Goal: Task Accomplishment & Management: Manage account settings

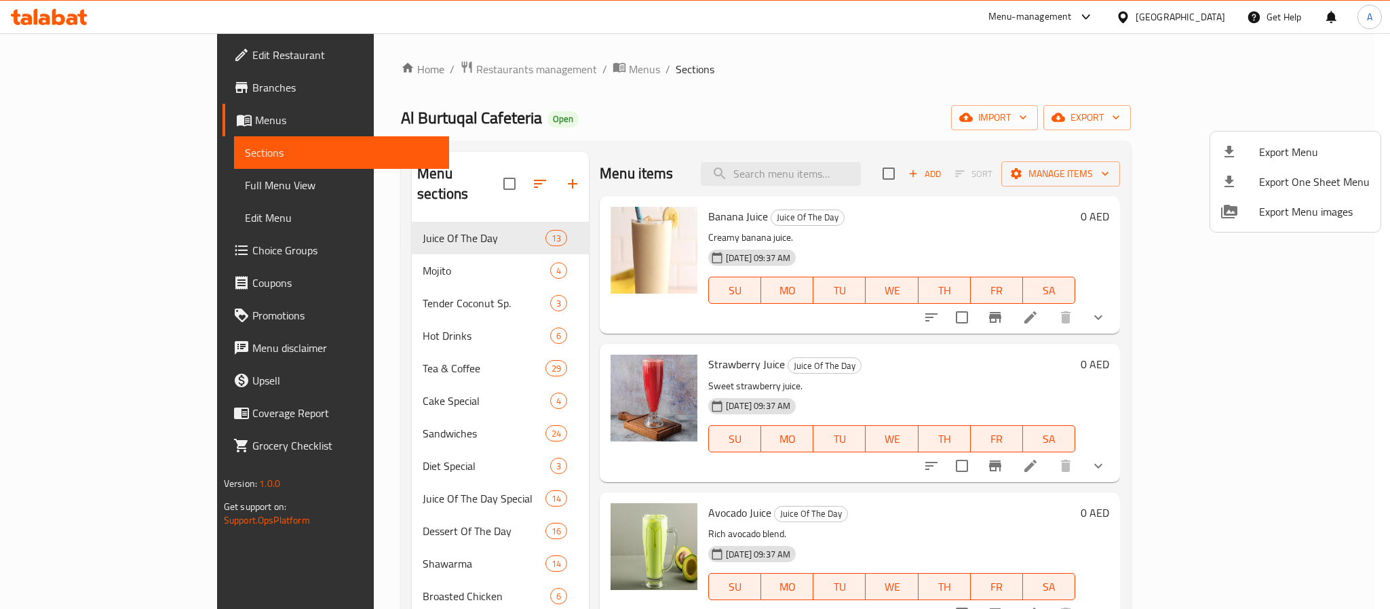
click at [486, 178] on div at bounding box center [695, 304] width 1390 height 609
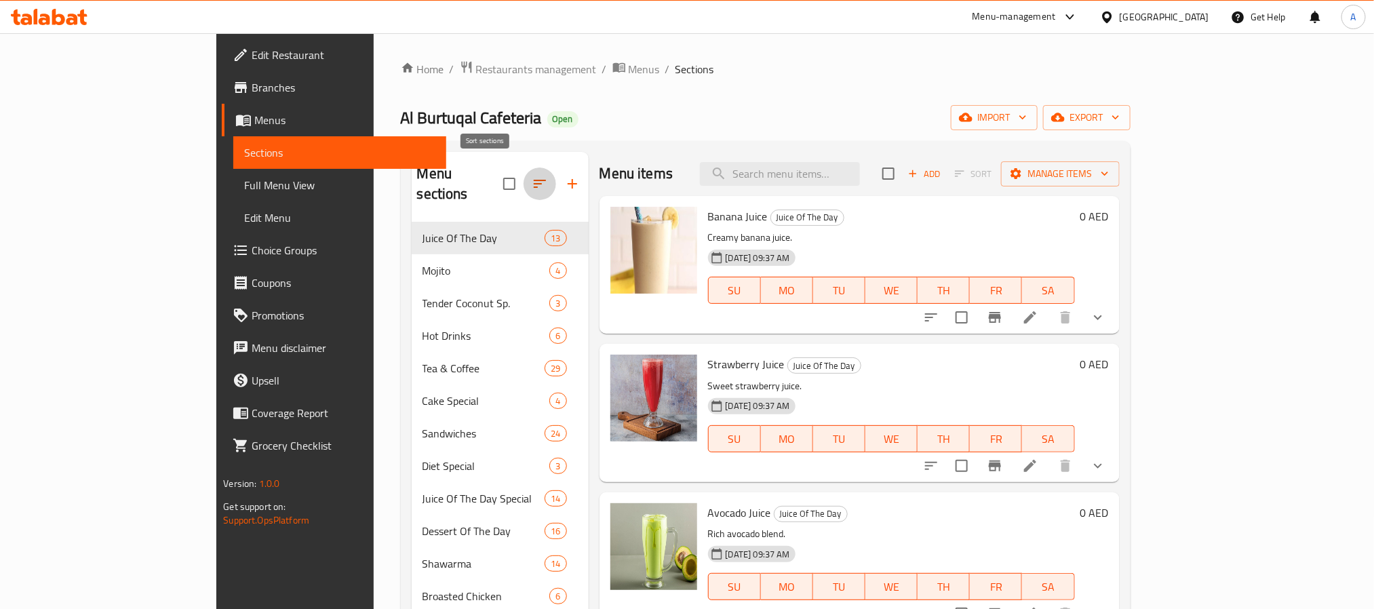
click at [532, 178] on icon "button" at bounding box center [540, 184] width 16 height 16
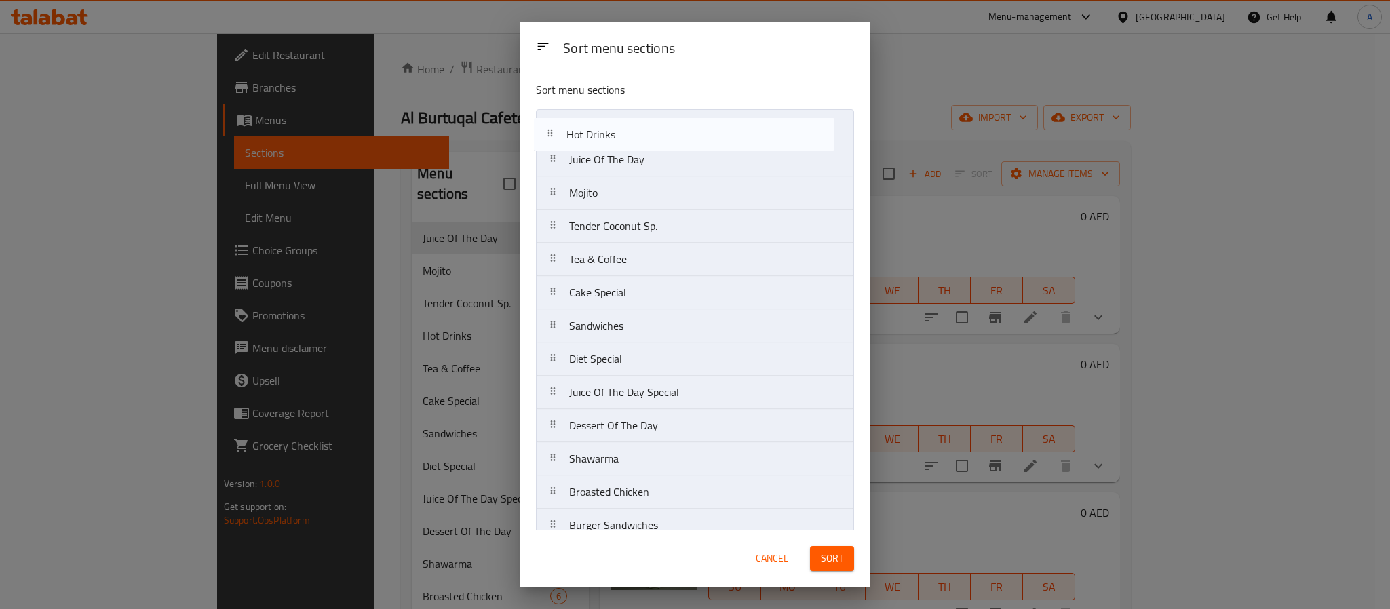
drag, startPoint x: 636, startPoint y: 226, endPoint x: 631, endPoint y: 123, distance: 103.2
click at [631, 123] on nav "Juice Of The Day Mojito Tender Coconut Sp. Hot Drinks Tea & Coffee Cake Special…" at bounding box center [695, 442] width 318 height 666
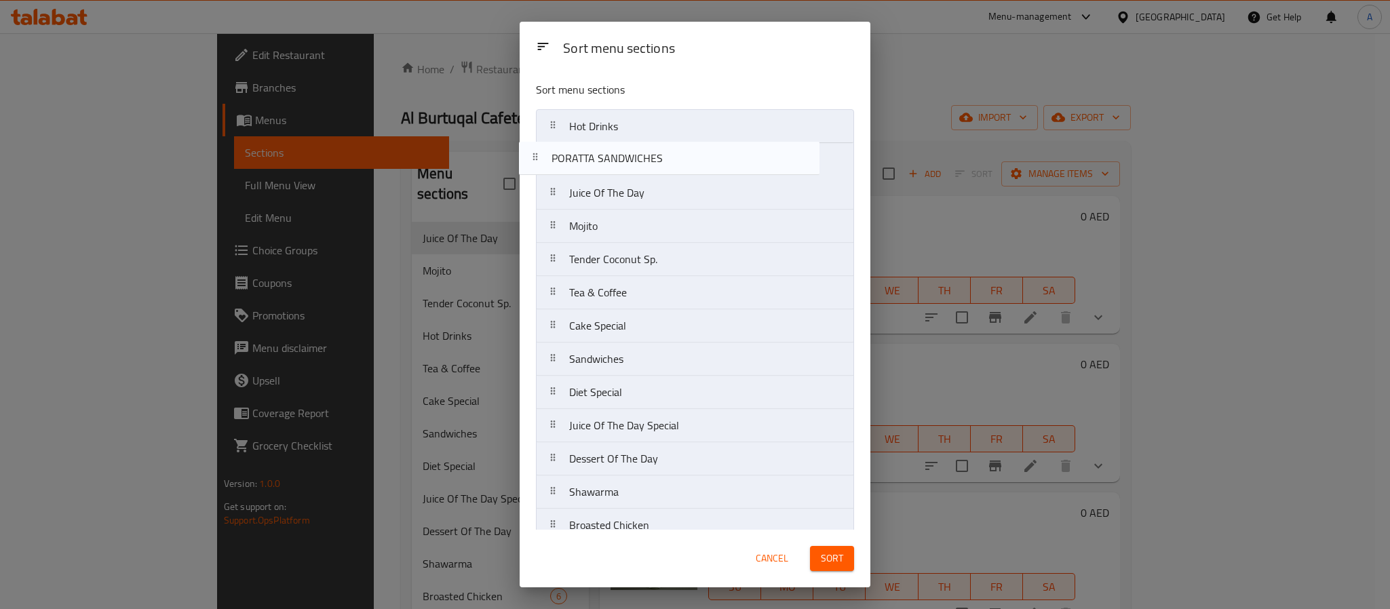
drag, startPoint x: 652, startPoint y: 480, endPoint x: 634, endPoint y: 151, distance: 330.2
click at [634, 151] on nav "Hot Drinks Juice Of The Day Mojito Tender Coconut Sp. Tea & Coffee Cake Special…" at bounding box center [695, 442] width 318 height 666
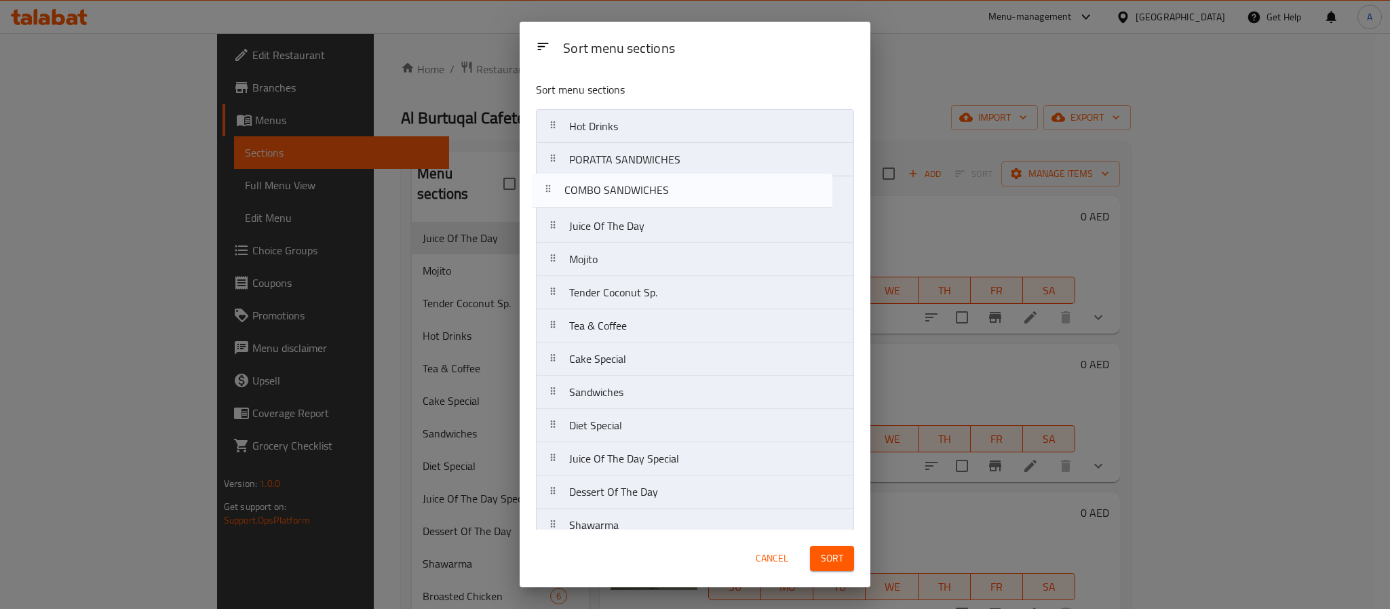
drag, startPoint x: 636, startPoint y: 336, endPoint x: 627, endPoint y: 184, distance: 152.8
click at [627, 184] on nav "Hot Drinks PORATTA SANDWICHES Juice Of The Day Mojito Tender Coconut Sp. Tea & …" at bounding box center [695, 442] width 318 height 666
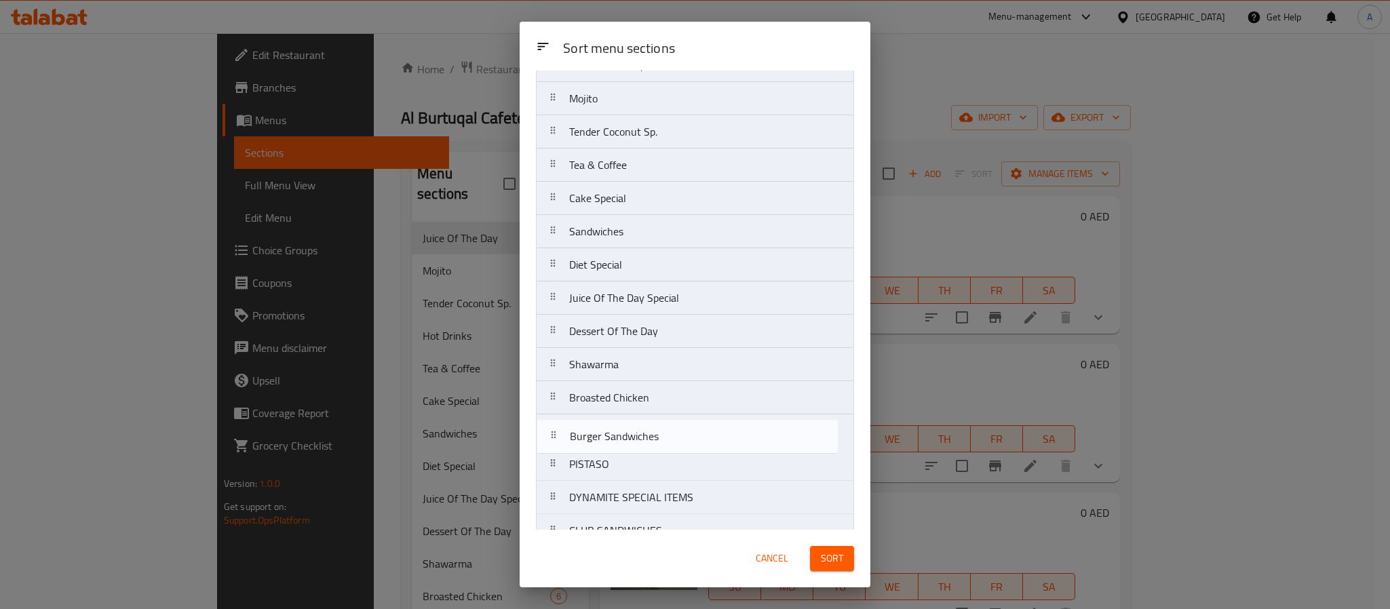
scroll to position [167, 0]
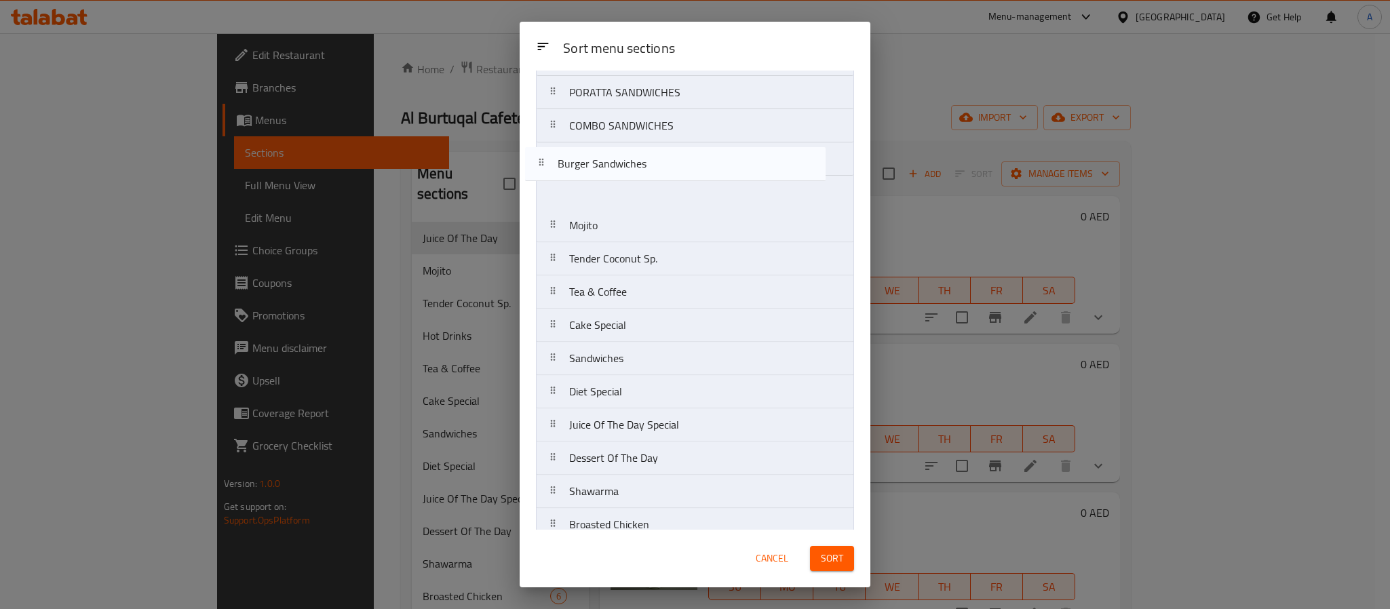
drag, startPoint x: 625, startPoint y: 452, endPoint x: 612, endPoint y: 172, distance: 281.1
click at [612, 172] on nav "Hot Drinks PORATTA SANDWICHES COMBO SANDWICHES Juice Of The Day Mojito Tender C…" at bounding box center [695, 375] width 318 height 666
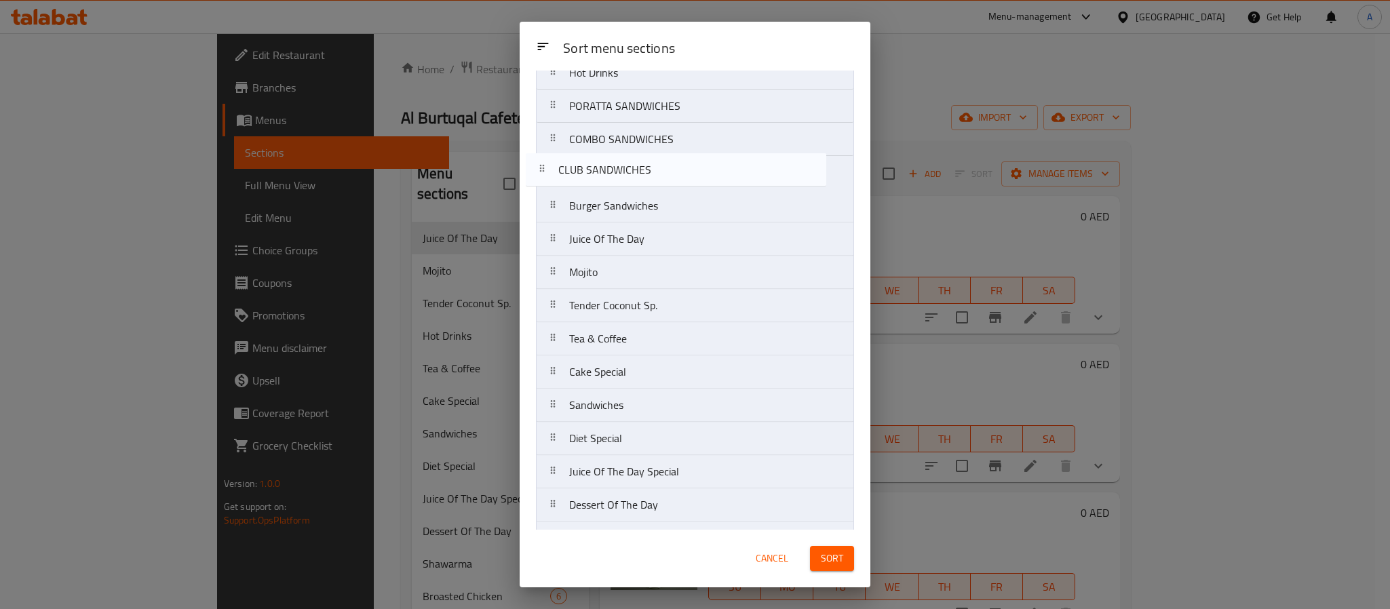
scroll to position [49, 0]
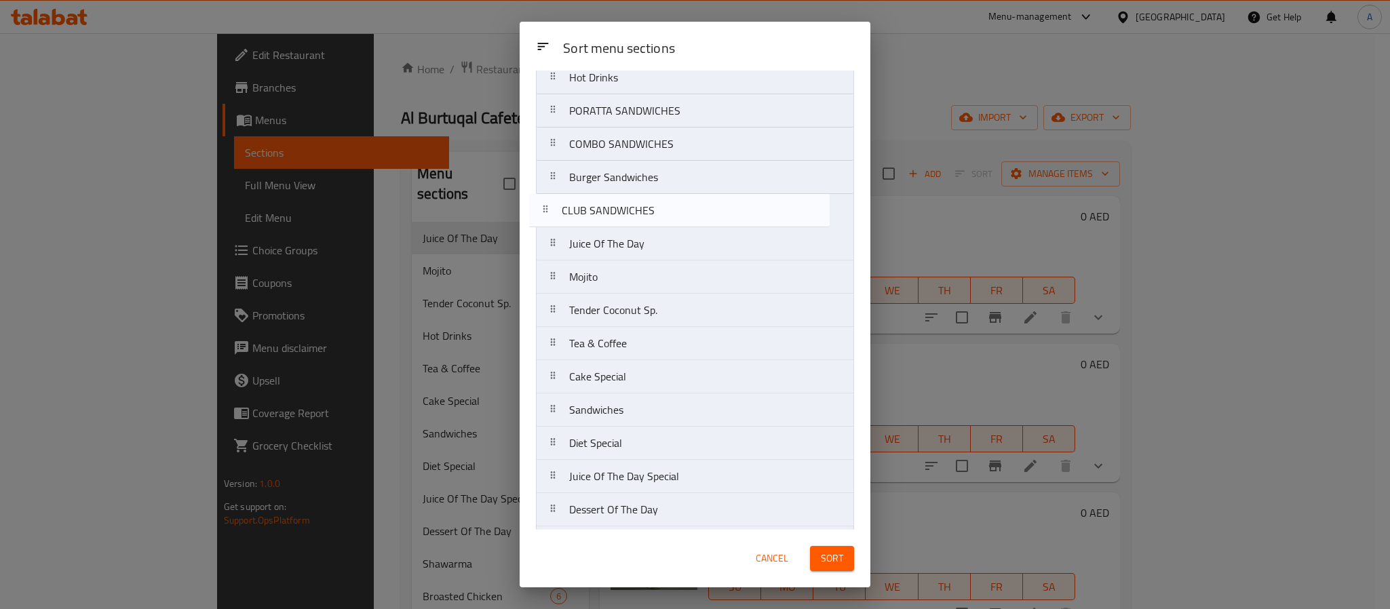
drag, startPoint x: 613, startPoint y: 440, endPoint x: 604, endPoint y: 204, distance: 235.5
click at [604, 204] on nav "Hot Drinks PORATTA SANDWICHES COMBO SANDWICHES Burger Sandwiches Juice Of The D…" at bounding box center [695, 393] width 318 height 666
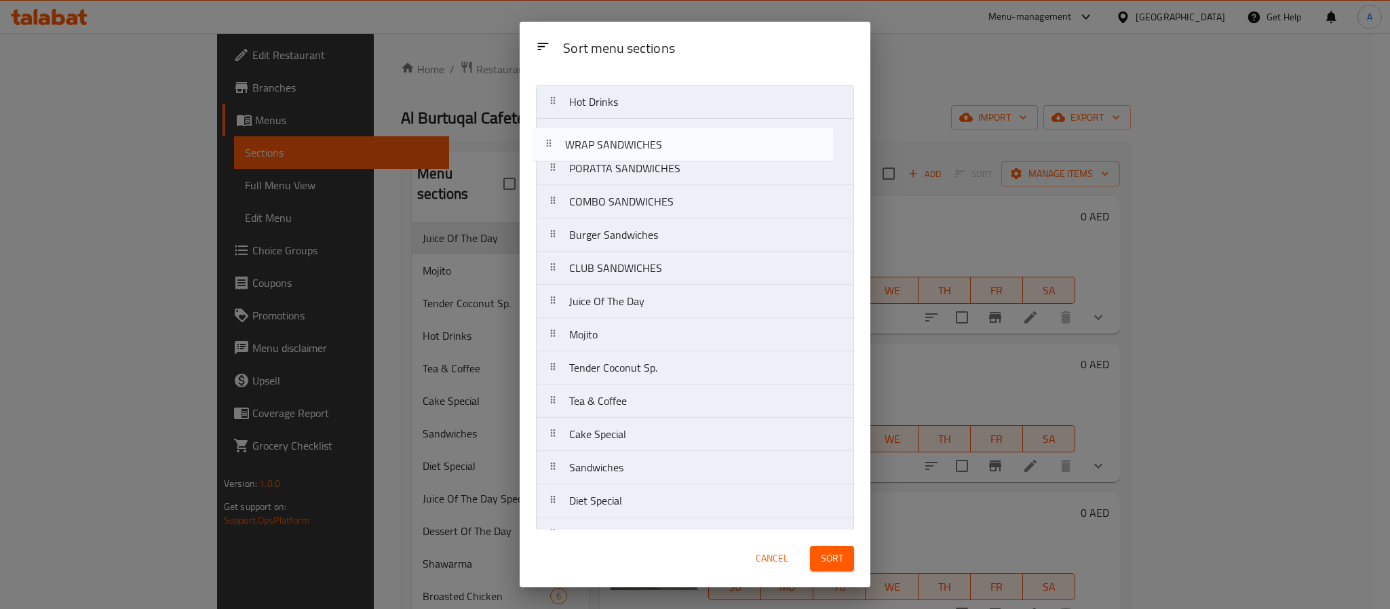
scroll to position [0, 0]
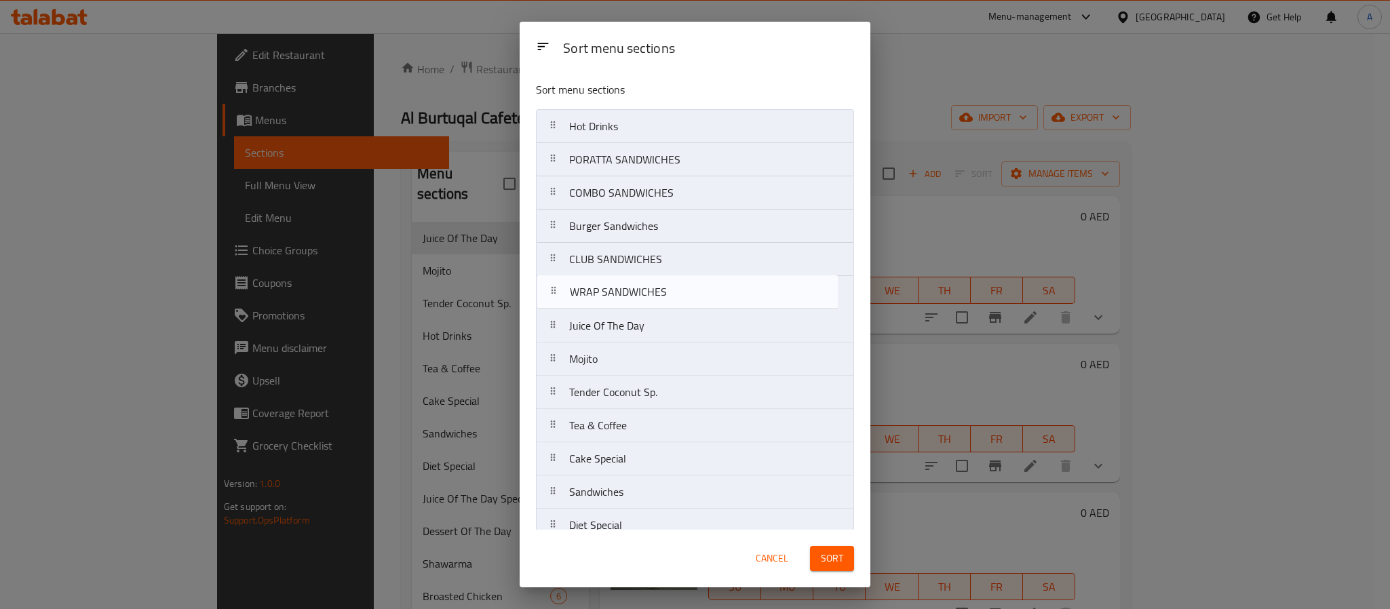
drag, startPoint x: 658, startPoint y: 477, endPoint x: 658, endPoint y: 290, distance: 187.2
click at [658, 290] on nav "Hot Drinks PORATTA SANDWICHES COMBO SANDWICHES Burger Sandwiches CLUB SANDWICHE…" at bounding box center [695, 442] width 318 height 666
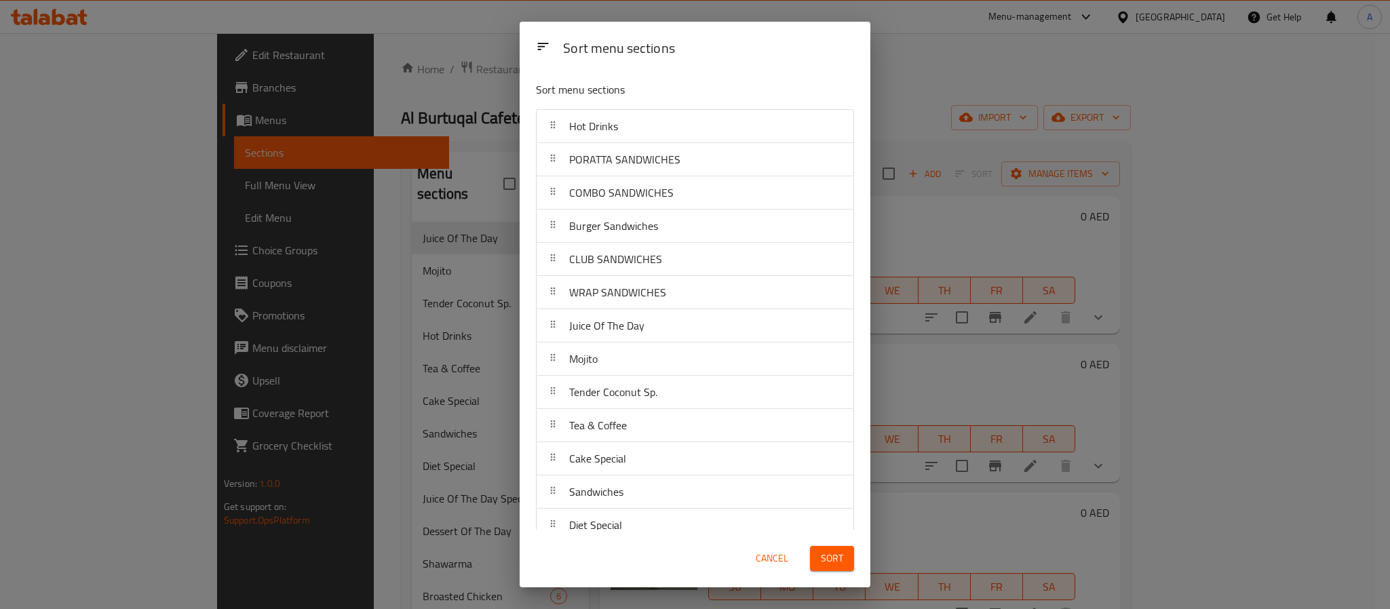
click at [749, 45] on div "Sort menu sections" at bounding box center [709, 49] width 302 height 31
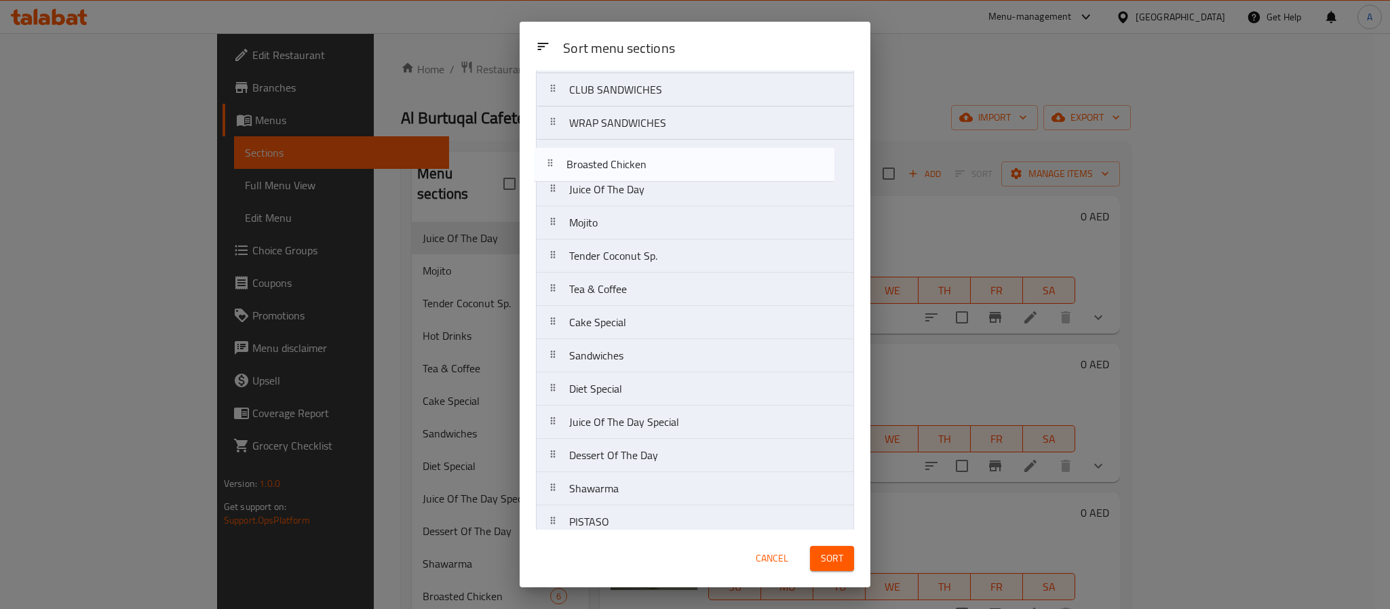
drag, startPoint x: 629, startPoint y: 397, endPoint x: 623, endPoint y: 147, distance: 250.4
click at [623, 147] on nav "Hot Drinks PORATTA SANDWICHES COMBO SANDWICHES Burger Sandwiches CLUB SANDWICHE…" at bounding box center [695, 273] width 318 height 666
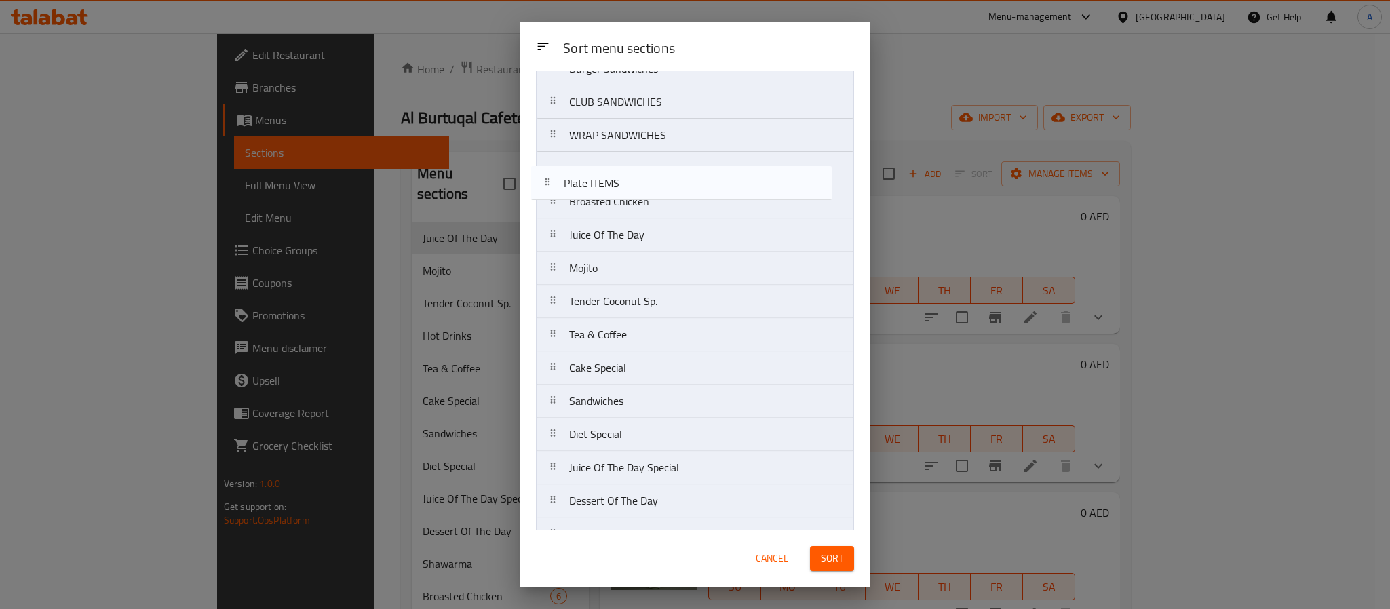
scroll to position [157, 0]
drag, startPoint x: 625, startPoint y: 505, endPoint x: 621, endPoint y: 197, distance: 307.3
click at [621, 197] on nav "Hot Drinks PORATTA SANDWICHES COMBO SANDWICHES Burger Sandwiches CLUB SANDWICHE…" at bounding box center [695, 286] width 318 height 666
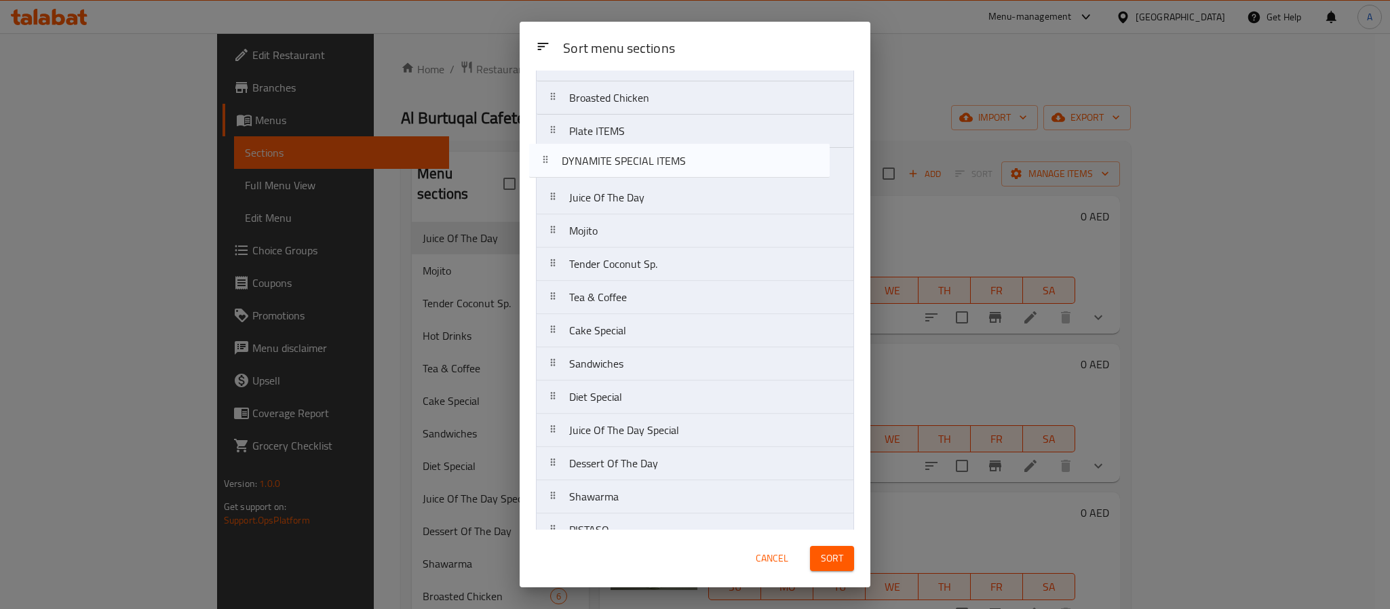
scroll to position [220, 0]
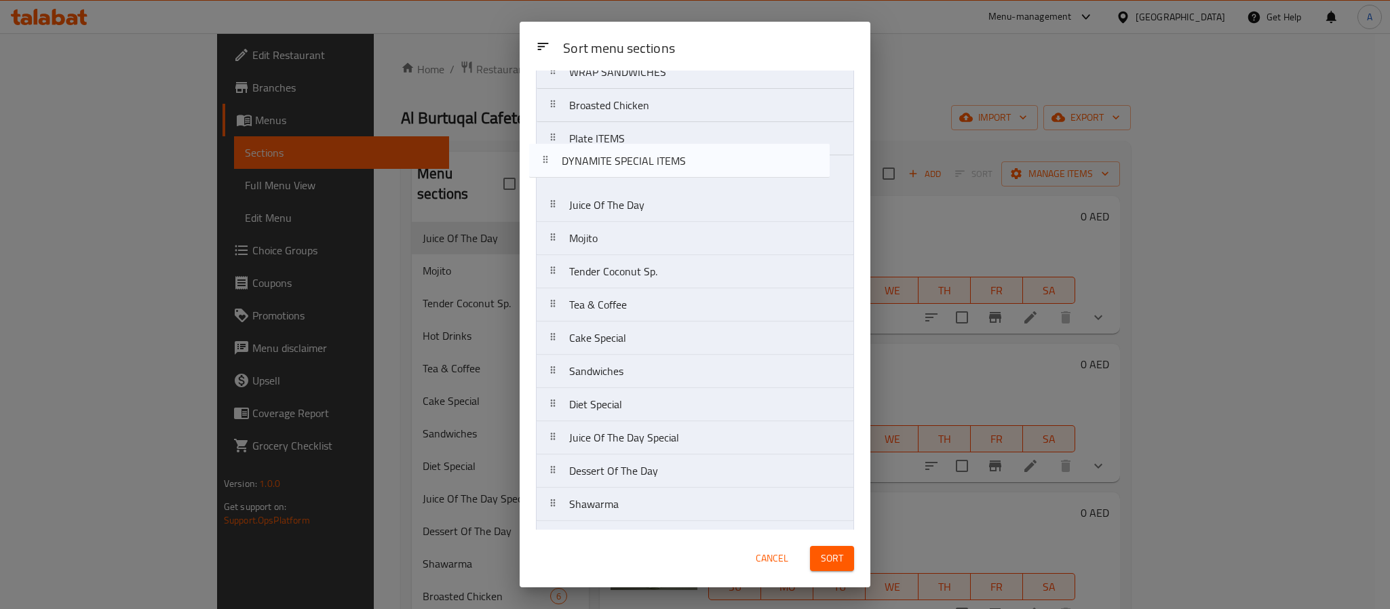
drag, startPoint x: 660, startPoint y: 507, endPoint x: 650, endPoint y: 157, distance: 350.1
click at [650, 157] on nav "Hot Drinks PORATTA SANDWICHES COMBO SANDWICHES Burger Sandwiches CLUB SANDWICHE…" at bounding box center [695, 222] width 318 height 666
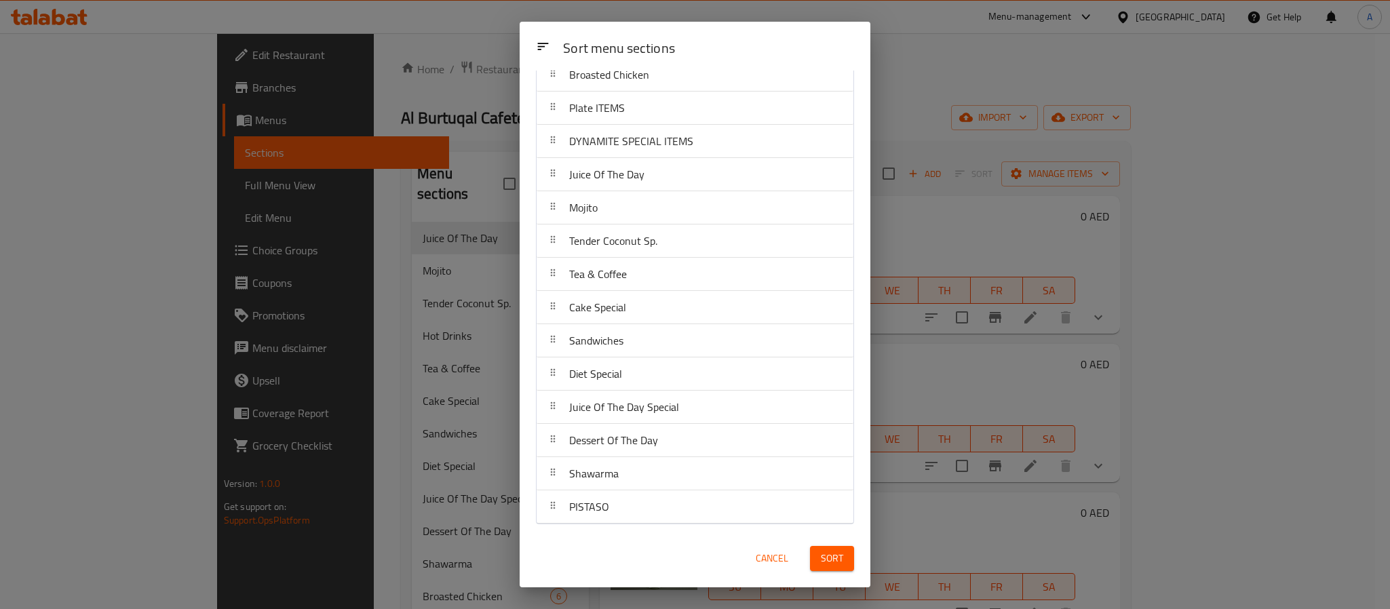
scroll to position [155, 0]
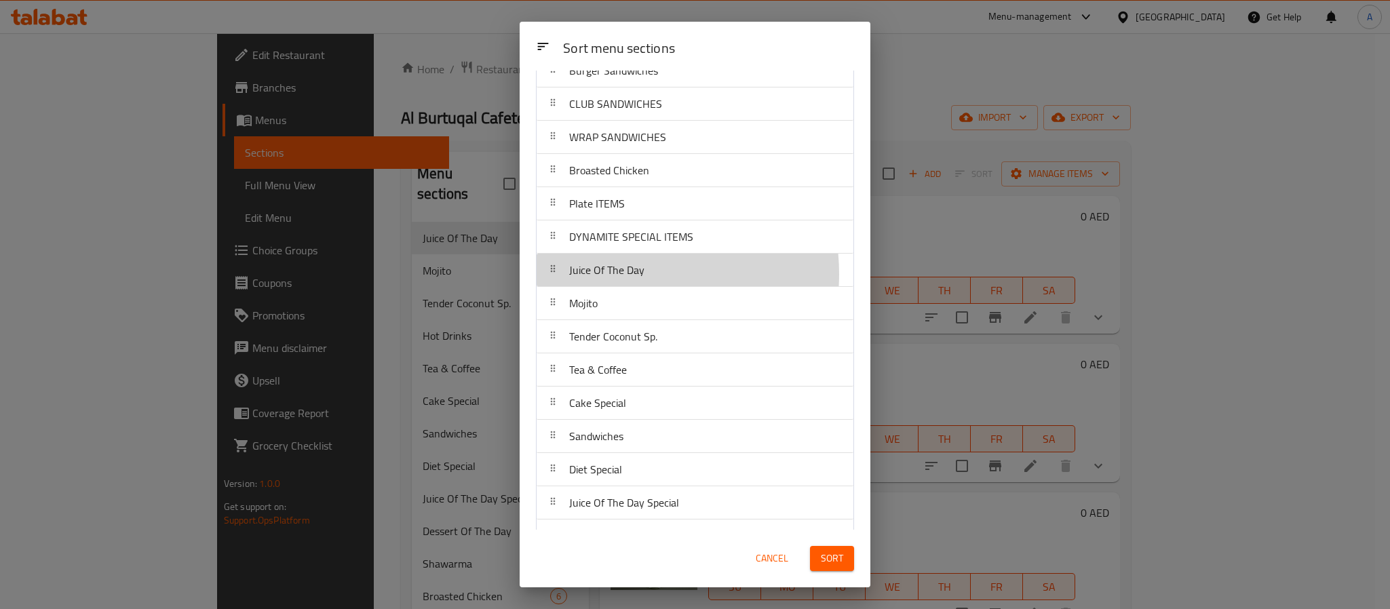
click at [627, 277] on span "Juice Of The Day" at bounding box center [606, 270] width 75 height 20
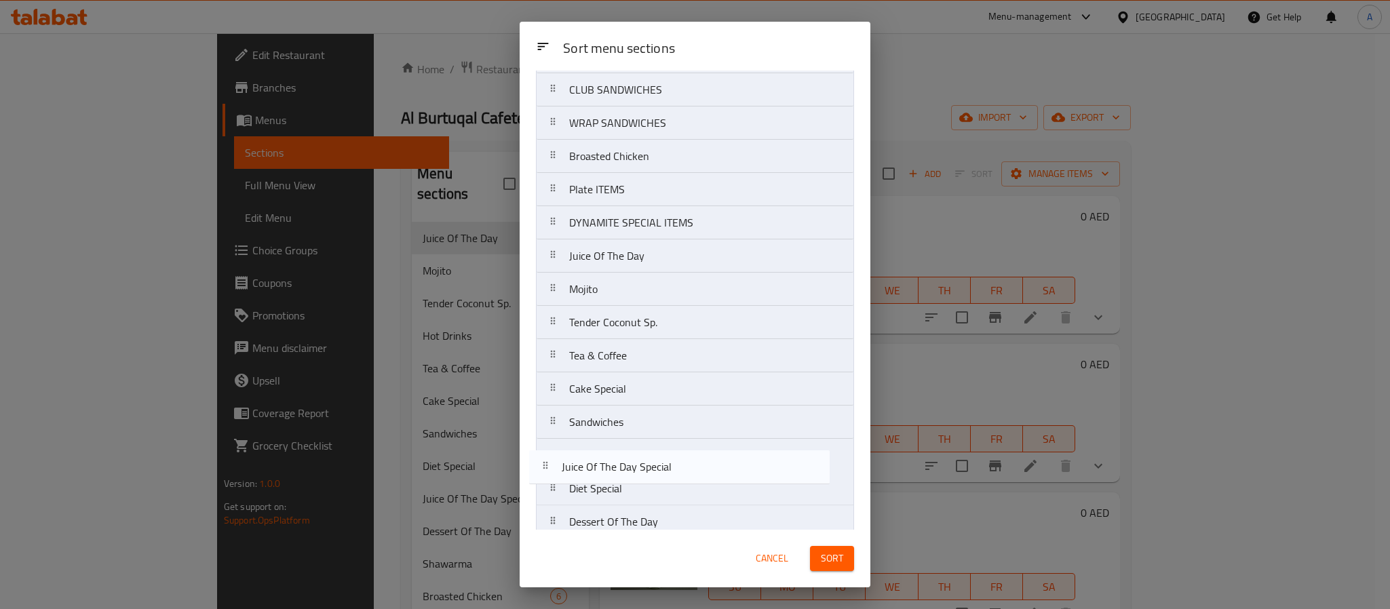
scroll to position [175, 0]
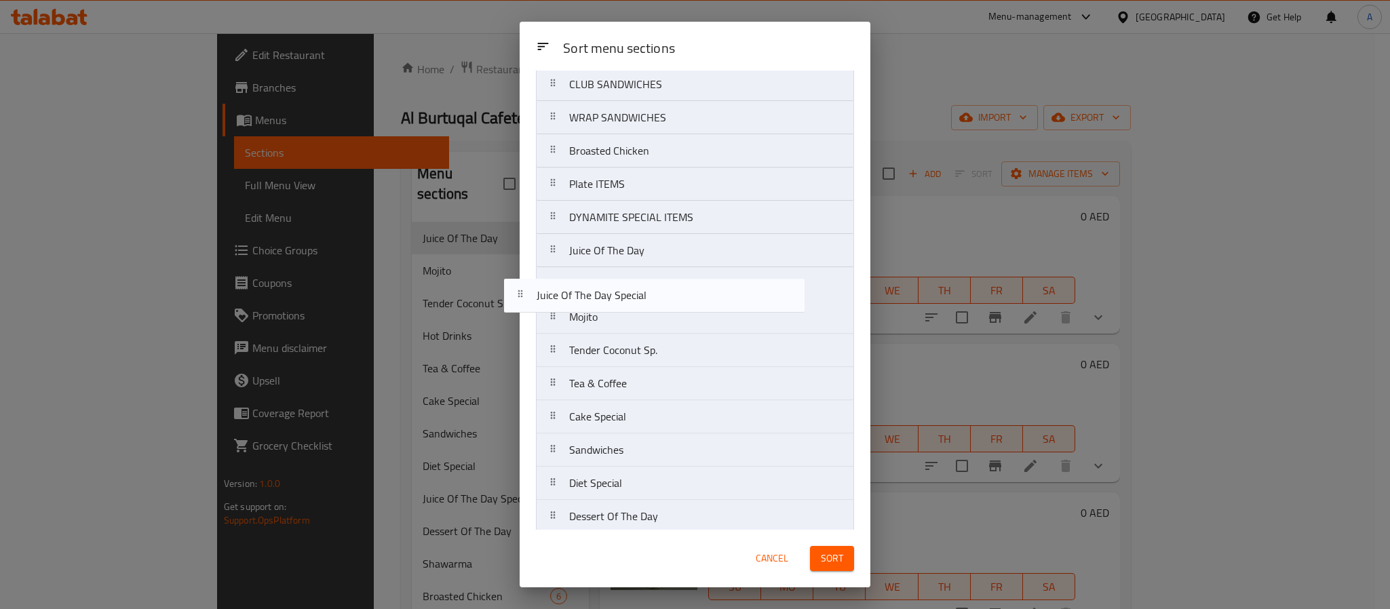
drag, startPoint x: 739, startPoint y: 513, endPoint x: 711, endPoint y: 291, distance: 224.3
click at [711, 291] on nav "Hot Drinks PORATTA SANDWICHES COMBO SANDWICHES Burger Sandwiches CLUB SANDWICHE…" at bounding box center [695, 267] width 318 height 666
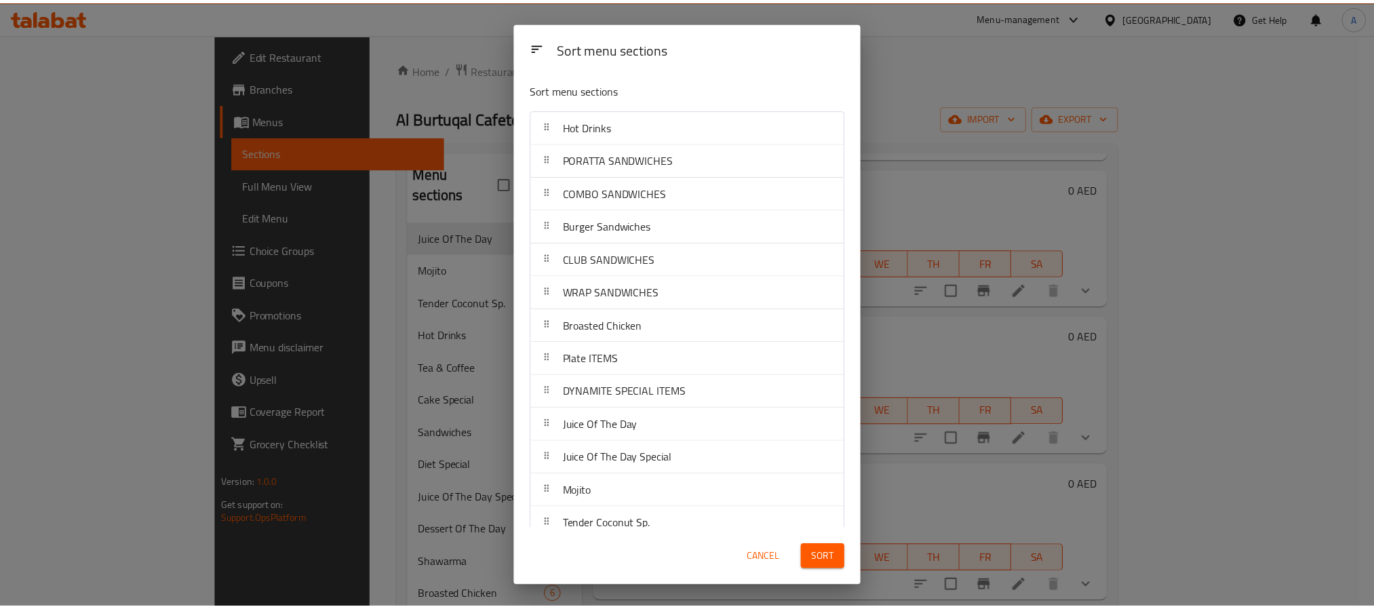
scroll to position [257, 0]
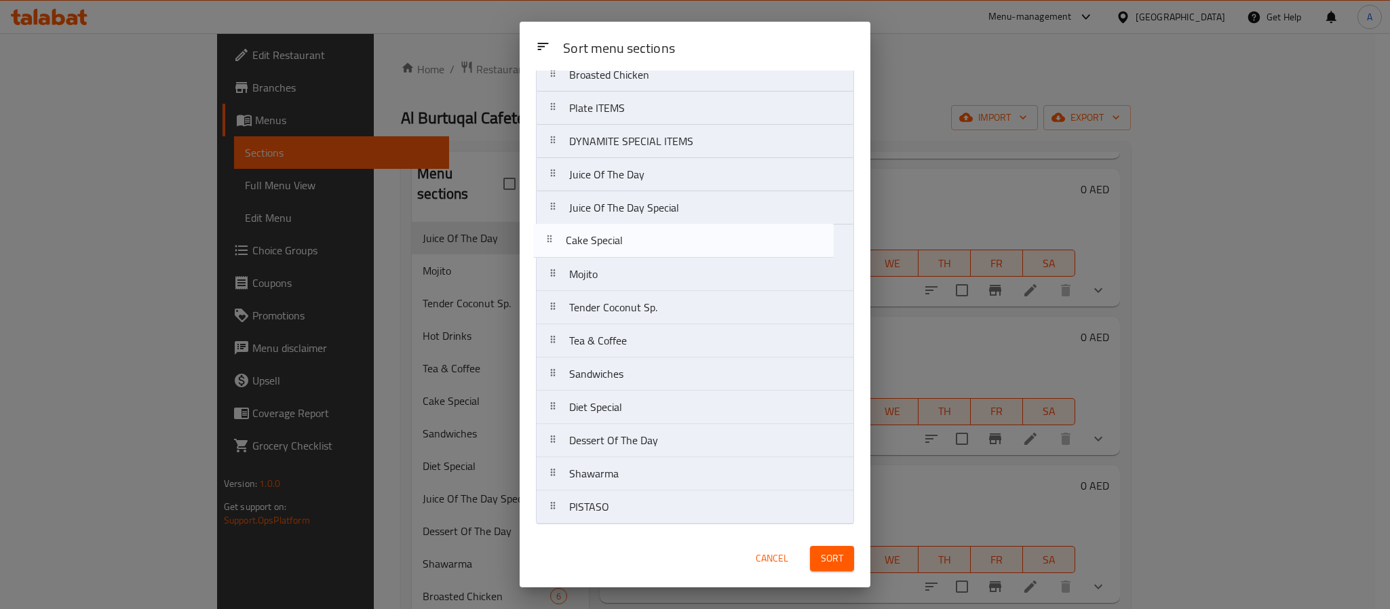
drag, startPoint x: 627, startPoint y: 348, endPoint x: 619, endPoint y: 244, distance: 104.0
click at [619, 244] on nav "Hot Drinks PORATTA SANDWICHES COMBO SANDWICHES Burger Sandwiches CLUB SANDWICHE…" at bounding box center [695, 191] width 318 height 666
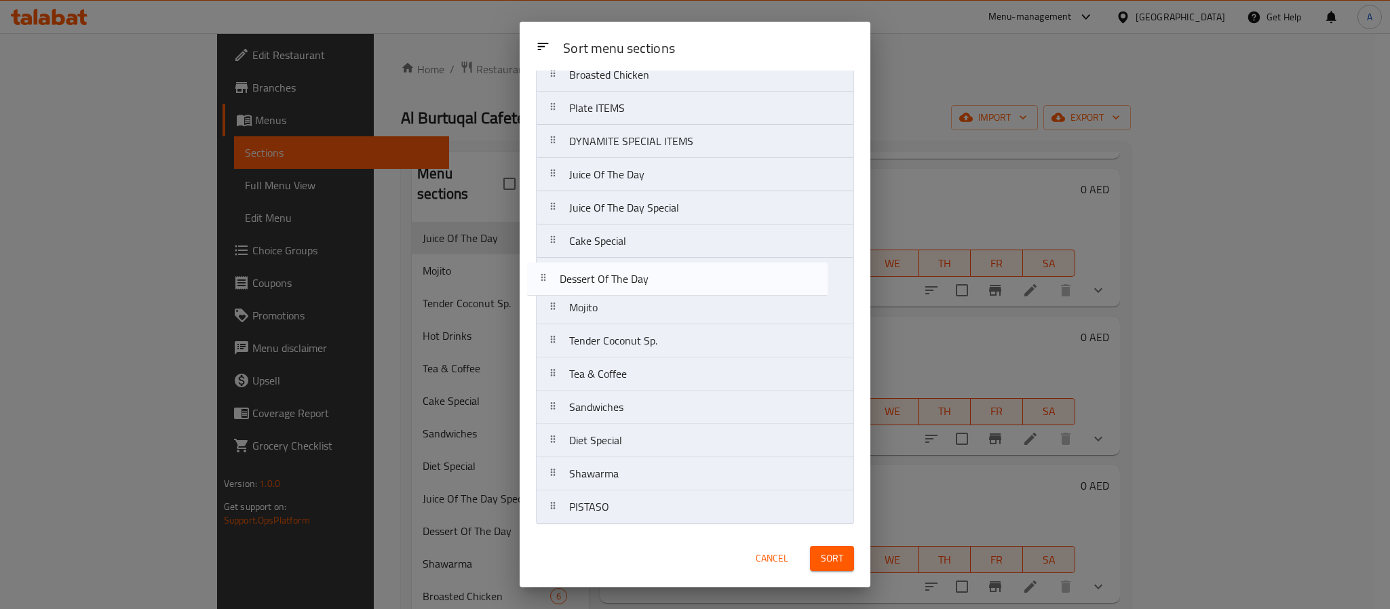
drag, startPoint x: 647, startPoint y: 437, endPoint x: 637, endPoint y: 273, distance: 165.1
click at [637, 273] on nav "Hot Drinks PORATTA SANDWICHES COMBO SANDWICHES Burger Sandwiches CLUB SANDWICHE…" at bounding box center [695, 191] width 318 height 666
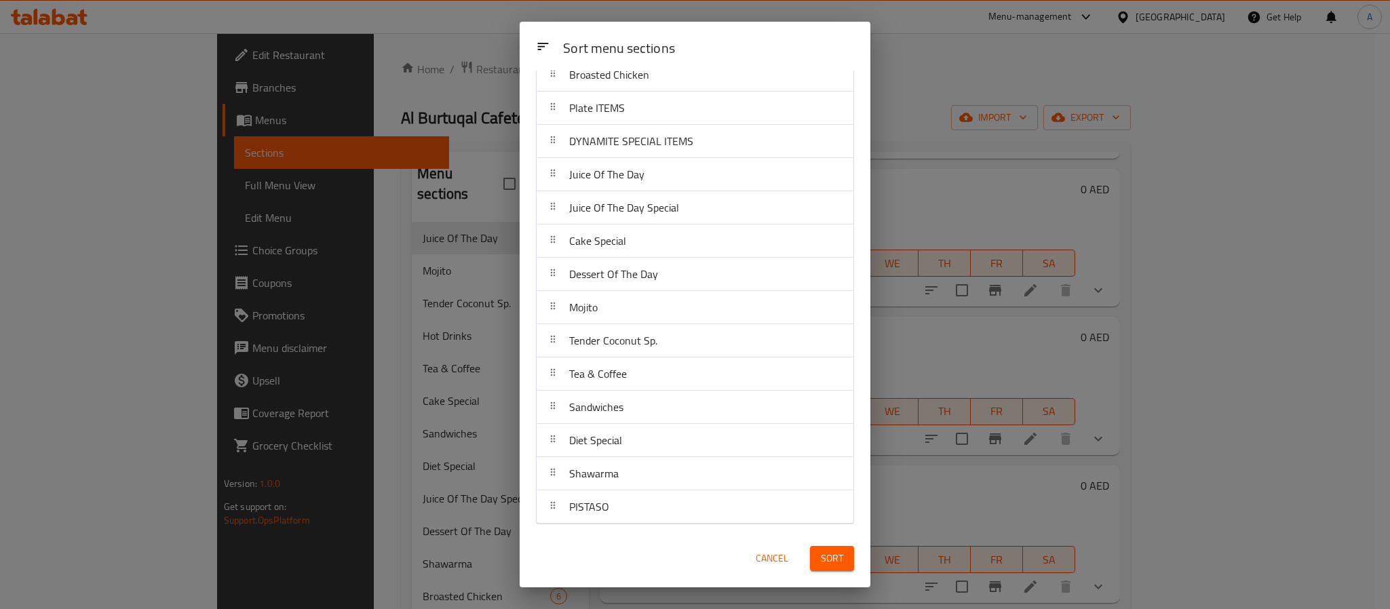
click at [826, 552] on span "Sort" at bounding box center [832, 558] width 22 height 17
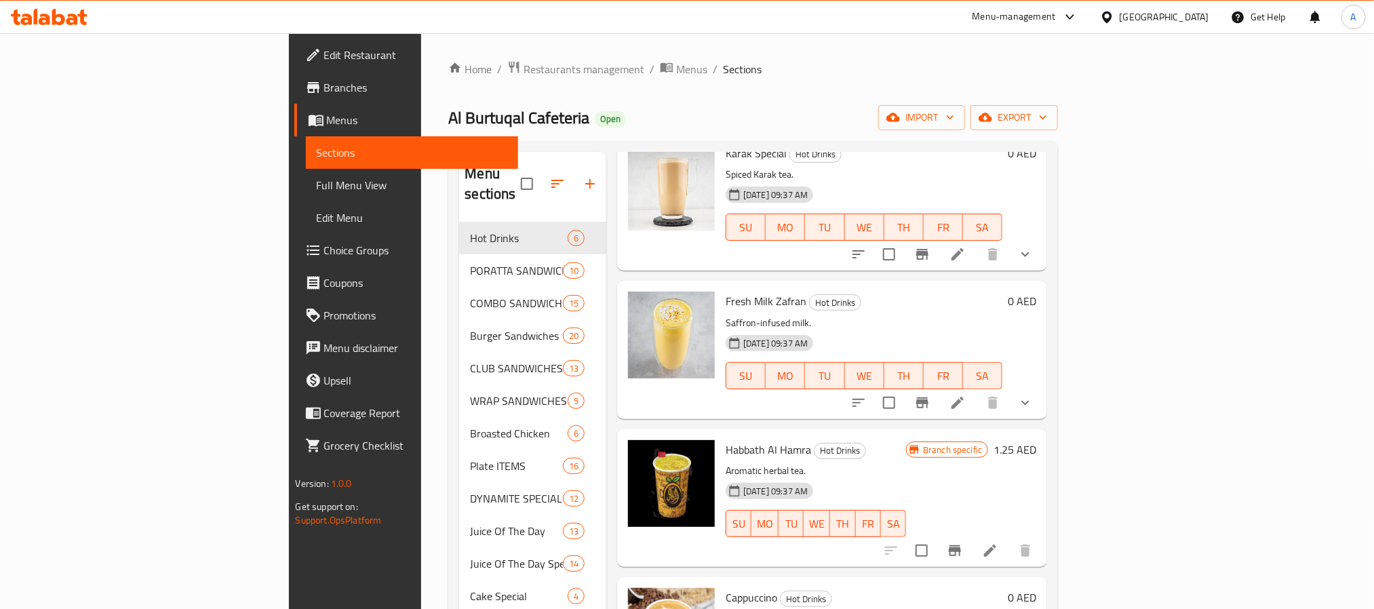
scroll to position [0, 0]
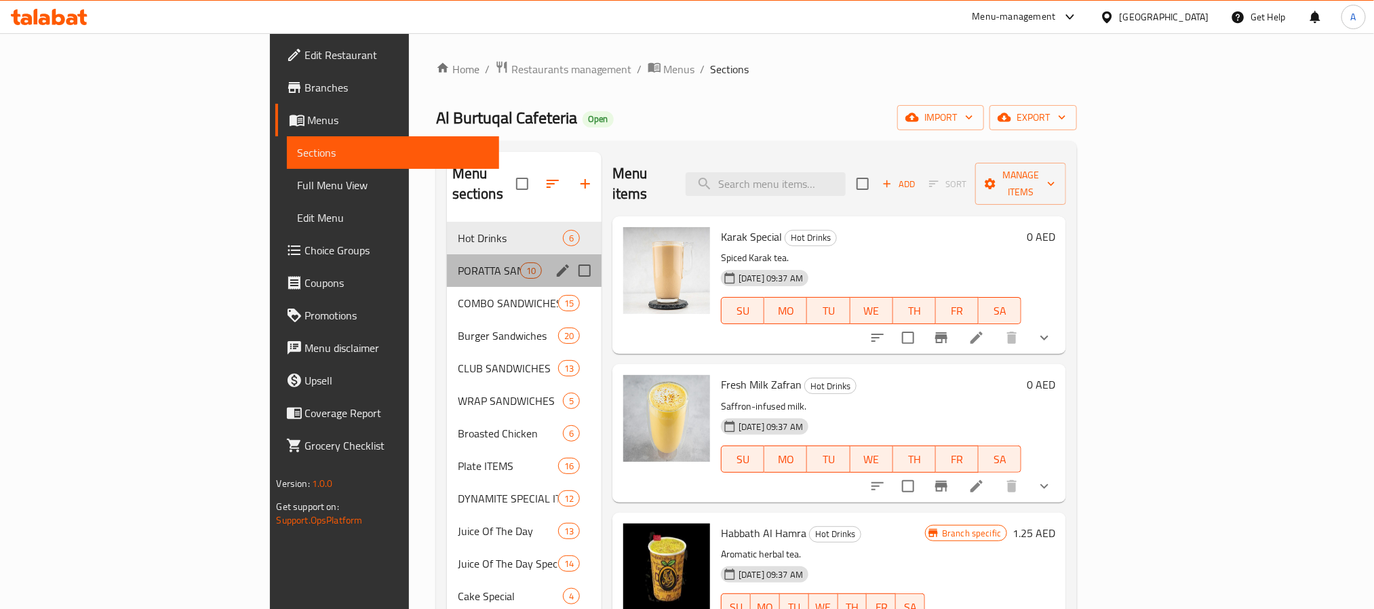
click at [447, 260] on div "PORATTA SANDWICHES 10" at bounding box center [524, 270] width 155 height 33
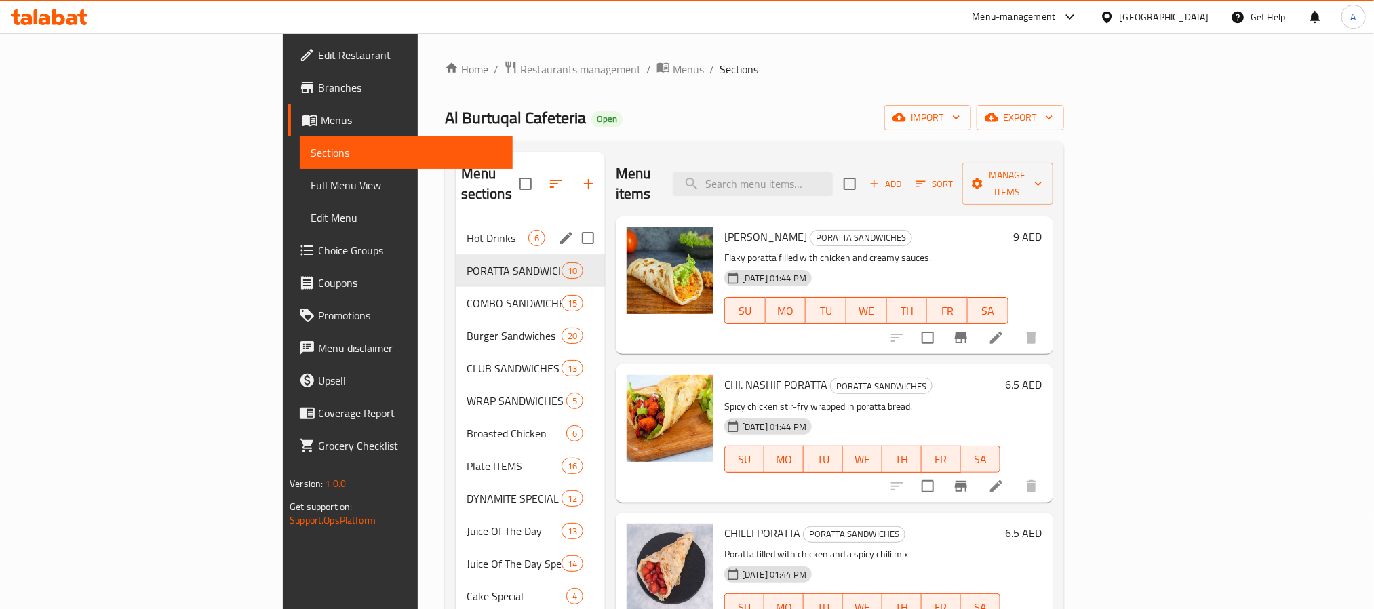
click at [467, 230] on span "Hot Drinks" at bounding box center [498, 238] width 62 height 16
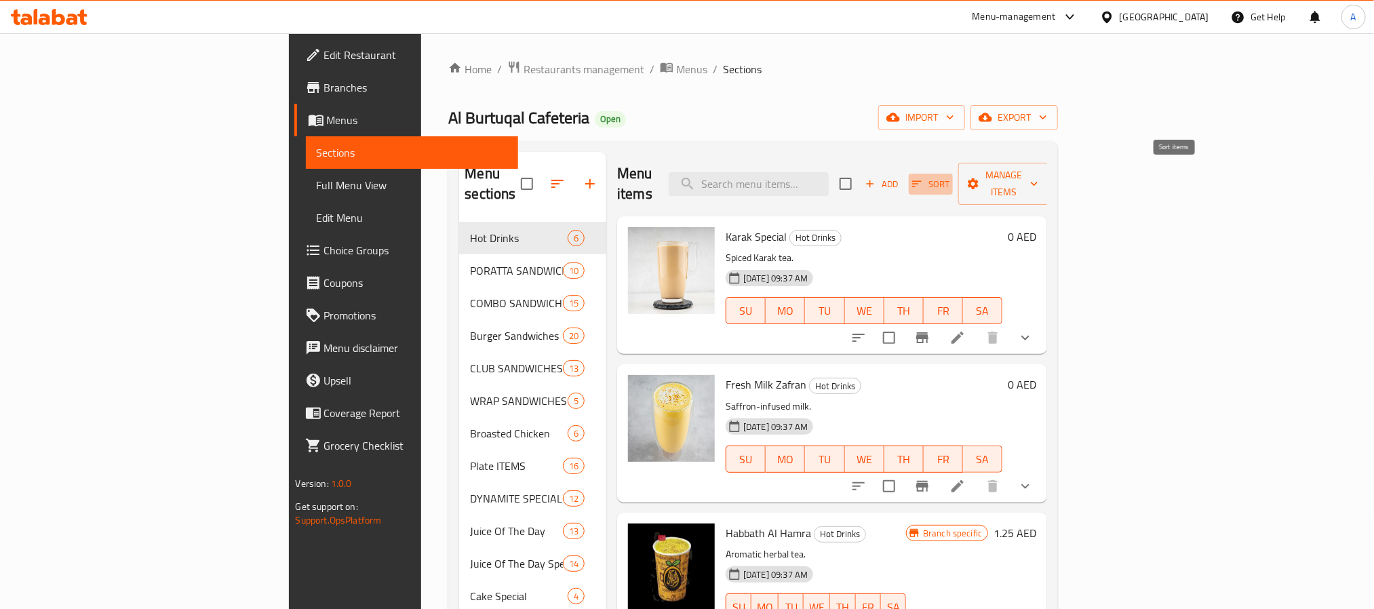
click at [950, 176] on span "Sort" at bounding box center [930, 184] width 37 height 16
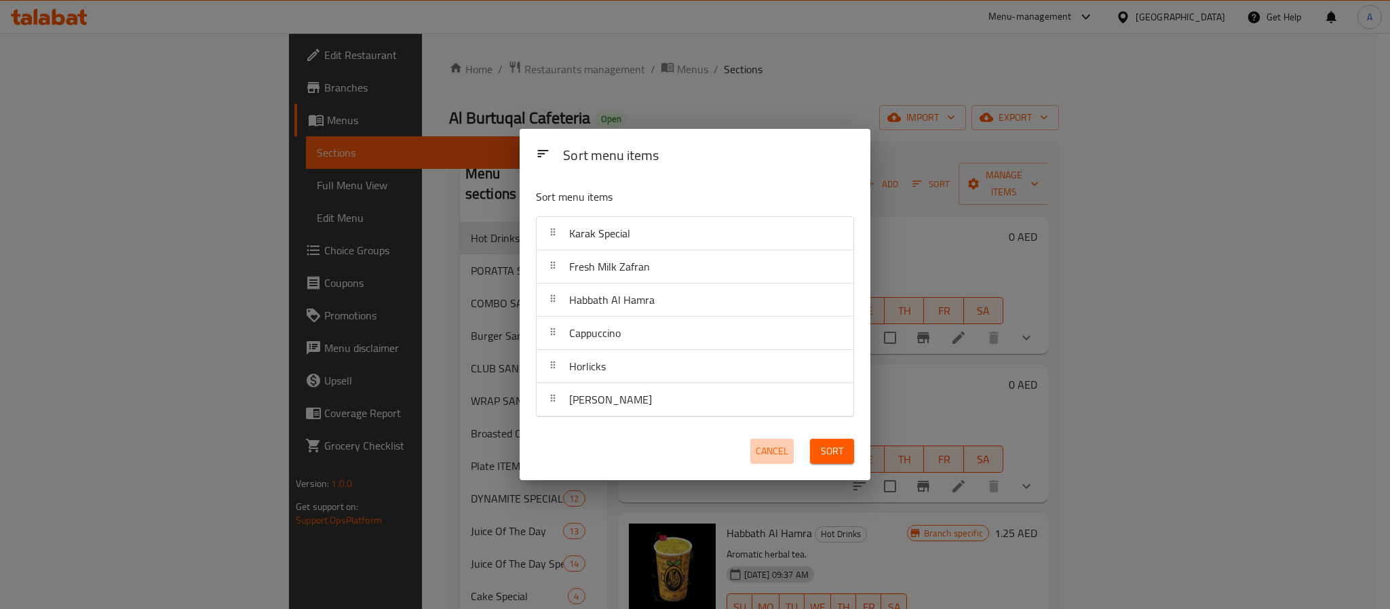
click at [776, 454] on span "Cancel" at bounding box center [772, 451] width 33 height 17
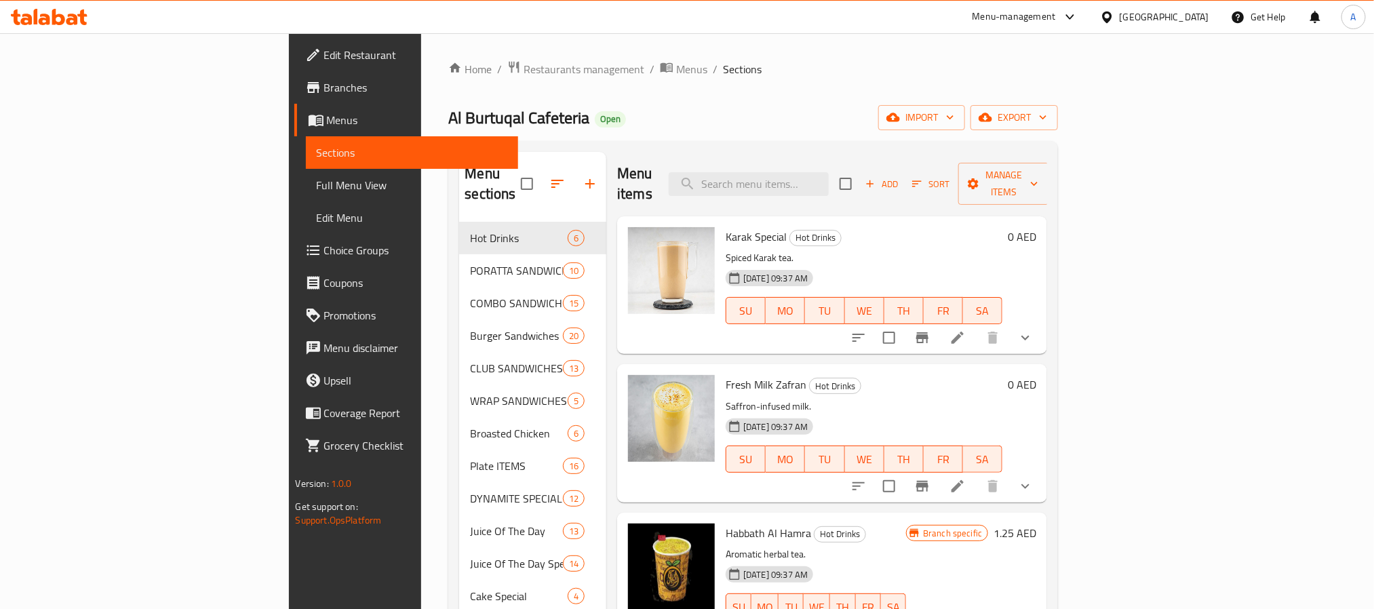
click at [963, 105] on div "Al Burtuqal Cafeteria Open import export" at bounding box center [753, 117] width 610 height 25
click at [829, 172] on input "search" at bounding box center [749, 184] width 160 height 24
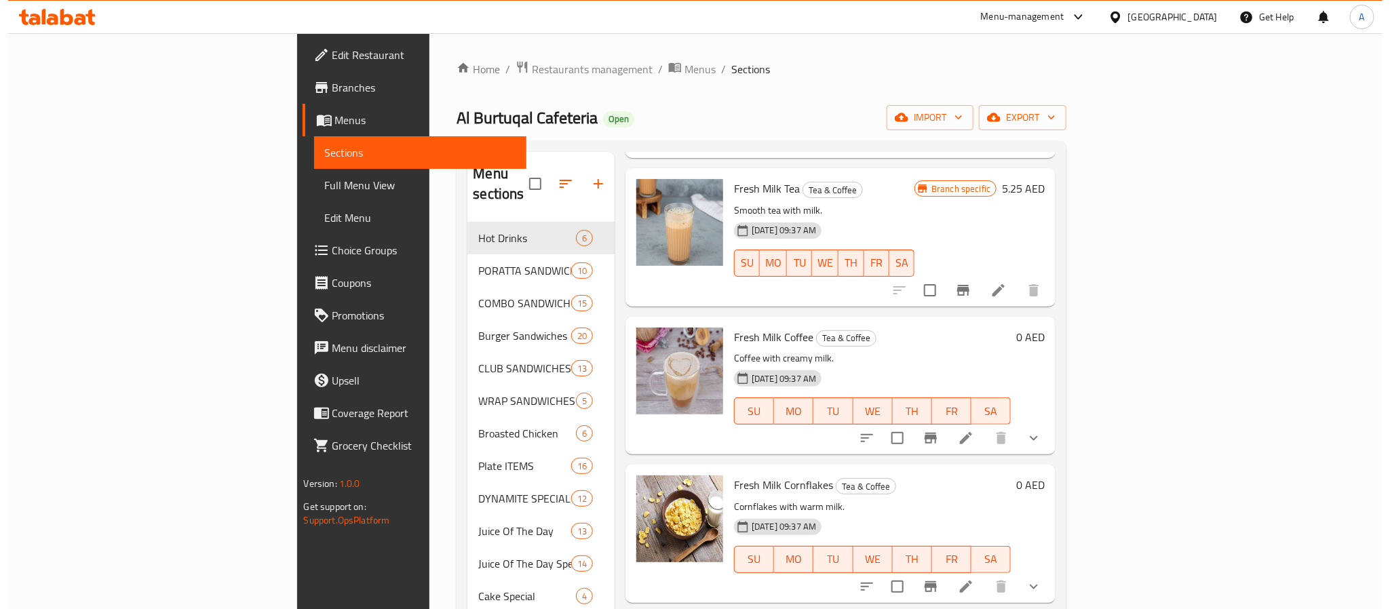
scroll to position [984, 0]
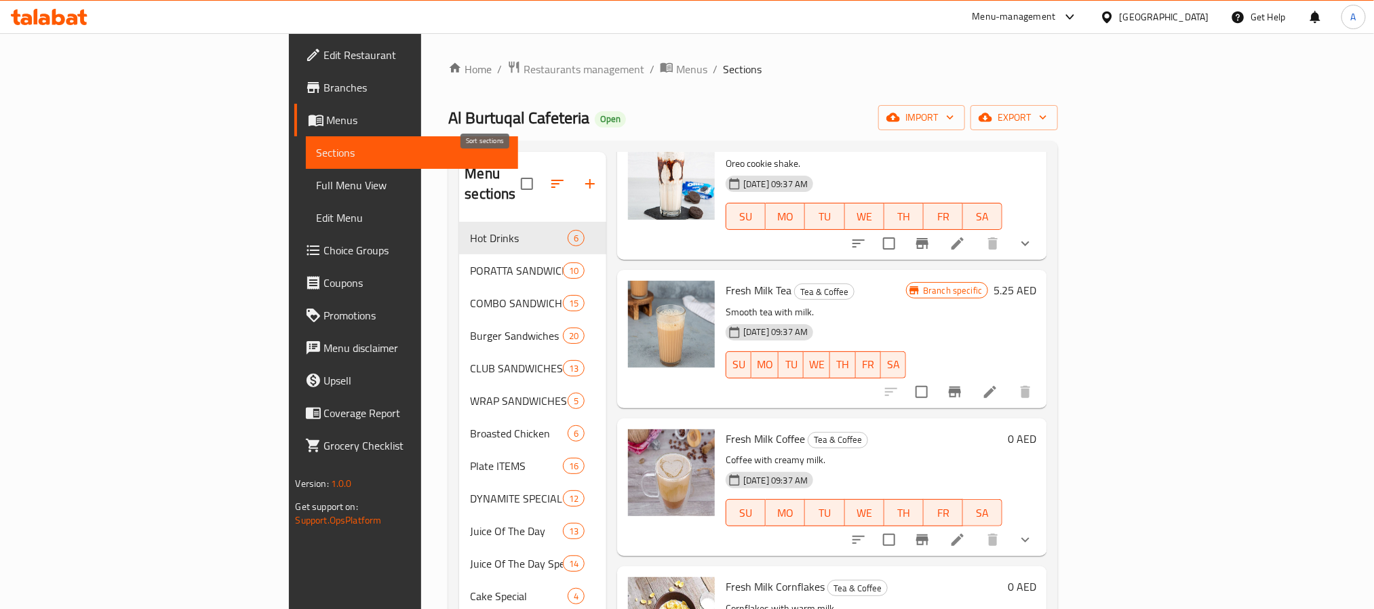
type input "milk"
click at [549, 176] on icon "button" at bounding box center [557, 184] width 16 height 16
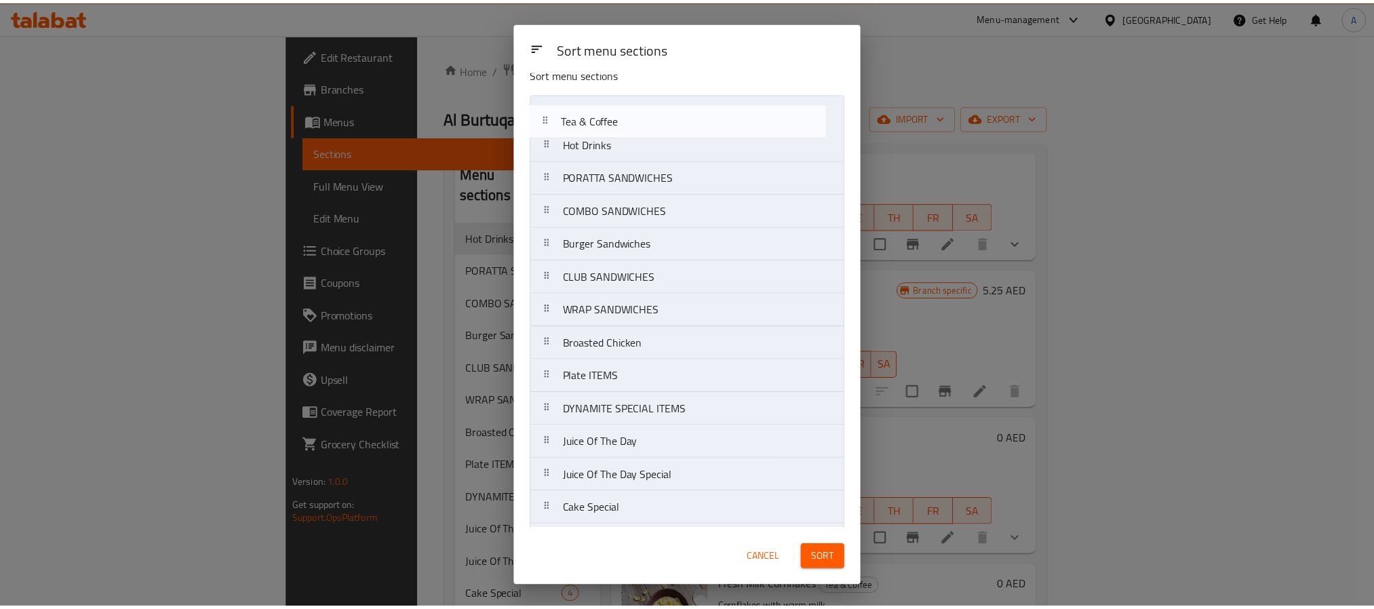
scroll to position [0, 0]
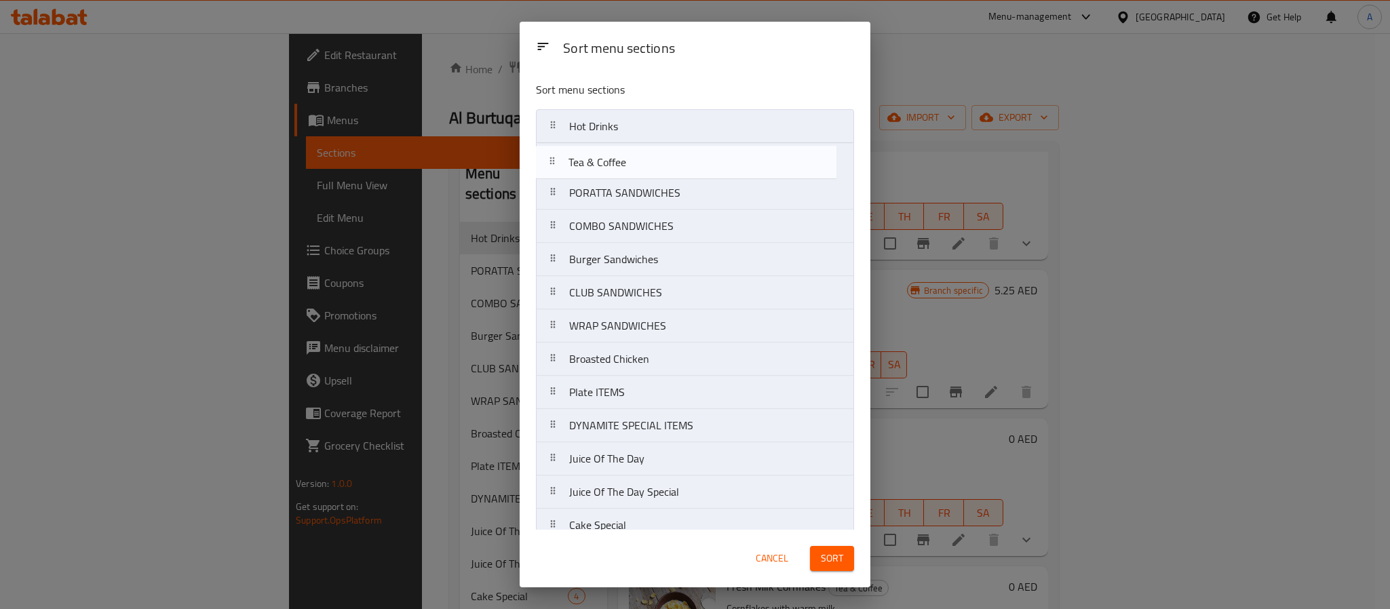
drag, startPoint x: 619, startPoint y: 378, endPoint x: 617, endPoint y: 161, distance: 217.7
click at [617, 161] on nav "Hot Drinks PORATTA SANDWICHES COMBO SANDWICHES Burger Sandwiches CLUB SANDWICHE…" at bounding box center [695, 442] width 318 height 666
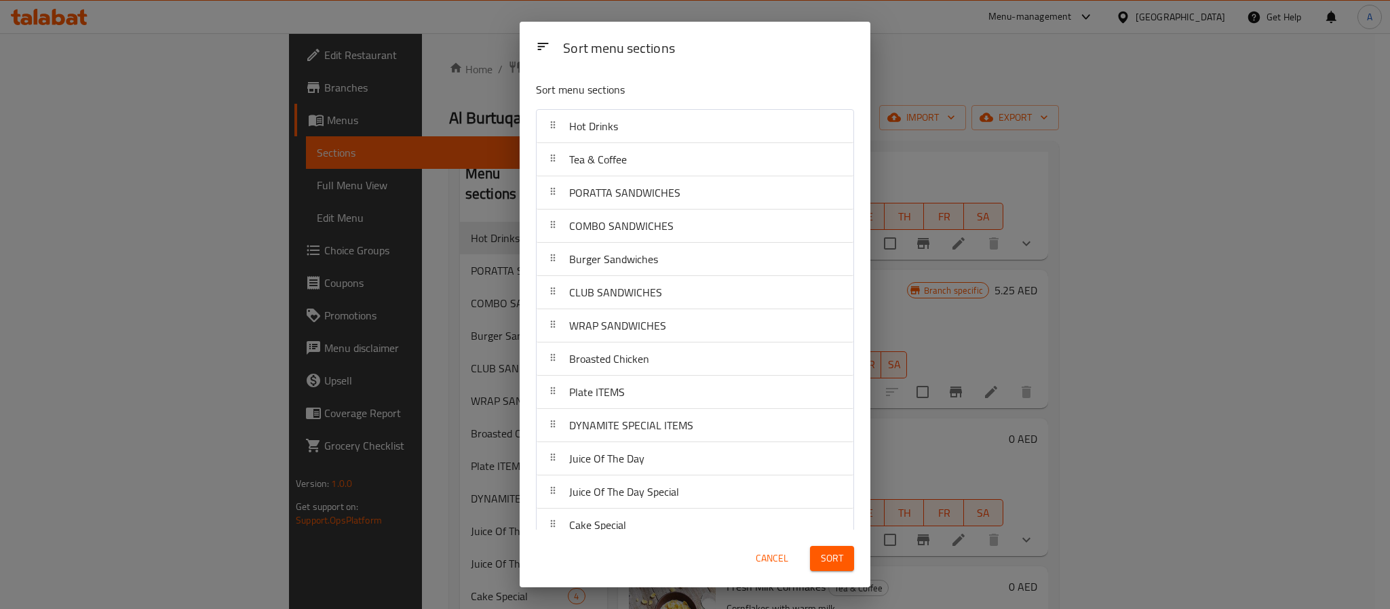
click at [827, 554] on span "Sort" at bounding box center [832, 558] width 22 height 17
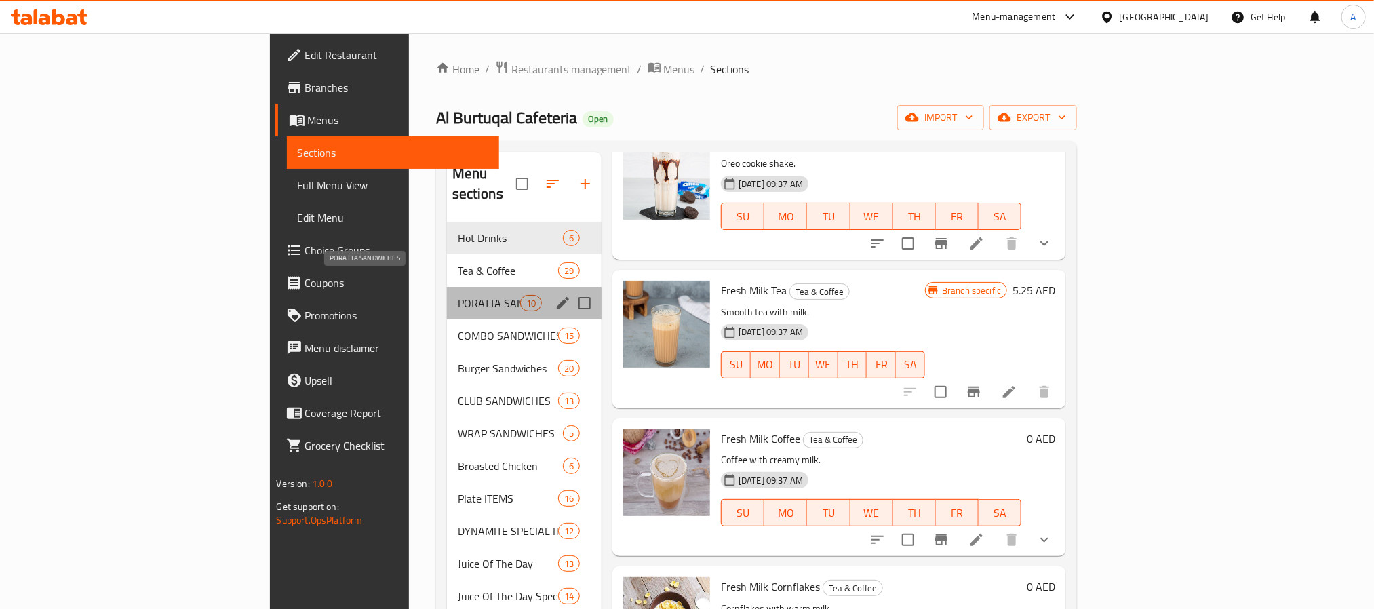
click at [458, 295] on span "PORATTA SANDWICHES" at bounding box center [489, 303] width 62 height 16
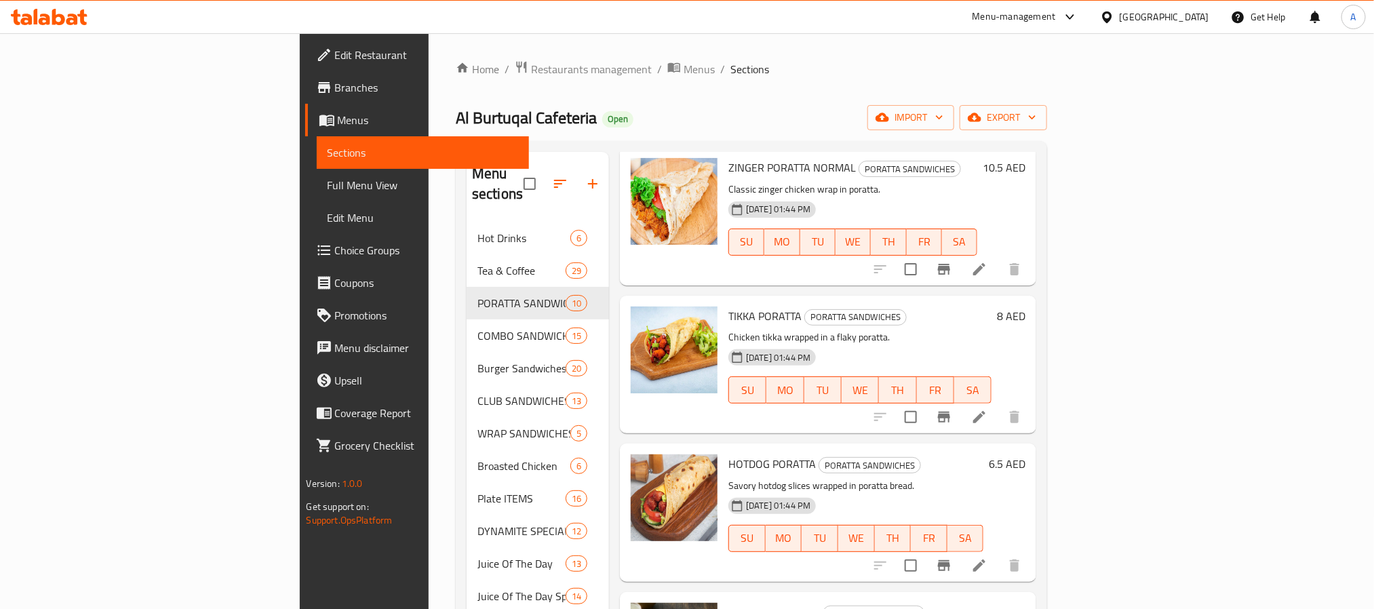
click at [992, 329] on p "Chicken tikka wrapped in a flaky poratta." at bounding box center [859, 337] width 263 height 17
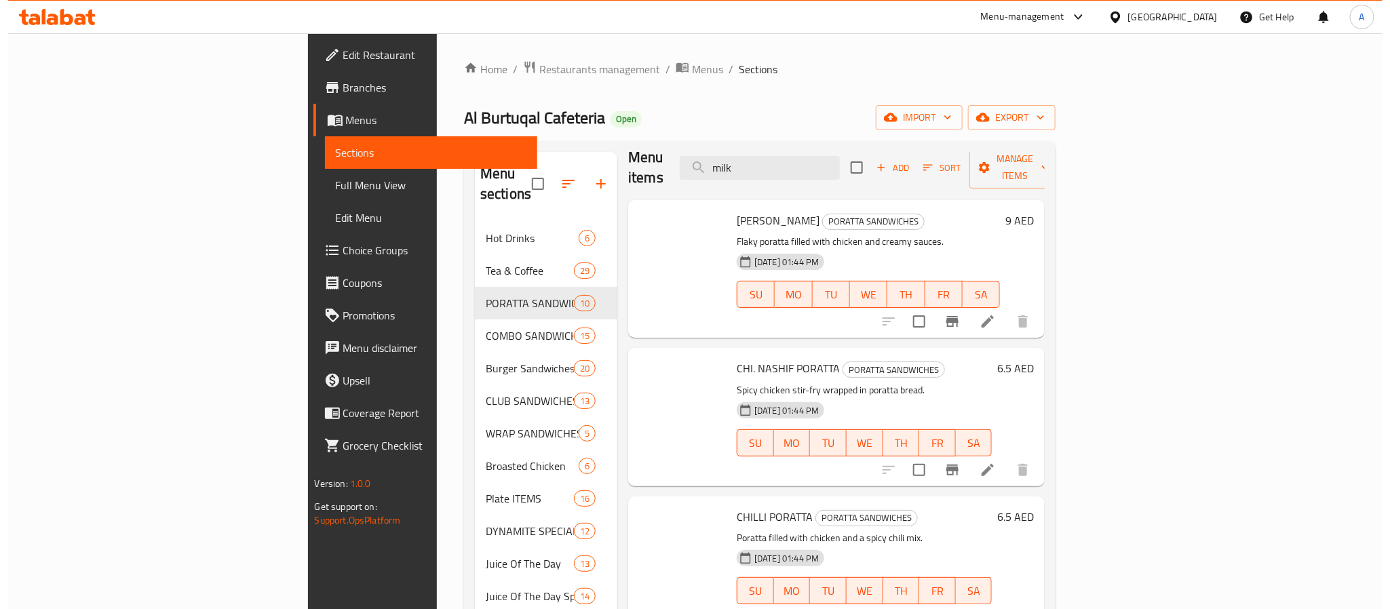
scroll to position [0, 0]
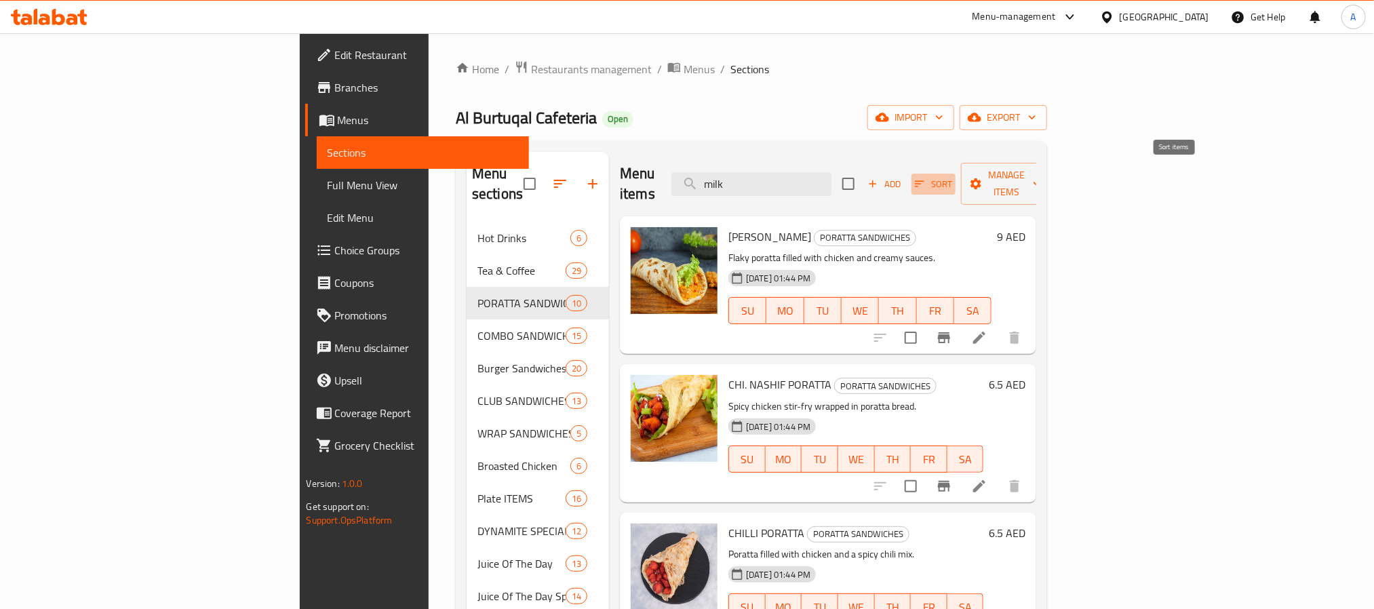
click at [952, 176] on span "Sort" at bounding box center [933, 184] width 37 height 16
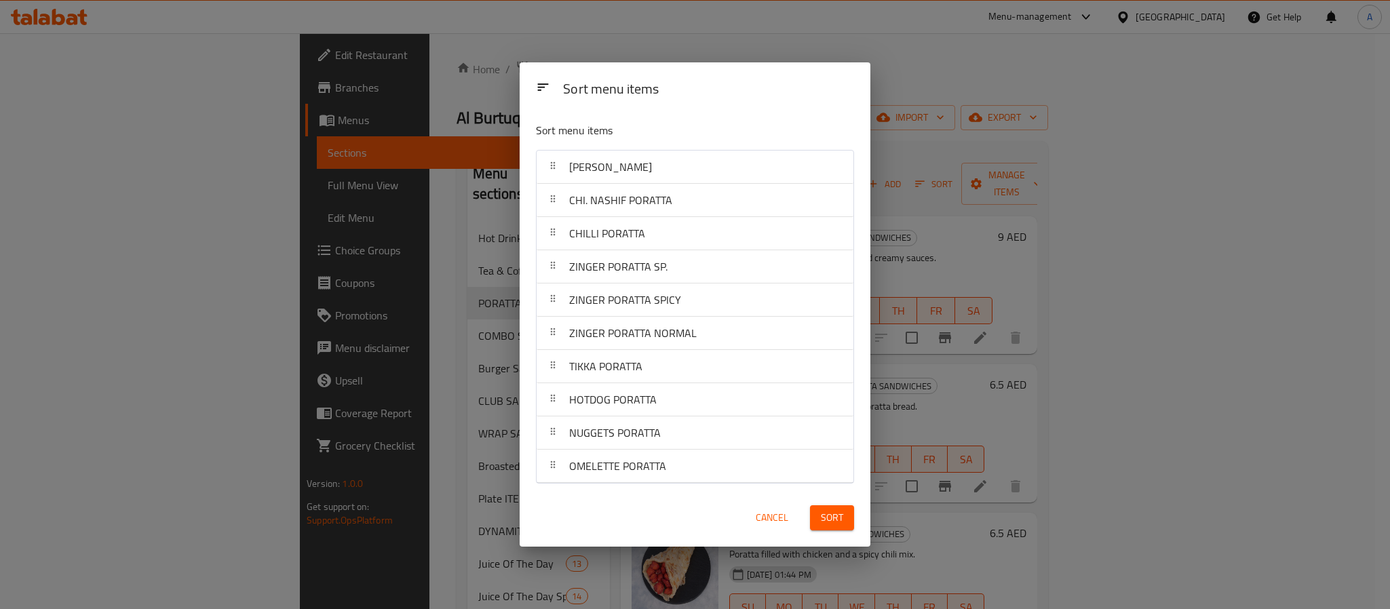
scroll to position [600, 0]
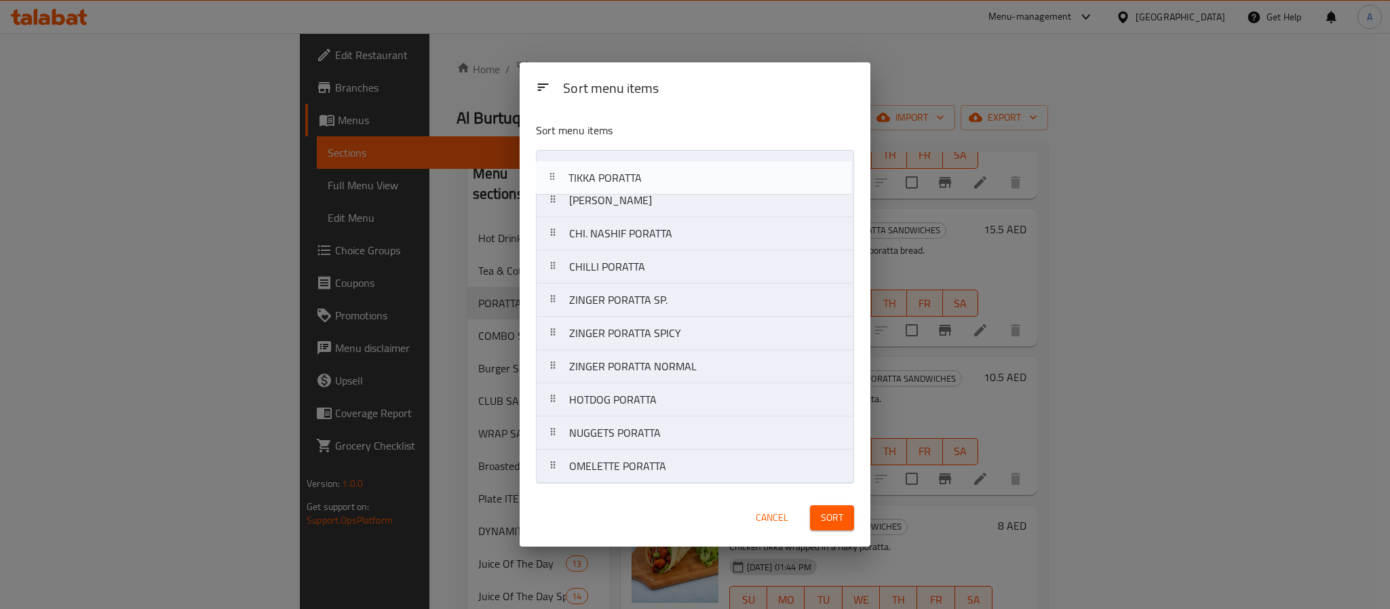
drag, startPoint x: 619, startPoint y: 370, endPoint x: 617, endPoint y: 169, distance: 201.5
click at [617, 169] on nav "FRANCISCO PORATTA CHI. NASHIF PORATTA CHILLI PORATTA ZINGER PORATTA SP. ZINGER …" at bounding box center [695, 317] width 318 height 334
drag, startPoint x: 637, startPoint y: 433, endPoint x: 623, endPoint y: 190, distance: 243.9
click at [623, 190] on nav "TIKKA PORATTA FRANCISCO PORATTA CHI. NASHIF PORATTA CHILLI PORATTA ZINGER PORAT…" at bounding box center [695, 317] width 318 height 334
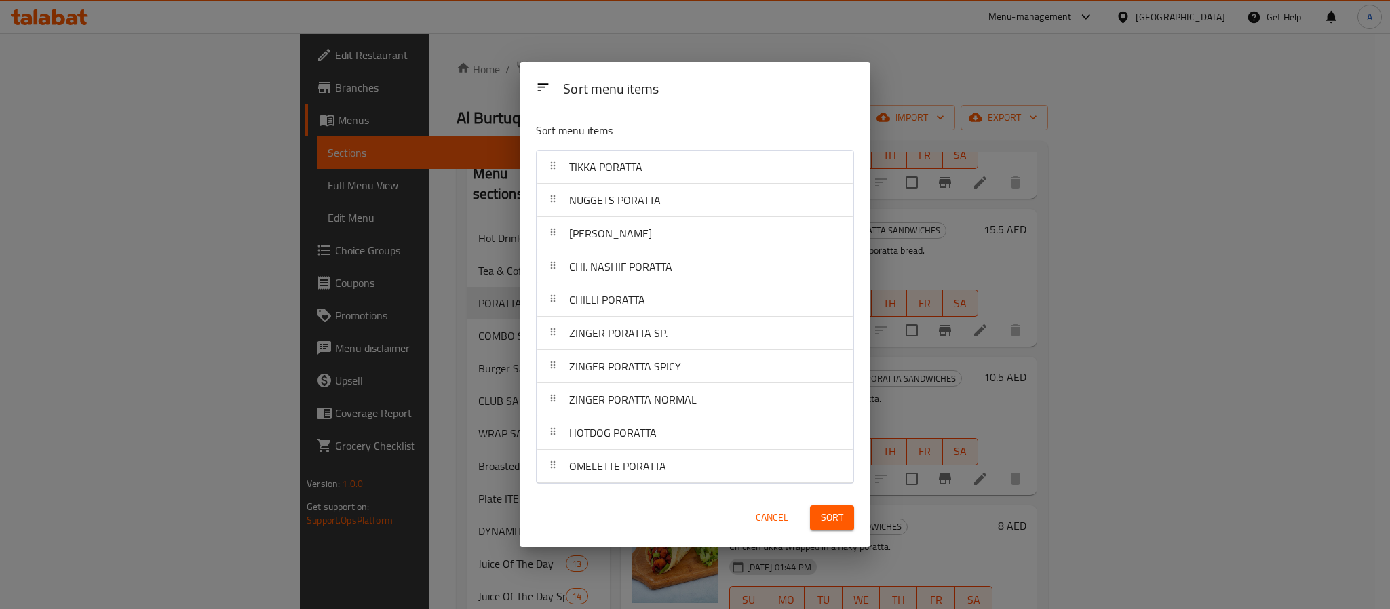
scroll to position [7, 0]
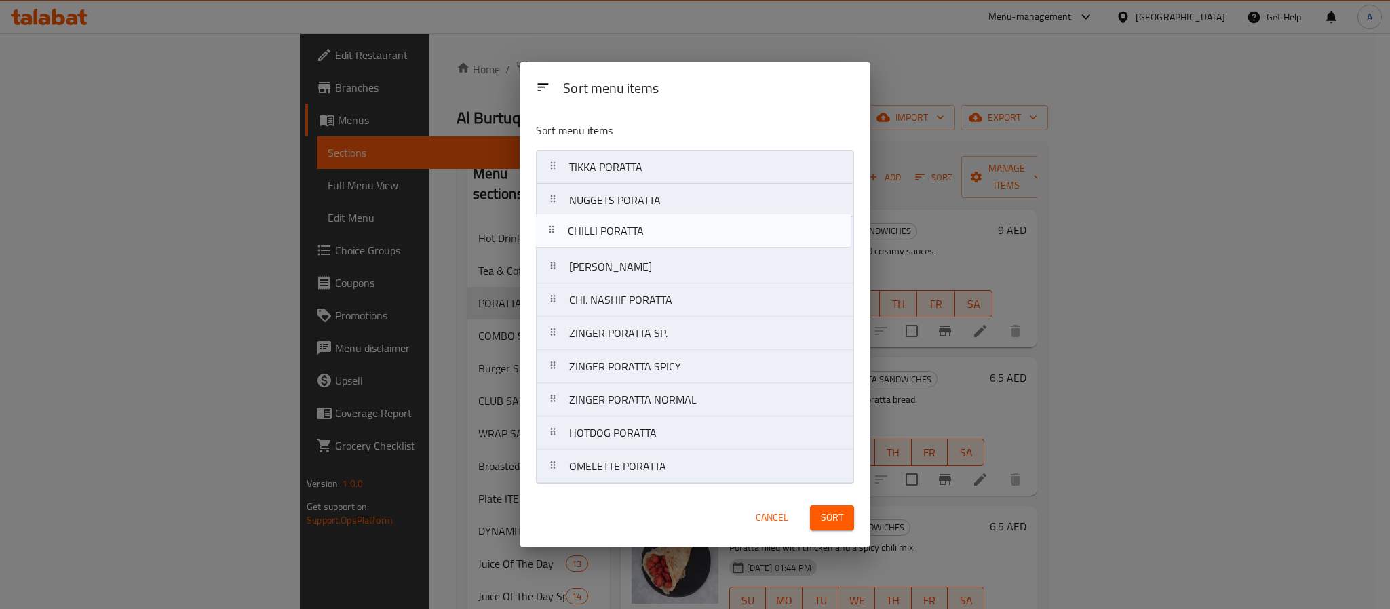
drag, startPoint x: 613, startPoint y: 306, endPoint x: 611, endPoint y: 232, distance: 74.0
click at [611, 232] on nav "TIKKA PORATTA NUGGETS PORATTA FRANCISCO PORATTA CHI. NASHIF PORATTA CHILLI PORA…" at bounding box center [695, 317] width 318 height 334
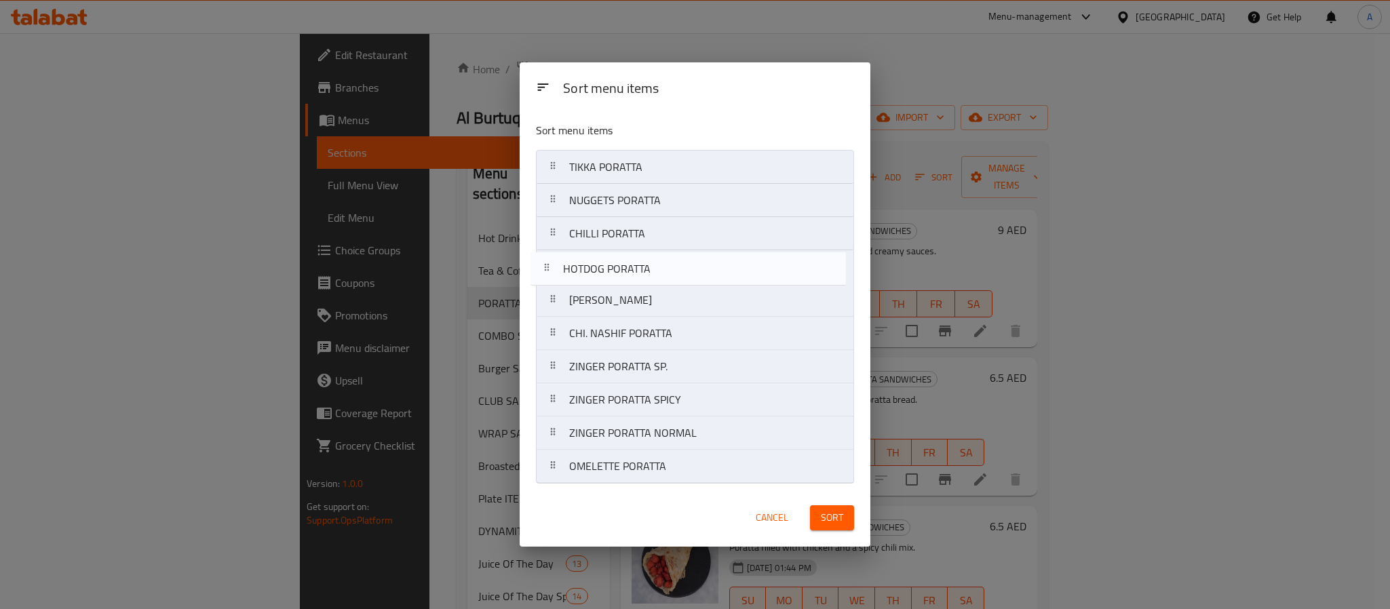
drag, startPoint x: 615, startPoint y: 437, endPoint x: 606, endPoint y: 265, distance: 173.2
click at [606, 265] on nav "TIKKA PORATTA NUGGETS PORATTA CHILLI PORATTA FRANCISCO PORATTA CHI. NASHIF PORA…" at bounding box center [695, 317] width 318 height 334
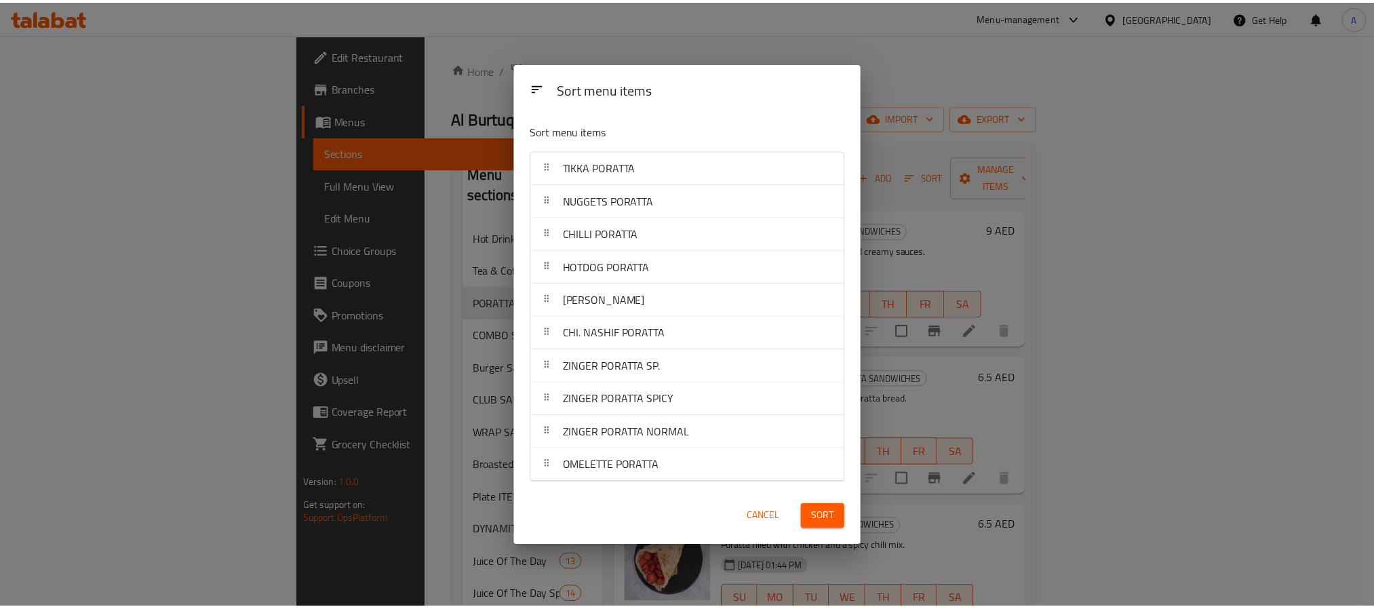
scroll to position [810, 0]
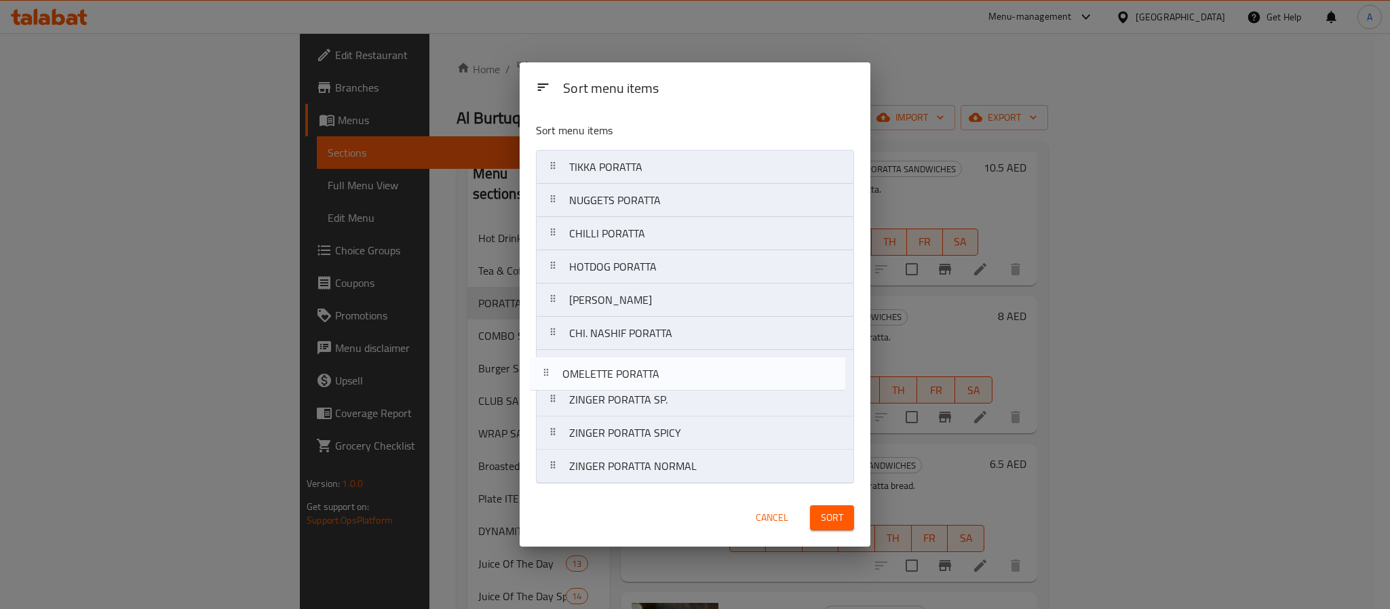
drag, startPoint x: 656, startPoint y: 466, endPoint x: 648, endPoint y: 366, distance: 100.0
click at [648, 366] on nav "TIKKA PORATTA NUGGETS PORATTA CHILLI PORATTA HOTDOG PORATTA FRANCISCO PORATTA C…" at bounding box center [695, 317] width 318 height 334
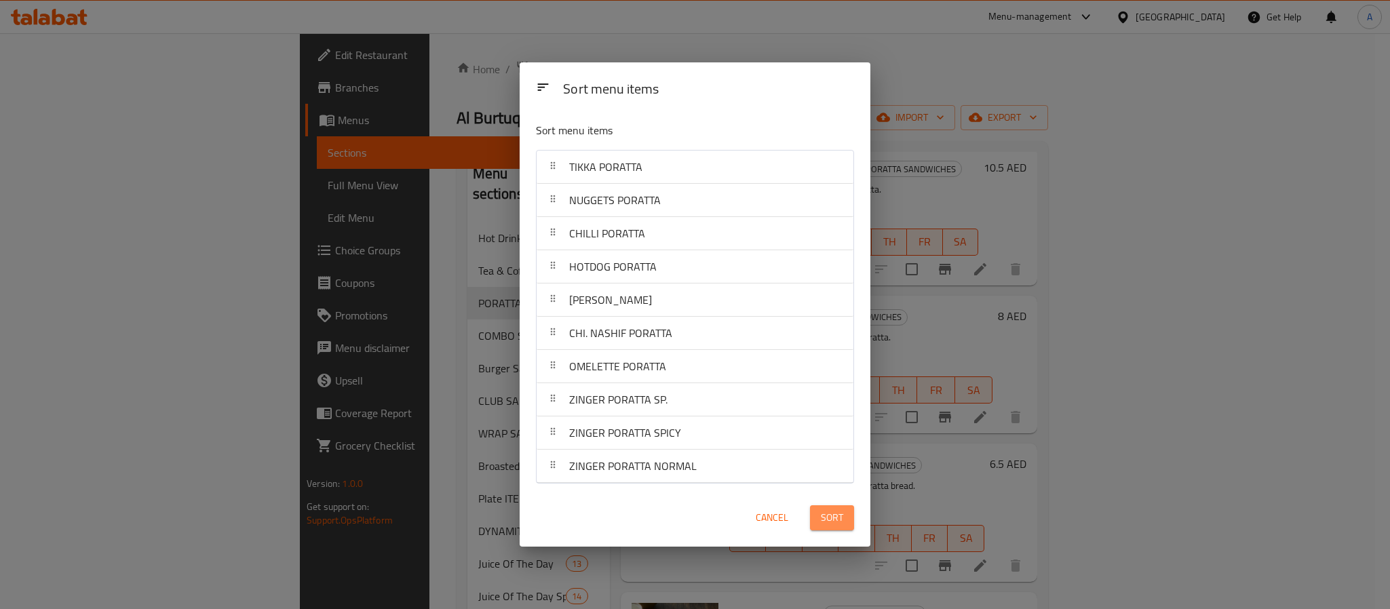
click at [819, 524] on button "Sort" at bounding box center [832, 517] width 44 height 25
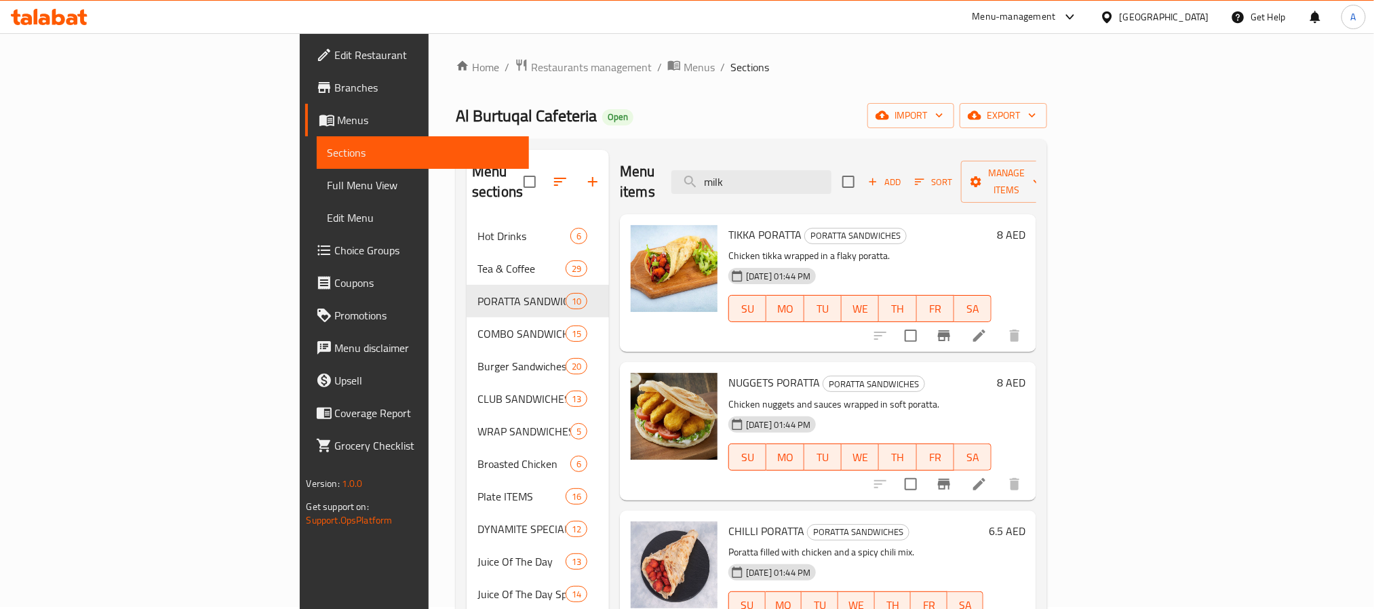
scroll to position [0, 0]
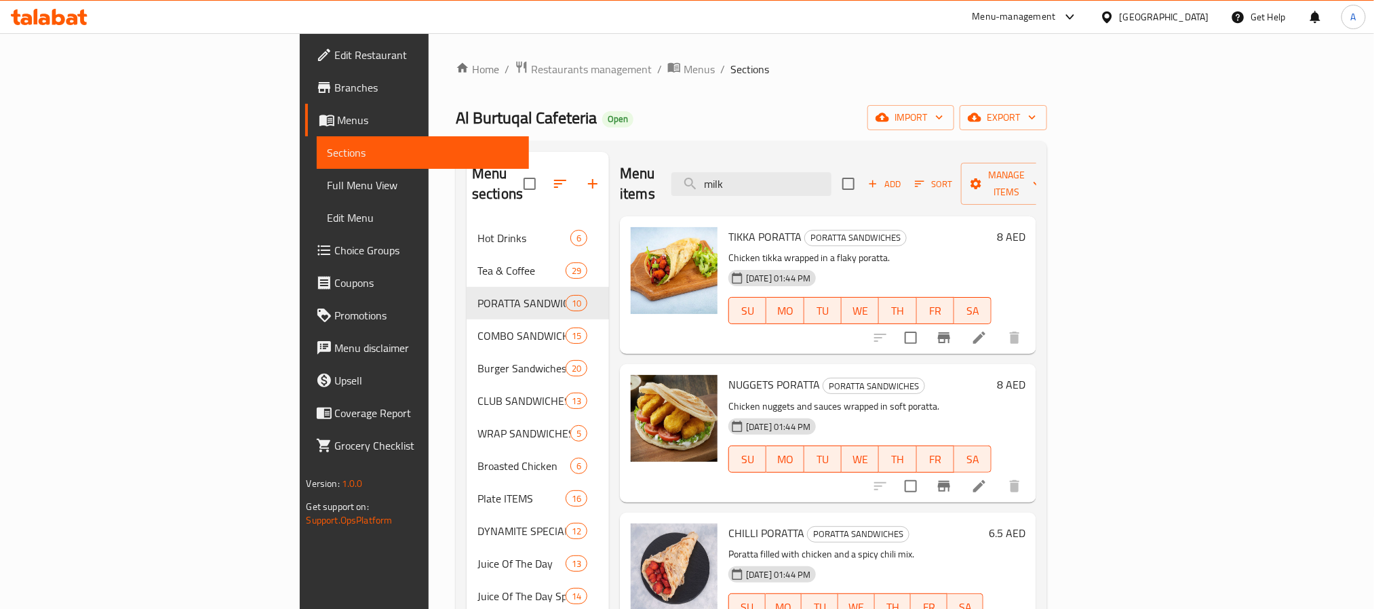
drag, startPoint x: 859, startPoint y: 175, endPoint x: 762, endPoint y: 171, distance: 97.8
click at [762, 171] on div "Menu items milk Add Sort Manage items" at bounding box center [828, 184] width 416 height 64
click at [832, 172] on input "search" at bounding box center [751, 184] width 160 height 24
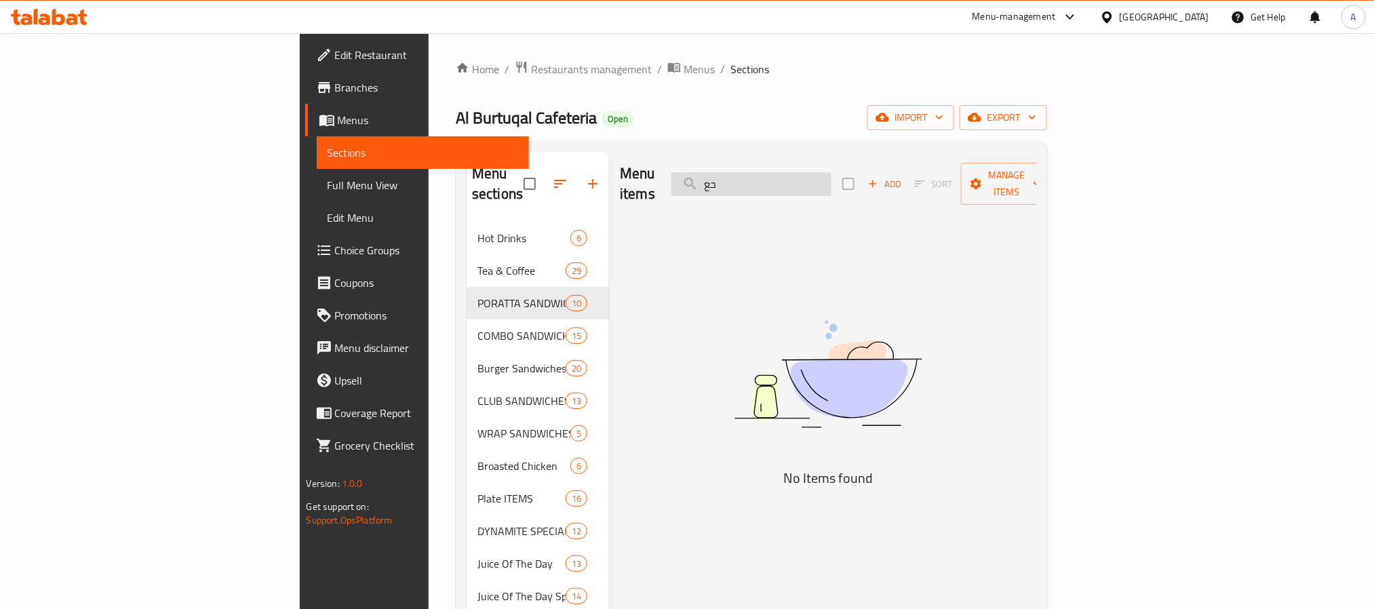
type input "ح"
type input "p"
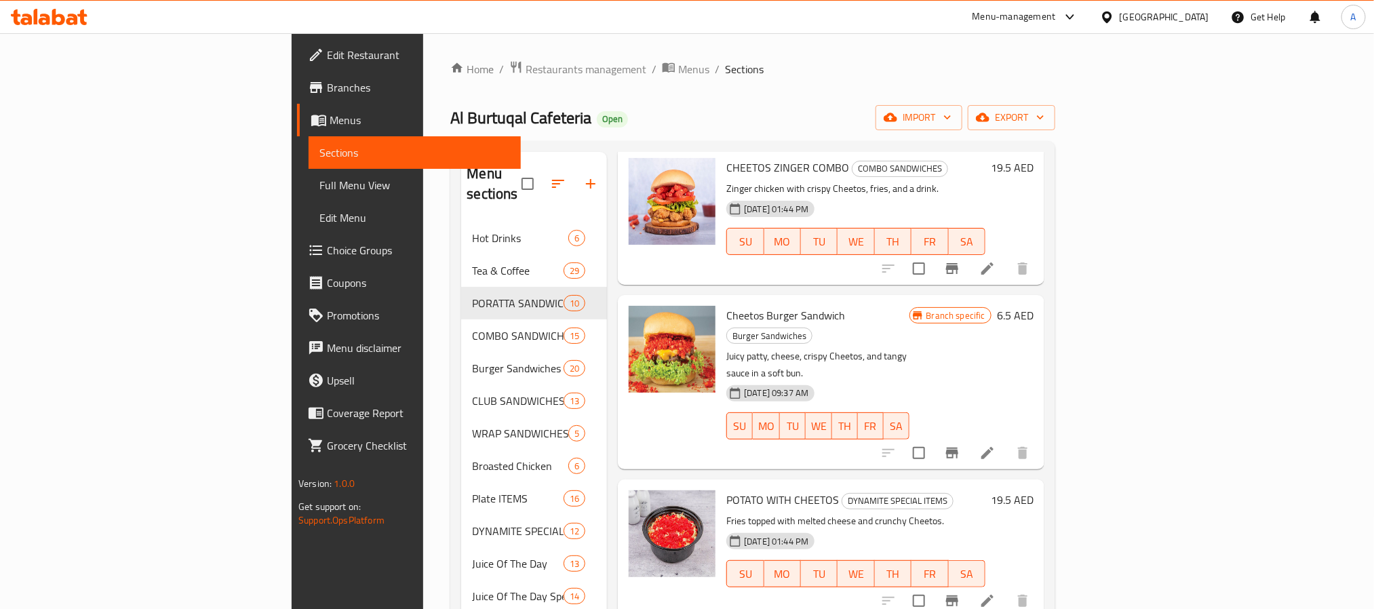
type input "cheet"
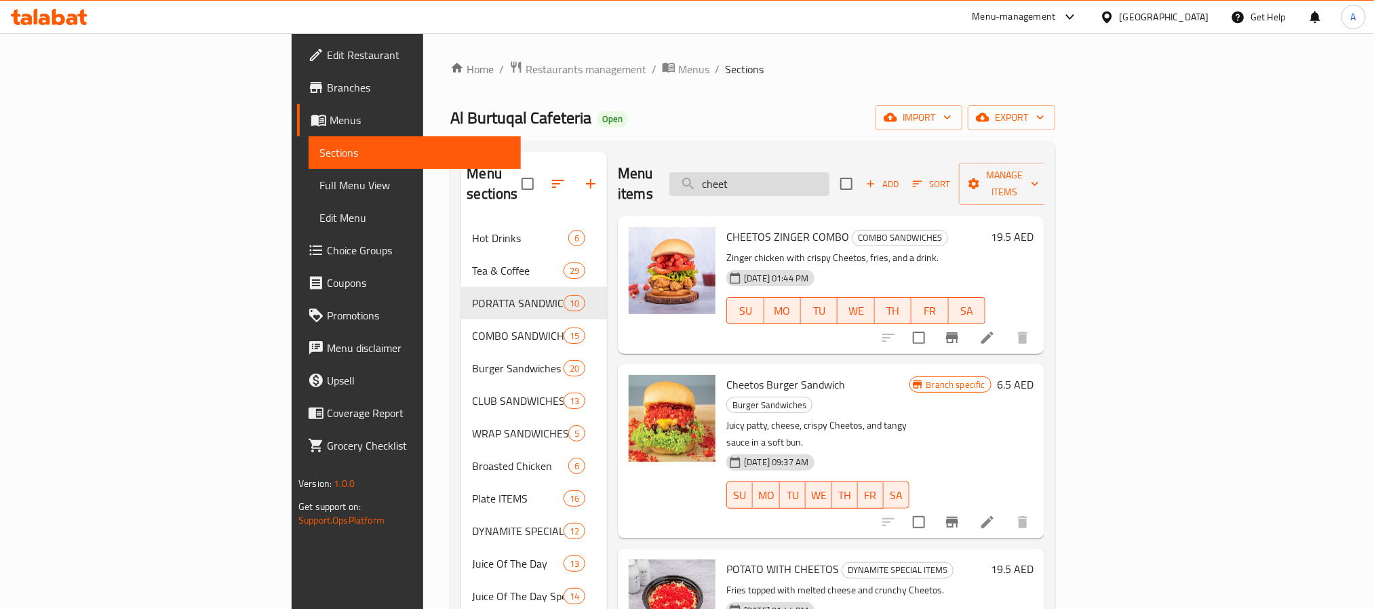
drag, startPoint x: 845, startPoint y: 175, endPoint x: 794, endPoint y: 165, distance: 51.7
click at [794, 172] on input "cheet" at bounding box center [749, 184] width 160 height 24
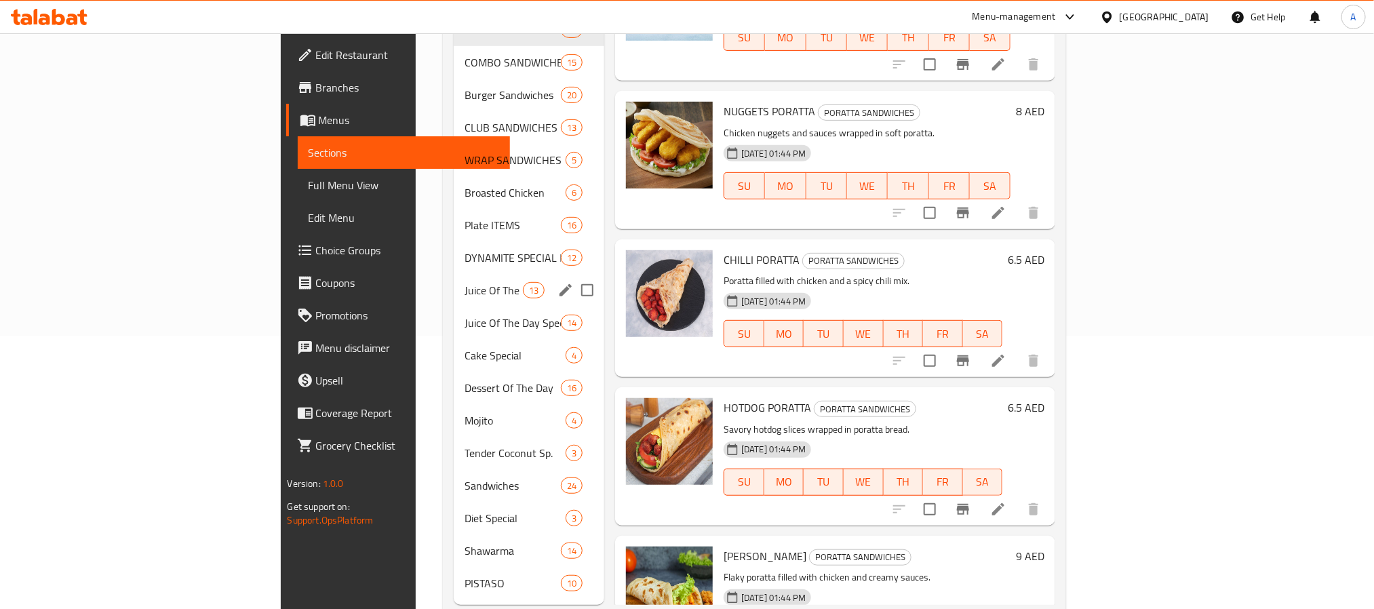
scroll to position [286, 0]
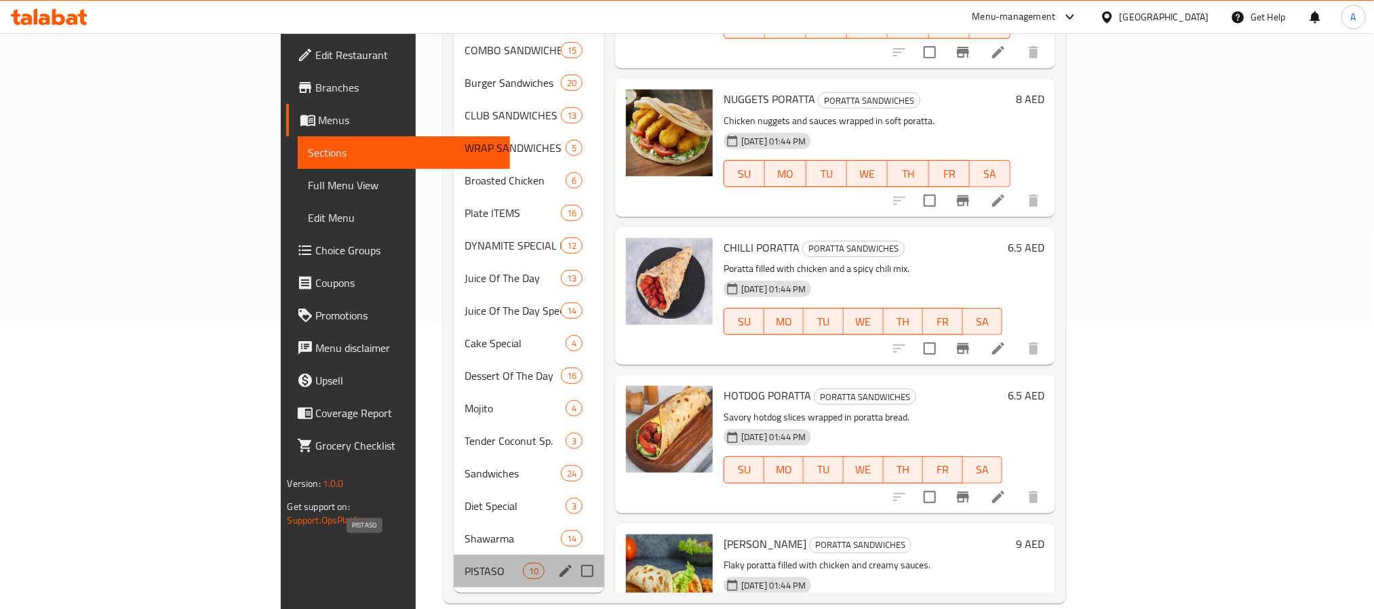
click at [465, 563] on span "PISTASO" at bounding box center [494, 571] width 58 height 16
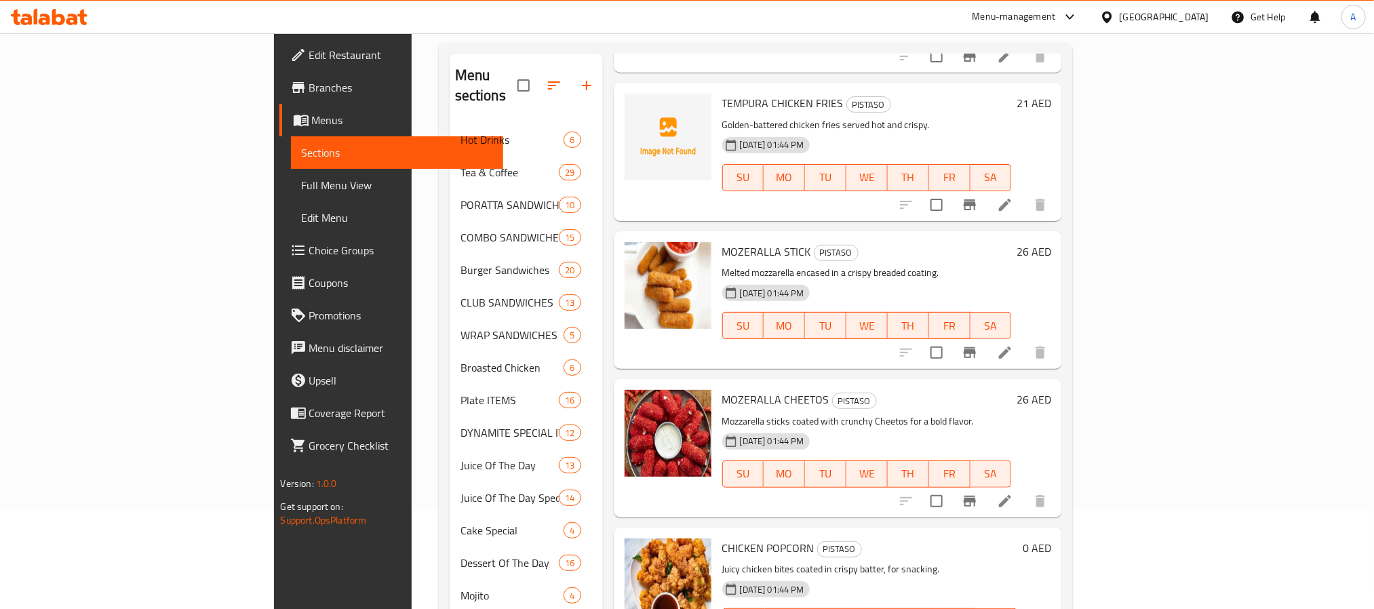
scroll to position [286, 0]
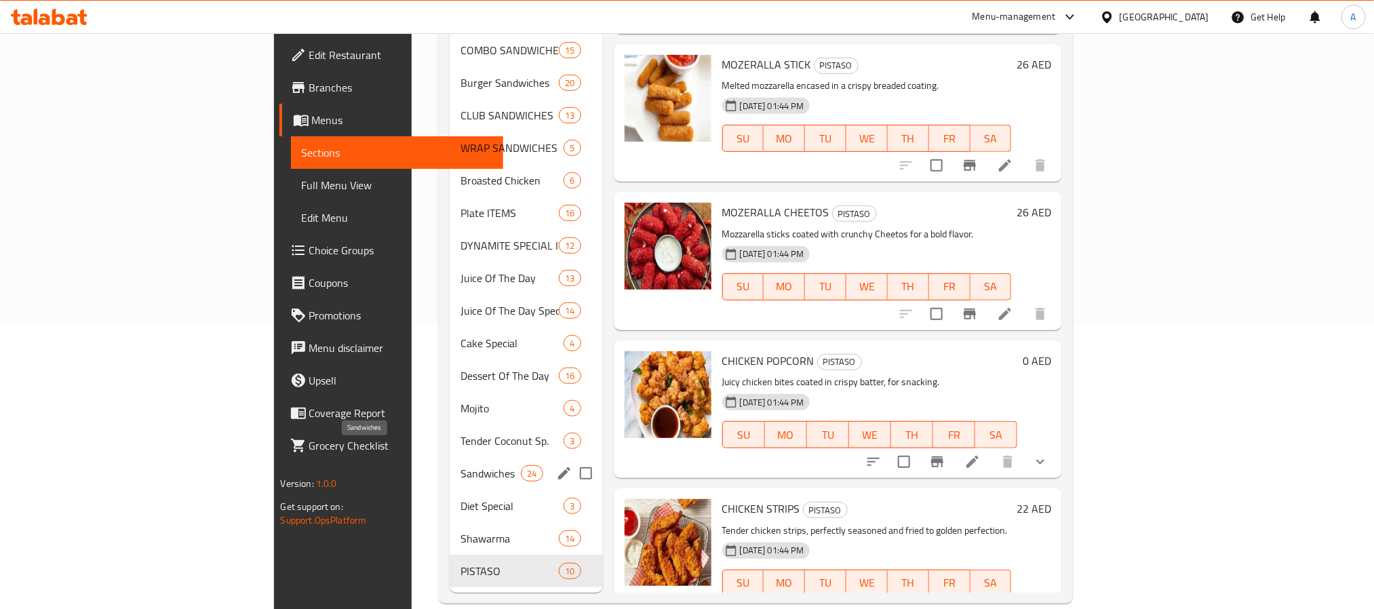
click at [461, 465] on span "Sandwiches" at bounding box center [491, 473] width 61 height 16
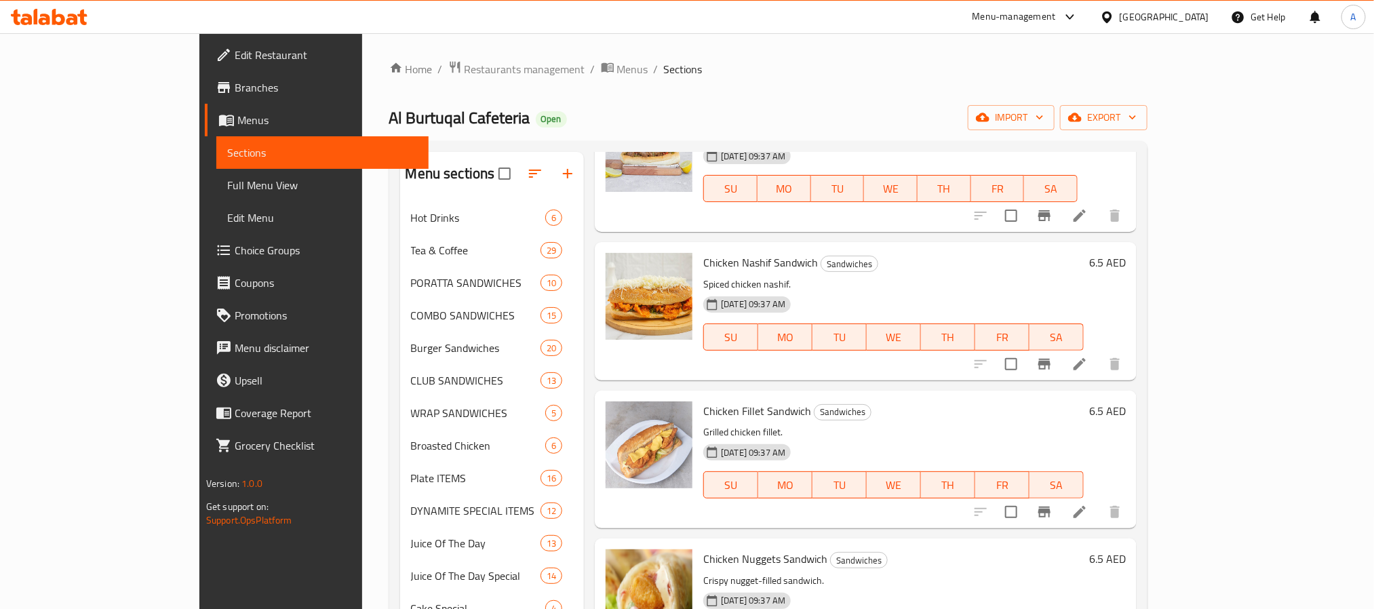
scroll to position [203, 0]
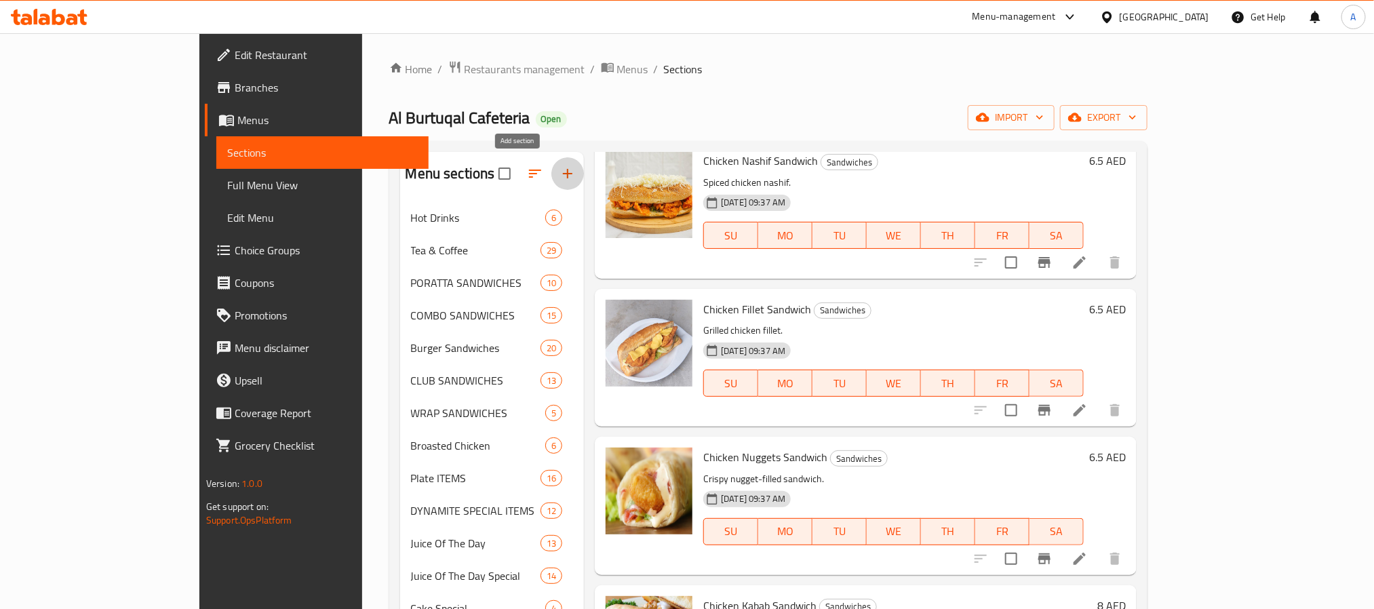
click at [551, 163] on button "button" at bounding box center [567, 173] width 33 height 33
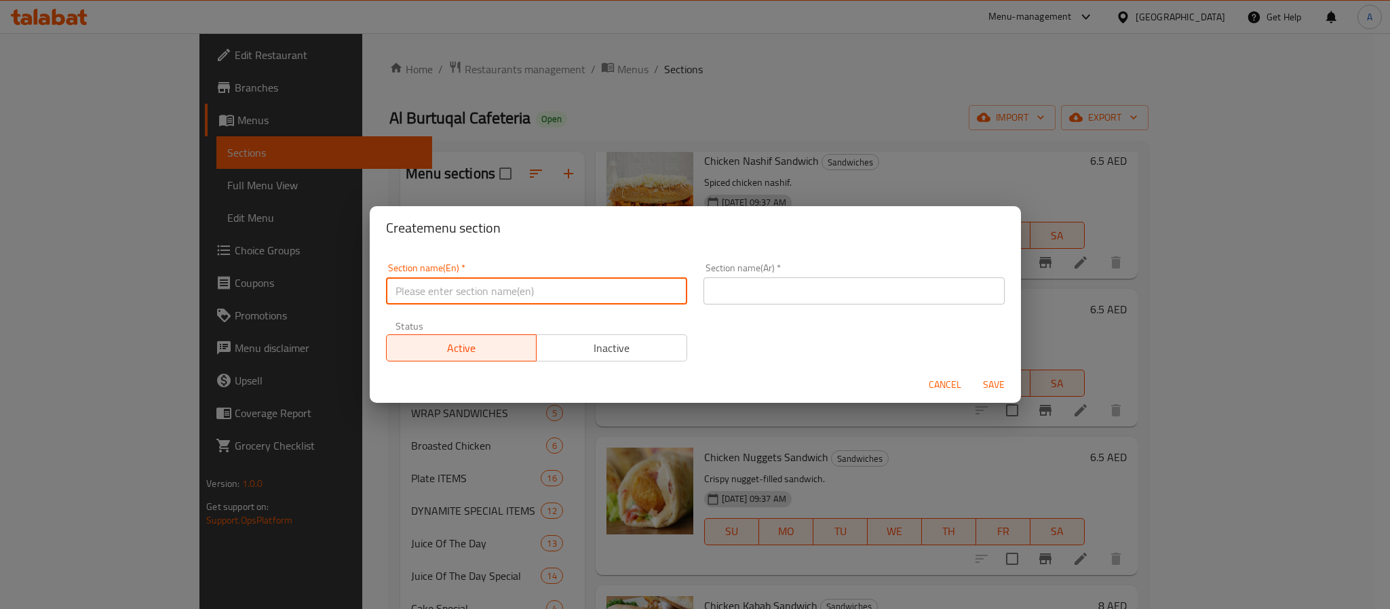
click at [486, 288] on input "text" at bounding box center [536, 290] width 301 height 27
click at [486, 288] on input "Our Special Poratta" at bounding box center [536, 290] width 301 height 27
type input "Our Special Poratta"
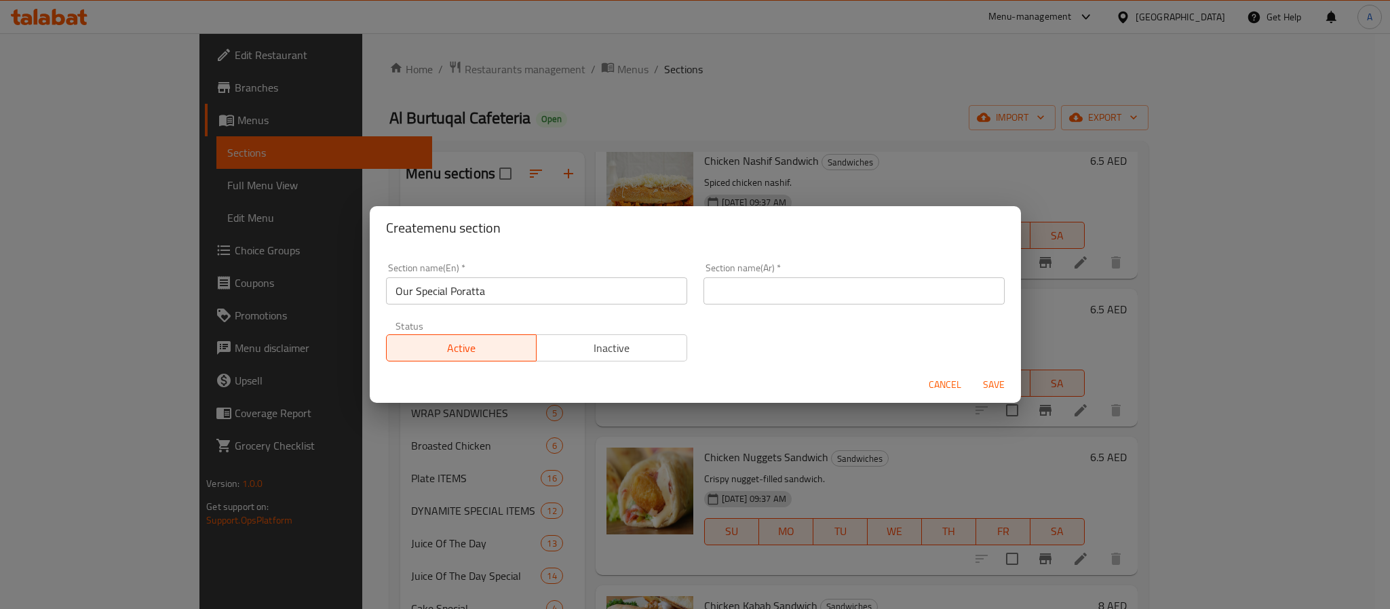
paste input "بوراتا الخاصة بنا"
click at [802, 296] on input "بوراتا الخاصة بنا" at bounding box center [853, 290] width 301 height 27
click at [471, 291] on input "Our Special Poratta" at bounding box center [536, 290] width 301 height 27
click at [762, 298] on input "بوراتا الخاصة بنا" at bounding box center [853, 290] width 301 height 27
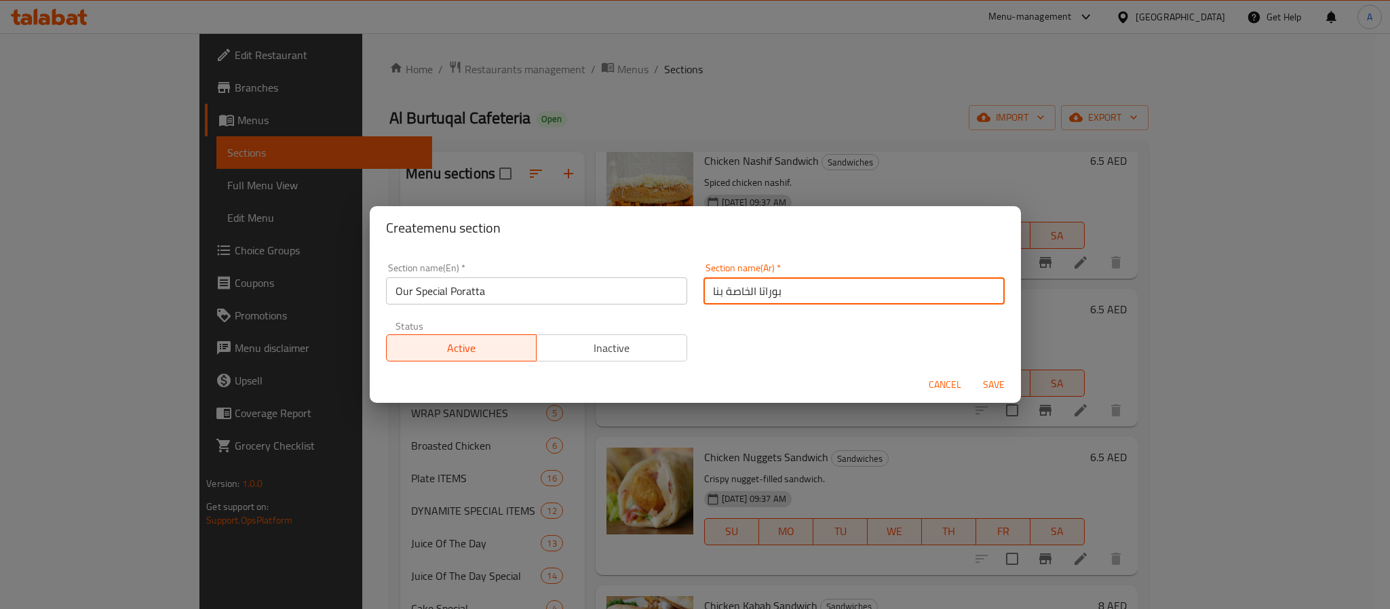
click at [762, 298] on input "بوراتا الخاصة بنا" at bounding box center [853, 290] width 301 height 27
paste input "راتا"
type input "براتا الخاصة بنا"
click at [993, 379] on span "Save" at bounding box center [993, 384] width 33 height 17
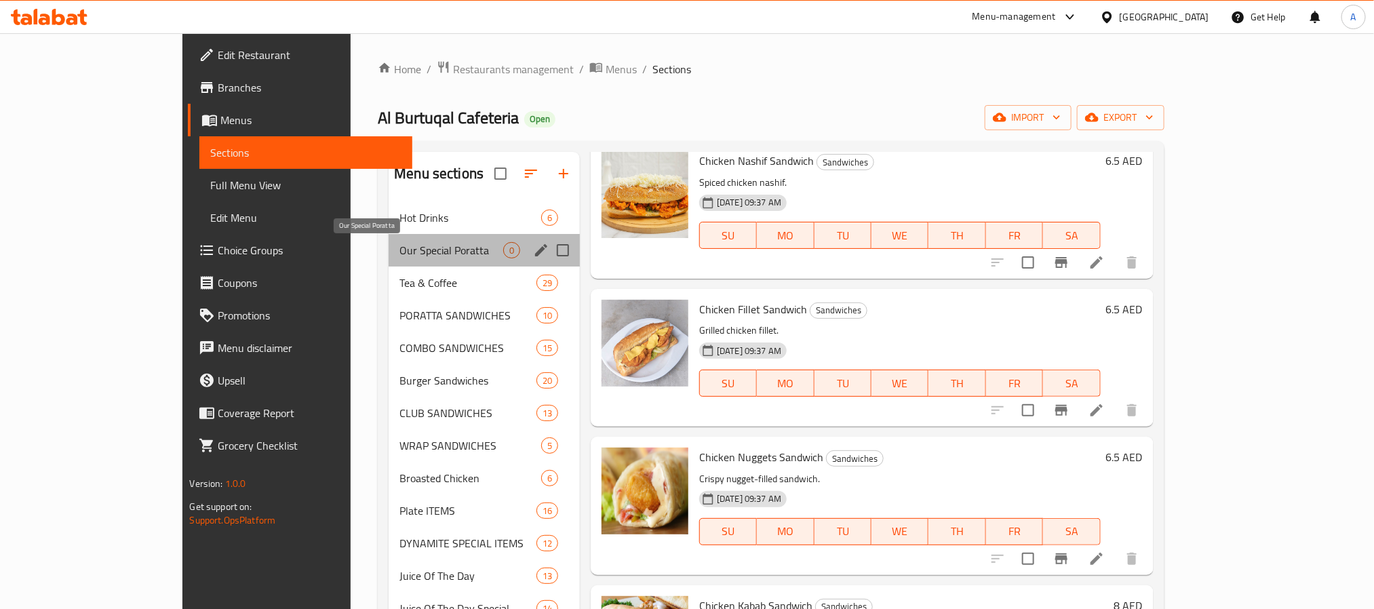
click at [400, 251] on span "Our Special Poratta" at bounding box center [452, 250] width 104 height 16
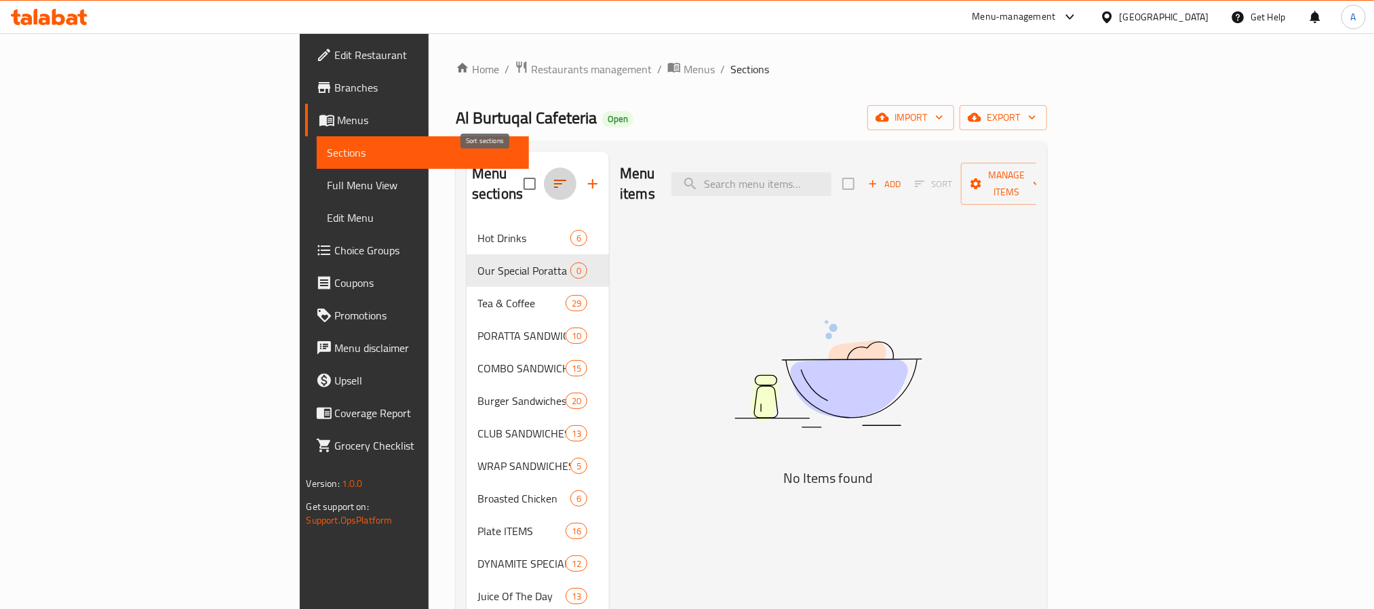
click at [552, 179] on icon "button" at bounding box center [560, 184] width 16 height 16
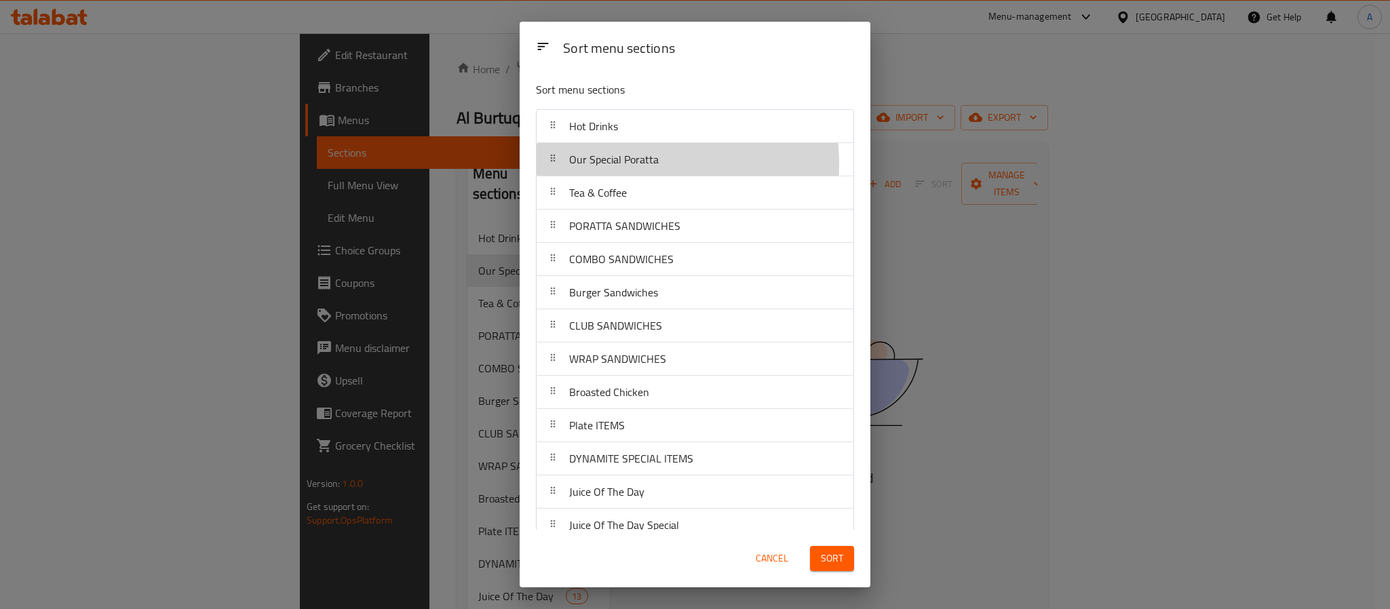
click at [631, 165] on span "Our Special Poratta" at bounding box center [614, 159] width 90 height 20
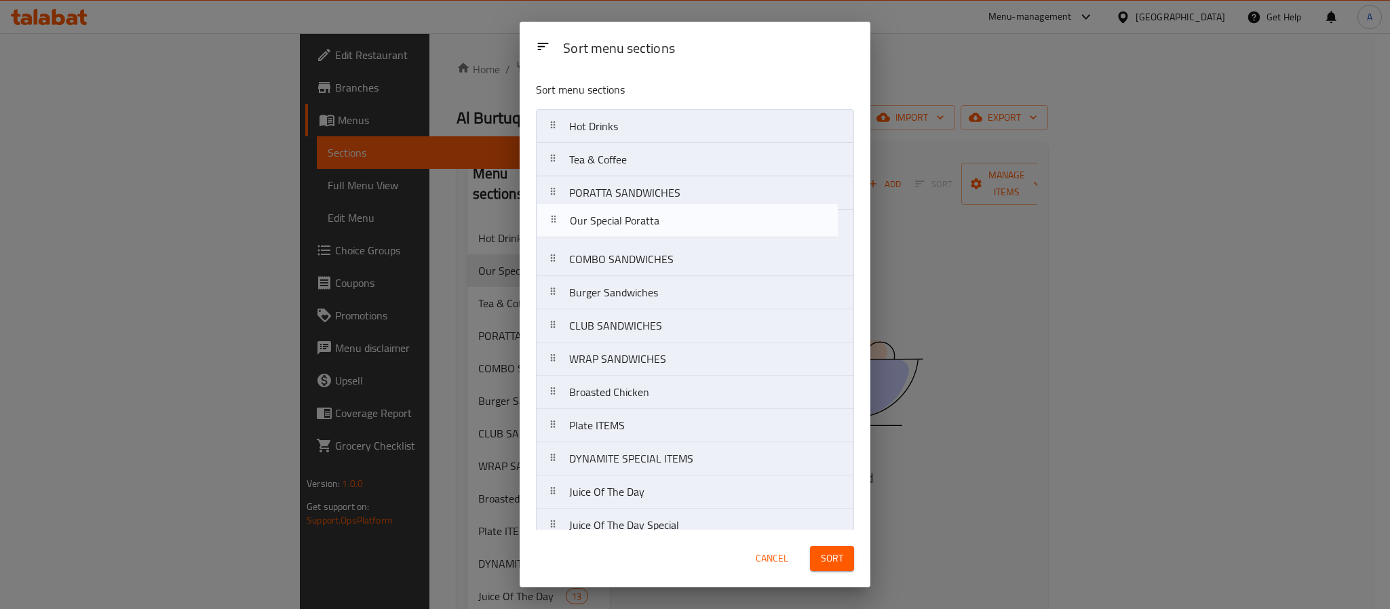
drag, startPoint x: 631, startPoint y: 165, endPoint x: 631, endPoint y: 230, distance: 65.1
click at [631, 230] on nav "Hot Drinks Our Special Poratta Tea & Coffee PORATTA SANDWICHES COMBO SANDWICHES…" at bounding box center [695, 458] width 318 height 699
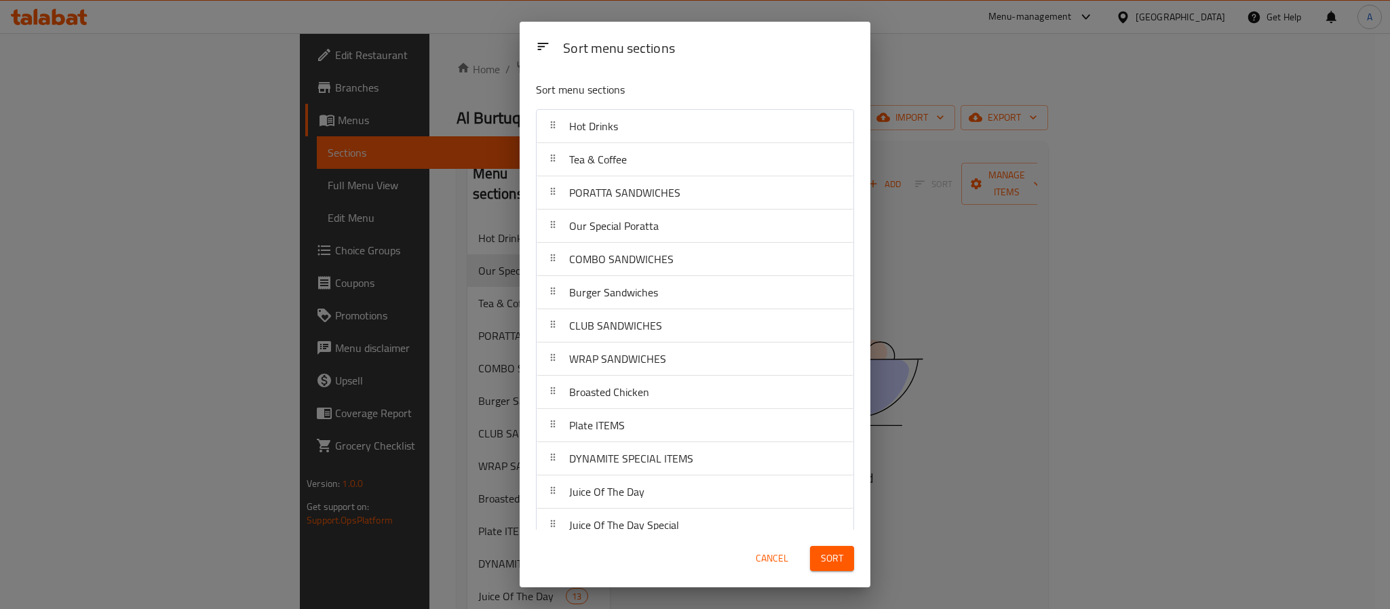
click at [825, 558] on span "Sort" at bounding box center [832, 558] width 22 height 17
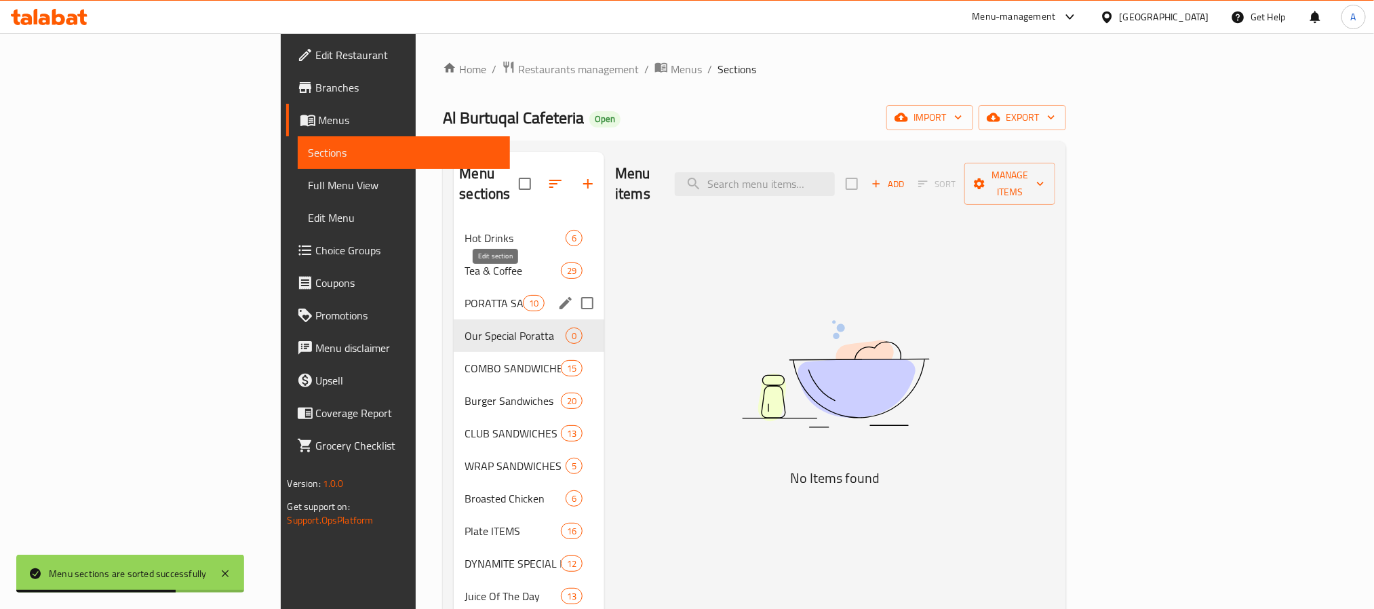
click at [558, 295] on icon "edit" at bounding box center [566, 303] width 16 height 16
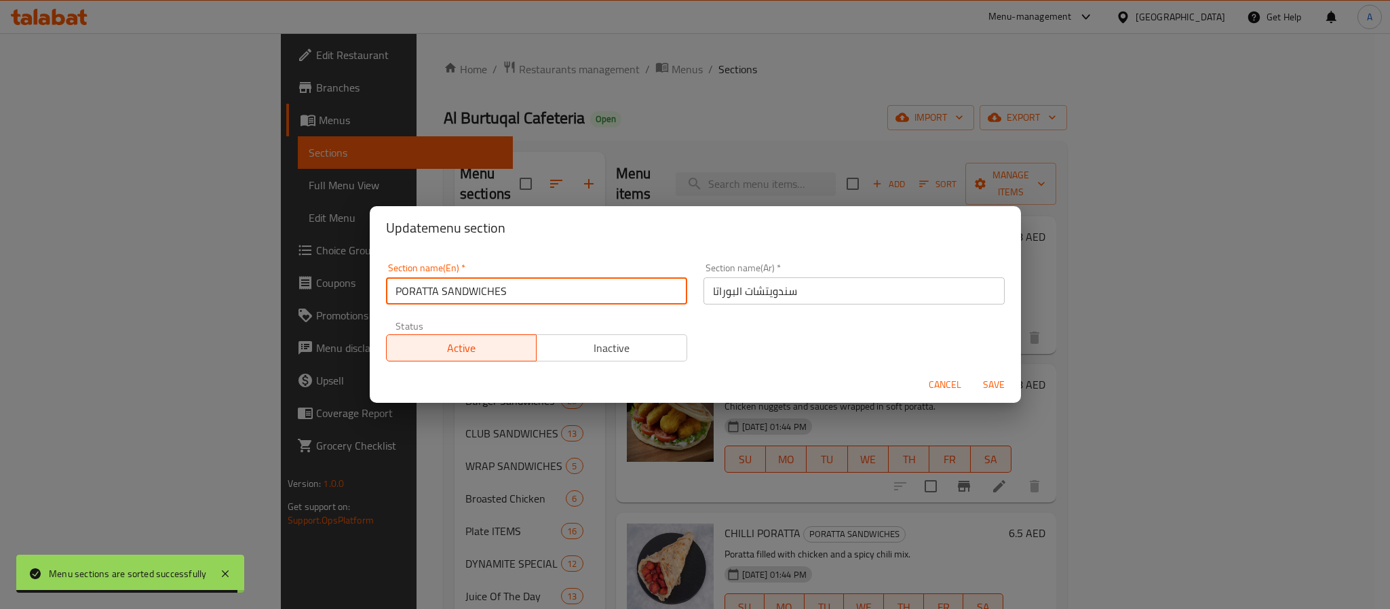
click at [491, 286] on input "PORATTA SANDWICHES" at bounding box center [536, 290] width 301 height 27
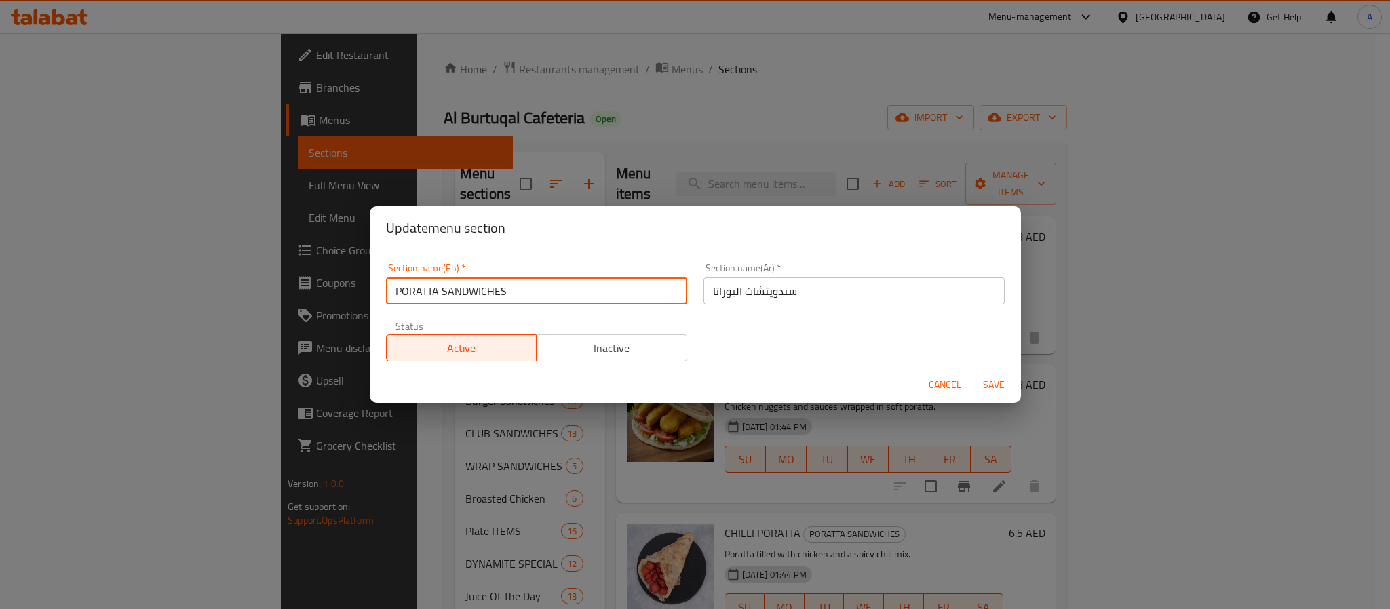
type input "Poratta Sandwiches"
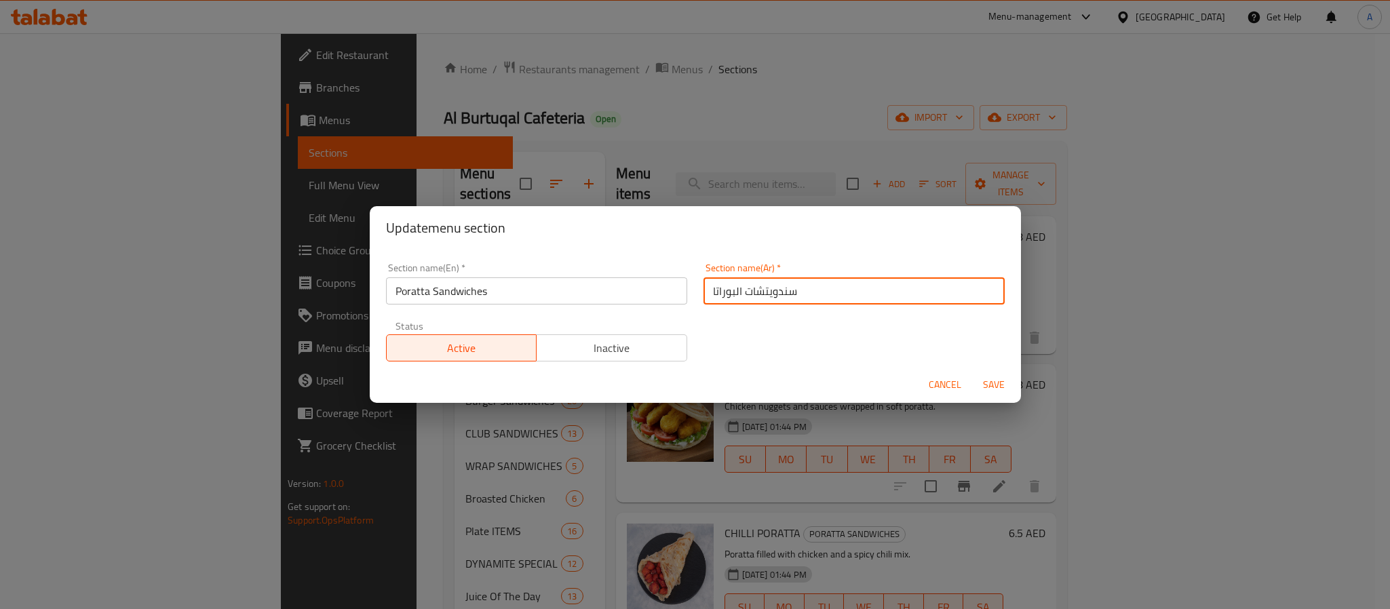
click at [729, 291] on input "سندويتشات البوراتا" at bounding box center [853, 290] width 301 height 27
type input "سندويتشات البراتا"
click at [981, 385] on span "Save" at bounding box center [993, 384] width 33 height 17
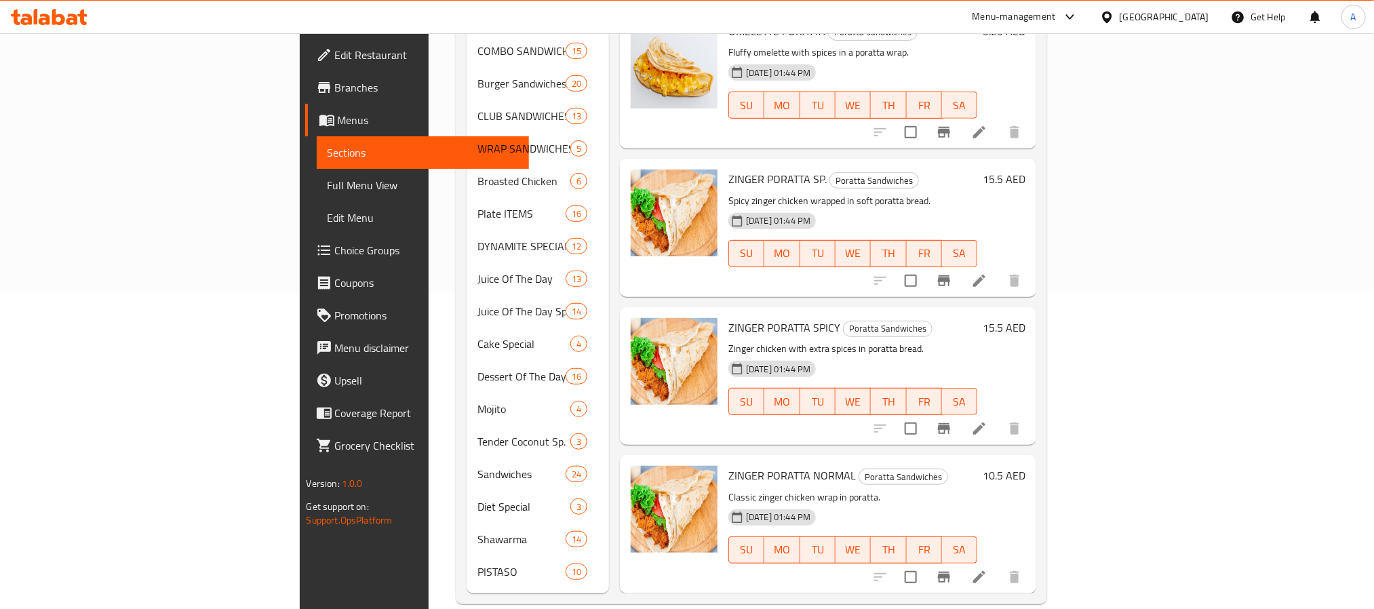
scroll to position [318, 0]
click at [925, 562] on input "checkbox" at bounding box center [911, 576] width 28 height 28
checkbox input "true"
click at [925, 414] on input "checkbox" at bounding box center [911, 428] width 28 height 28
checkbox input "true"
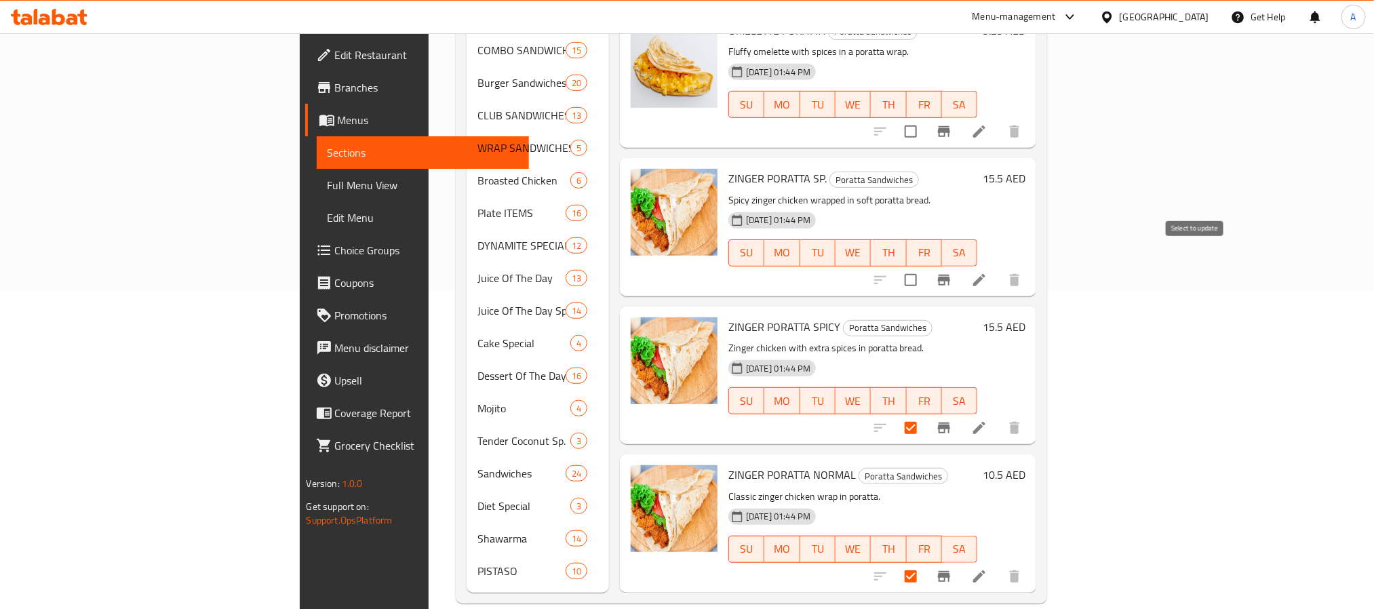
click at [925, 266] on input "checkbox" at bounding box center [911, 280] width 28 height 28
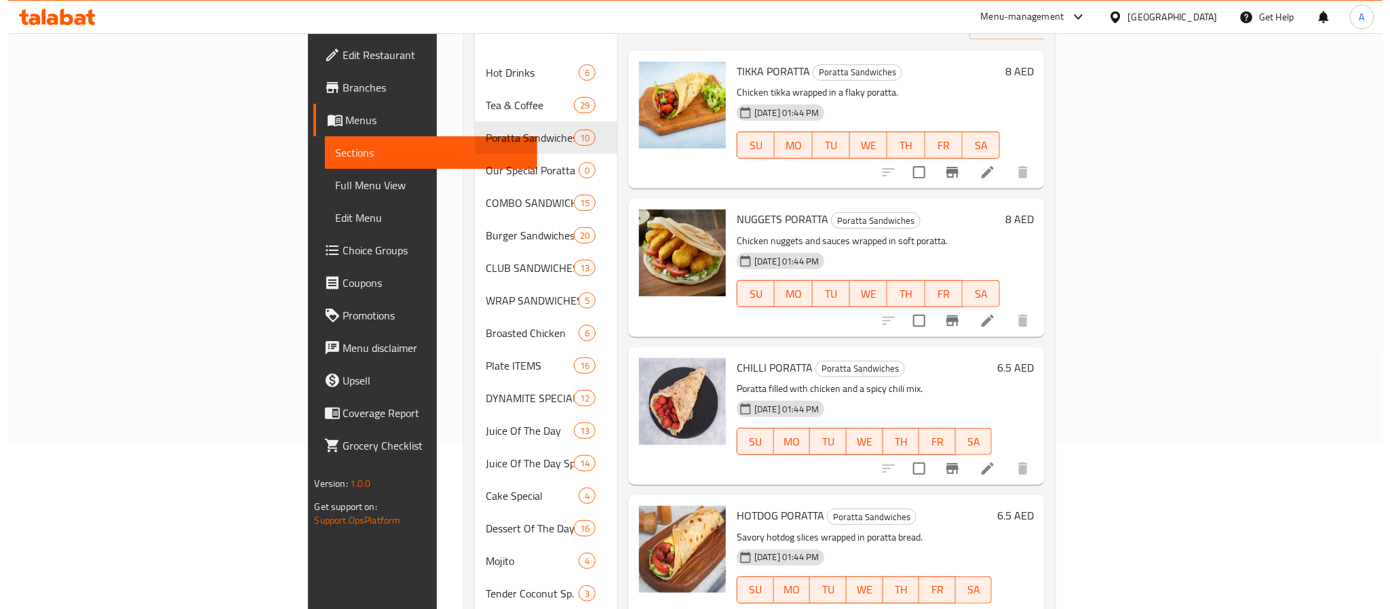
scroll to position [0, 0]
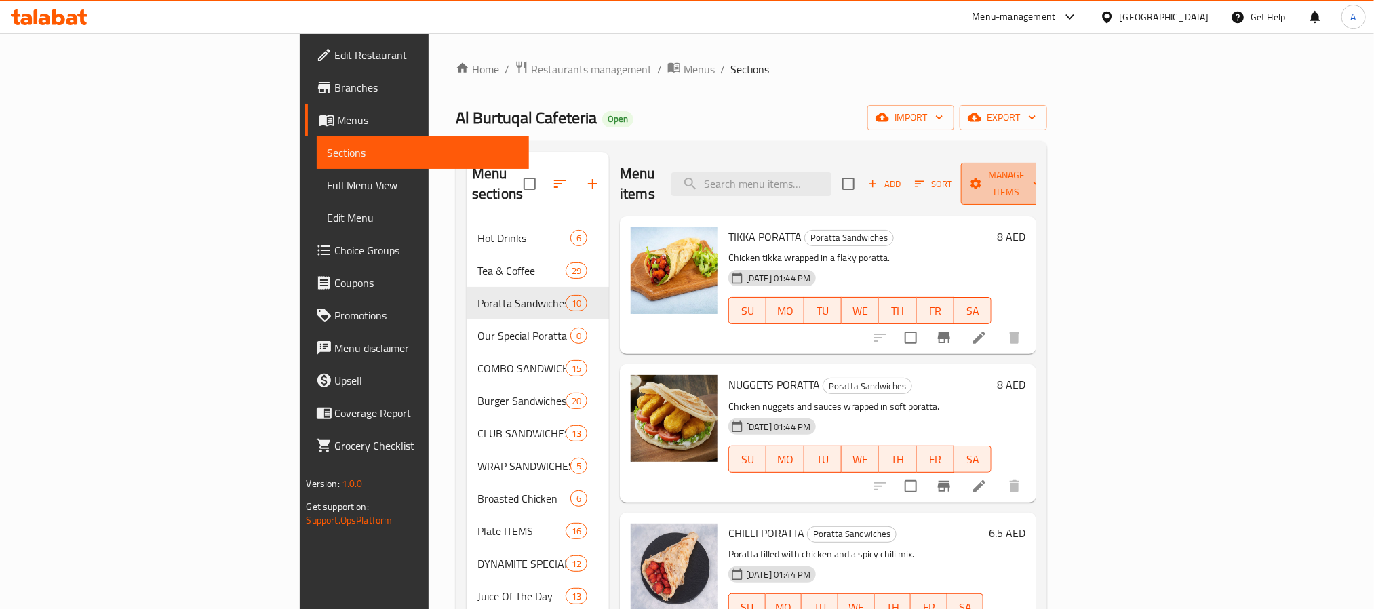
click at [1041, 175] on span "Manage items" at bounding box center [1006, 184] width 69 height 34
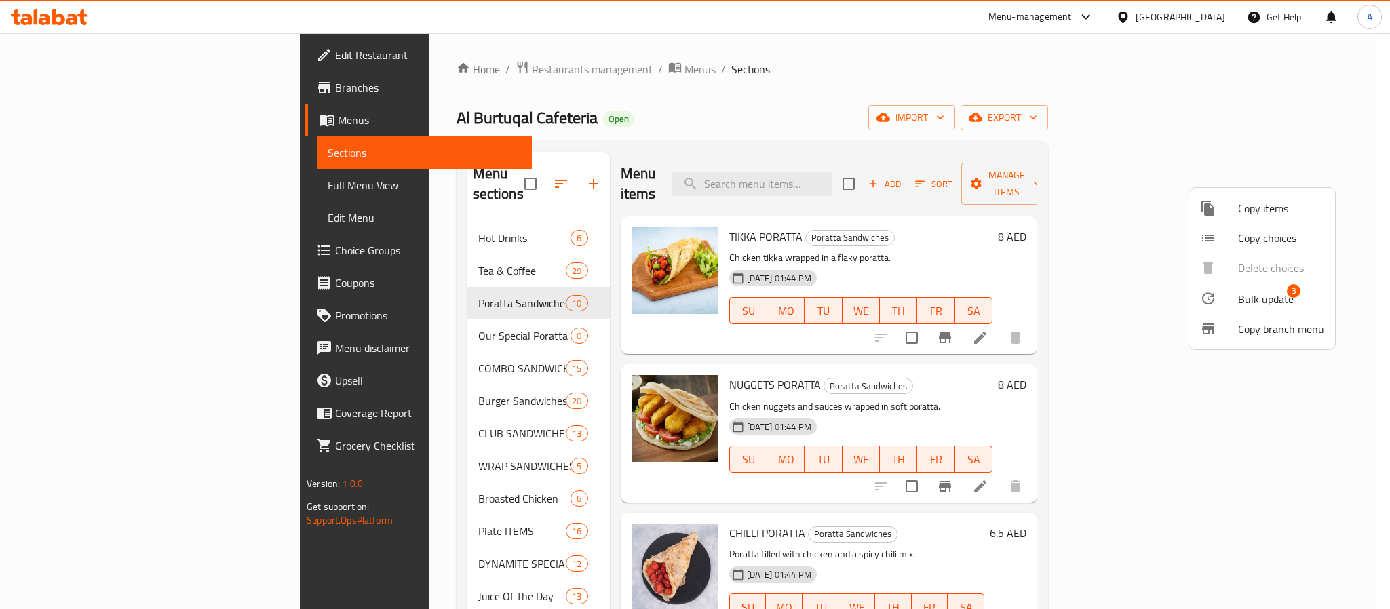
click at [1262, 306] on span "Bulk update" at bounding box center [1266, 299] width 56 height 16
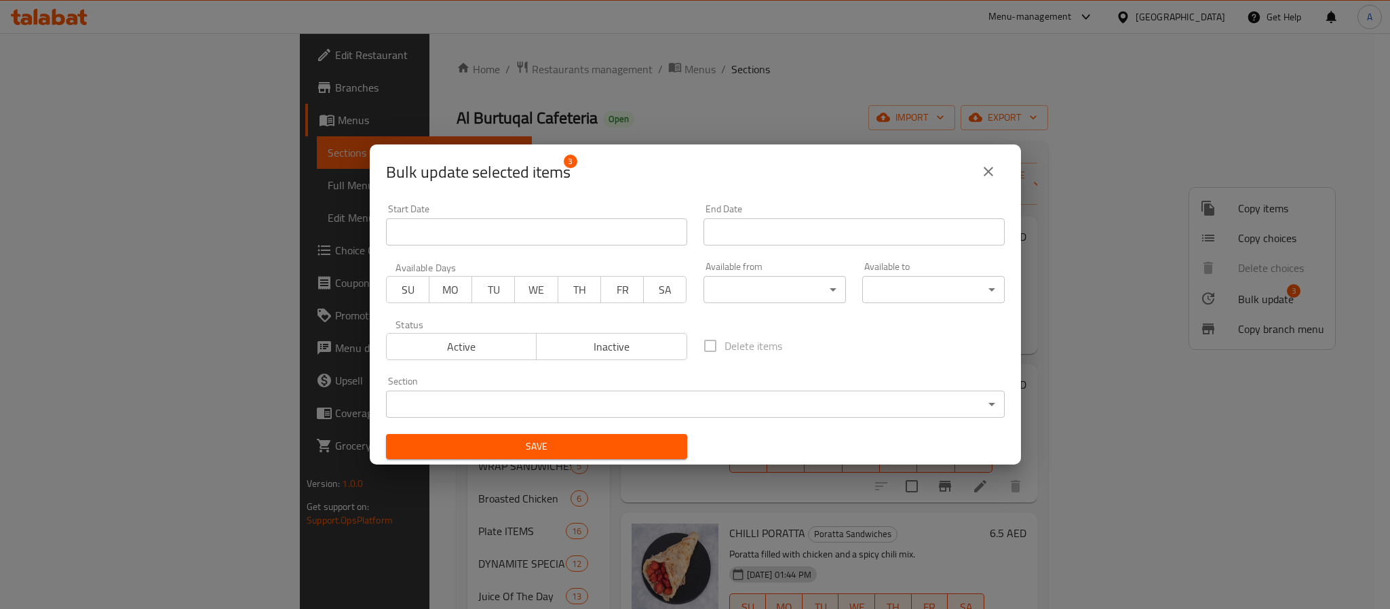
click at [711, 402] on body "​ Menu-management United Arab Emirates Get Help A Edit Restaurant Branches Menu…" at bounding box center [695, 321] width 1390 height 576
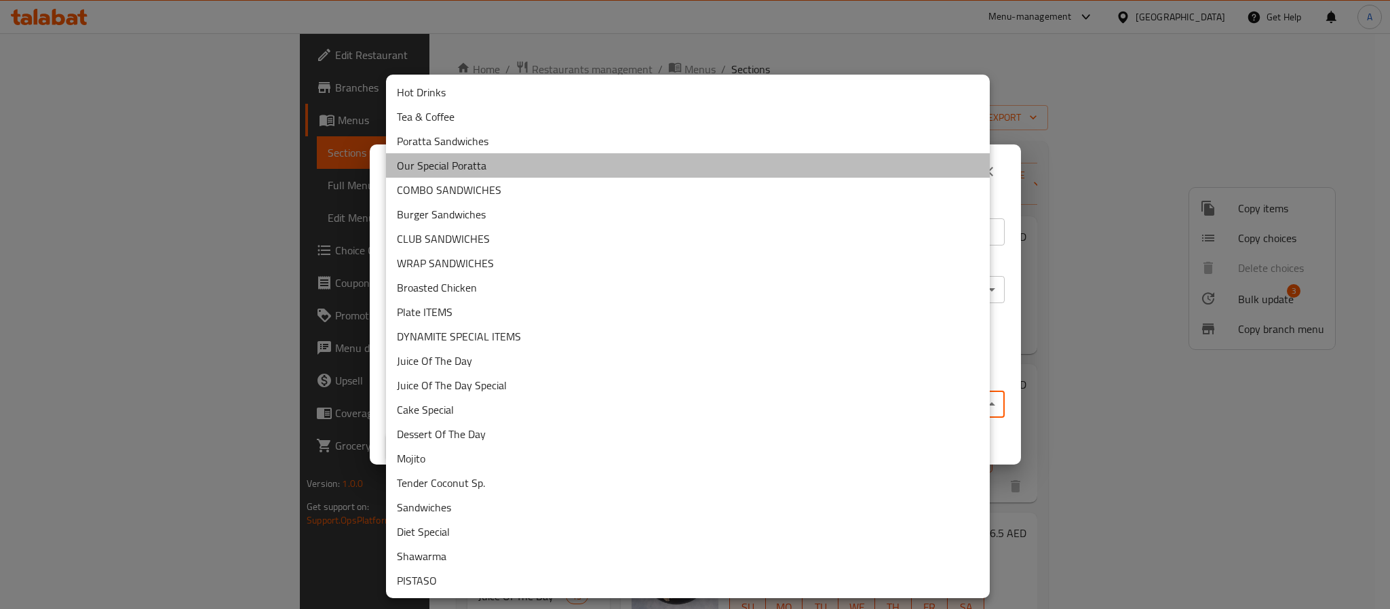
click at [442, 172] on li "Our Special Poratta" at bounding box center [688, 165] width 604 height 24
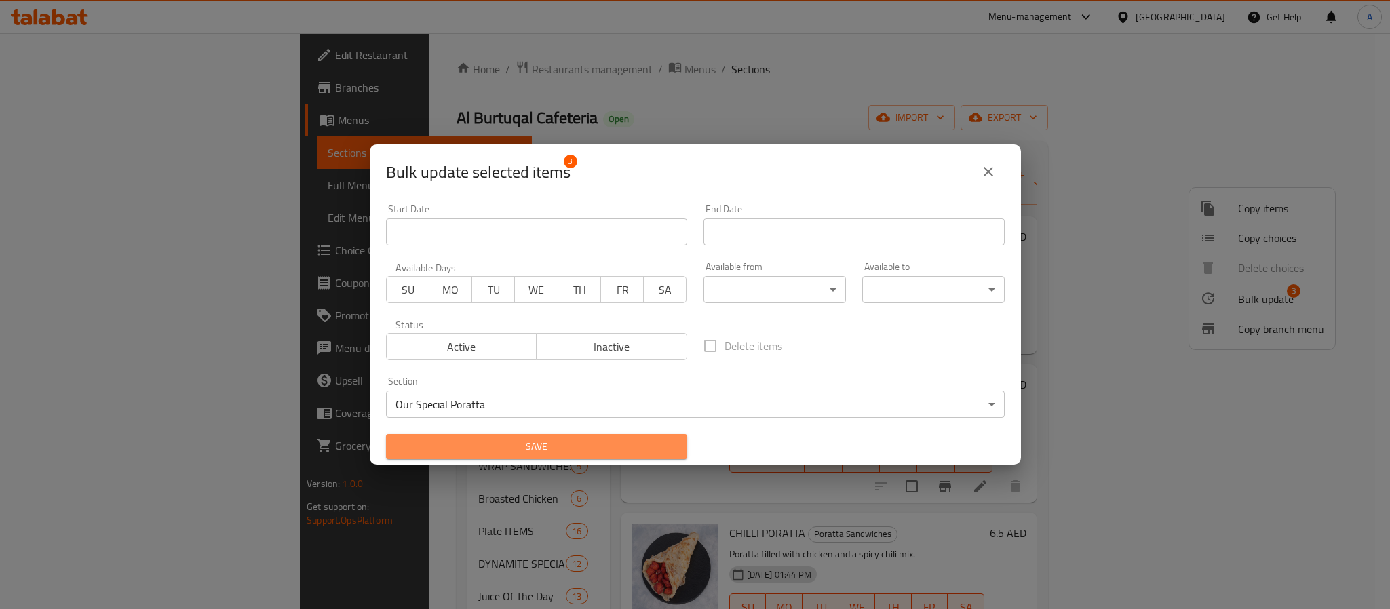
click at [629, 440] on span "Save" at bounding box center [536, 446] width 279 height 17
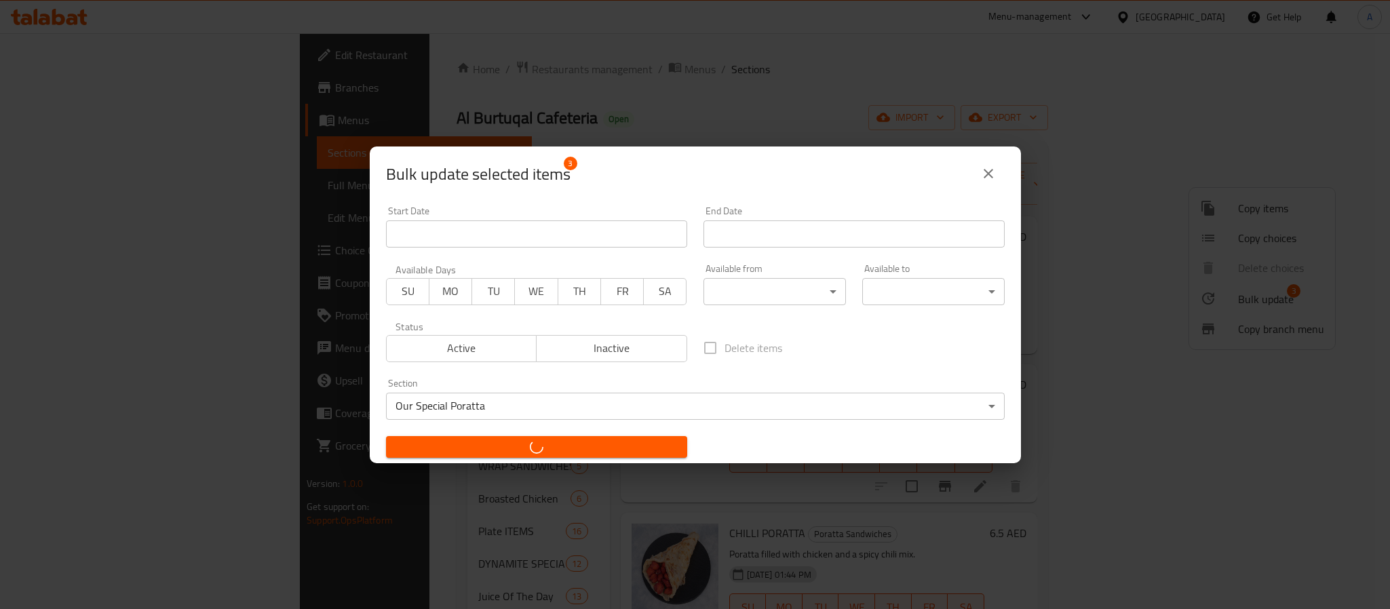
checkbox input "false"
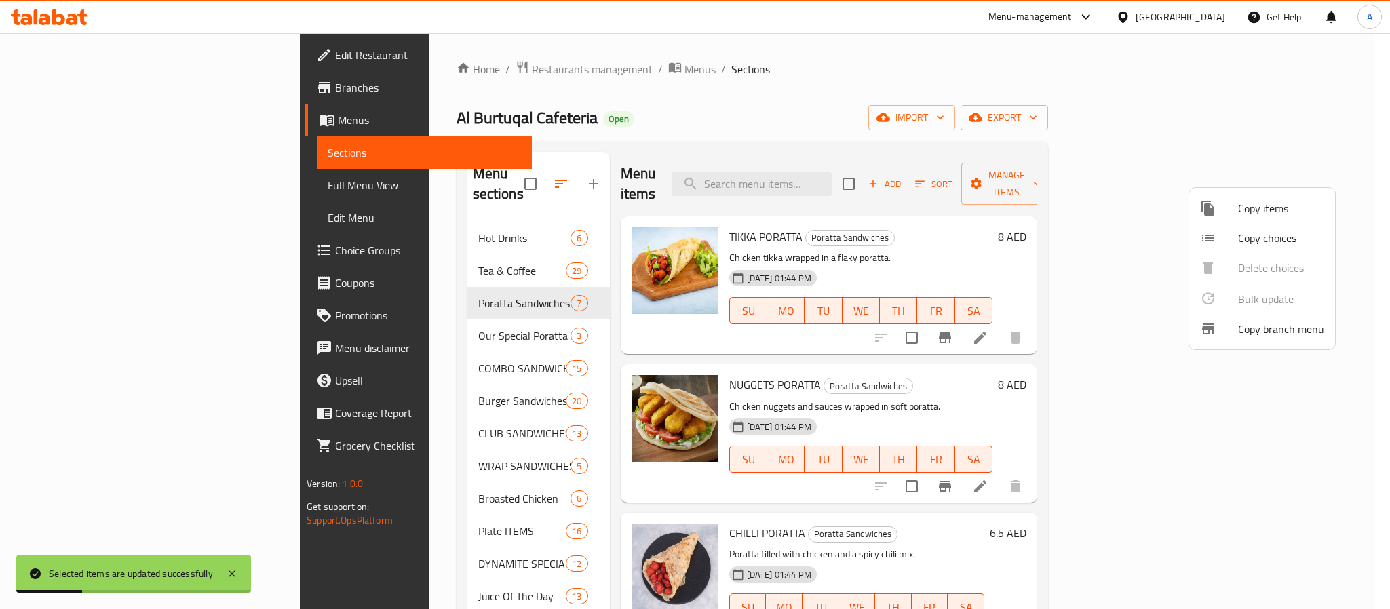
click at [355, 313] on div at bounding box center [695, 304] width 1390 height 609
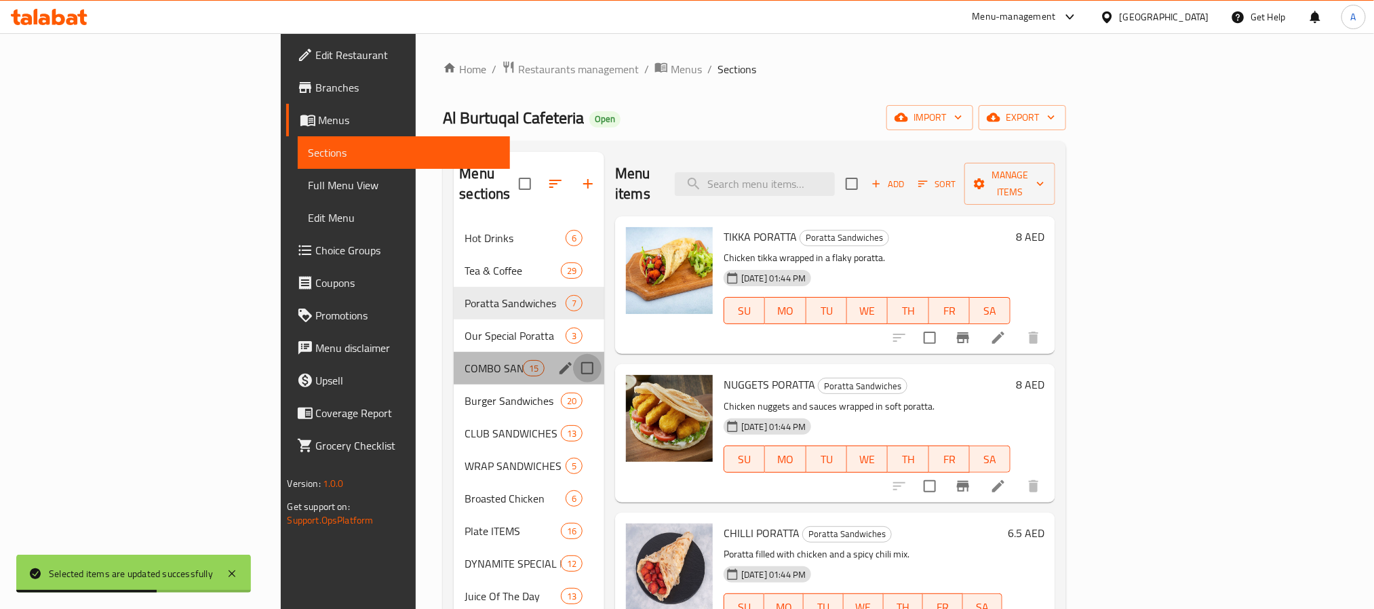
click at [573, 354] on input "Menu sections" at bounding box center [587, 368] width 28 height 28
checkbox input "true"
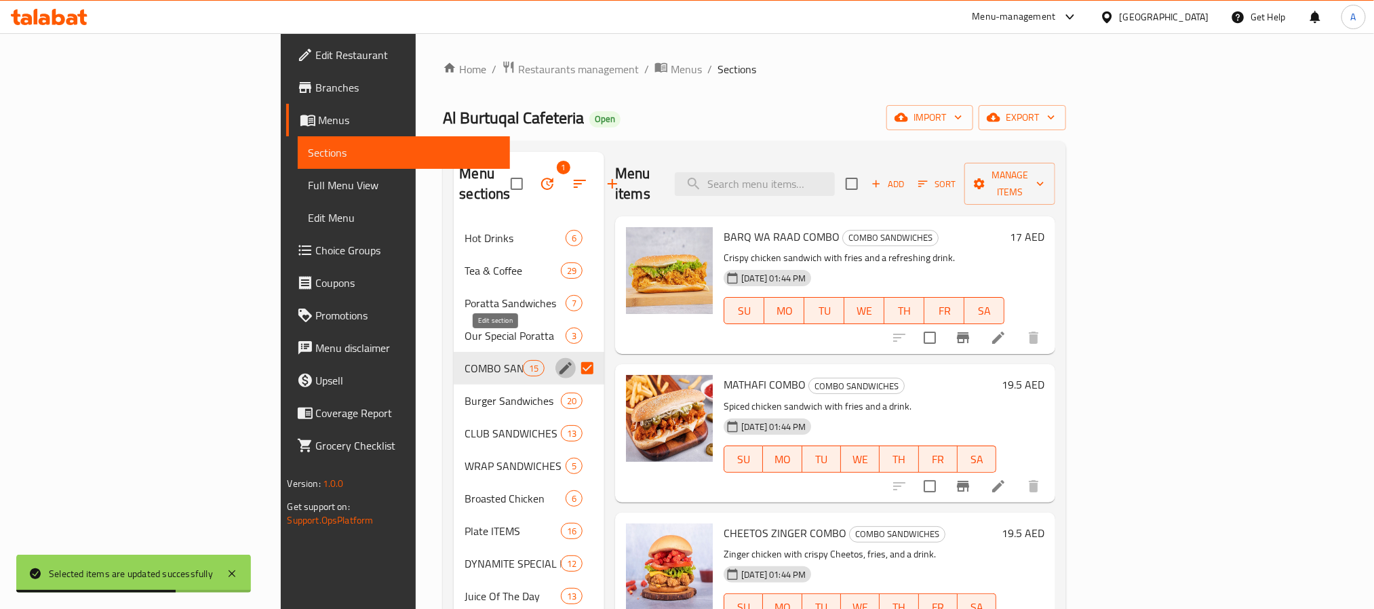
click at [558, 360] on icon "edit" at bounding box center [566, 368] width 16 height 16
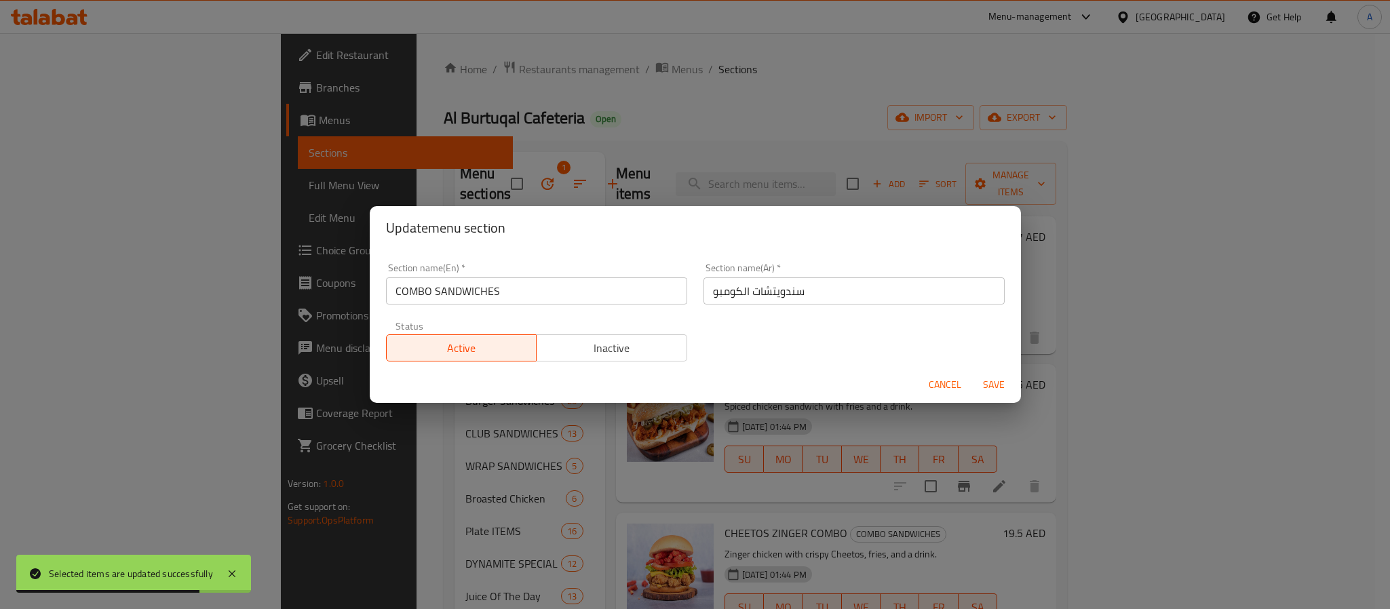
click at [503, 288] on input "COMBO SANDWICHES" at bounding box center [536, 290] width 301 height 27
type input "Combo Sandwiches"
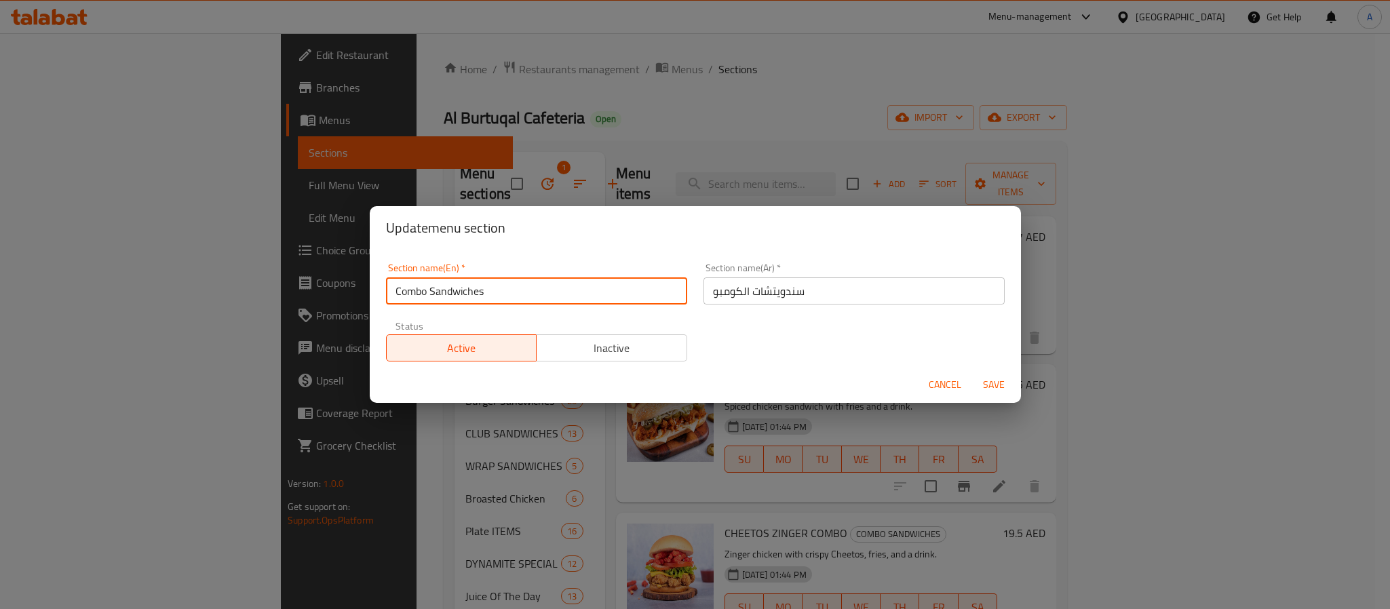
click at [996, 381] on span "Save" at bounding box center [993, 384] width 33 height 17
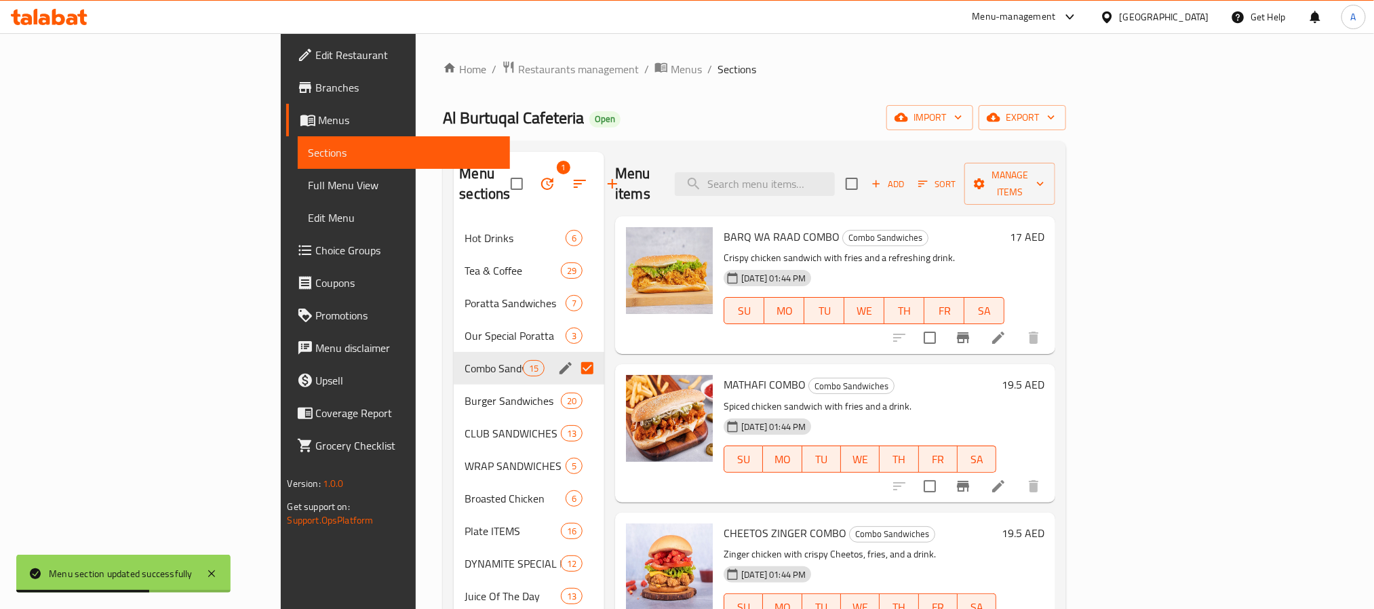
click at [573, 354] on input "Menu sections" at bounding box center [587, 368] width 28 height 28
checkbox input "false"
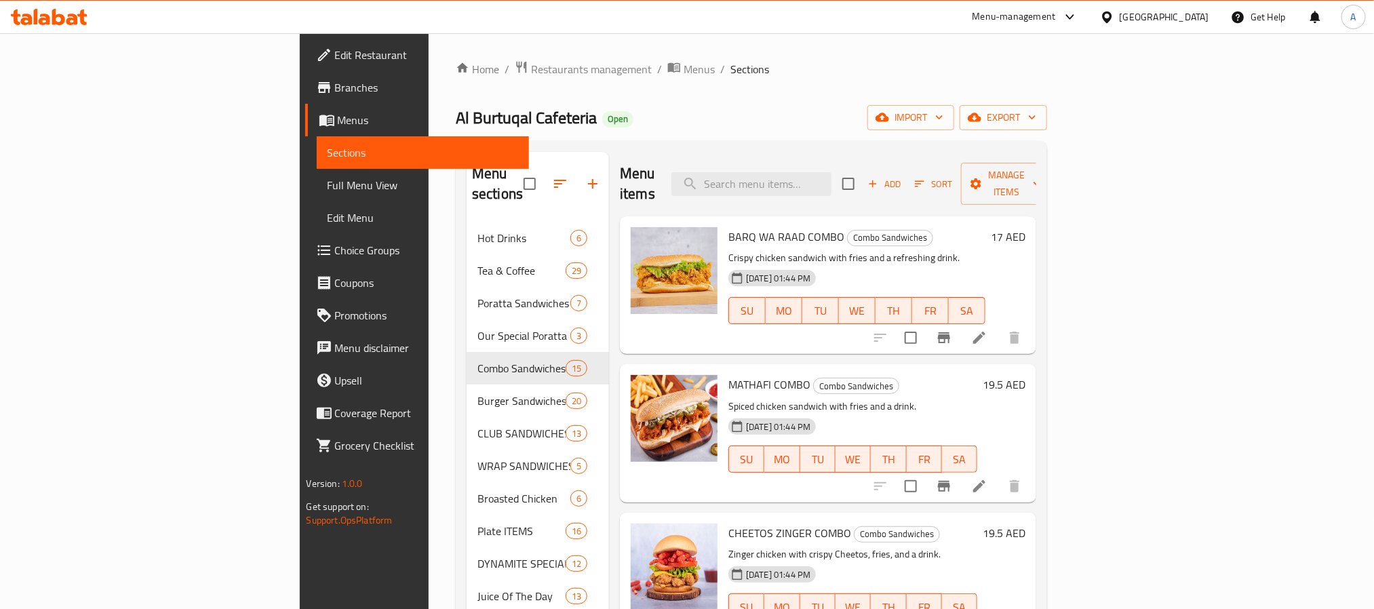
click at [952, 181] on span "Sort" at bounding box center [933, 184] width 37 height 16
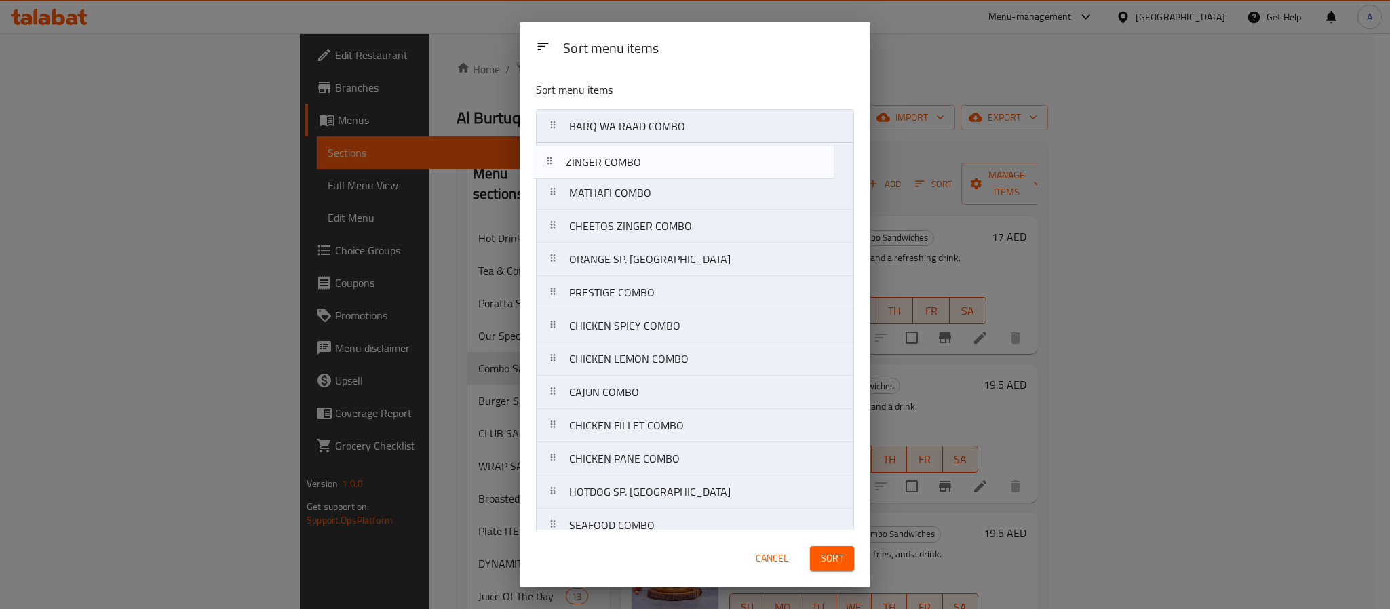
drag, startPoint x: 657, startPoint y: 222, endPoint x: 653, endPoint y: 153, distance: 69.3
click at [653, 153] on nav "BARQ WA RAAD COMBO MATHAFI COMBO CHEETOS ZINGER COMBO ZINGER COMBO ORANGE SP. C…" at bounding box center [695, 359] width 318 height 500
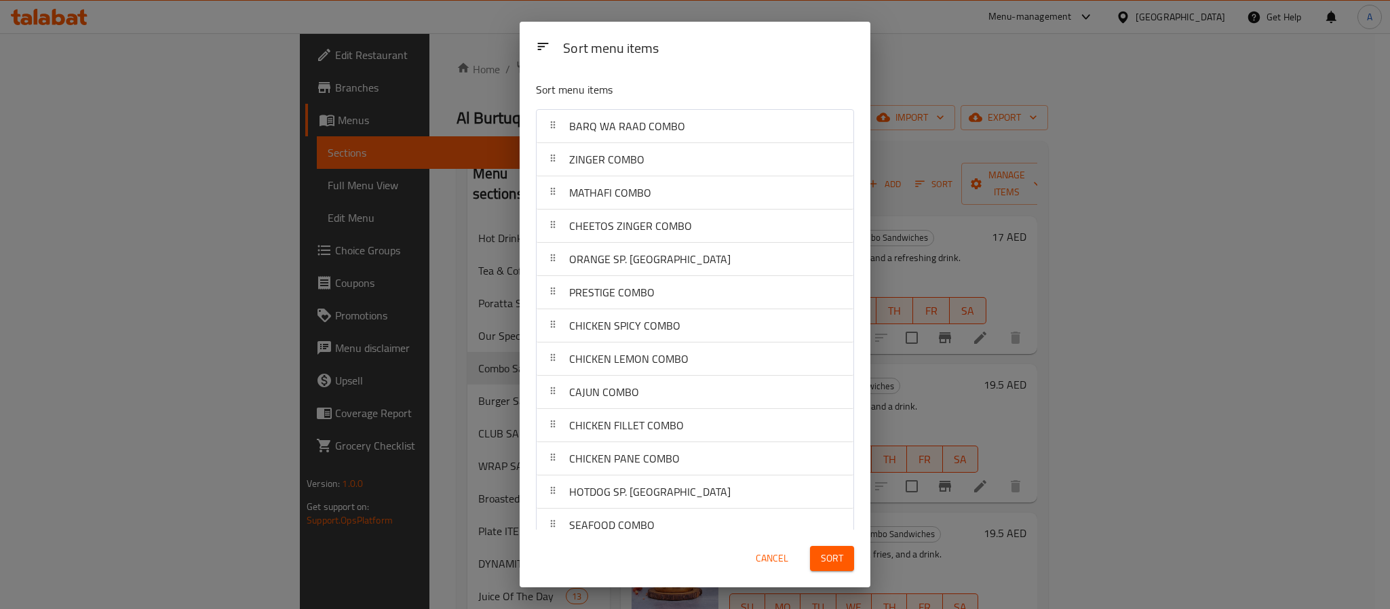
click at [800, 37] on div "Sort menu items" at bounding box center [709, 49] width 302 height 31
click at [775, 41] on div "Sort menu items" at bounding box center [709, 49] width 302 height 31
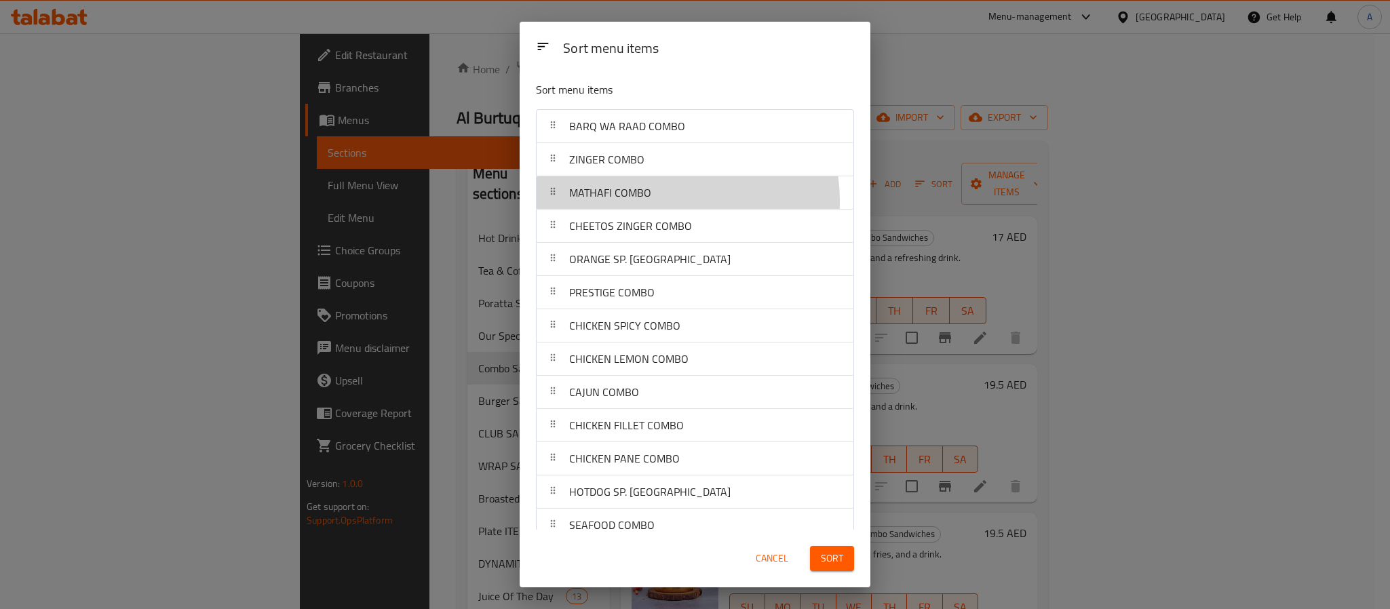
click at [663, 201] on div "MATHAFI COMBO" at bounding box center [695, 192] width 306 height 33
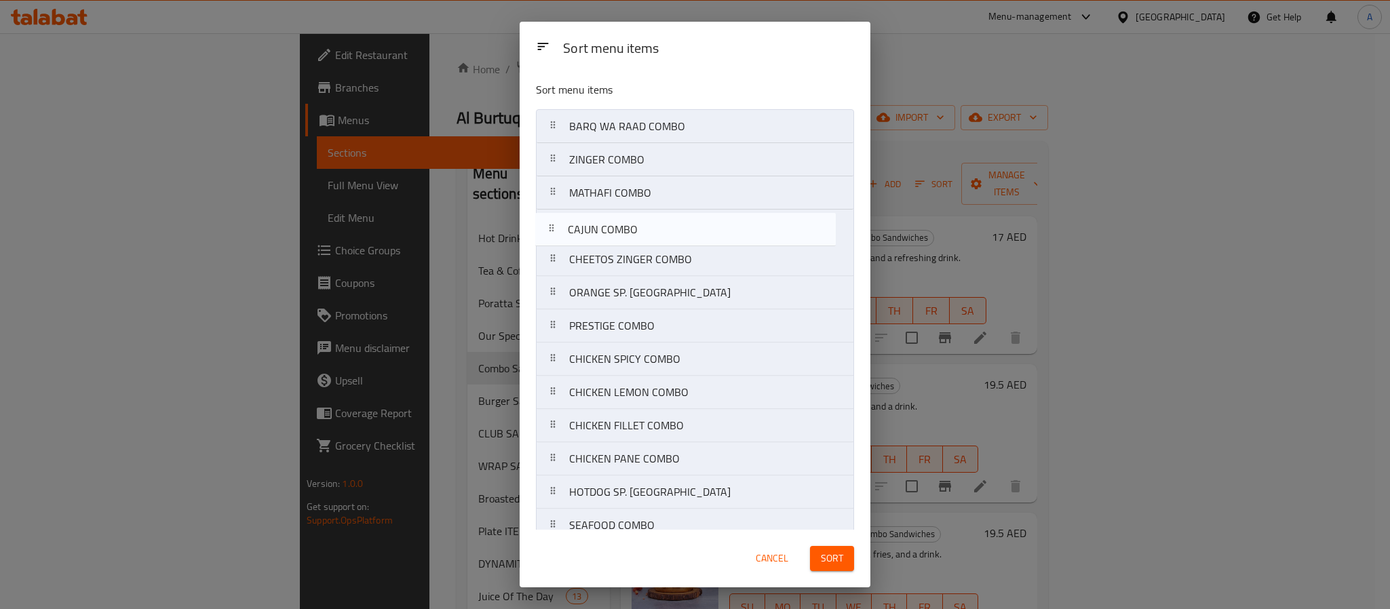
drag, startPoint x: 663, startPoint y: 387, endPoint x: 660, endPoint y: 218, distance: 169.6
click at [660, 218] on nav "BARQ WA RAAD COMBO ZINGER COMBO MATHAFI COMBO CHEETOS ZINGER COMBO ORANGE SP. C…" at bounding box center [695, 359] width 318 height 500
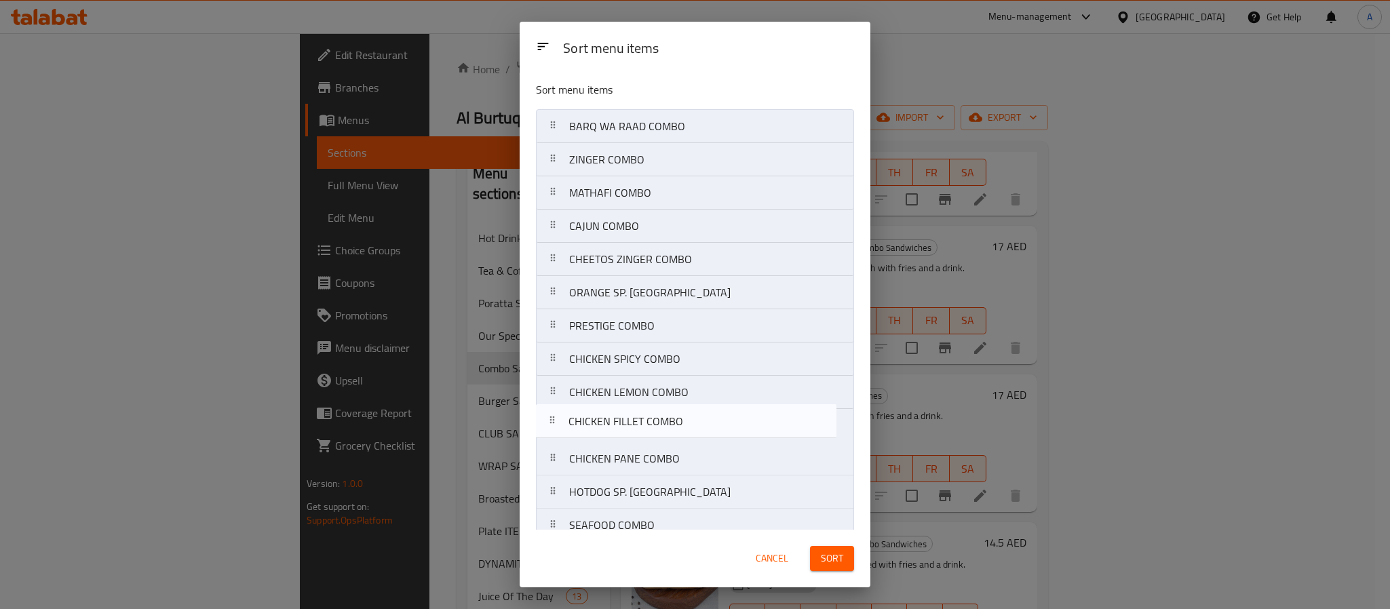
scroll to position [6, 0]
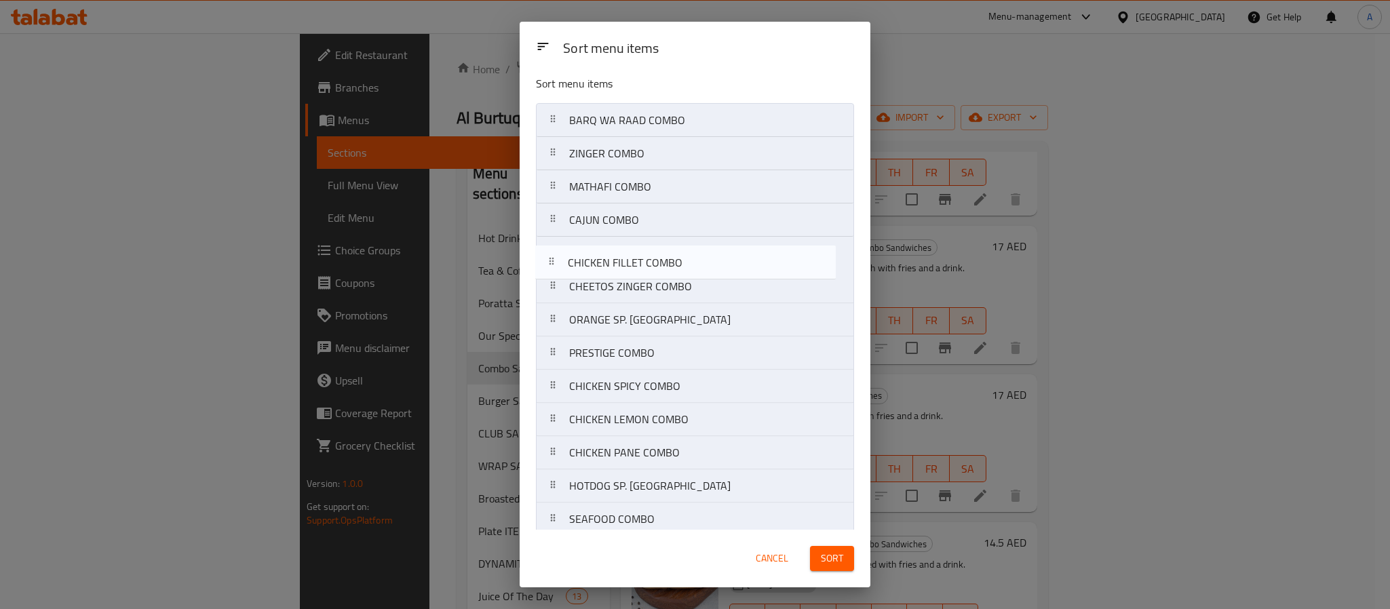
drag, startPoint x: 694, startPoint y: 420, endPoint x: 692, endPoint y: 249, distance: 170.9
click at [692, 249] on nav "BARQ WA RAAD COMBO ZINGER COMBO MATHAFI COMBO CAJUN COMBO CHEETOS ZINGER COMBO …" at bounding box center [695, 353] width 318 height 500
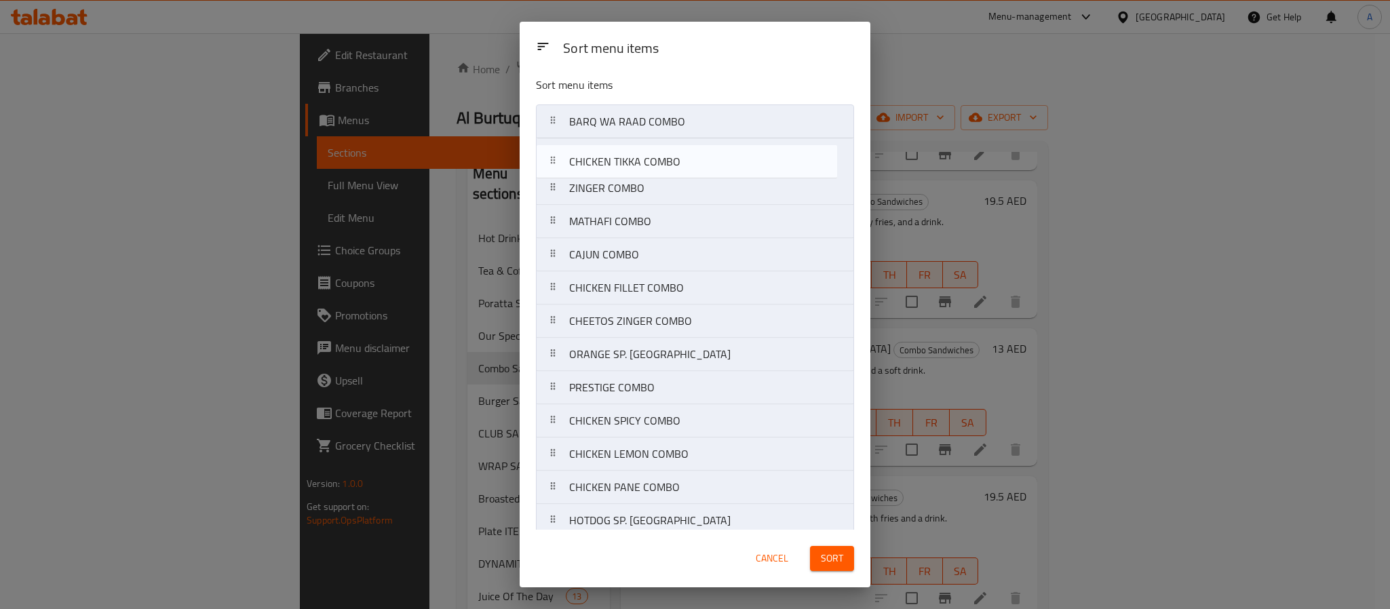
scroll to position [0, 0]
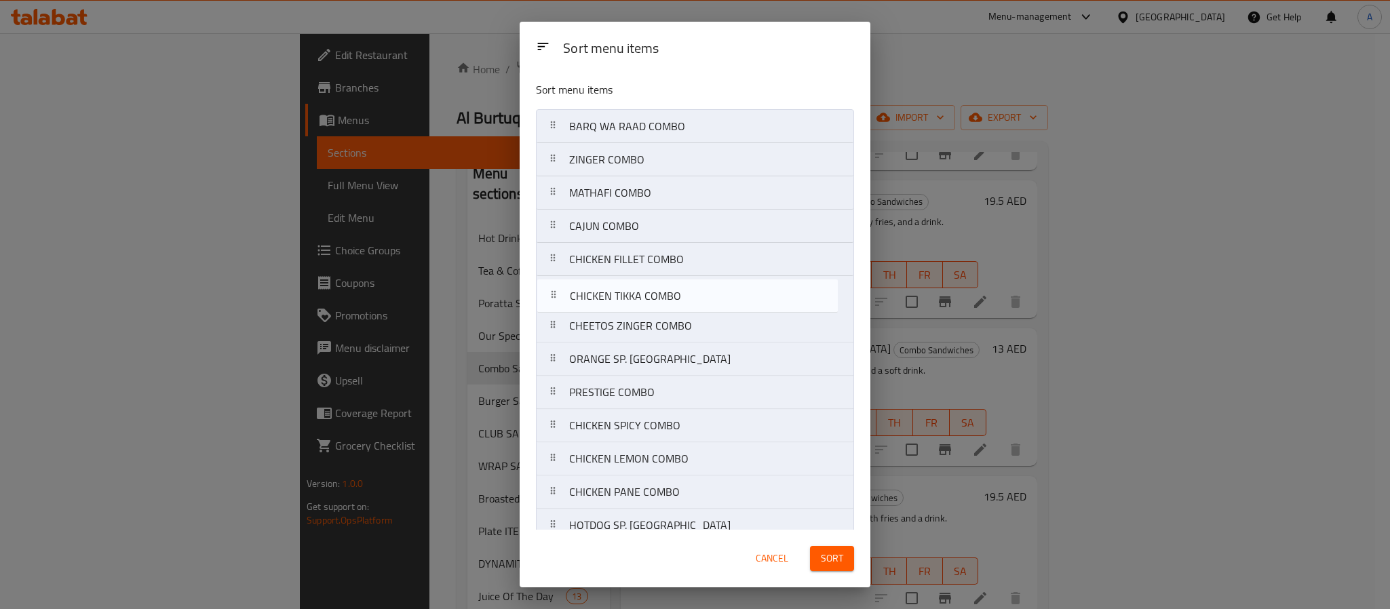
drag, startPoint x: 646, startPoint y: 511, endPoint x: 646, endPoint y: 296, distance: 215.0
click at [646, 296] on nav "BARQ WA RAAD COMBO ZINGER COMBO MATHAFI COMBO CAJUN COMBO CHICKEN FILLET COMBO …" at bounding box center [695, 359] width 318 height 500
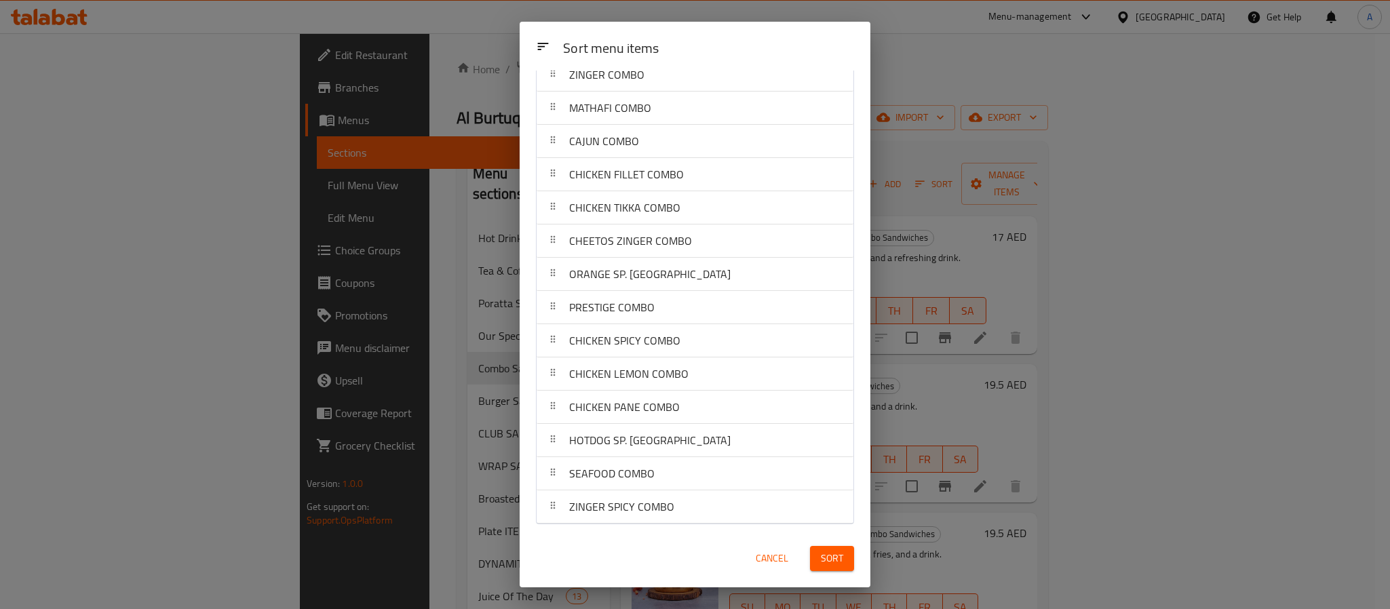
scroll to position [731, 0]
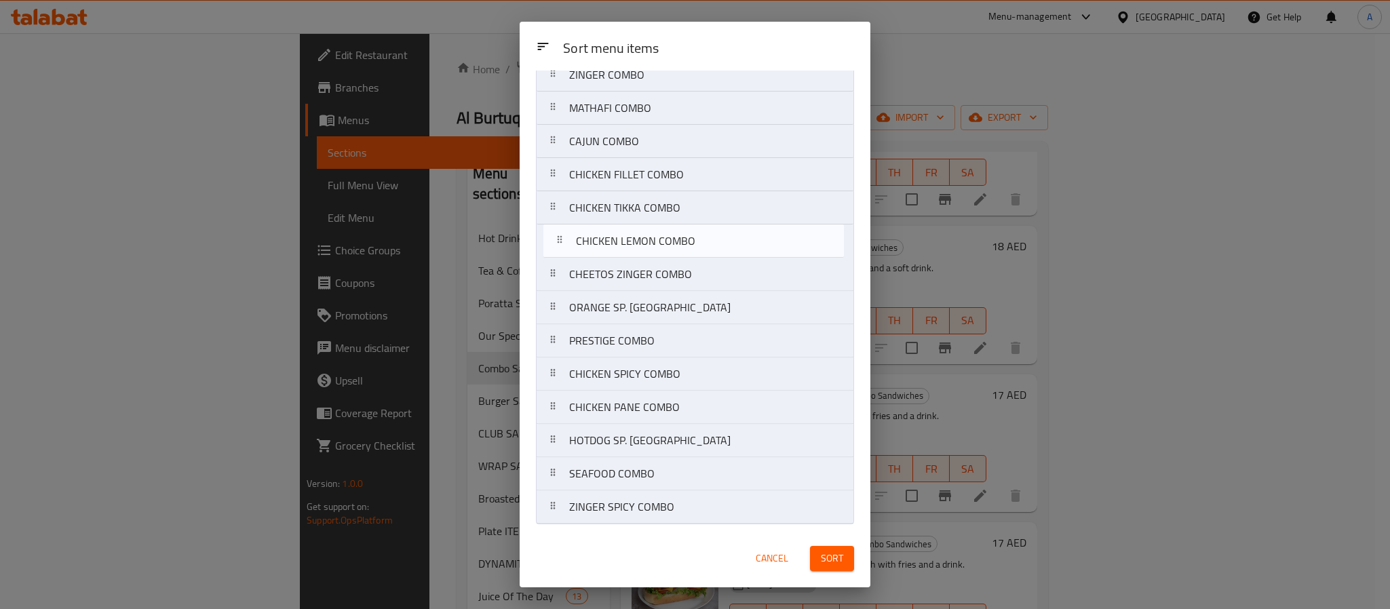
drag, startPoint x: 656, startPoint y: 363, endPoint x: 662, endPoint y: 216, distance: 146.6
click at [662, 216] on nav "BARQ WA RAAD COMBO ZINGER COMBO MATHAFI COMBO CAJUN COMBO CHICKEN FILLET COMBO …" at bounding box center [695, 274] width 318 height 500
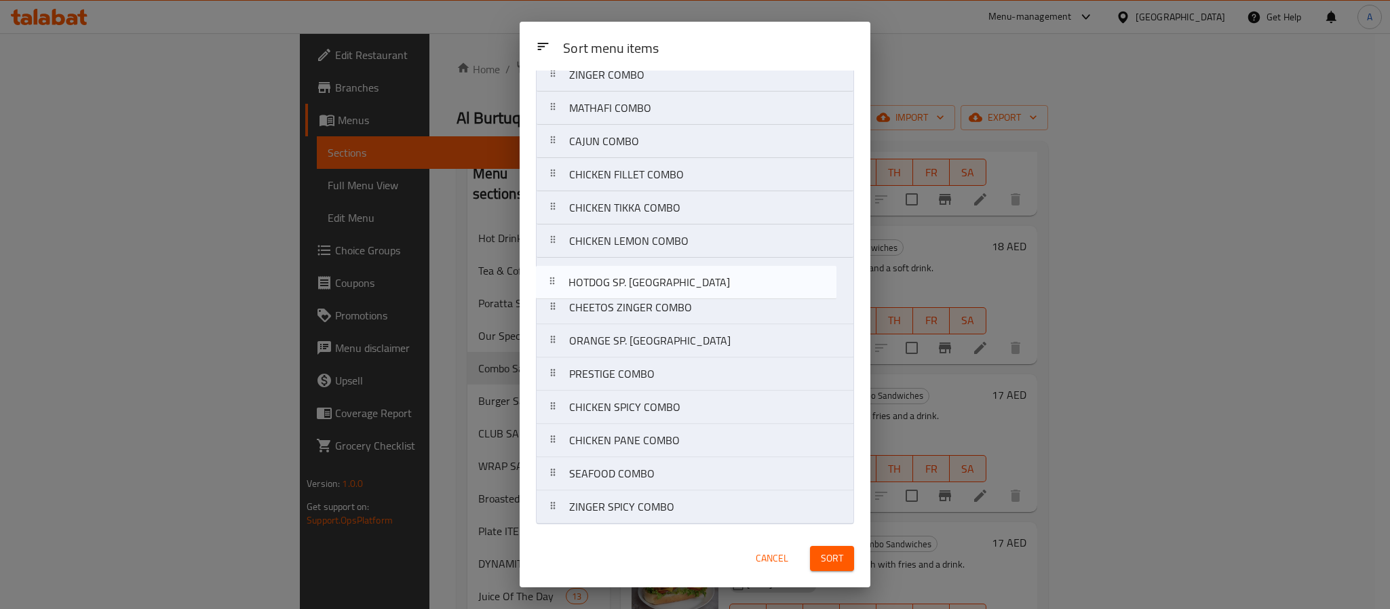
drag, startPoint x: 619, startPoint y: 434, endPoint x: 617, endPoint y: 273, distance: 161.4
click at [617, 273] on nav "BARQ WA RAAD COMBO ZINGER COMBO MATHAFI COMBO CAJUN COMBO CHICKEN FILLET COMBO …" at bounding box center [695, 274] width 318 height 500
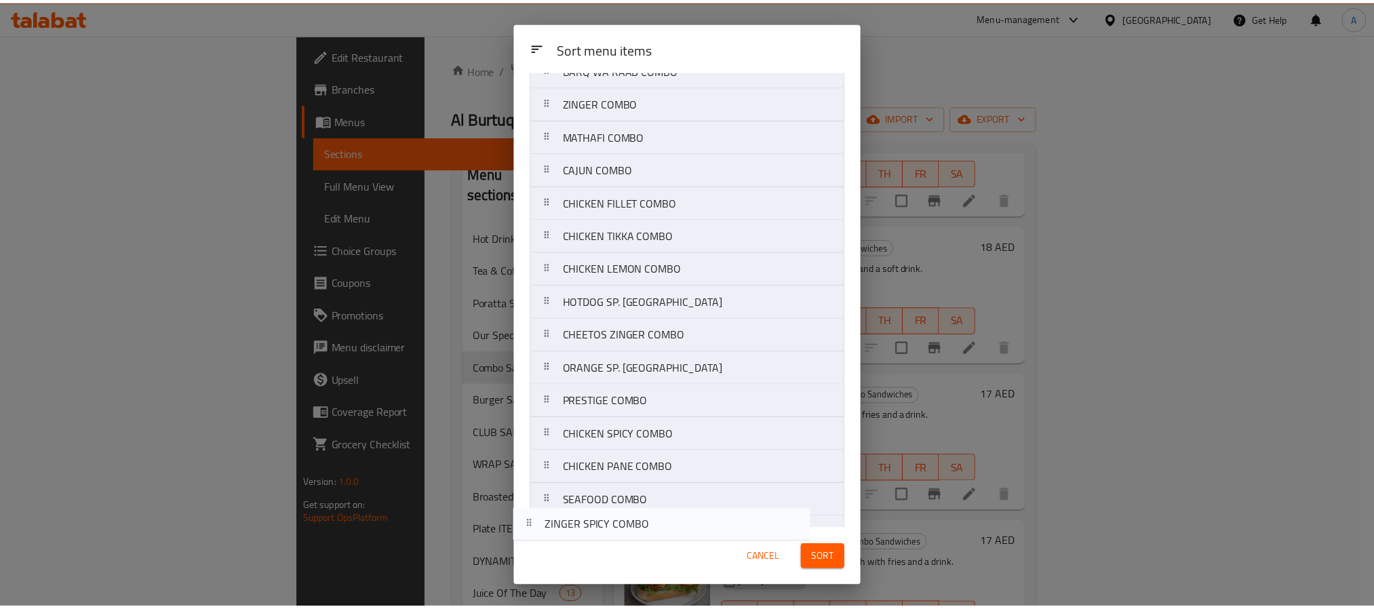
scroll to position [90, 0]
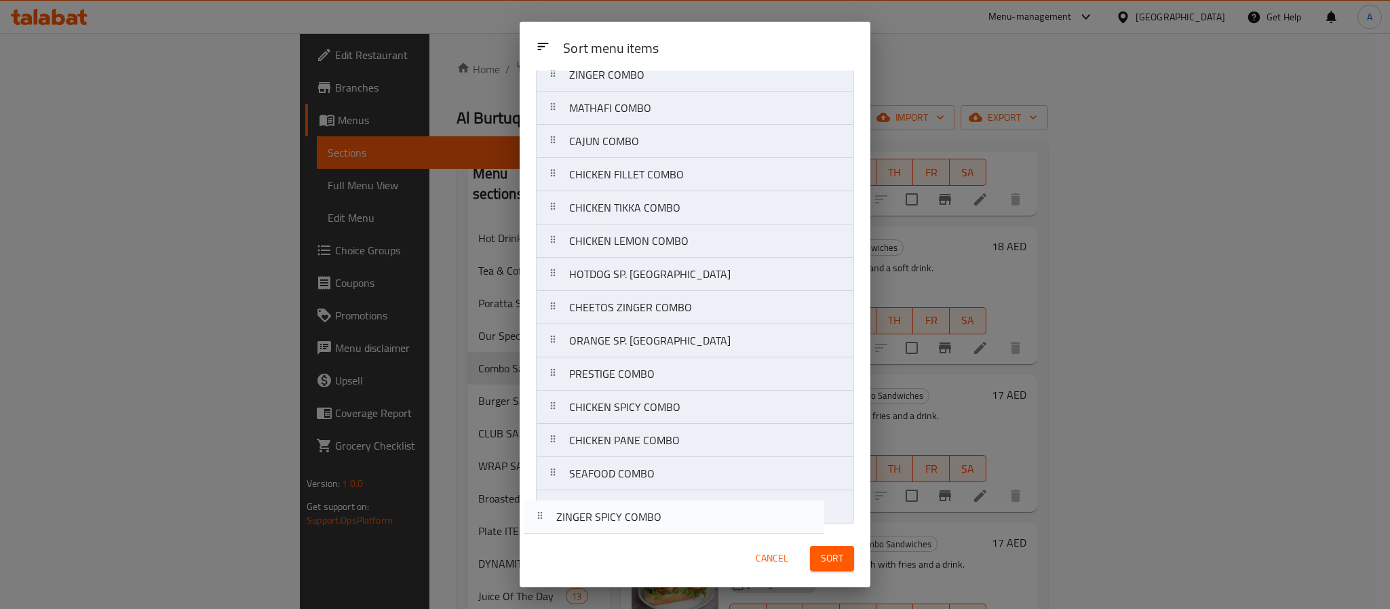
drag, startPoint x: 637, startPoint y: 509, endPoint x: 623, endPoint y: 513, distance: 14.4
click at [623, 513] on nav "BARQ WA RAAD COMBO ZINGER COMBO MATHAFI COMBO CAJUN COMBO CHICKEN FILLET COMBO …" at bounding box center [695, 274] width 318 height 500
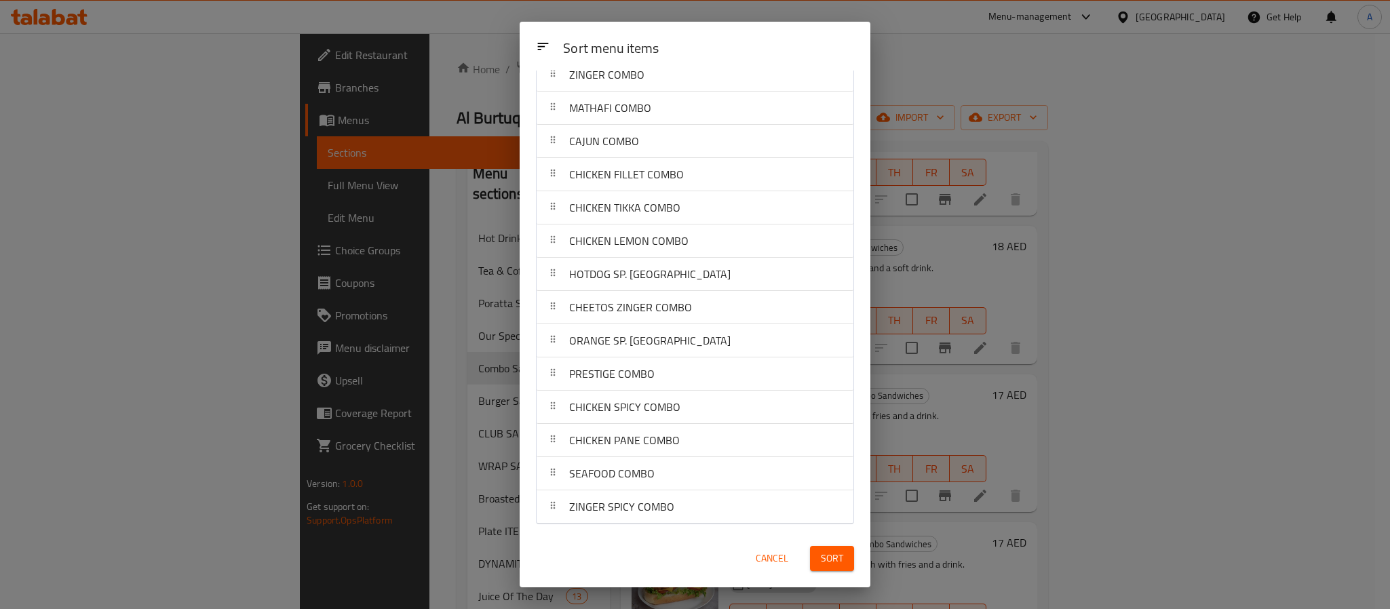
click at [825, 556] on span "Sort" at bounding box center [832, 558] width 22 height 17
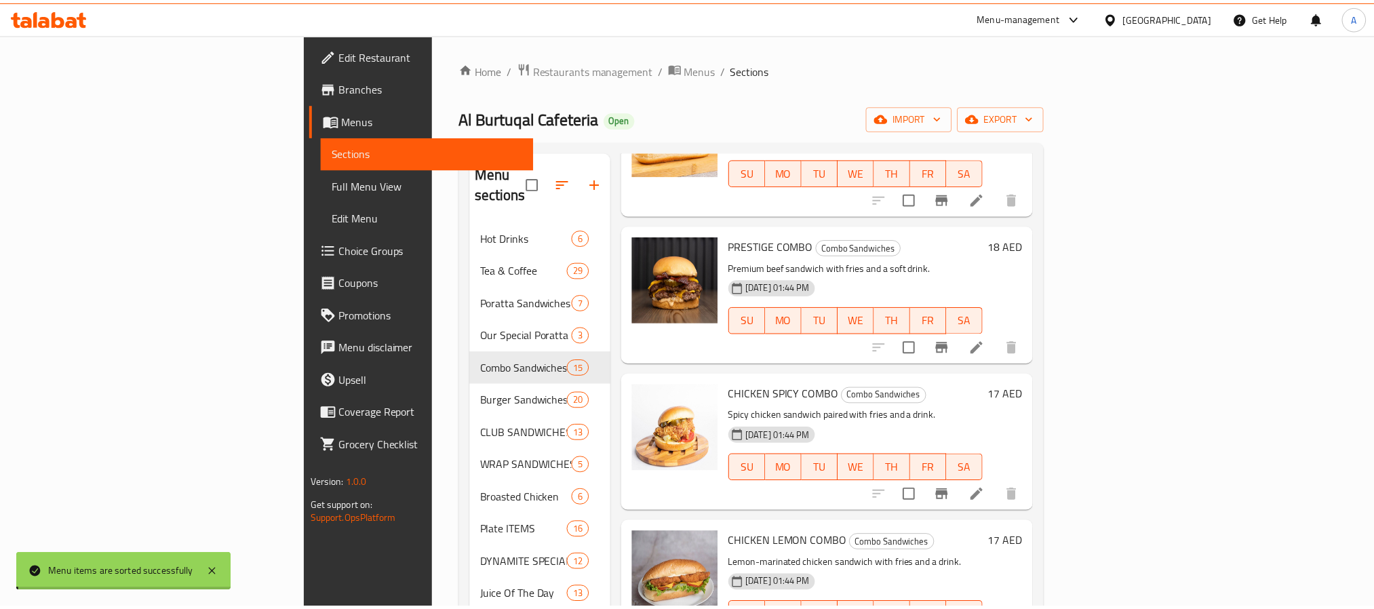
scroll to position [0, 0]
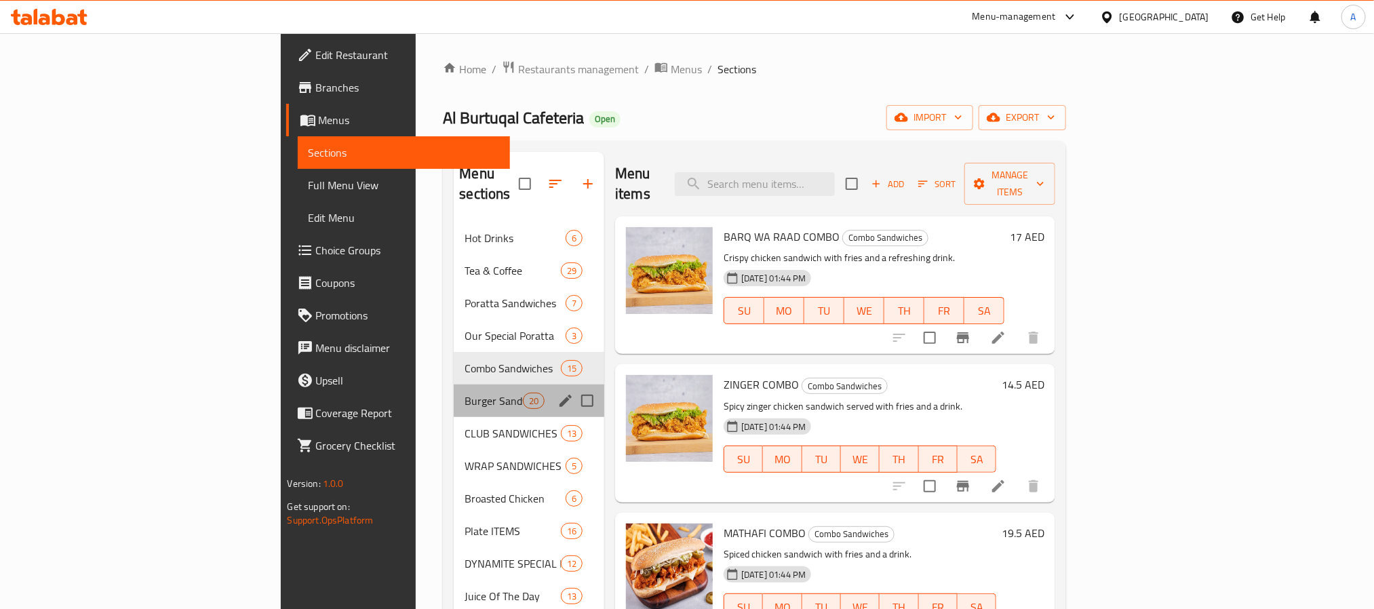
click at [454, 385] on div "Burger Sandwiches 20" at bounding box center [529, 401] width 151 height 33
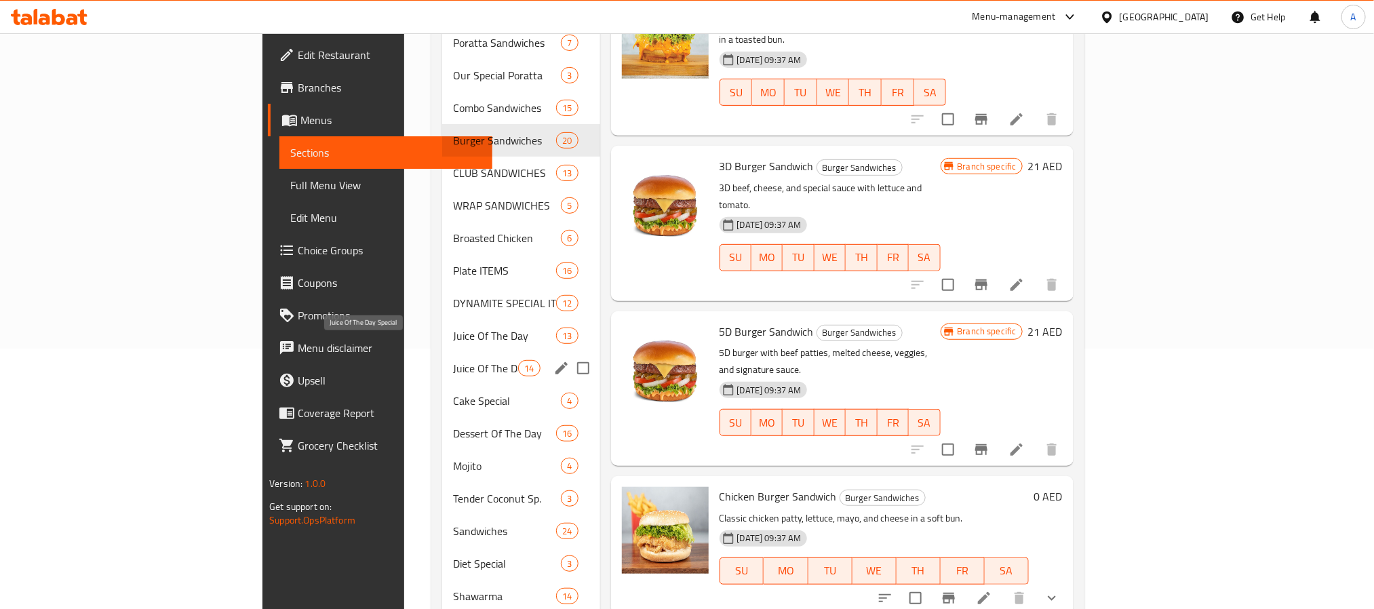
scroll to position [318, 0]
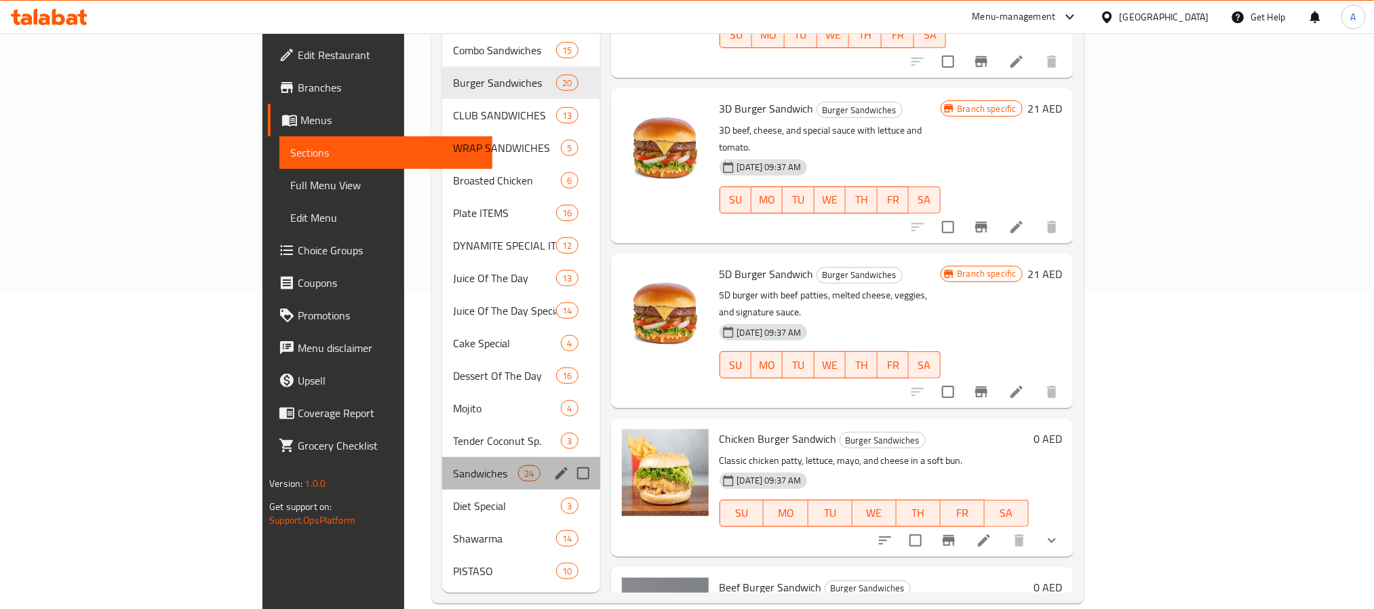
click at [442, 463] on div "Sandwiches 24" at bounding box center [521, 473] width 158 height 33
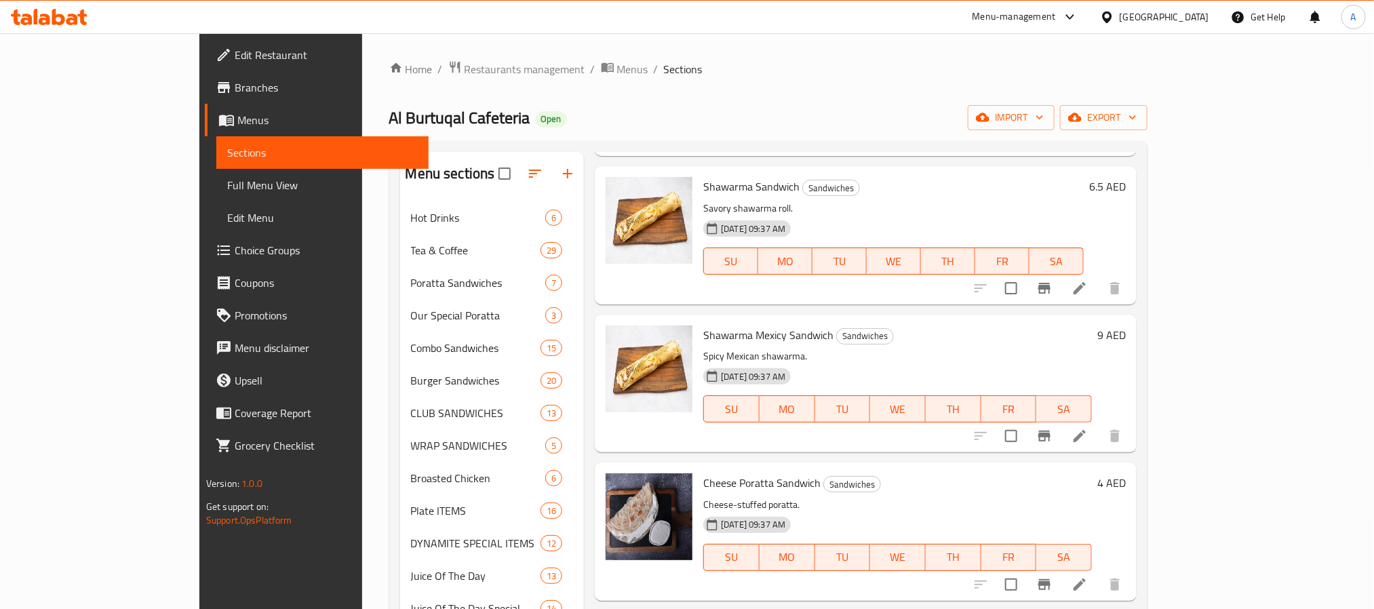
scroll to position [2546, 0]
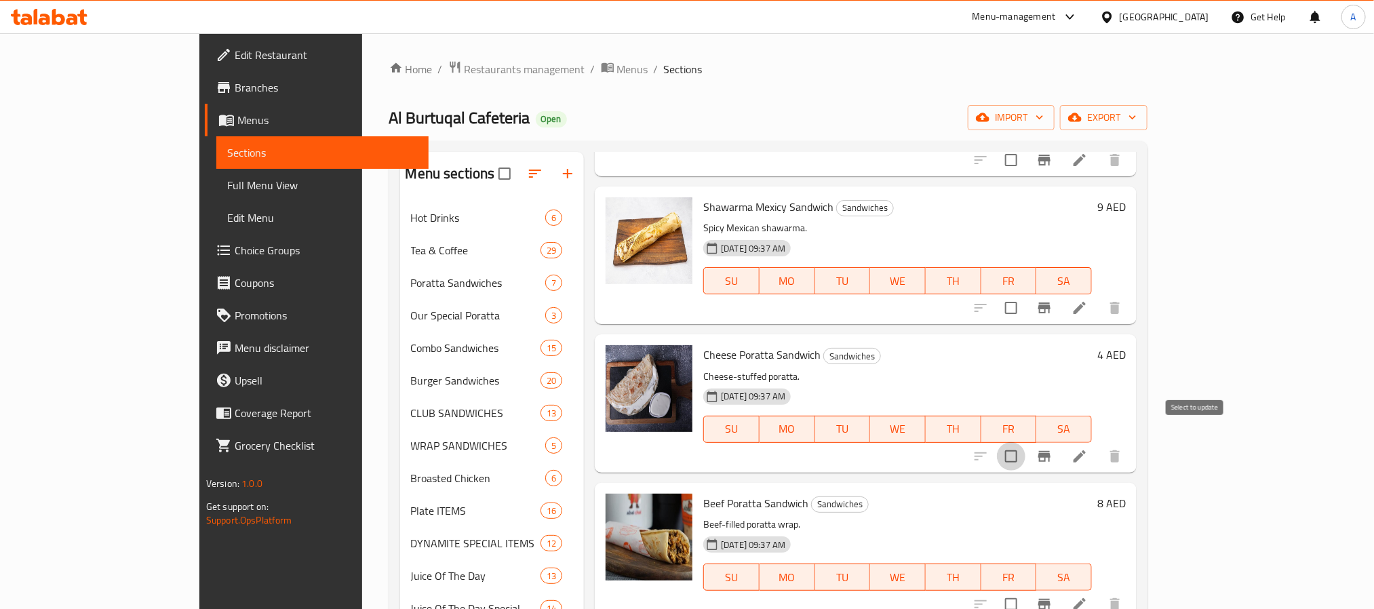
click at [1026, 442] on input "checkbox" at bounding box center [1011, 456] width 28 height 28
checkbox input "true"
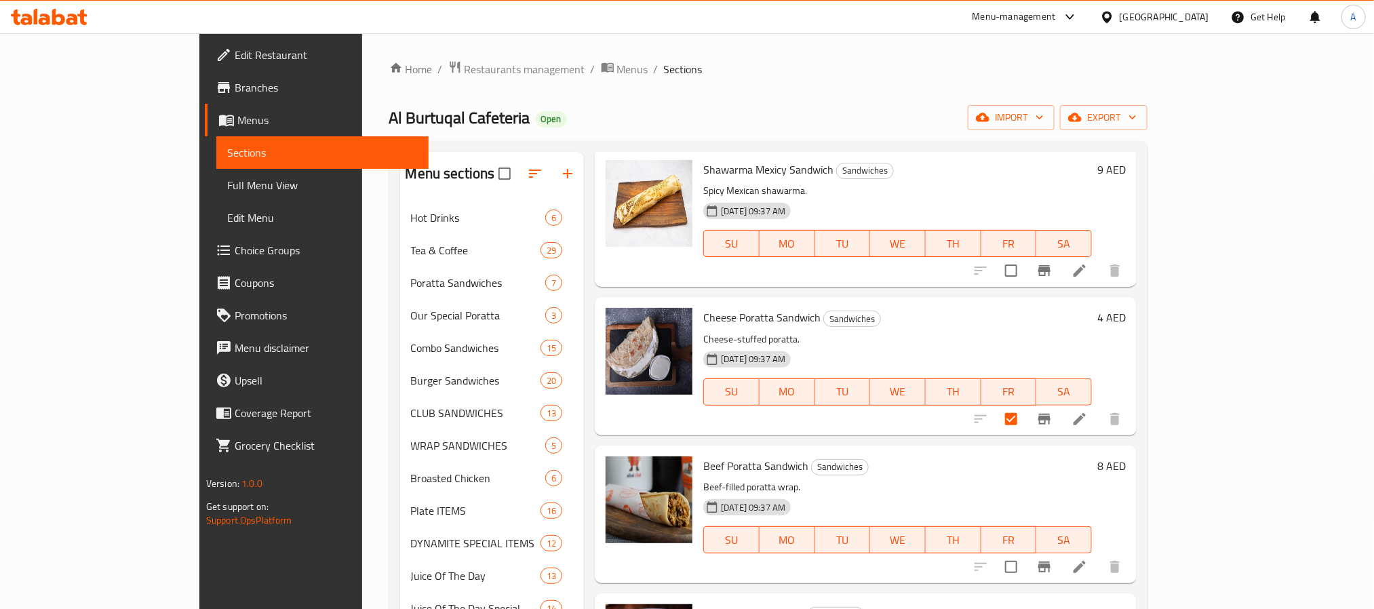
scroll to position [2647, 0]
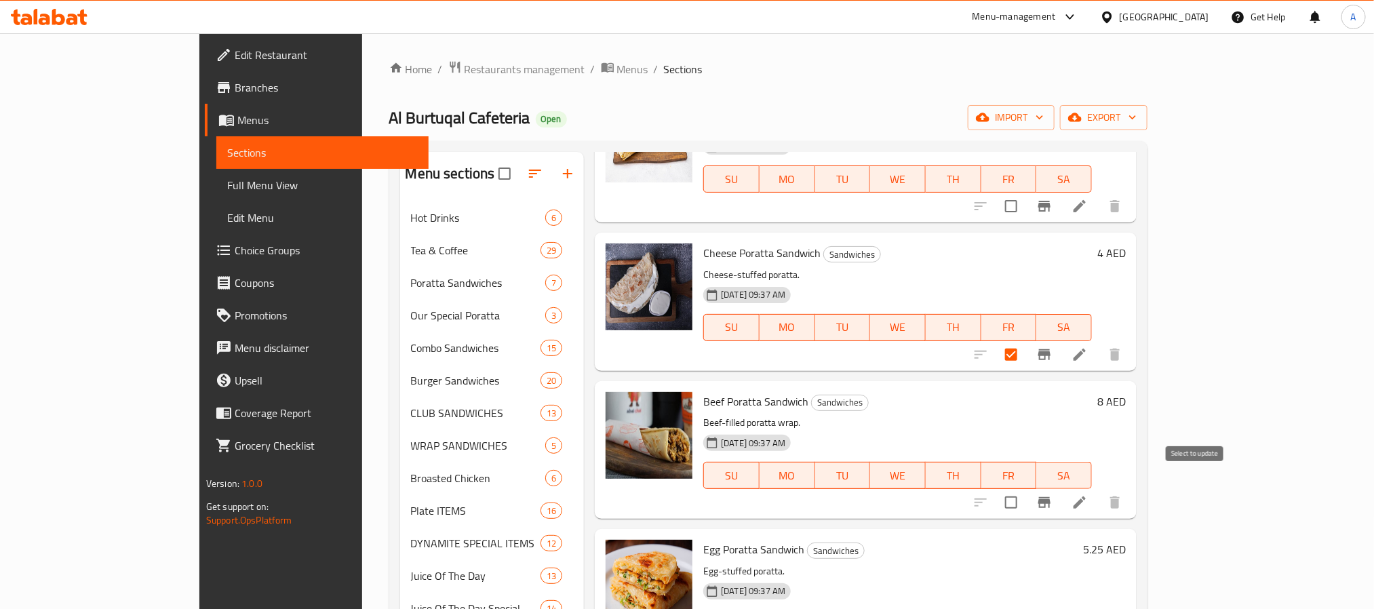
click at [1026, 488] on input "checkbox" at bounding box center [1011, 502] width 28 height 28
checkbox input "true"
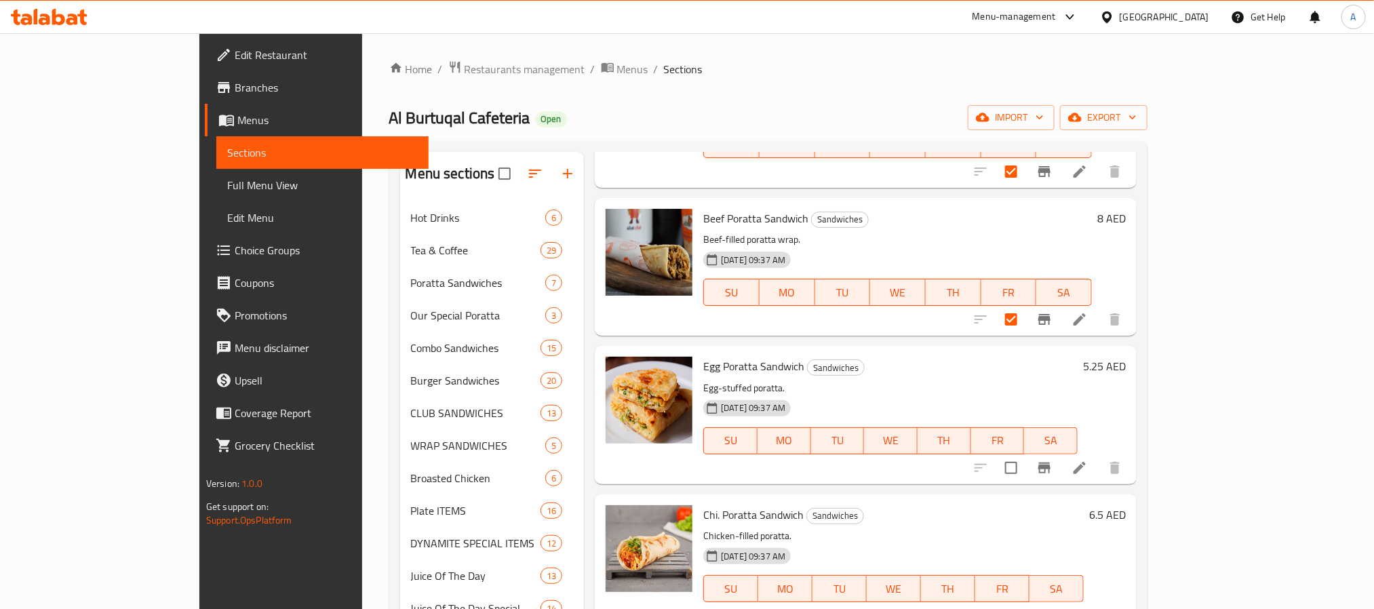
scroll to position [2851, 0]
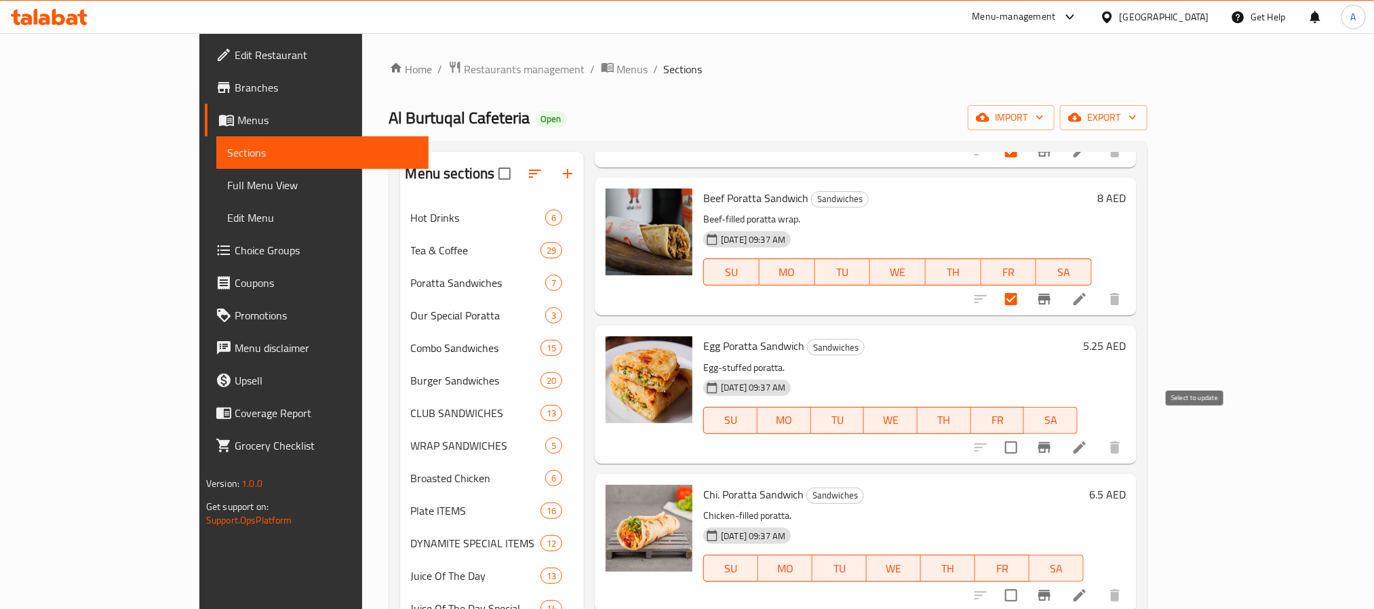
click at [1026, 433] on input "checkbox" at bounding box center [1011, 447] width 28 height 28
checkbox input "true"
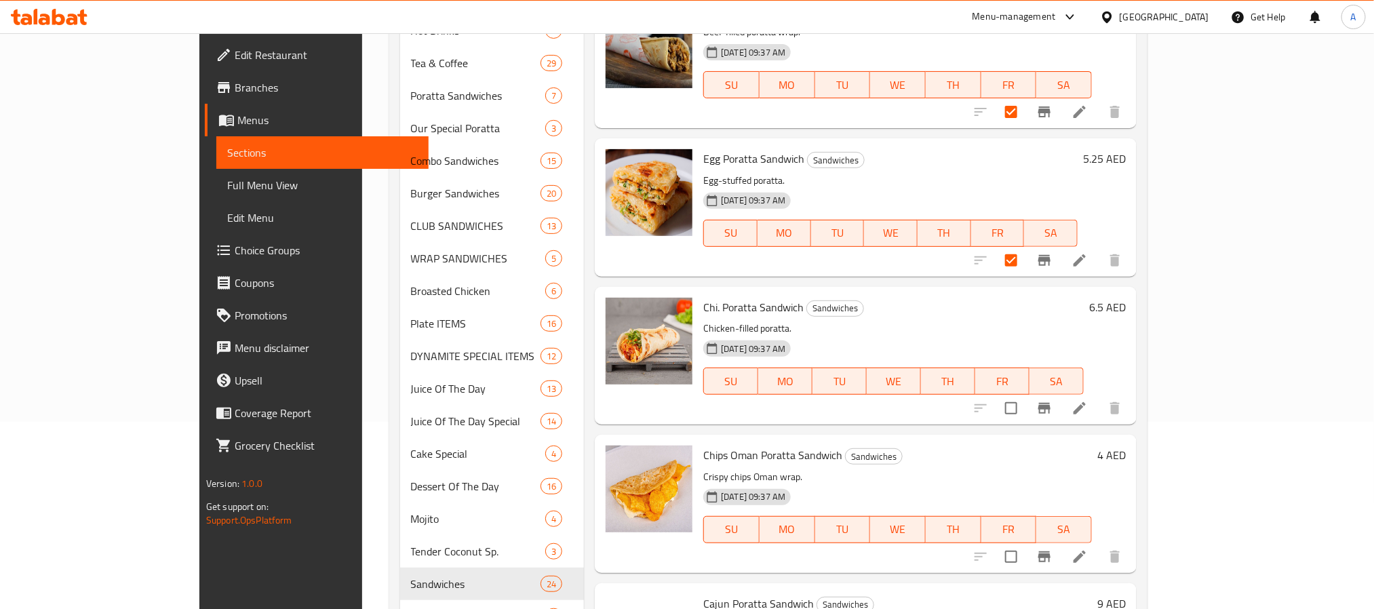
scroll to position [203, 0]
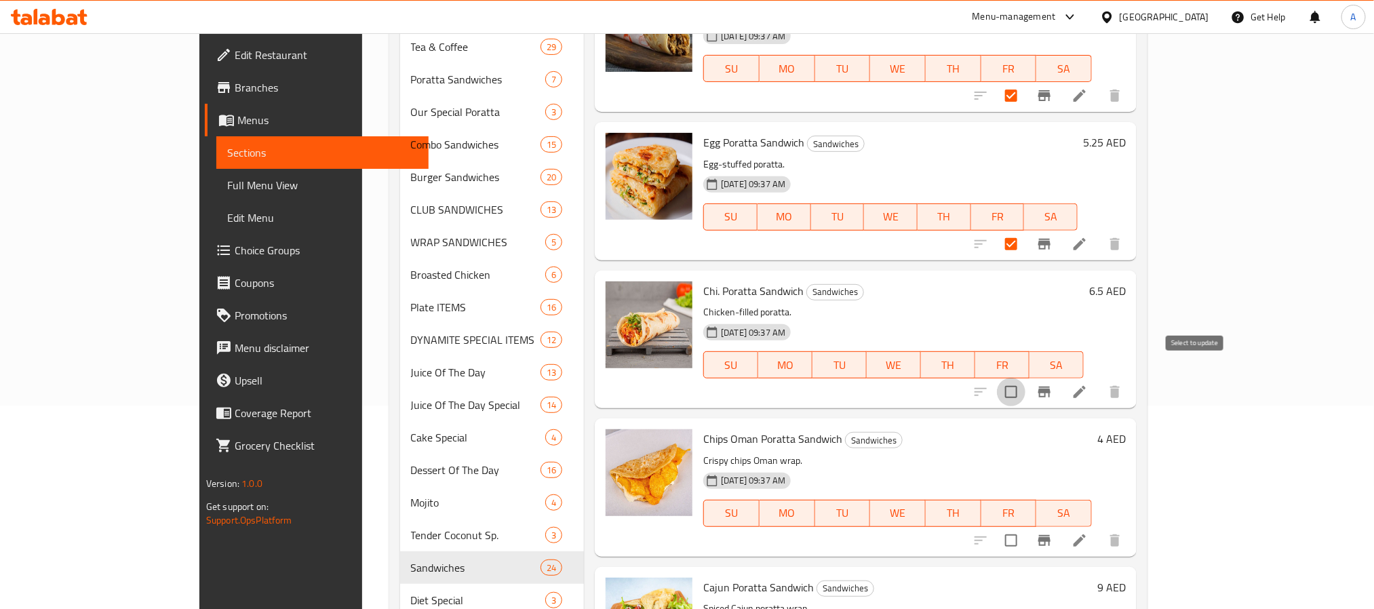
click at [1026, 378] on input "checkbox" at bounding box center [1011, 392] width 28 height 28
checkbox input "true"
click at [1026, 526] on input "checkbox" at bounding box center [1011, 540] width 28 height 28
checkbox input "true"
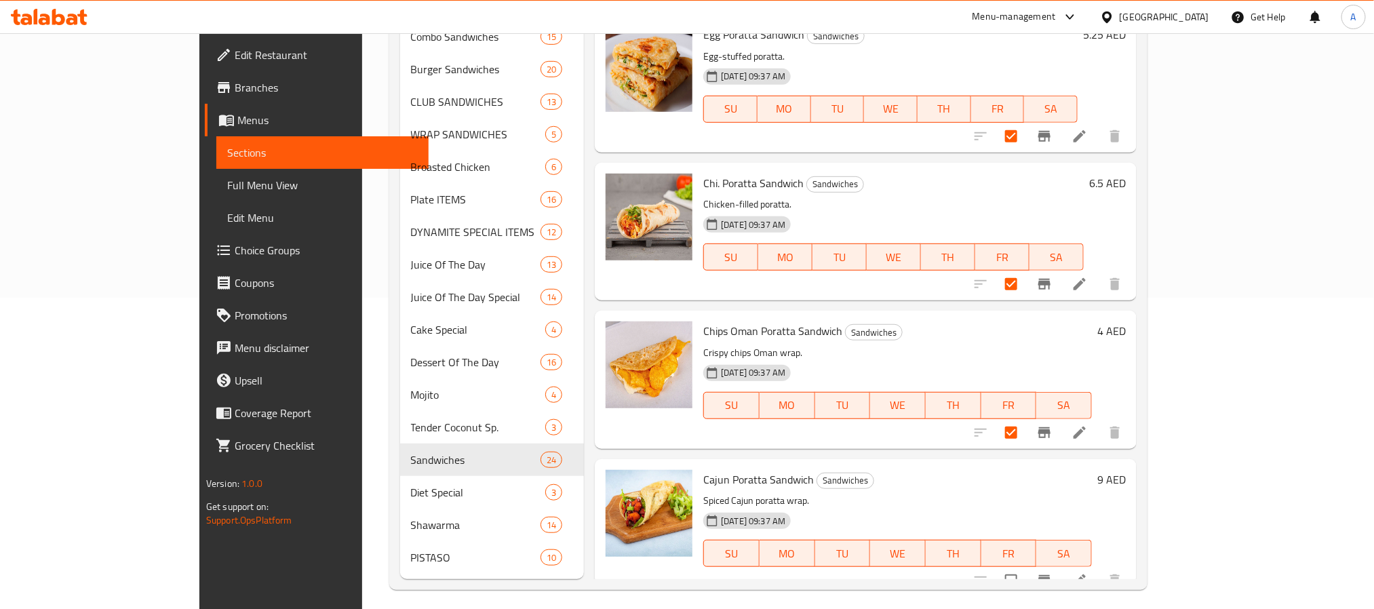
scroll to position [318, 0]
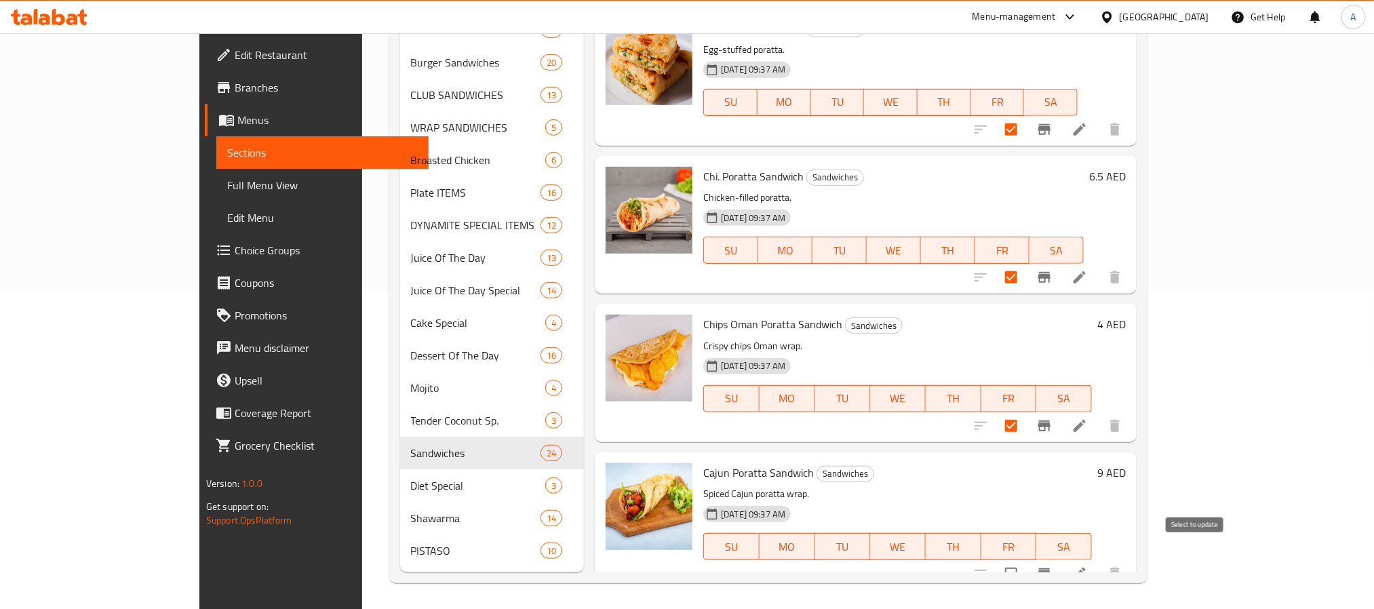
click at [1026, 560] on input "checkbox" at bounding box center [1011, 574] width 28 height 28
checkbox input "true"
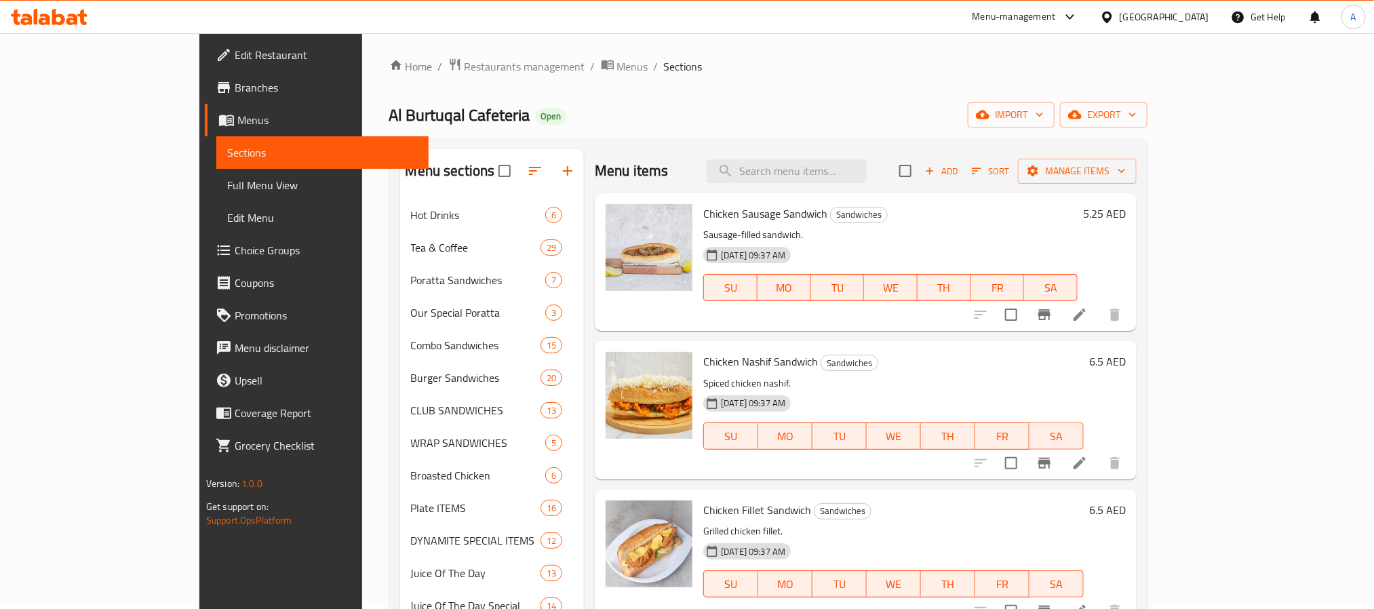
scroll to position [0, 0]
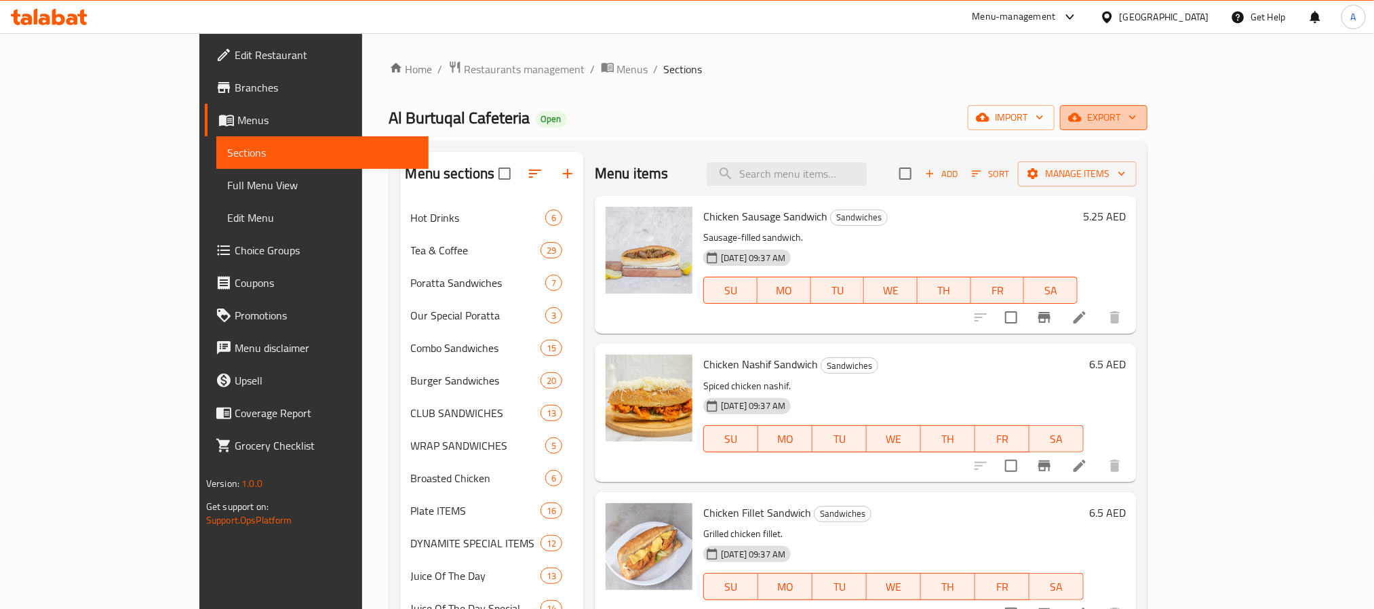
click at [1137, 118] on span "export" at bounding box center [1104, 117] width 66 height 17
click at [1126, 174] on span "Manage items" at bounding box center [1077, 173] width 97 height 17
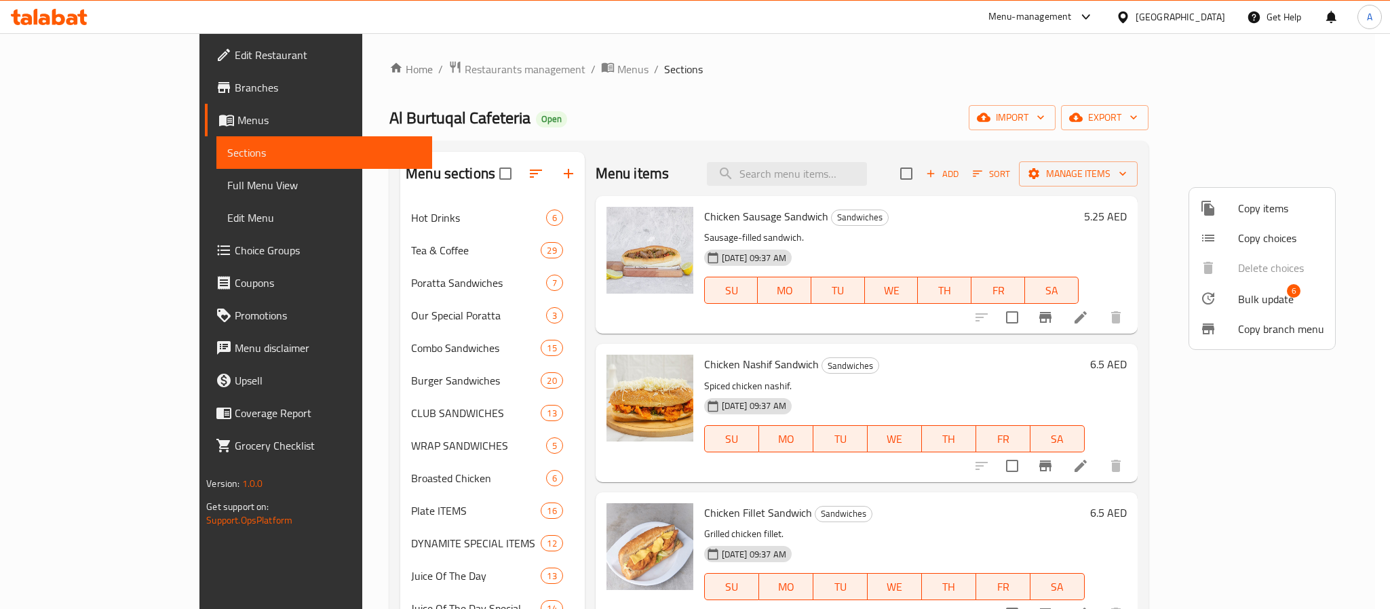
click at [1282, 288] on li "Bulk update 6" at bounding box center [1262, 298] width 146 height 31
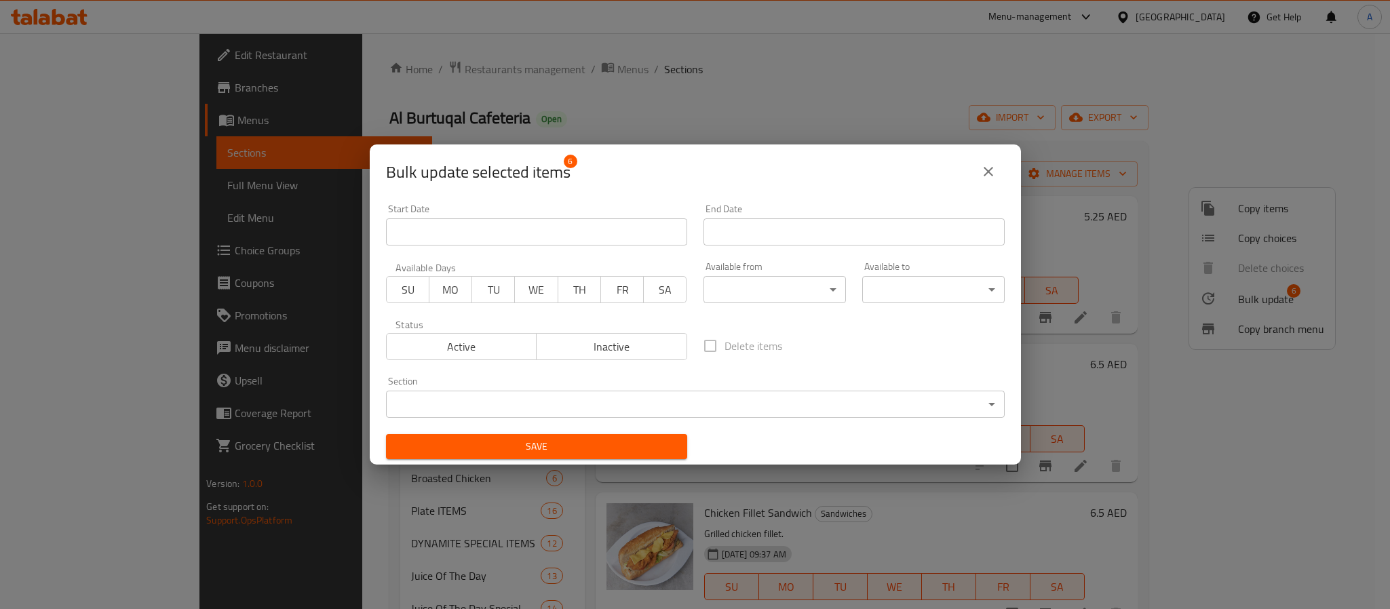
click at [597, 421] on div "Section ​ ​" at bounding box center [695, 397] width 635 height 58
click at [599, 407] on body "​ Menu-management United Arab Emirates Get Help A Edit Restaurant Branches Menu…" at bounding box center [695, 321] width 1390 height 576
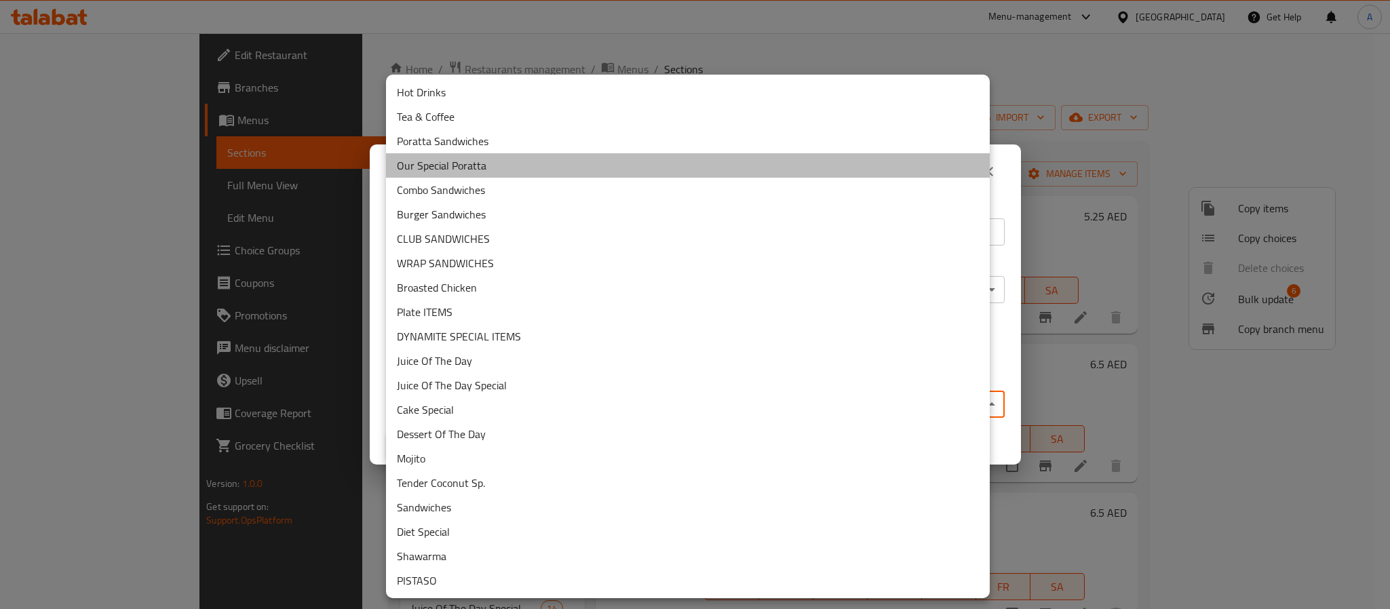
click at [475, 168] on li "Our Special Poratta" at bounding box center [688, 165] width 604 height 24
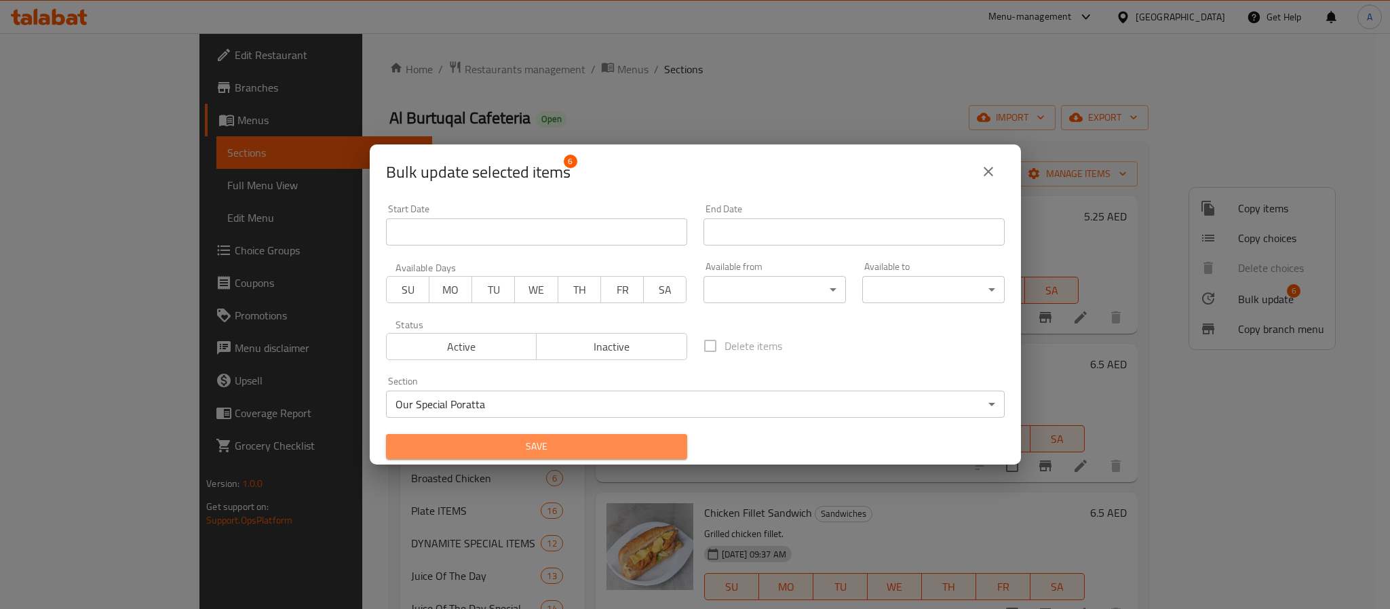
click at [649, 454] on span "Save" at bounding box center [536, 446] width 279 height 17
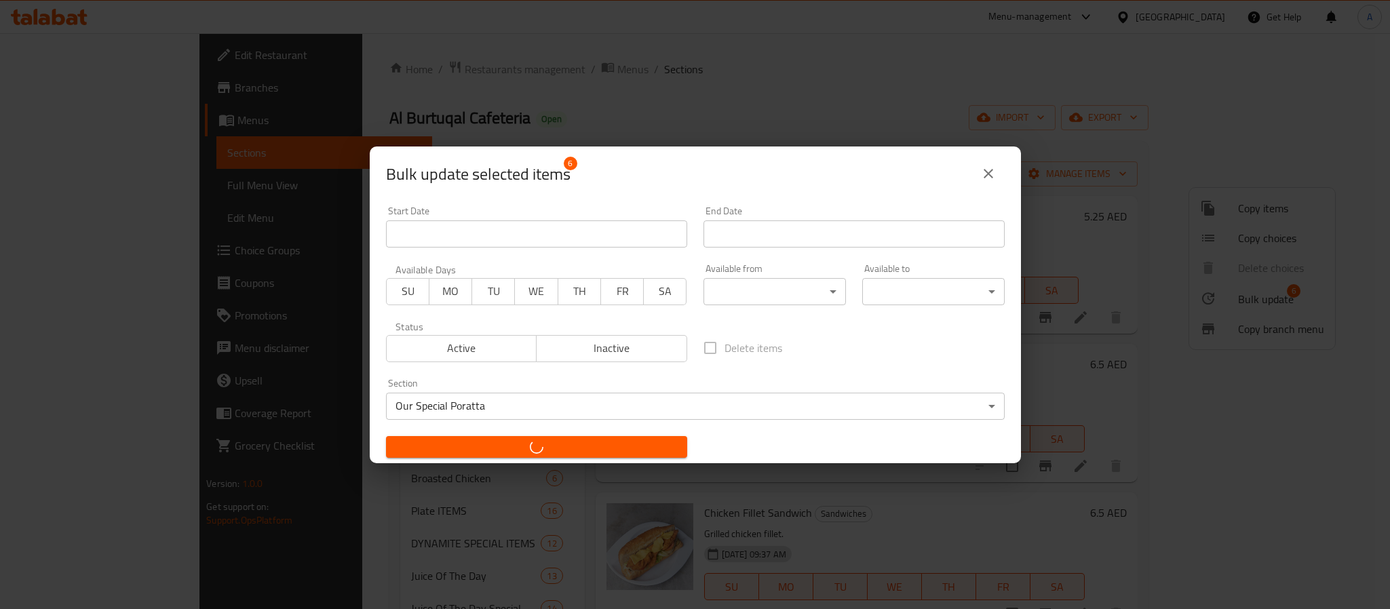
checkbox input "false"
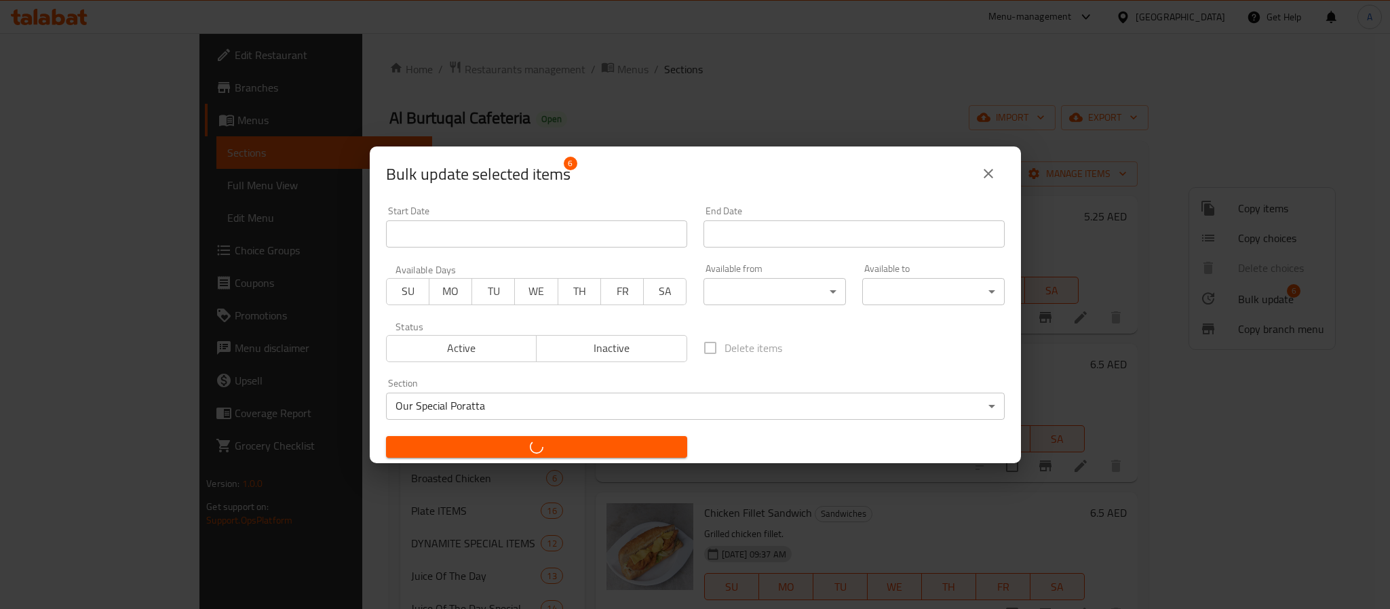
checkbox input "false"
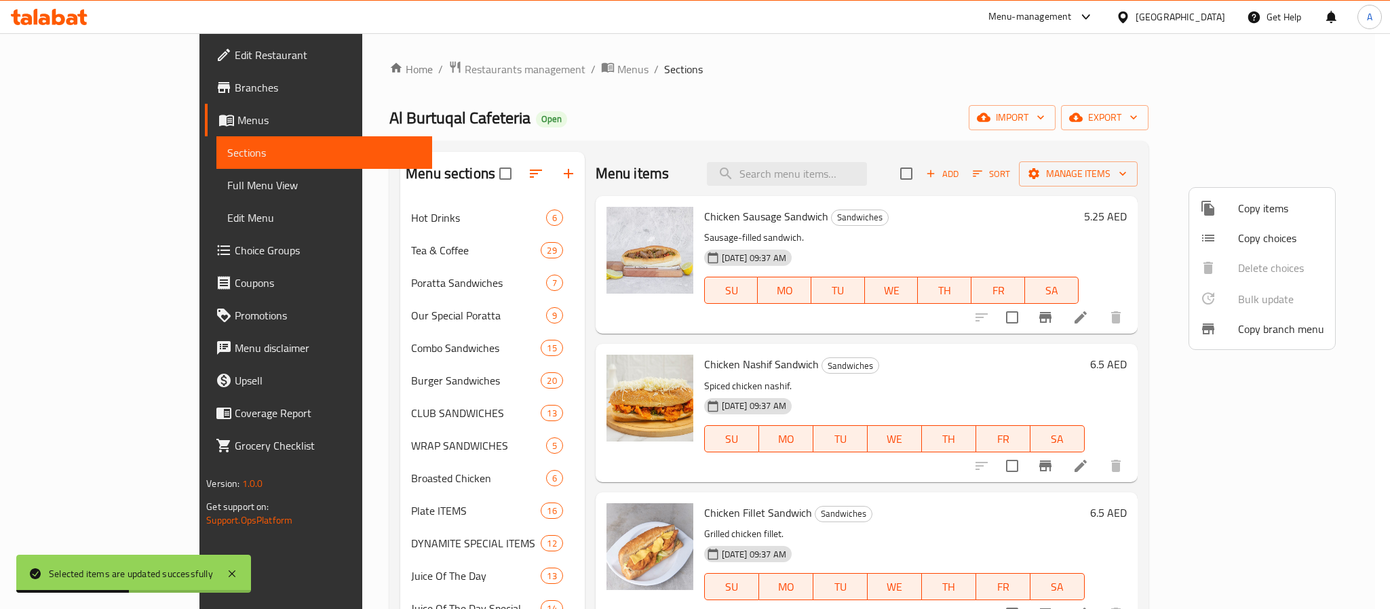
click at [544, 307] on div at bounding box center [695, 304] width 1390 height 609
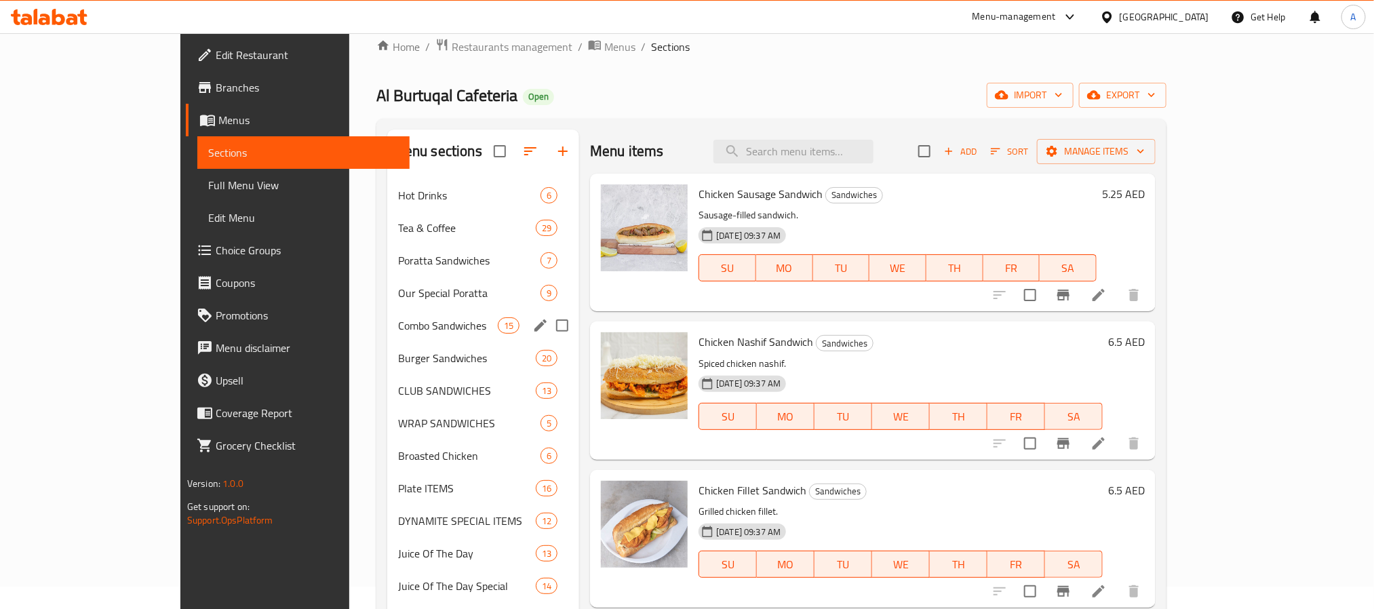
scroll to position [13, 0]
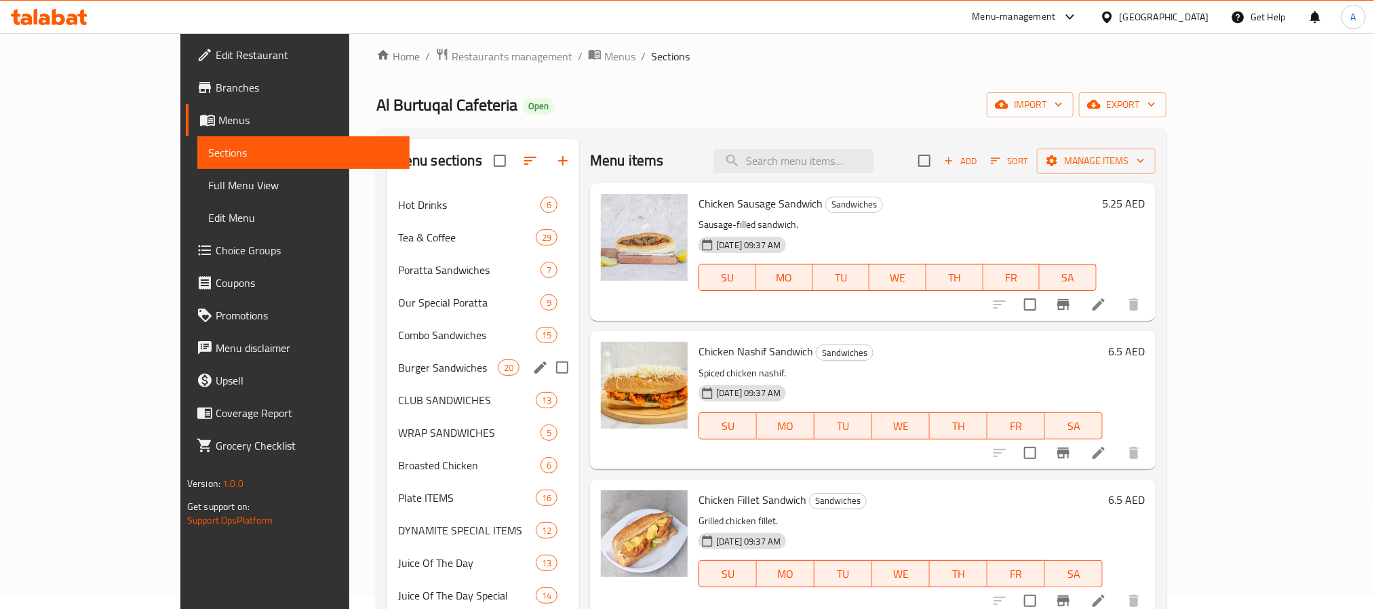
click at [387, 358] on div "Burger Sandwiches 20" at bounding box center [483, 367] width 192 height 33
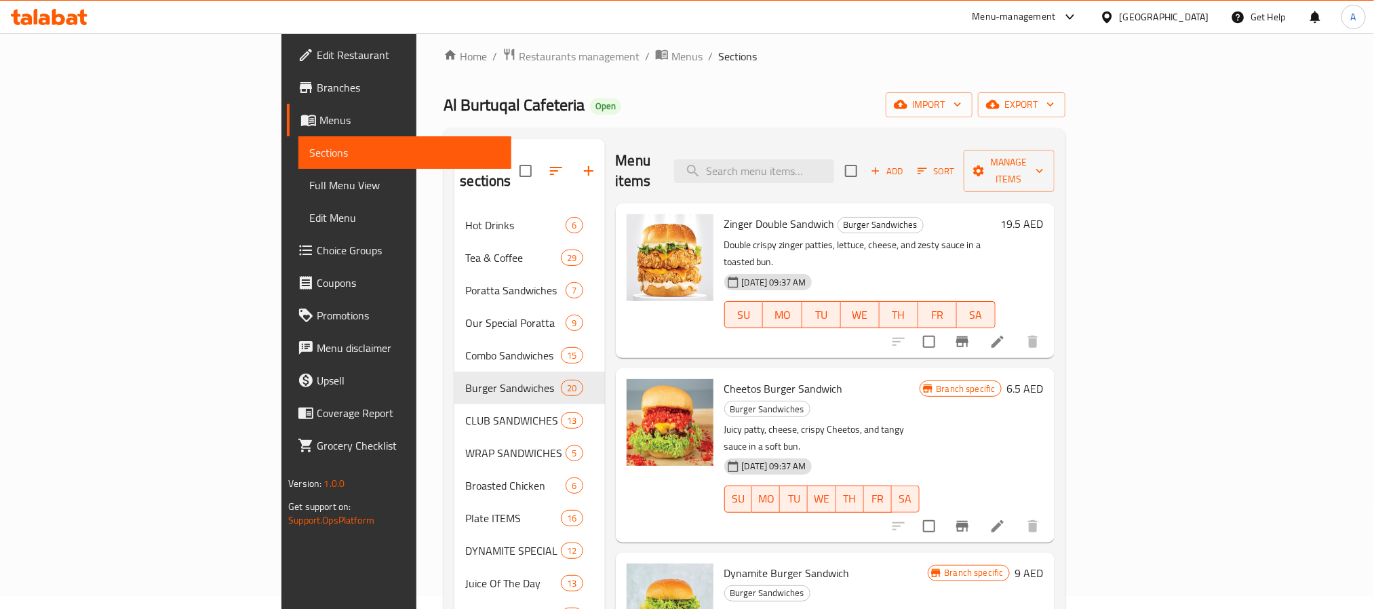
click at [1001, 269] on div "19-11-2024 09:37 AM SU MO TU WE TH FR SA" at bounding box center [860, 305] width 282 height 73
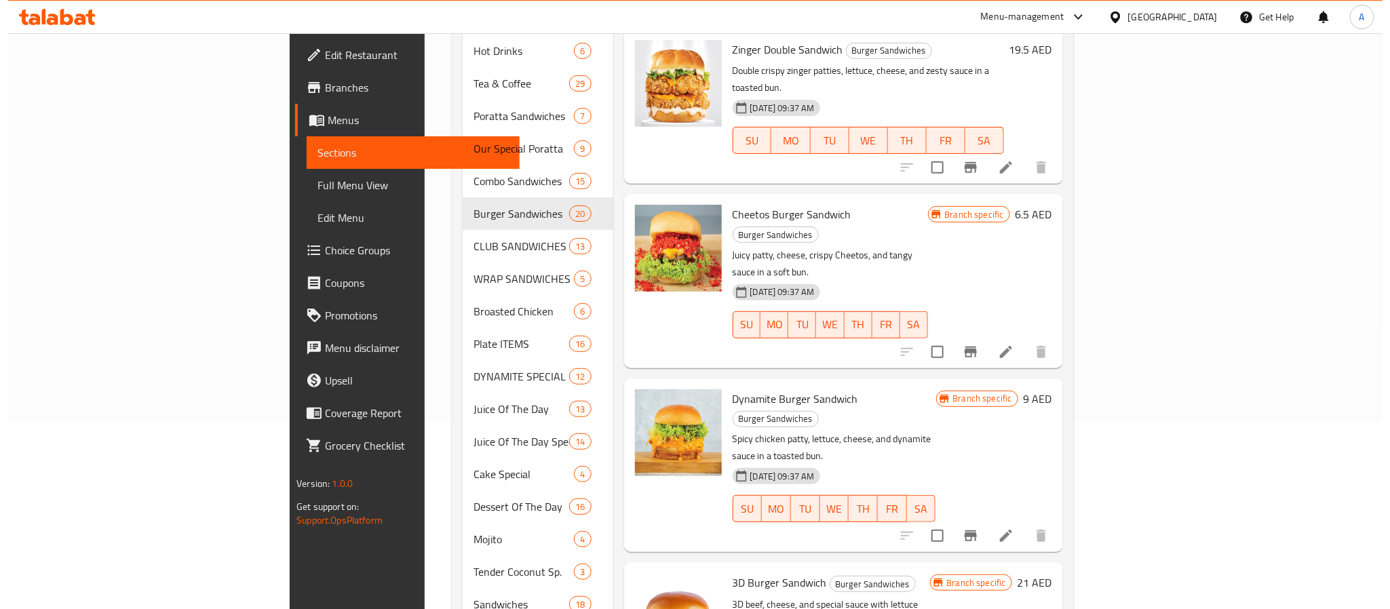
scroll to position [13, 0]
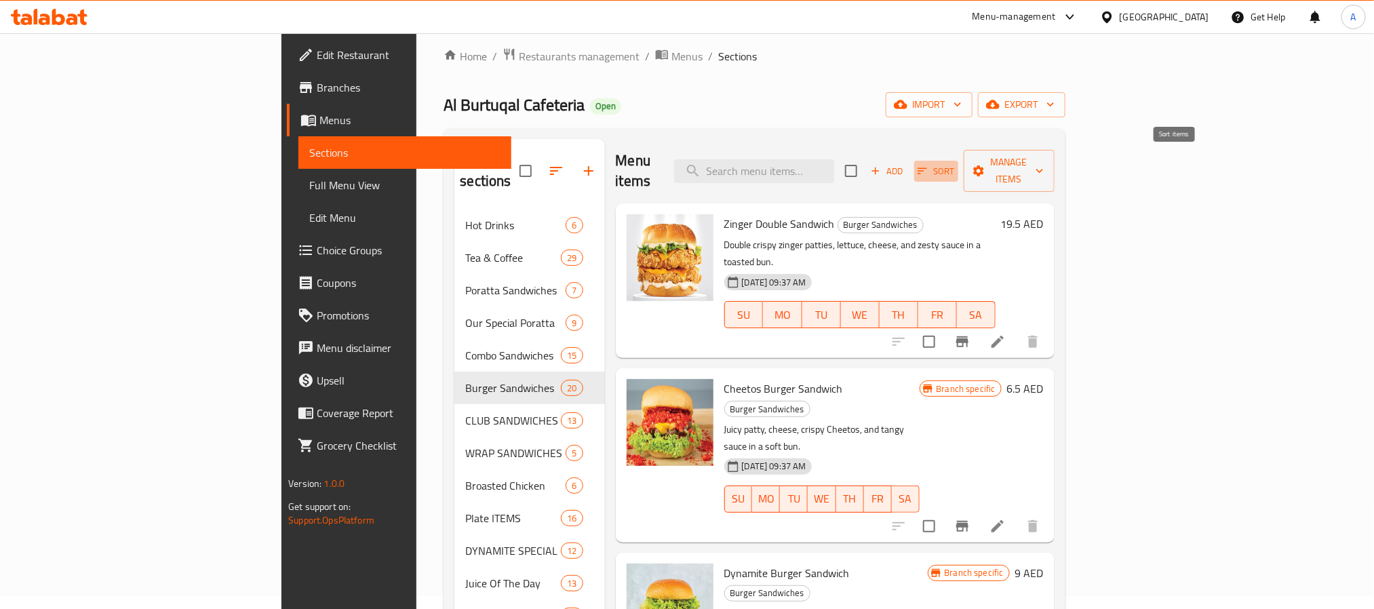
click at [955, 163] on span "Sort" at bounding box center [936, 171] width 37 height 16
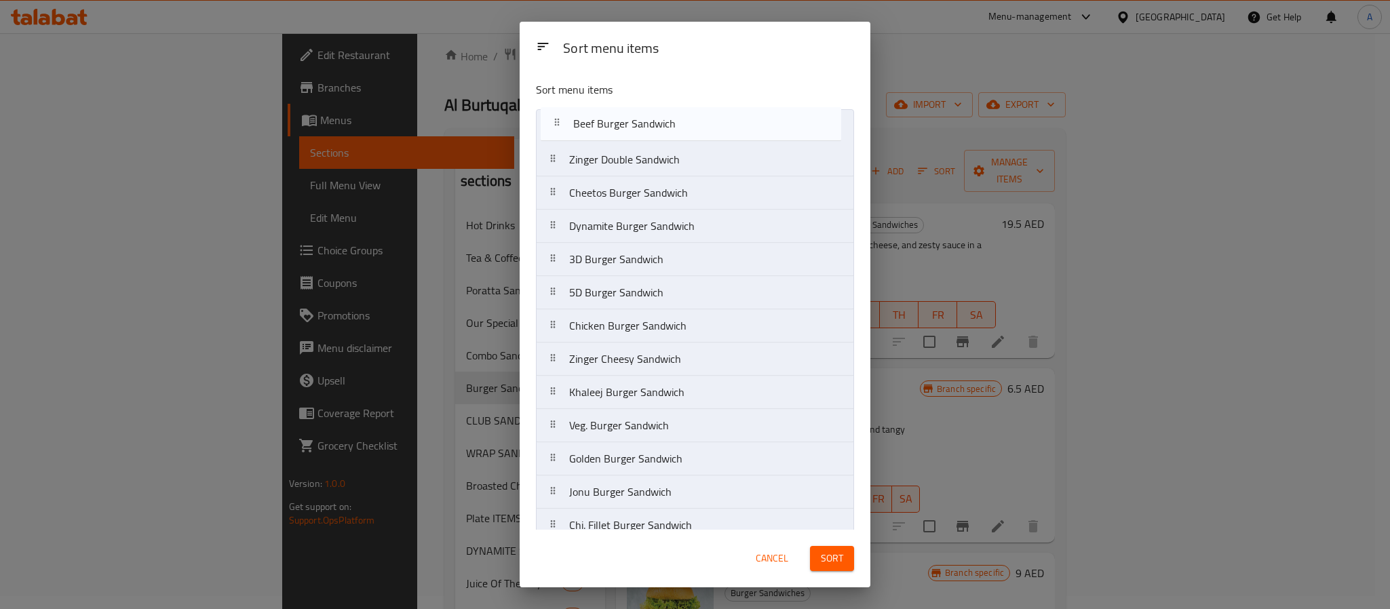
drag, startPoint x: 656, startPoint y: 336, endPoint x: 659, endPoint y: 124, distance: 212.3
click at [659, 124] on nav "Zinger Double Sandwich Cheetos Burger Sandwich Dynamite Burger Sandwich 3D Burg…" at bounding box center [695, 442] width 318 height 666
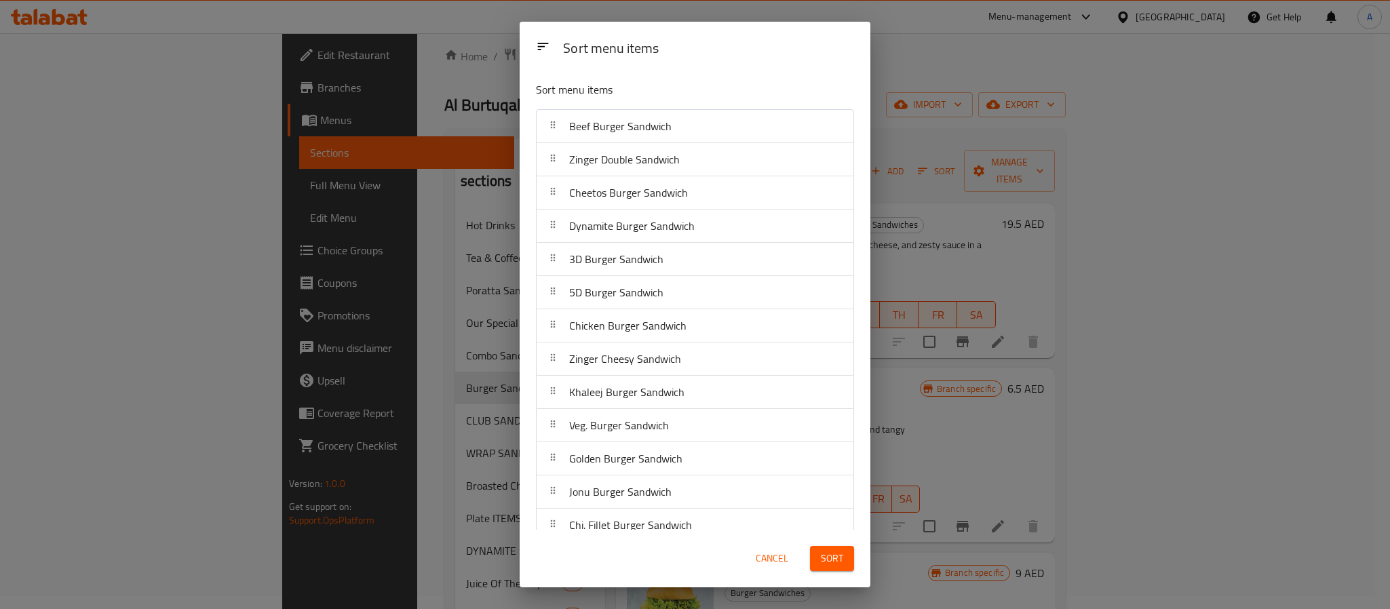
scroll to position [1472, 0]
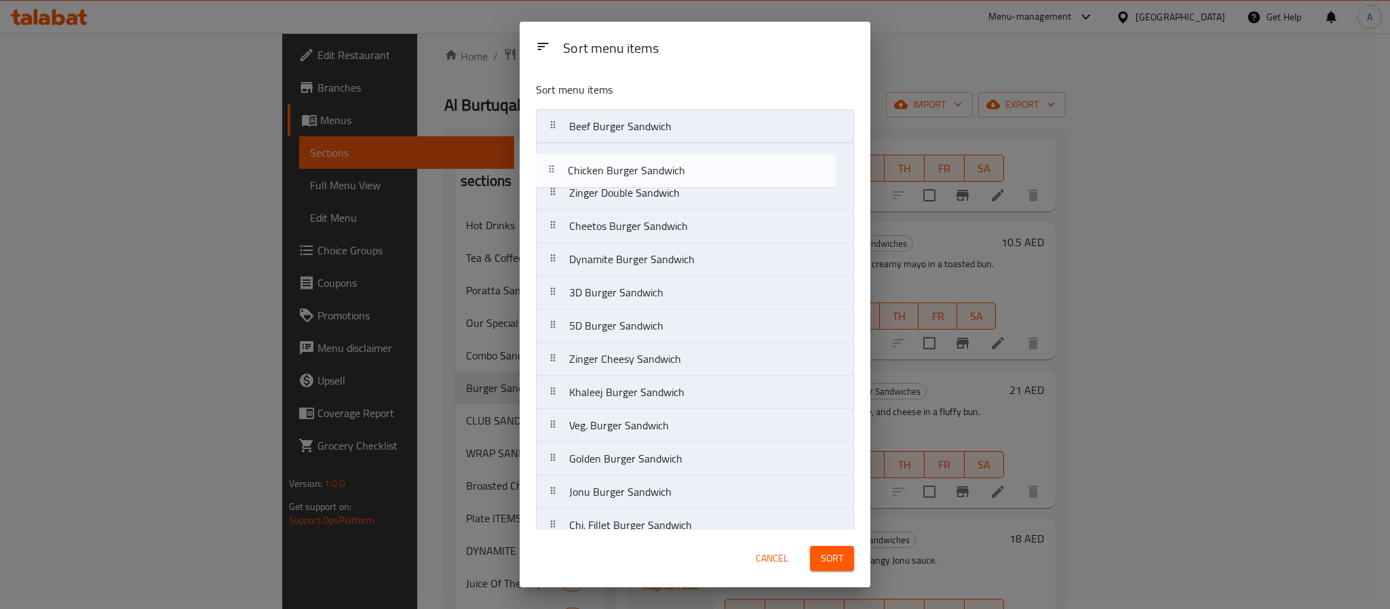
drag, startPoint x: 724, startPoint y: 324, endPoint x: 723, endPoint y: 155, distance: 169.6
click at [723, 155] on nav "Beef Burger Sandwich Zinger Double Sandwich Cheetos Burger Sandwich Dynamite Bu…" at bounding box center [695, 442] width 318 height 666
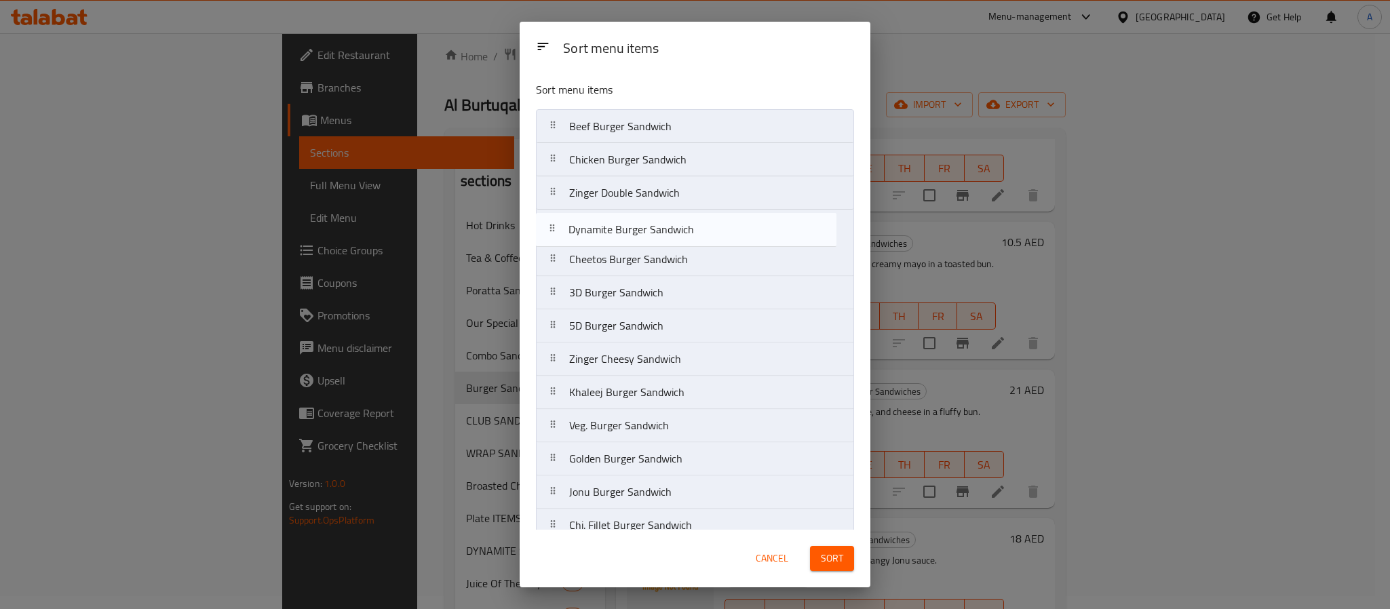
drag, startPoint x: 655, startPoint y: 262, endPoint x: 654, endPoint y: 228, distance: 34.6
click at [654, 228] on nav "Beef Burger Sandwich Chicken Burger Sandwich Zinger Double Sandwich Cheetos Bur…" at bounding box center [695, 442] width 318 height 666
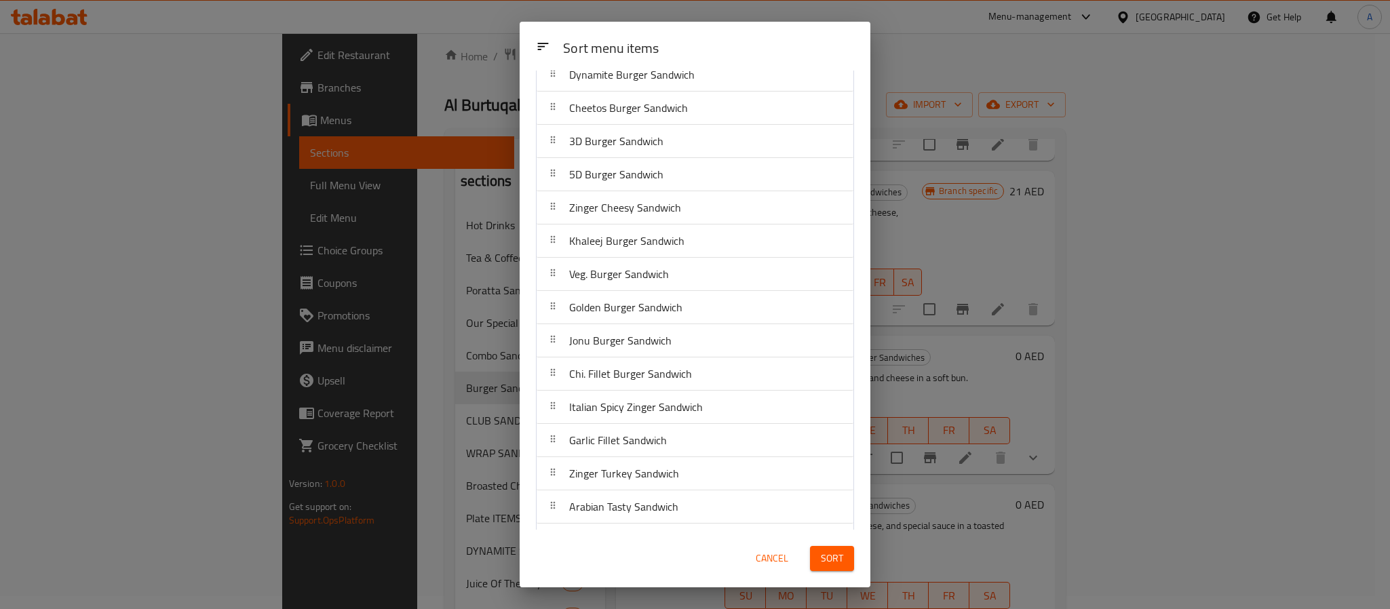
scroll to position [0, 0]
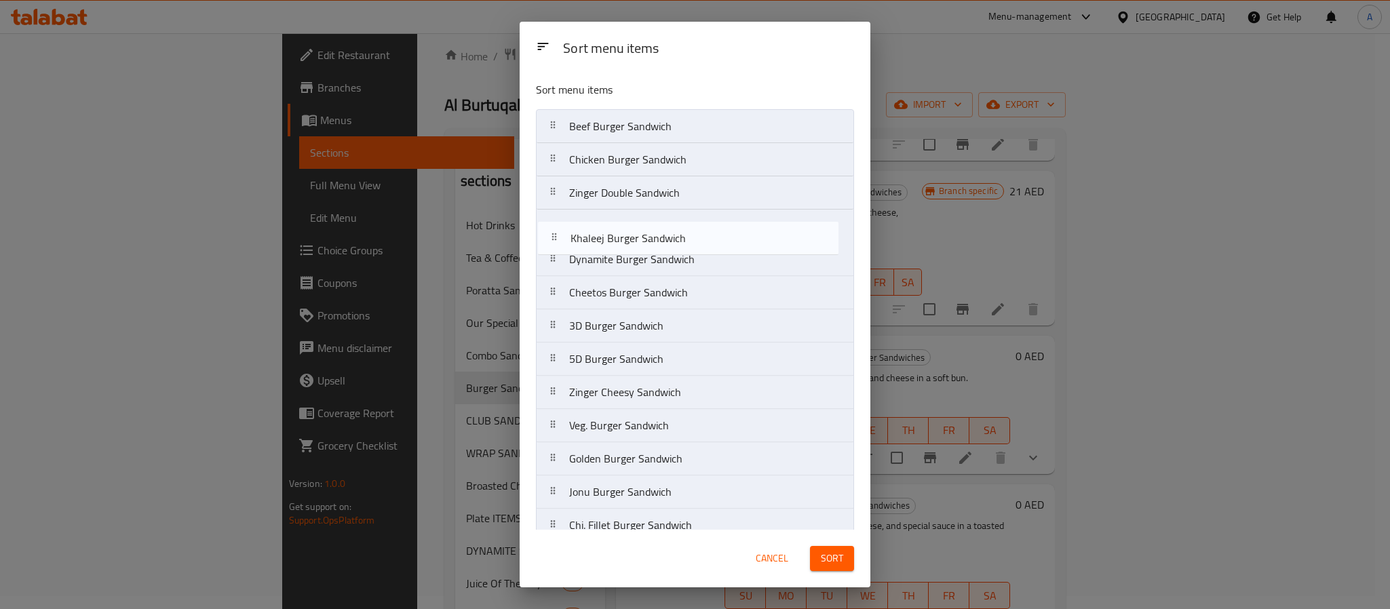
drag, startPoint x: 627, startPoint y: 395, endPoint x: 627, endPoint y: 231, distance: 164.8
click at [627, 231] on nav "Beef Burger Sandwich Chicken Burger Sandwich Zinger Double Sandwich Dynamite Bu…" at bounding box center [695, 442] width 318 height 666
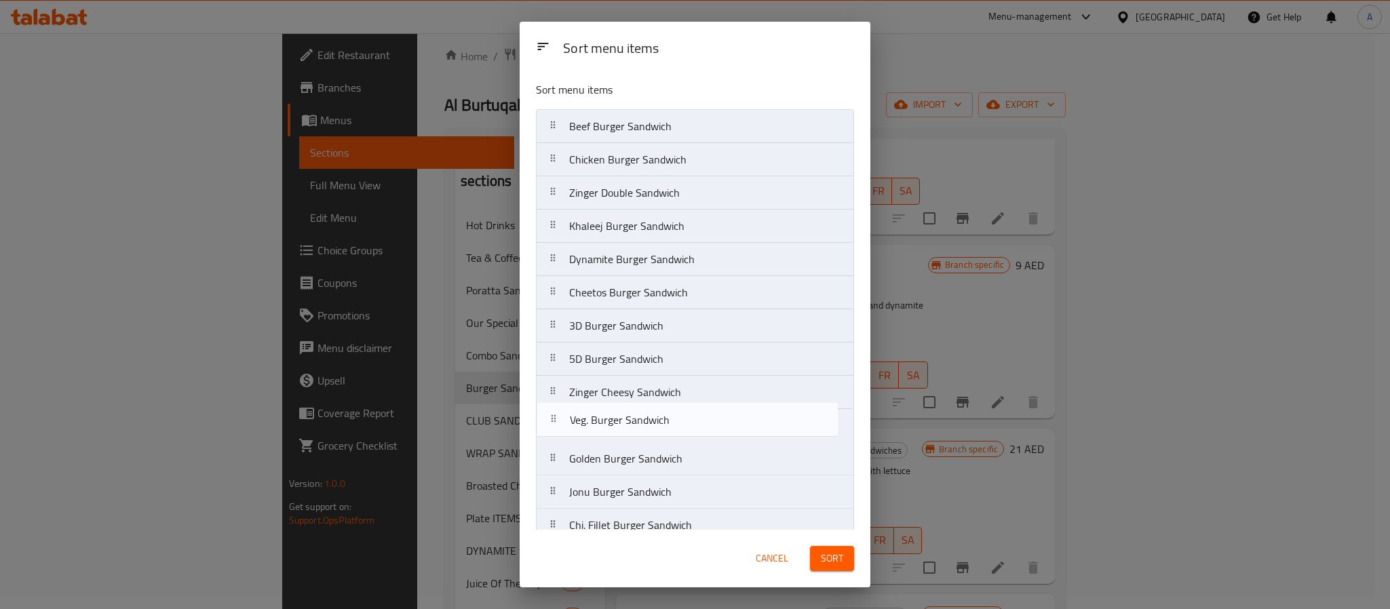
scroll to position [4, 0]
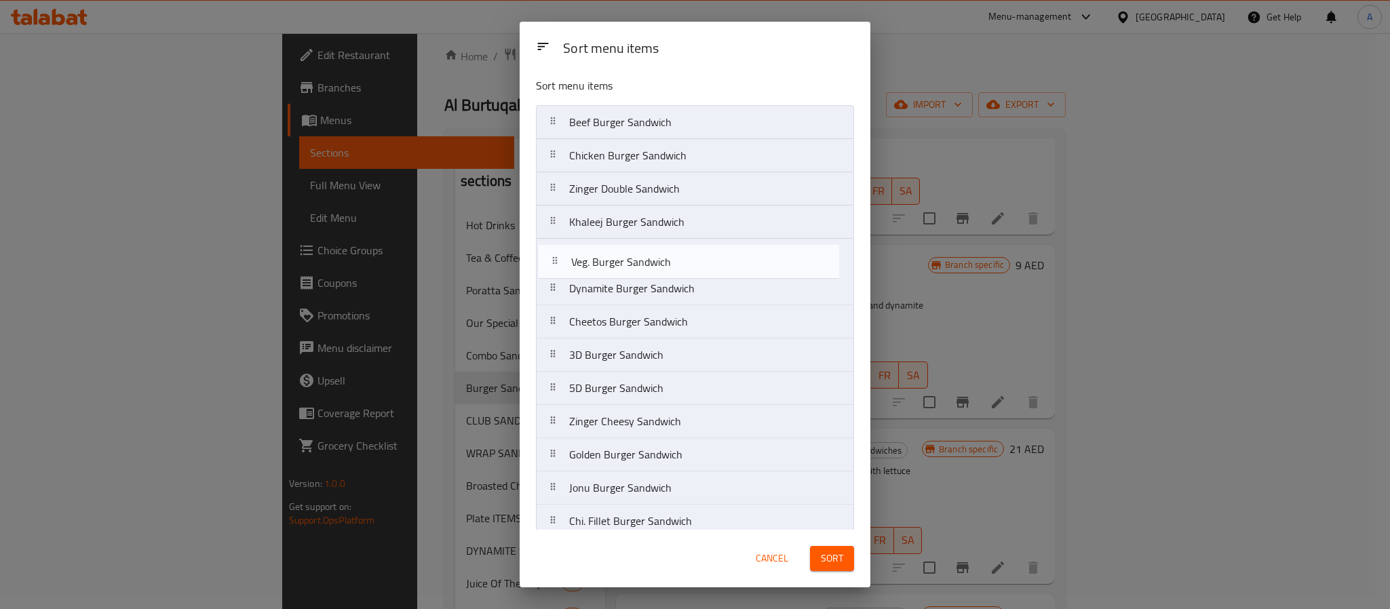
drag, startPoint x: 619, startPoint y: 428, endPoint x: 621, endPoint y: 257, distance: 170.9
click at [621, 257] on nav "Beef Burger Sandwich Chicken Burger Sandwich Zinger Double Sandwich Khaleej Bur…" at bounding box center [695, 438] width 318 height 666
drag, startPoint x: 648, startPoint y: 330, endPoint x: 647, endPoint y: 297, distance: 33.2
click at [647, 297] on nav "Beef Burger Sandwich Chicken Burger Sandwich Zinger Double Sandwich Khaleej Bur…" at bounding box center [695, 438] width 318 height 666
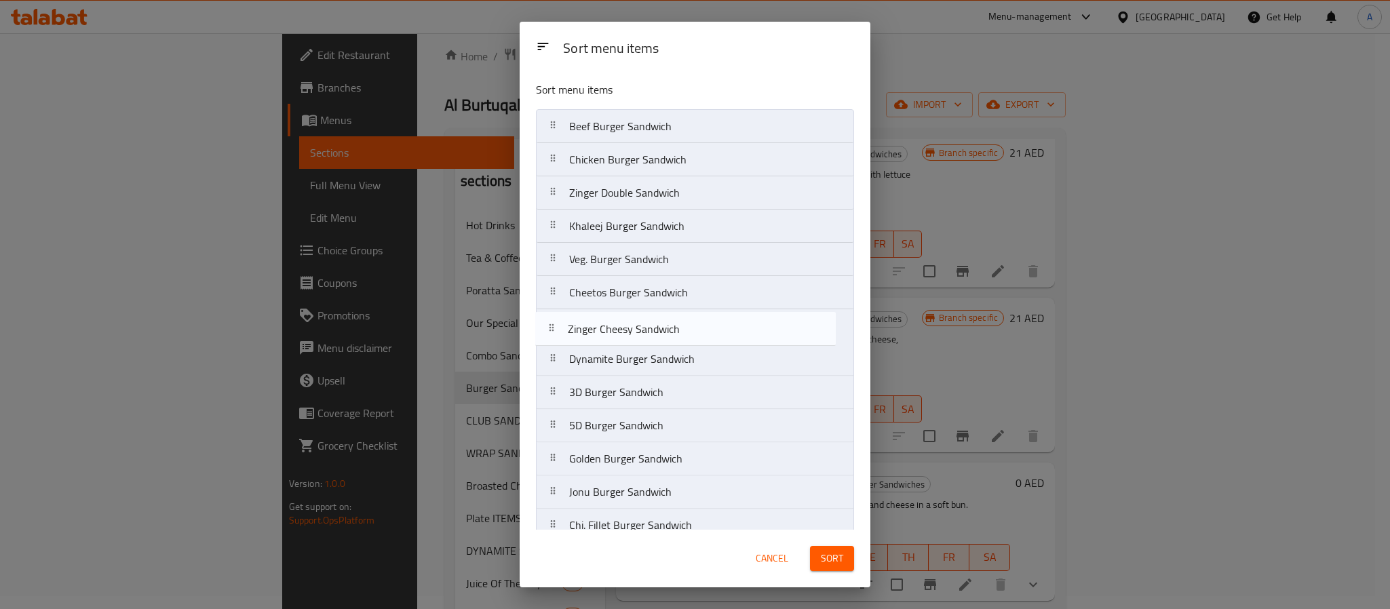
scroll to position [1, 0]
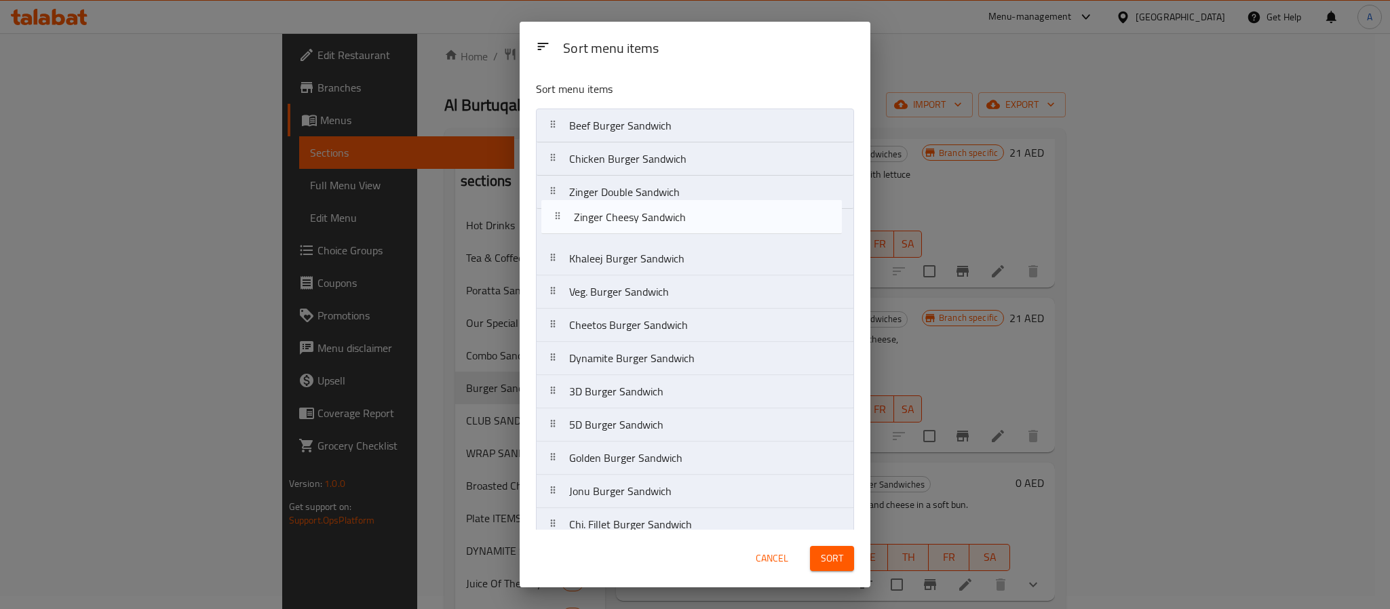
drag, startPoint x: 657, startPoint y: 442, endPoint x: 660, endPoint y: 220, distance: 221.8
click at [660, 220] on nav "Beef Burger Sandwich Chicken Burger Sandwich Zinger Double Sandwich Khaleej Bur…" at bounding box center [695, 442] width 318 height 666
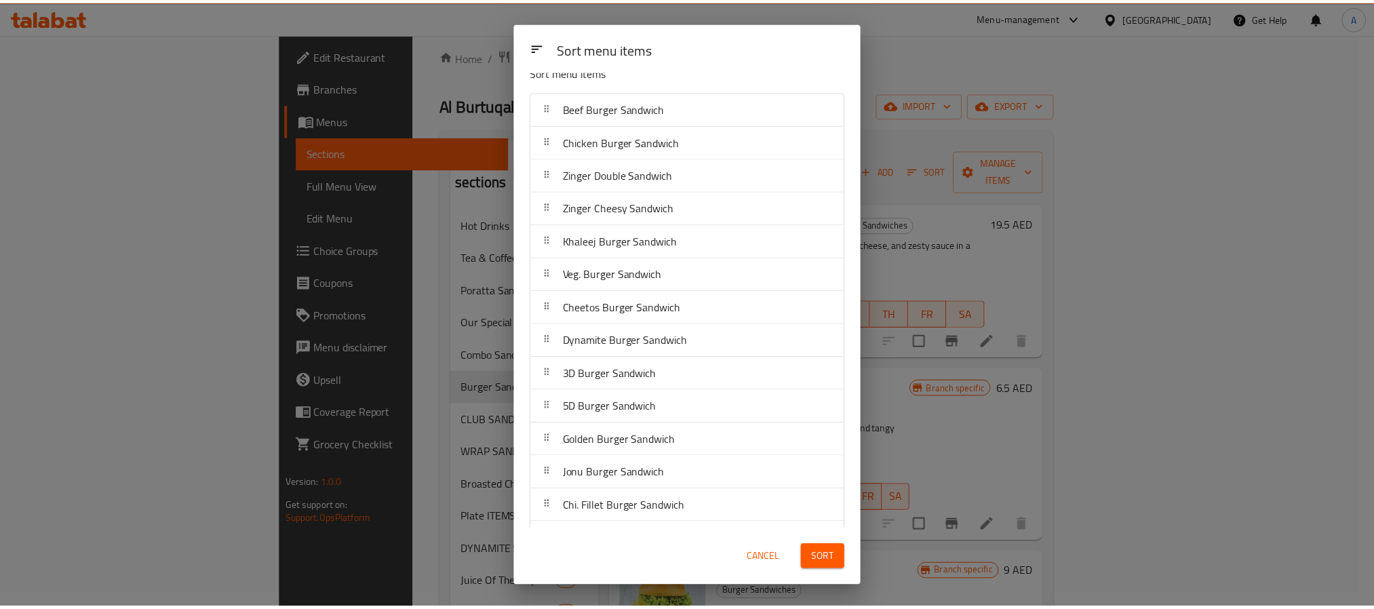
scroll to position [0, 0]
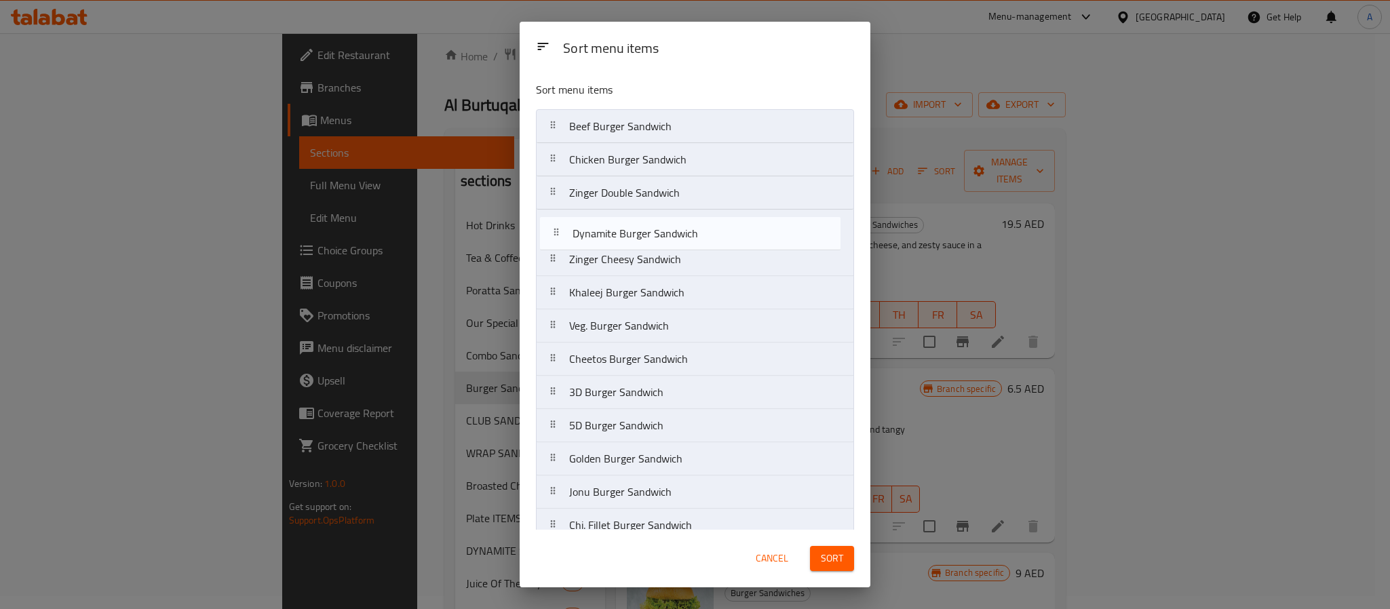
drag, startPoint x: 662, startPoint y: 368, endPoint x: 664, endPoint y: 234, distance: 134.3
click at [664, 234] on nav "Beef Burger Sandwich Chicken Burger Sandwich Zinger Double Sandwich Zinger Chee…" at bounding box center [695, 442] width 318 height 666
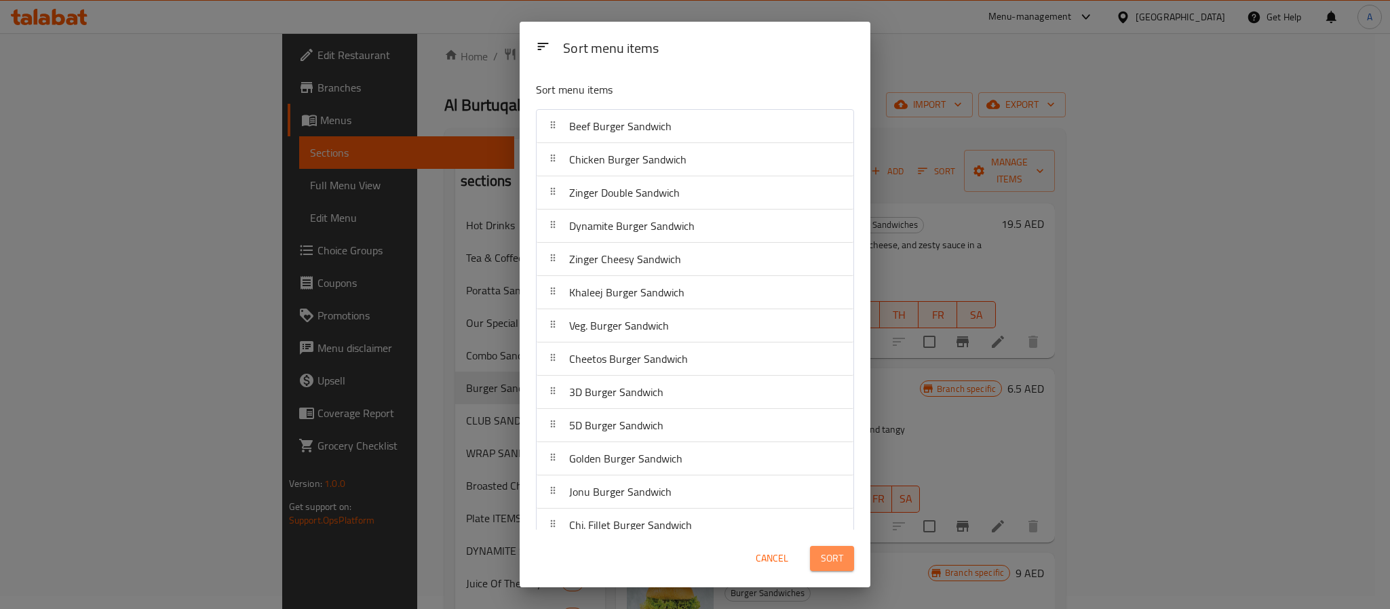
click at [827, 556] on span "Sort" at bounding box center [832, 558] width 22 height 17
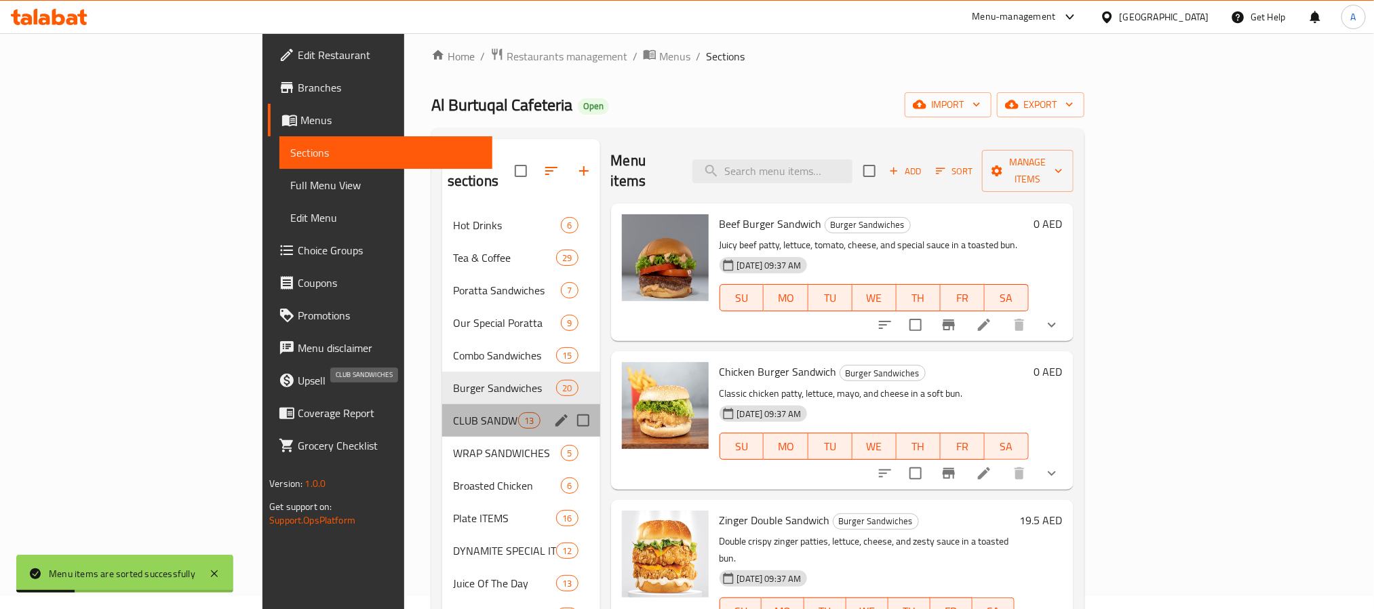
click at [453, 412] on span "CLUB SANDWICHES" at bounding box center [485, 420] width 65 height 16
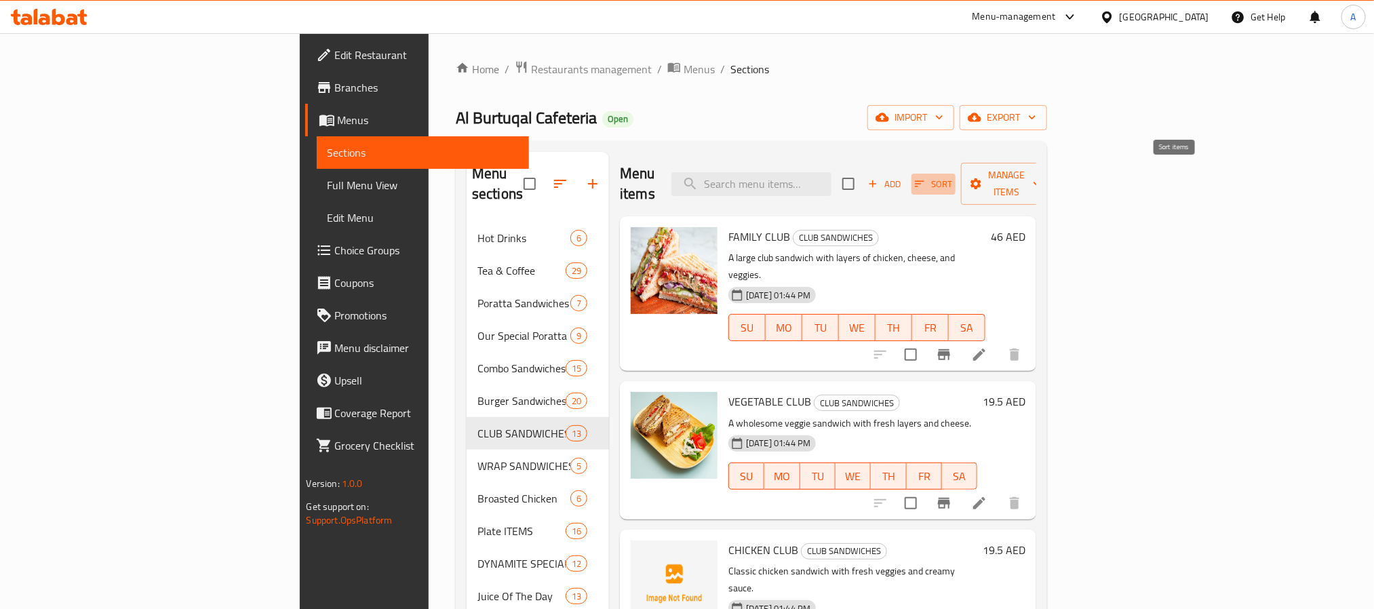
click at [956, 174] on button "Sort" at bounding box center [934, 184] width 44 height 21
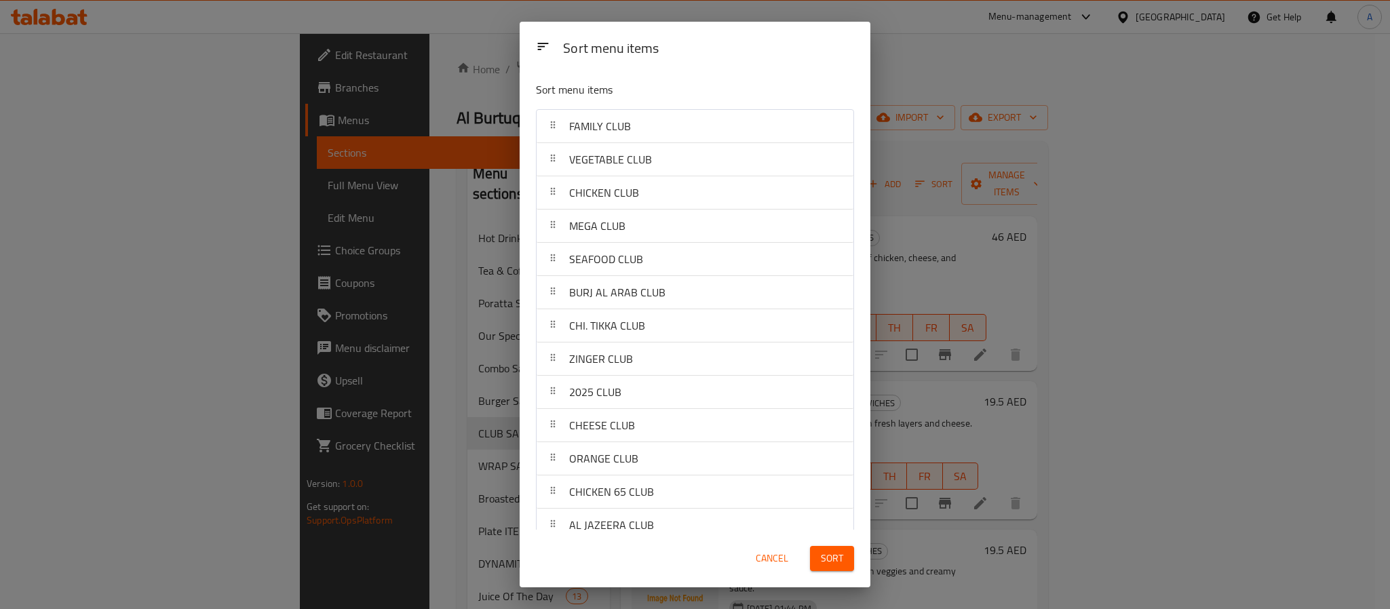
scroll to position [731, 0]
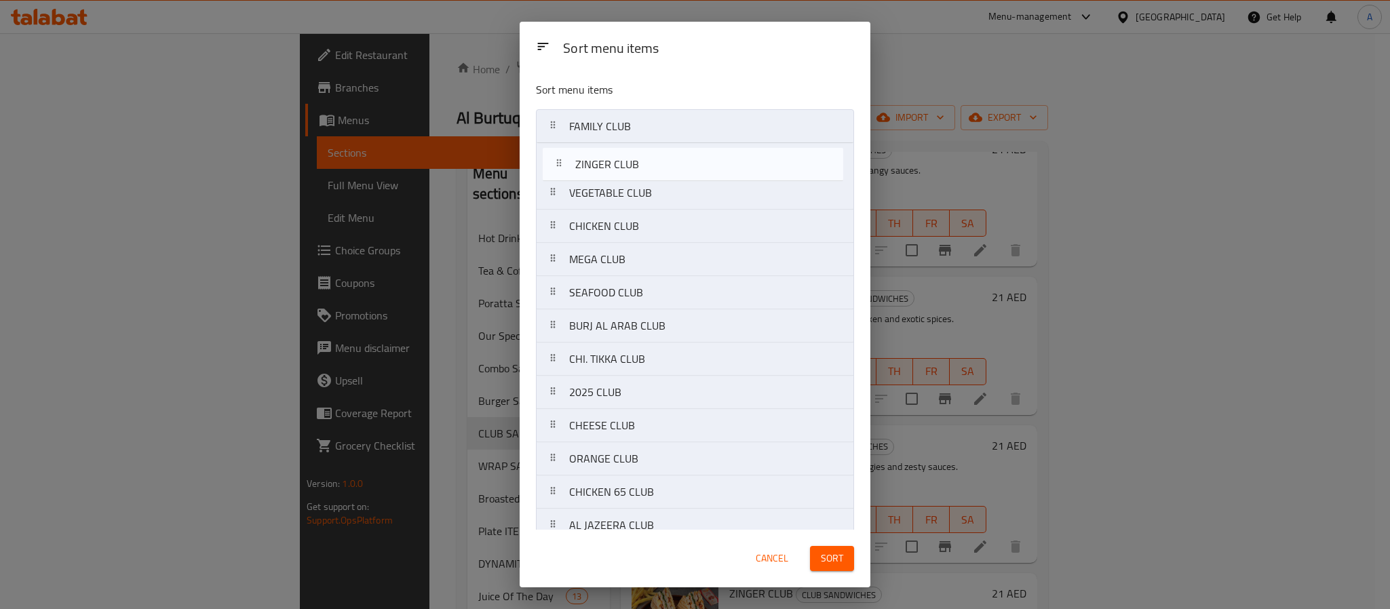
drag, startPoint x: 615, startPoint y: 361, endPoint x: 621, endPoint y: 153, distance: 208.3
click at [621, 153] on nav "FAMILY CLUB VEGETABLE CLUB CHICKEN CLUB MEGA CLUB SEAFOOD CLUB BURJ AL ARAB CLU…" at bounding box center [695, 325] width 318 height 433
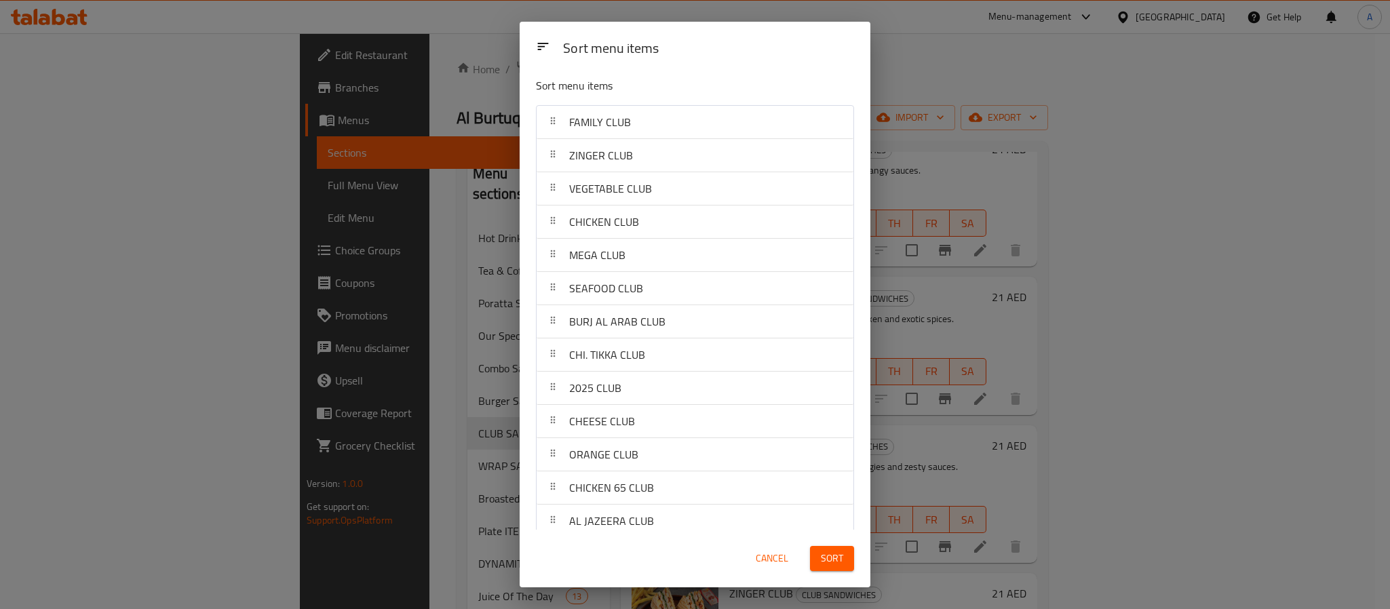
scroll to position [0, 0]
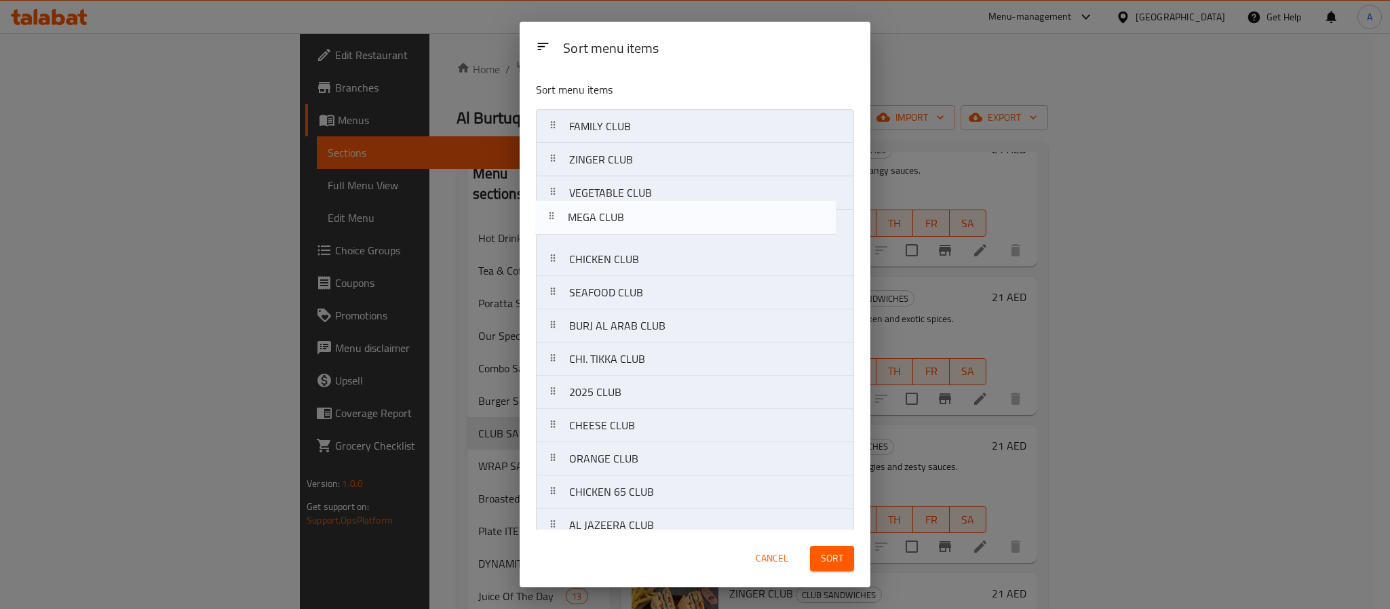
drag, startPoint x: 631, startPoint y: 273, endPoint x: 629, endPoint y: 226, distance: 46.8
click at [629, 226] on nav "FAMILY CLUB ZINGER CLUB VEGETABLE CLUB CHICKEN CLUB MEGA CLUB SEAFOOD CLUB BURJ…" at bounding box center [695, 325] width 318 height 433
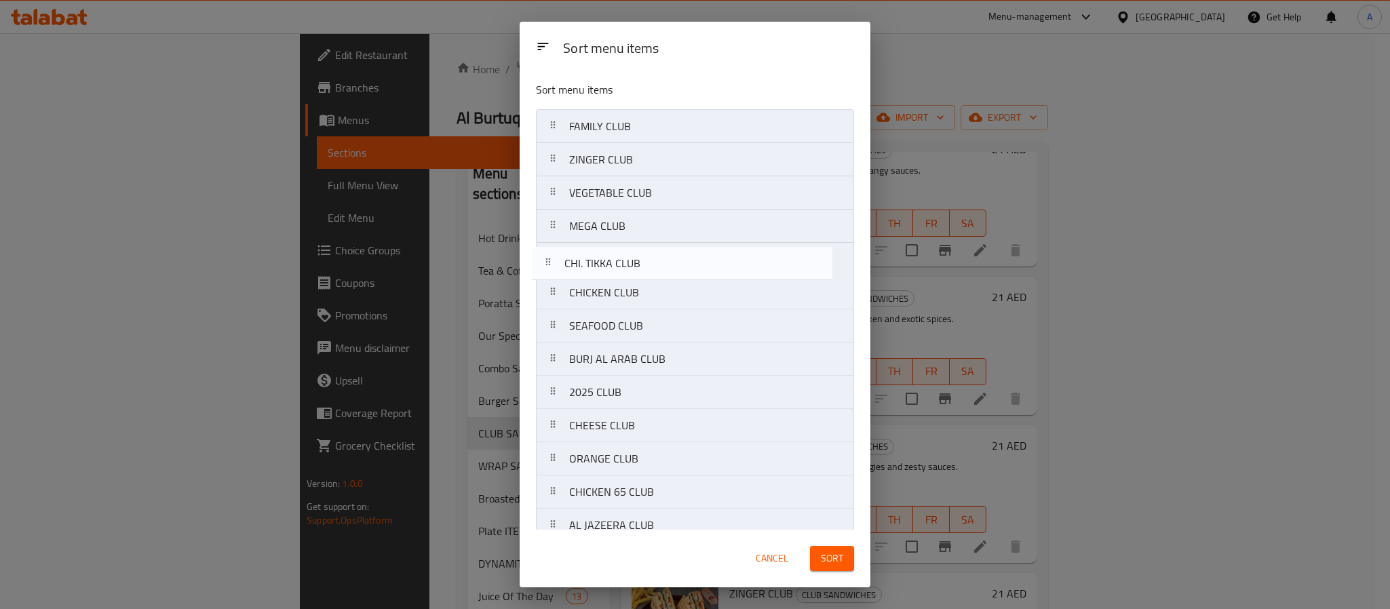
drag, startPoint x: 629, startPoint y: 368, endPoint x: 623, endPoint y: 267, distance: 101.9
click at [623, 267] on nav "FAMILY CLUB ZINGER CLUB VEGETABLE CLUB MEGA CLUB CHICKEN CLUB SEAFOOD CLUB BURJ…" at bounding box center [695, 325] width 318 height 433
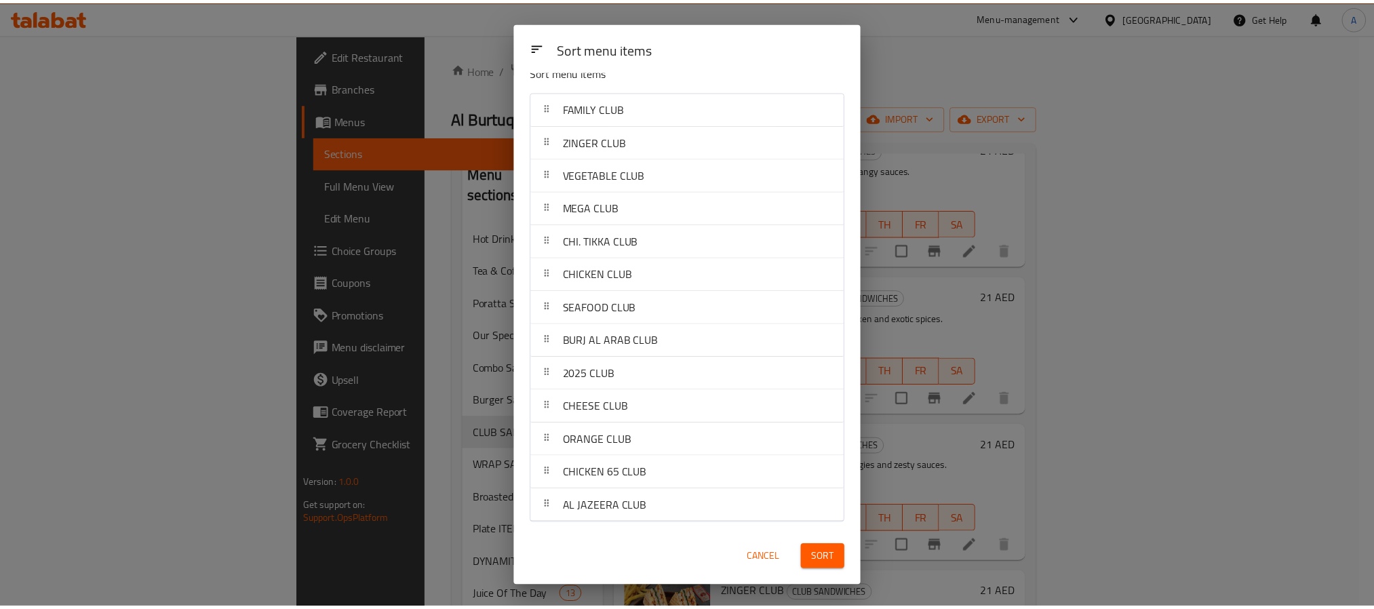
scroll to position [22, 0]
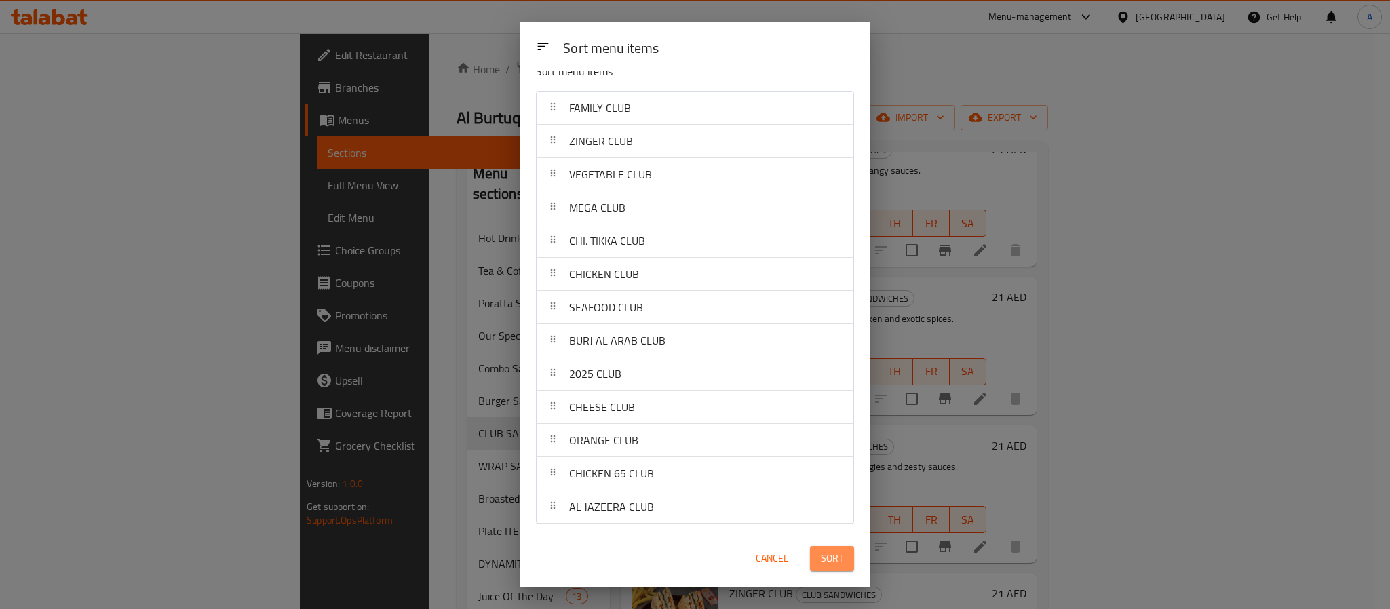
click at [827, 562] on span "Sort" at bounding box center [832, 558] width 22 height 17
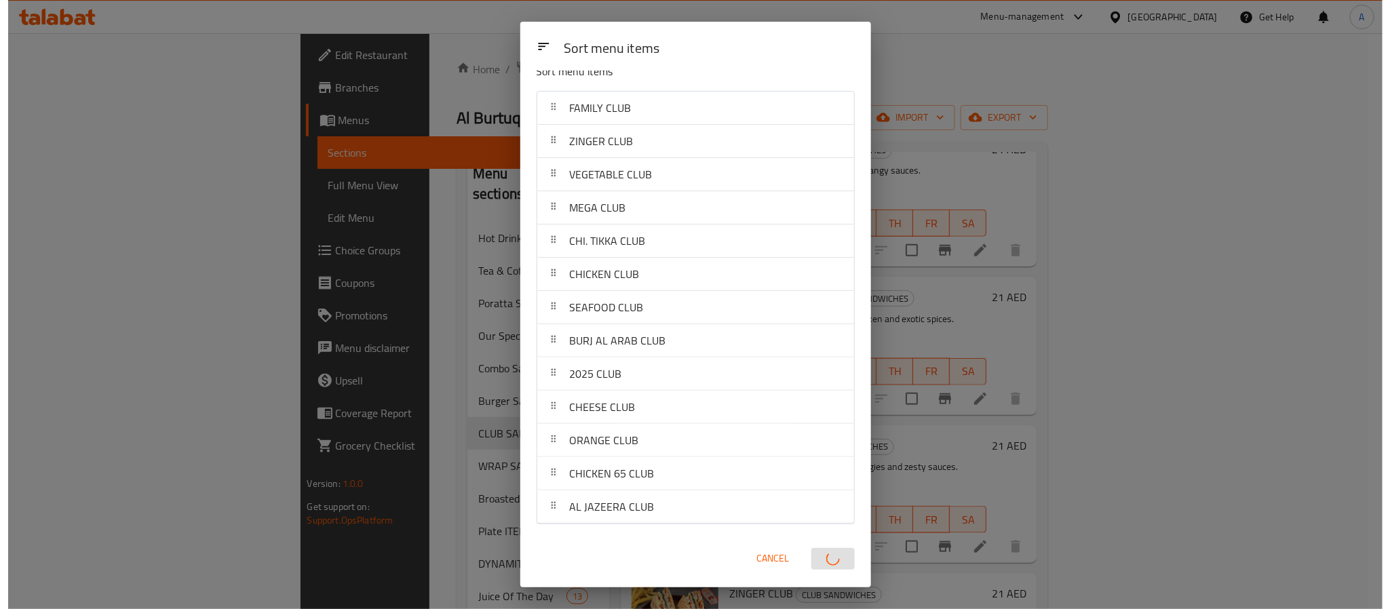
scroll to position [0, 0]
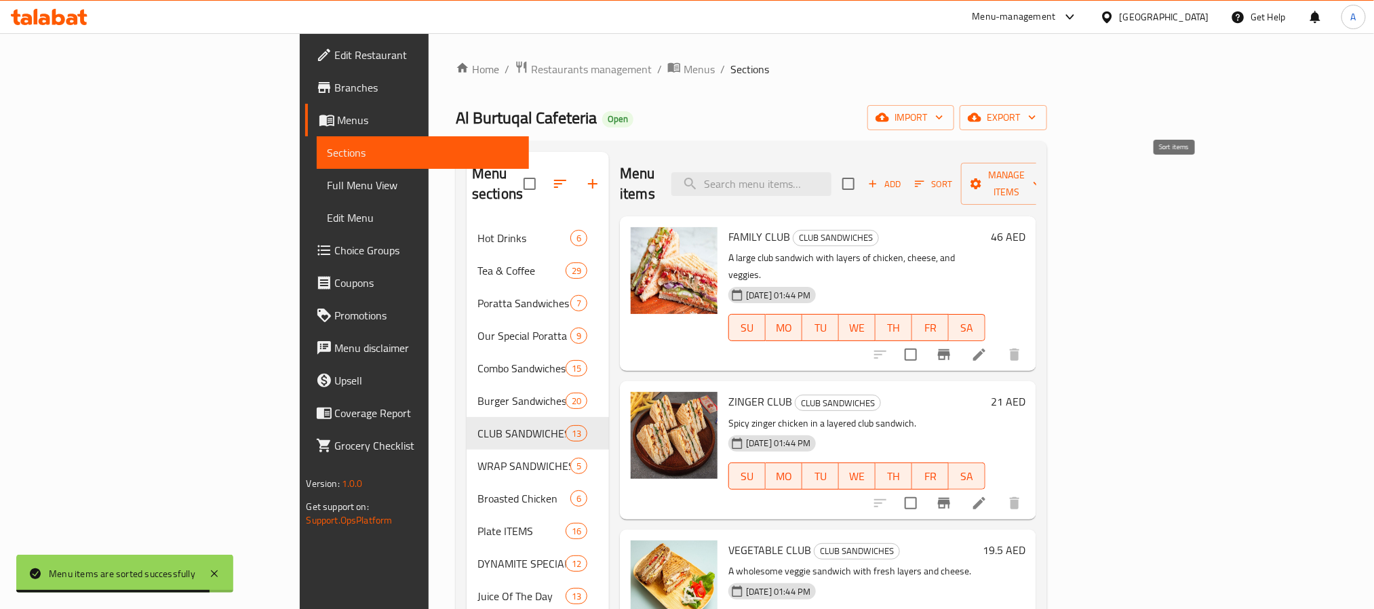
click at [952, 176] on span "Sort" at bounding box center [933, 184] width 37 height 16
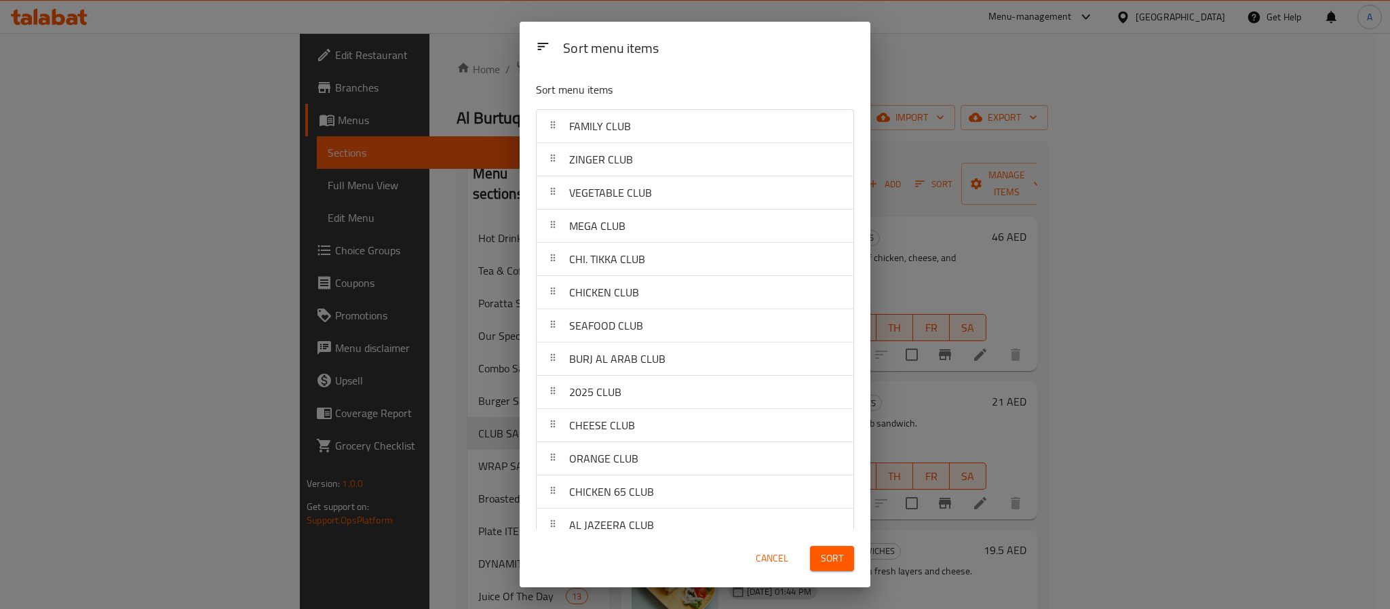
click at [779, 568] on button "Cancel" at bounding box center [771, 558] width 43 height 25
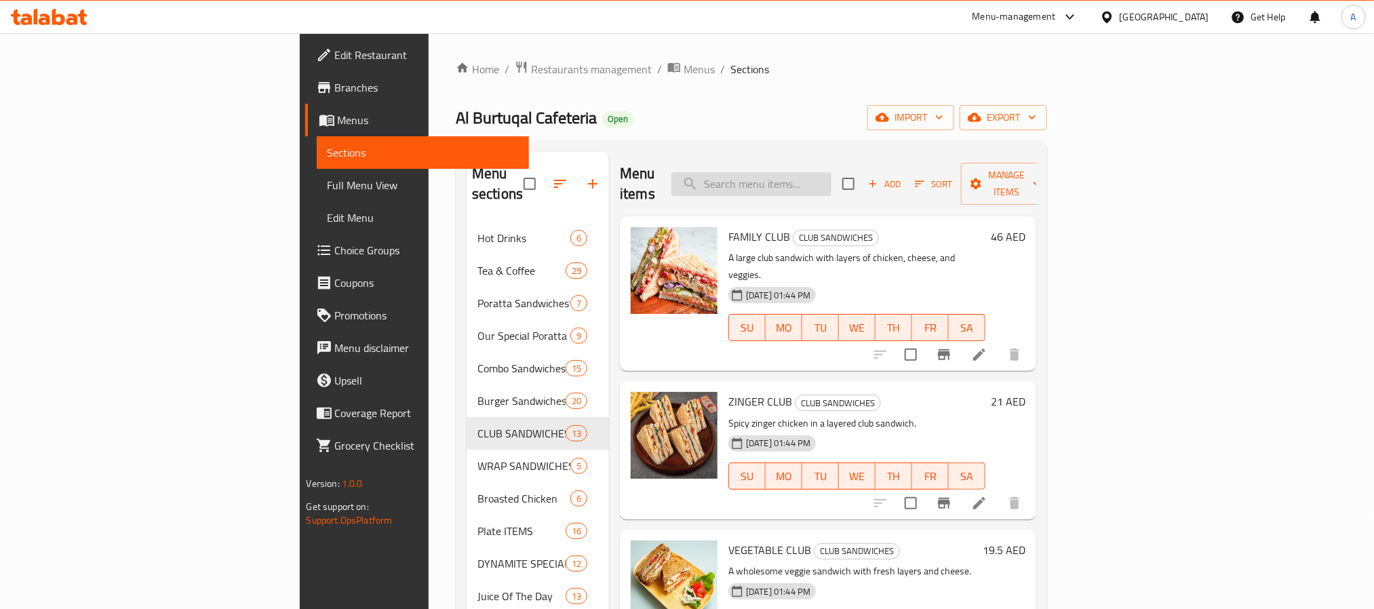
click at [832, 179] on input "search" at bounding box center [751, 184] width 160 height 24
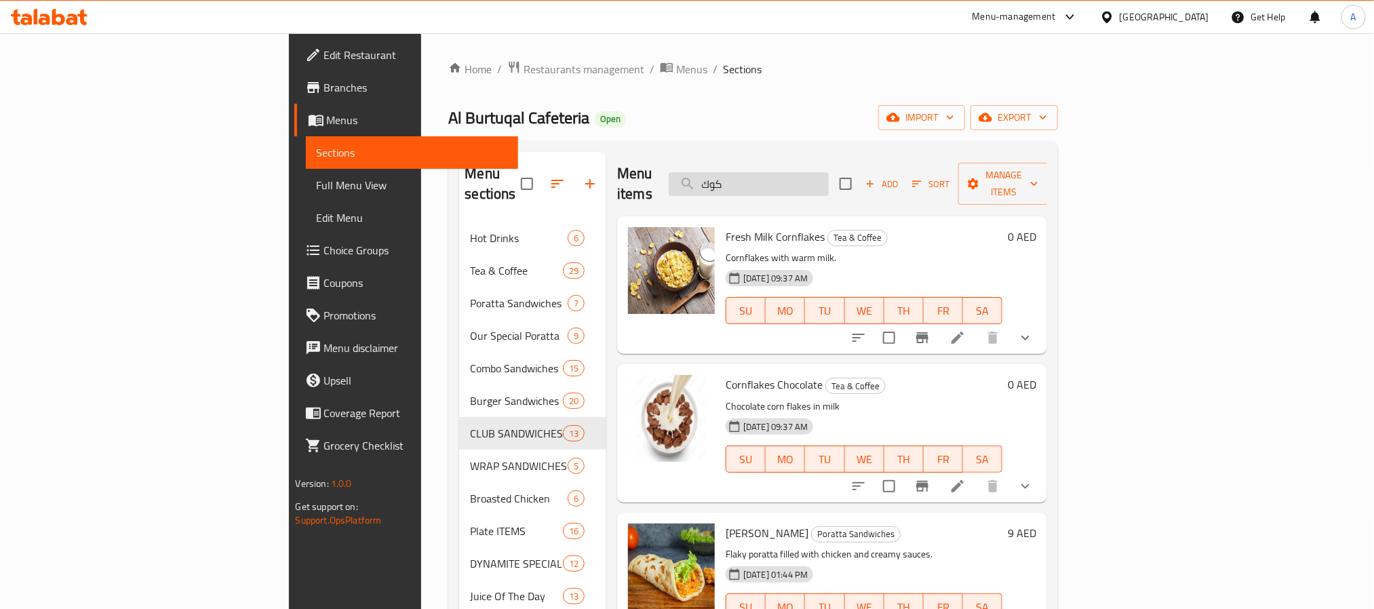
type input "كوكو"
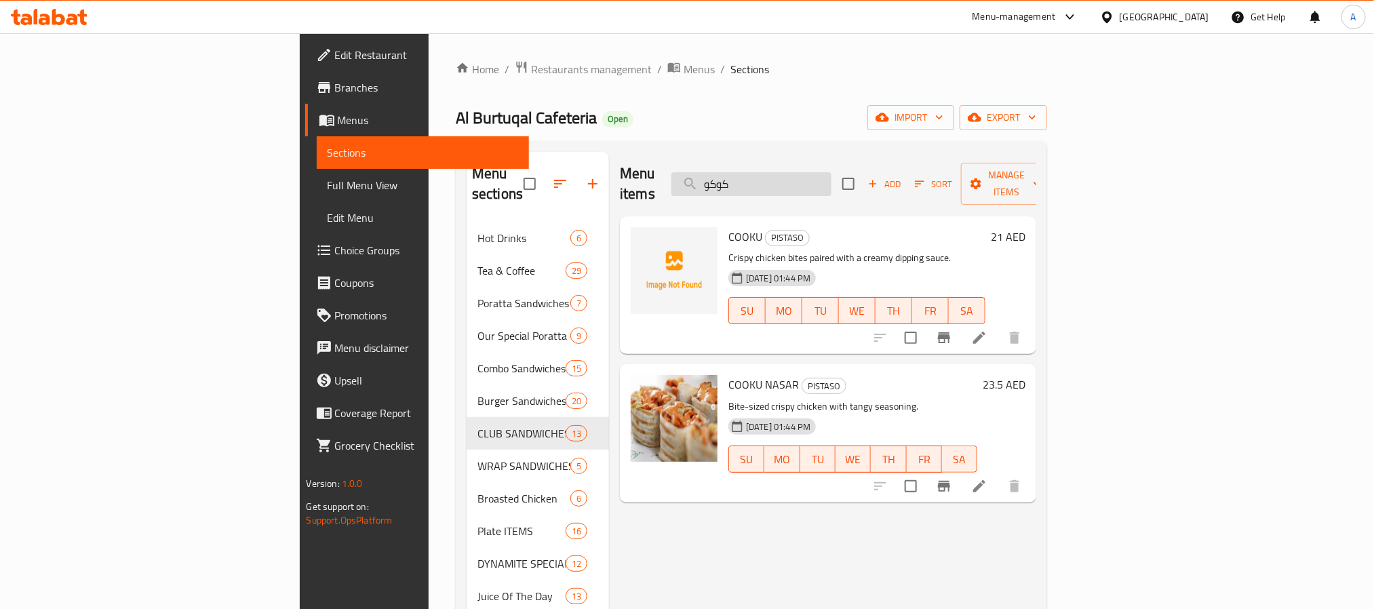
drag, startPoint x: 849, startPoint y: 179, endPoint x: 784, endPoint y: 179, distance: 65.1
click at [784, 179] on input "كوكو" at bounding box center [751, 184] width 160 height 24
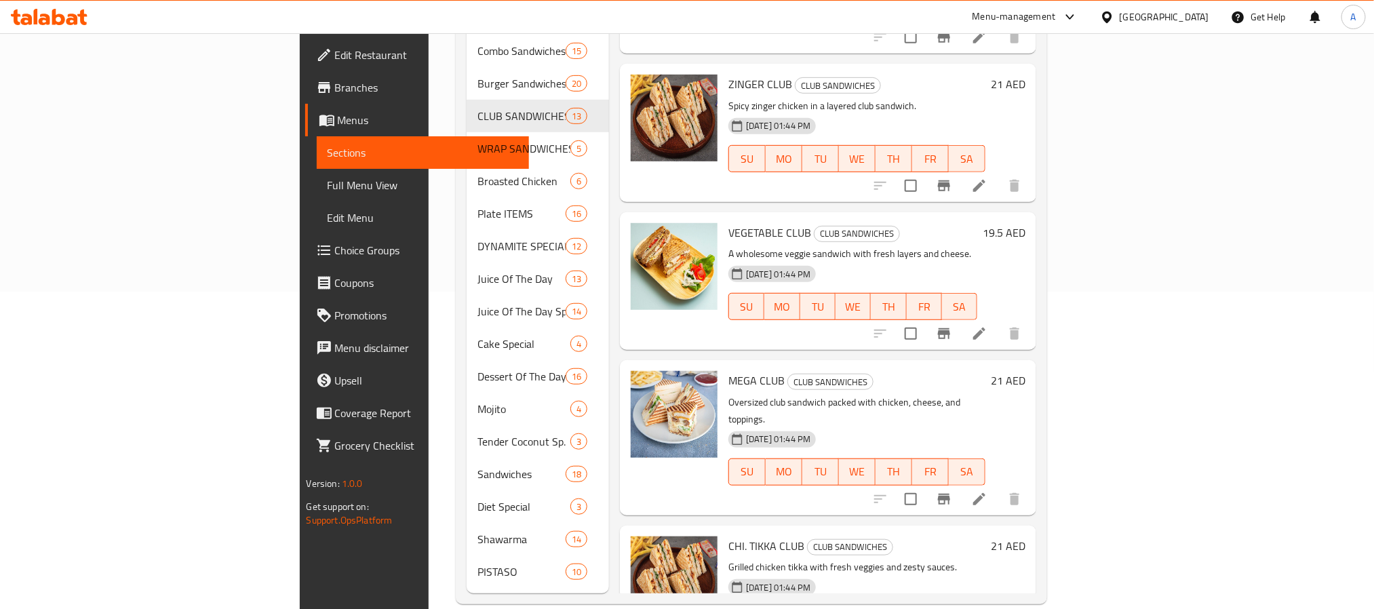
scroll to position [318, 0]
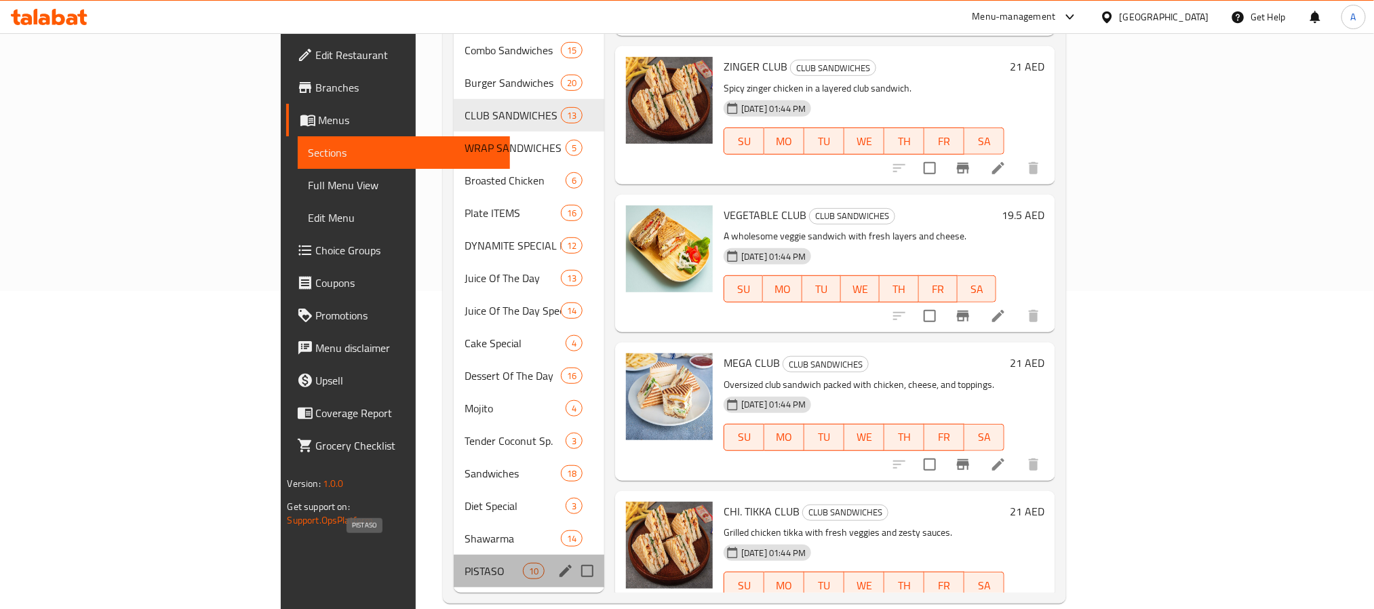
click at [465, 563] on span "PISTASO" at bounding box center [494, 571] width 58 height 16
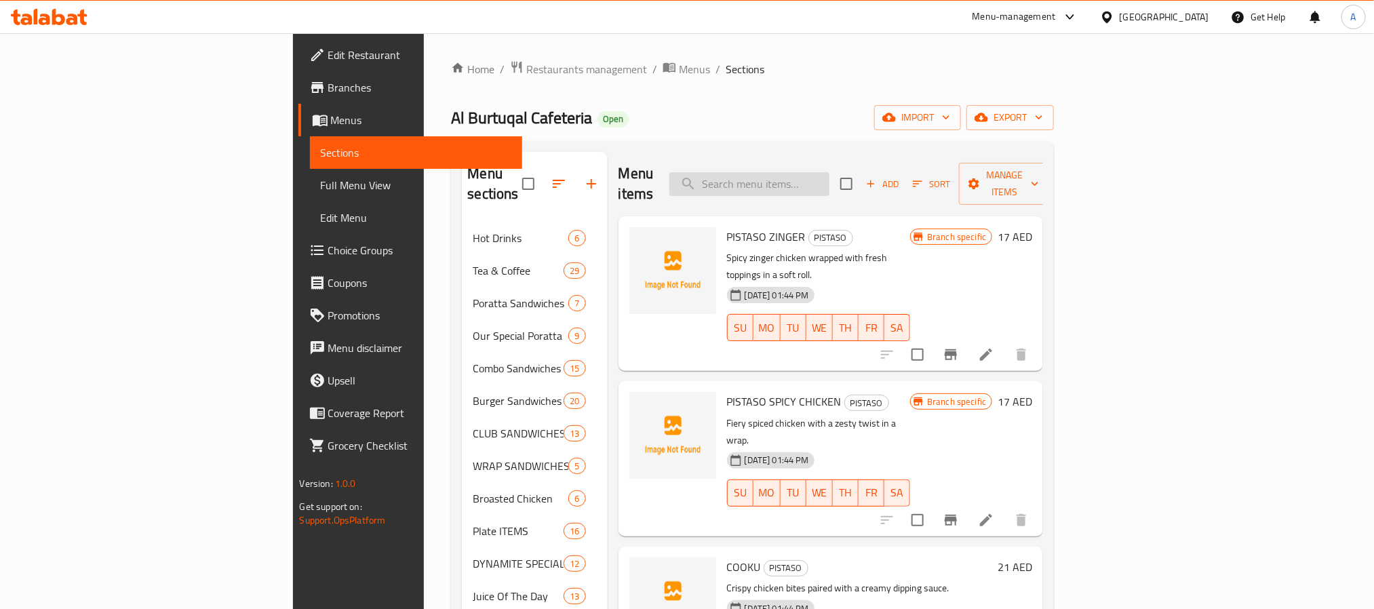
click at [830, 183] on input "search" at bounding box center [749, 184] width 160 height 24
type input "س"
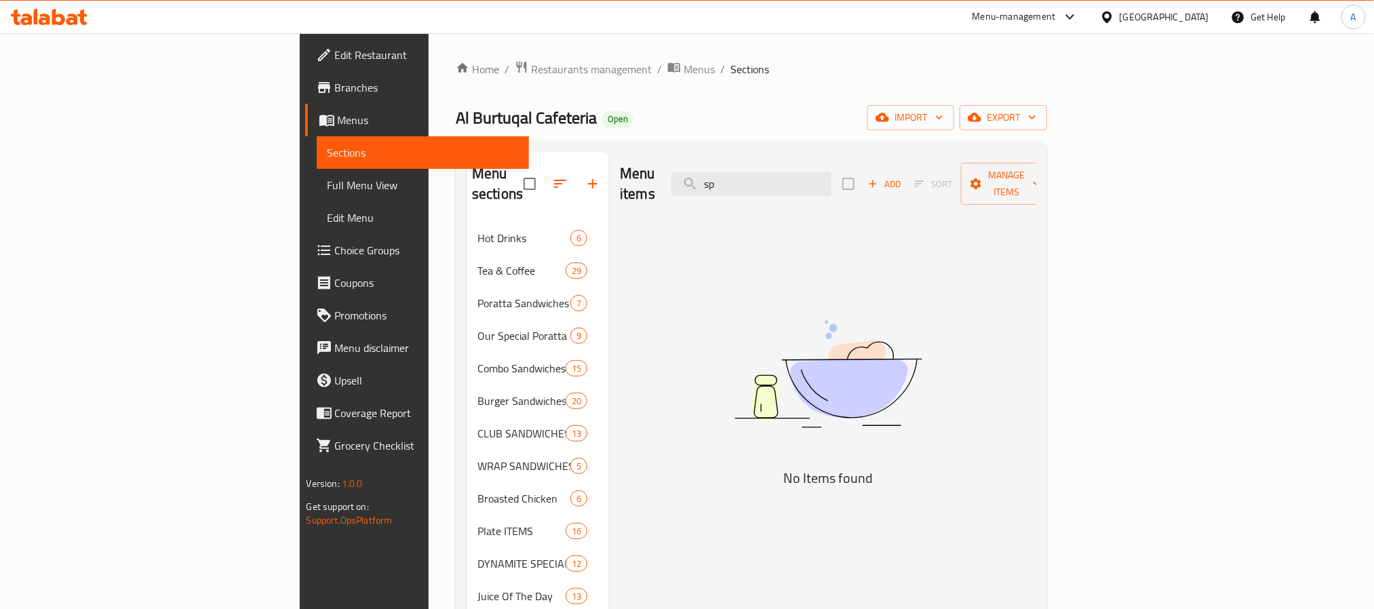
type input "s"
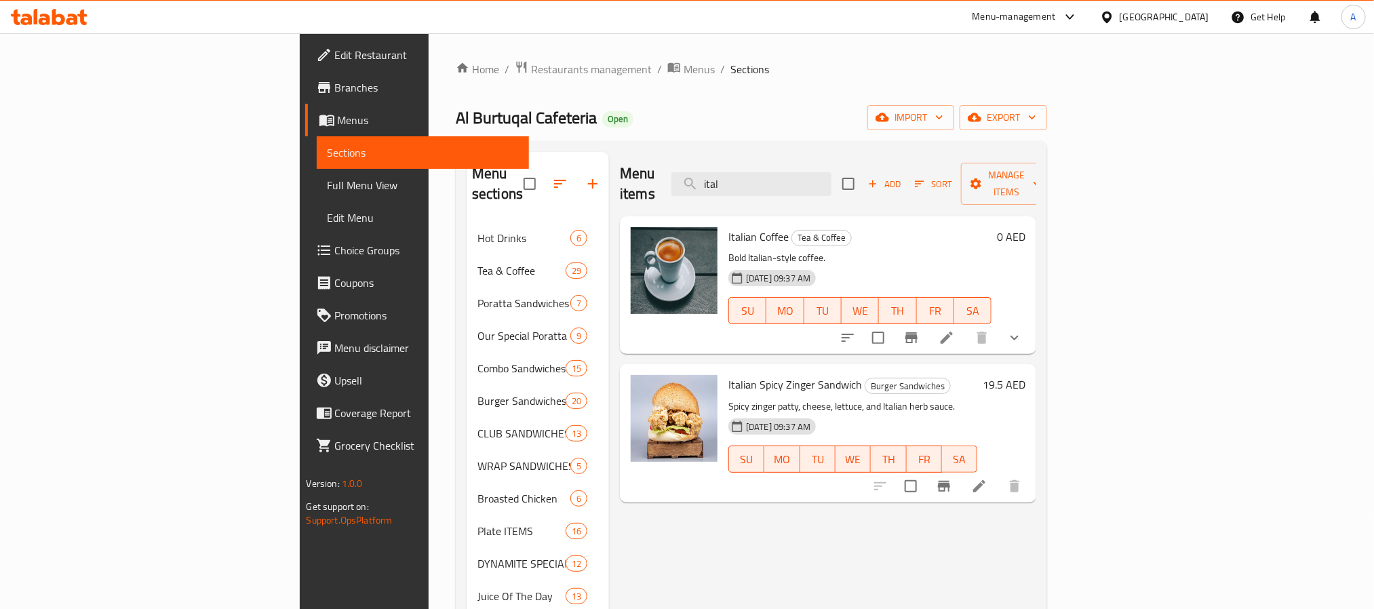
type input "ital"
click at [585, 177] on icon "button" at bounding box center [593, 184] width 16 height 16
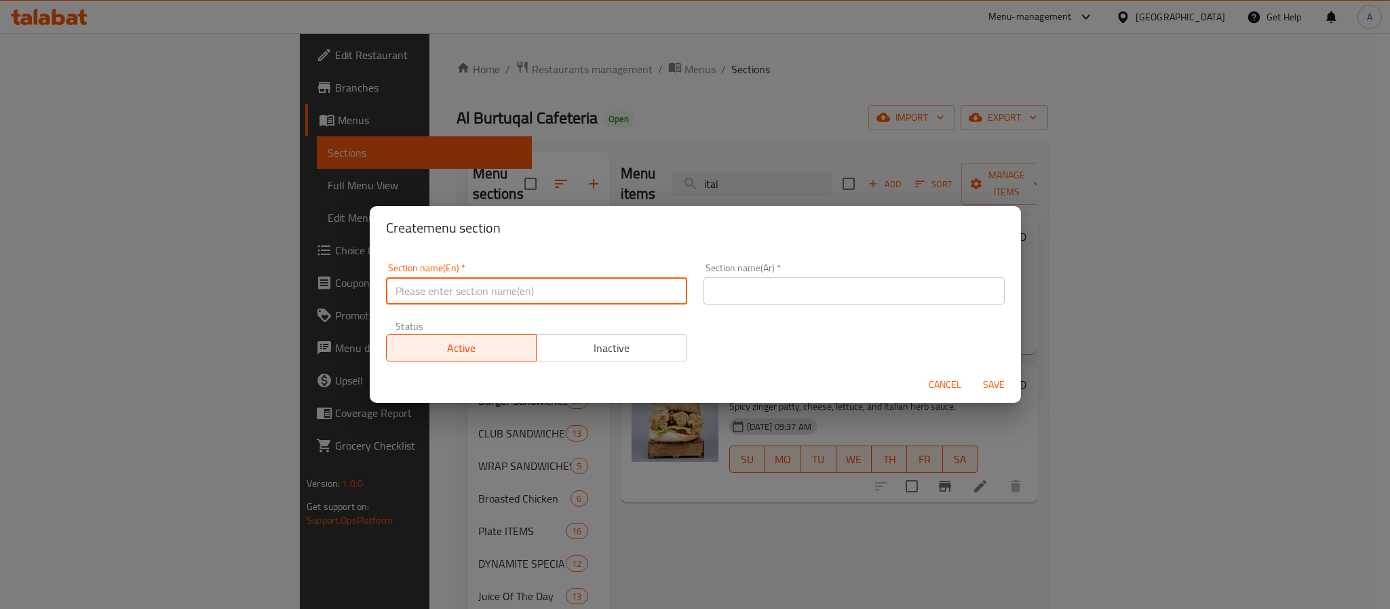
click at [513, 288] on input "text" at bounding box center [536, 290] width 301 height 27
click at [513, 288] on input "Special Grill Burger" at bounding box center [536, 290] width 301 height 27
type input "Special Grill Burger"
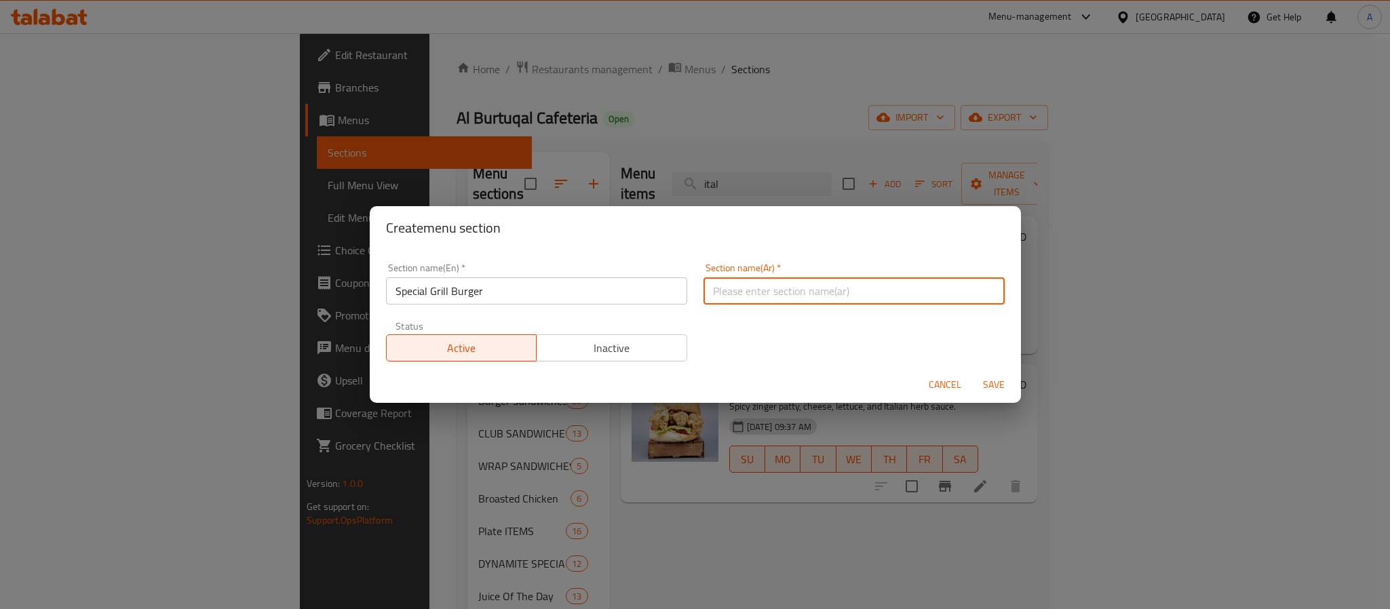
paste input "برجر مشوي خاص"
click at [849, 290] on input "text" at bounding box center [853, 290] width 301 height 27
type input "برجر مشوي خاص"
click at [984, 387] on span "Save" at bounding box center [993, 384] width 33 height 17
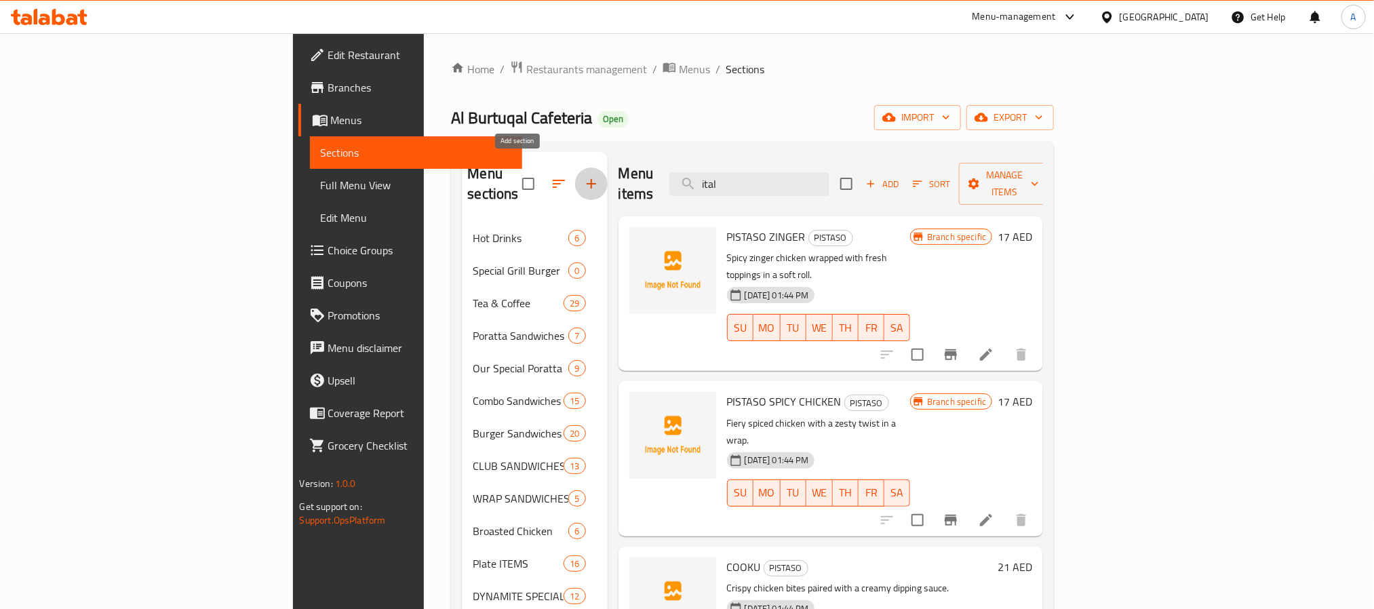
click at [583, 181] on icon "button" at bounding box center [591, 184] width 16 height 16
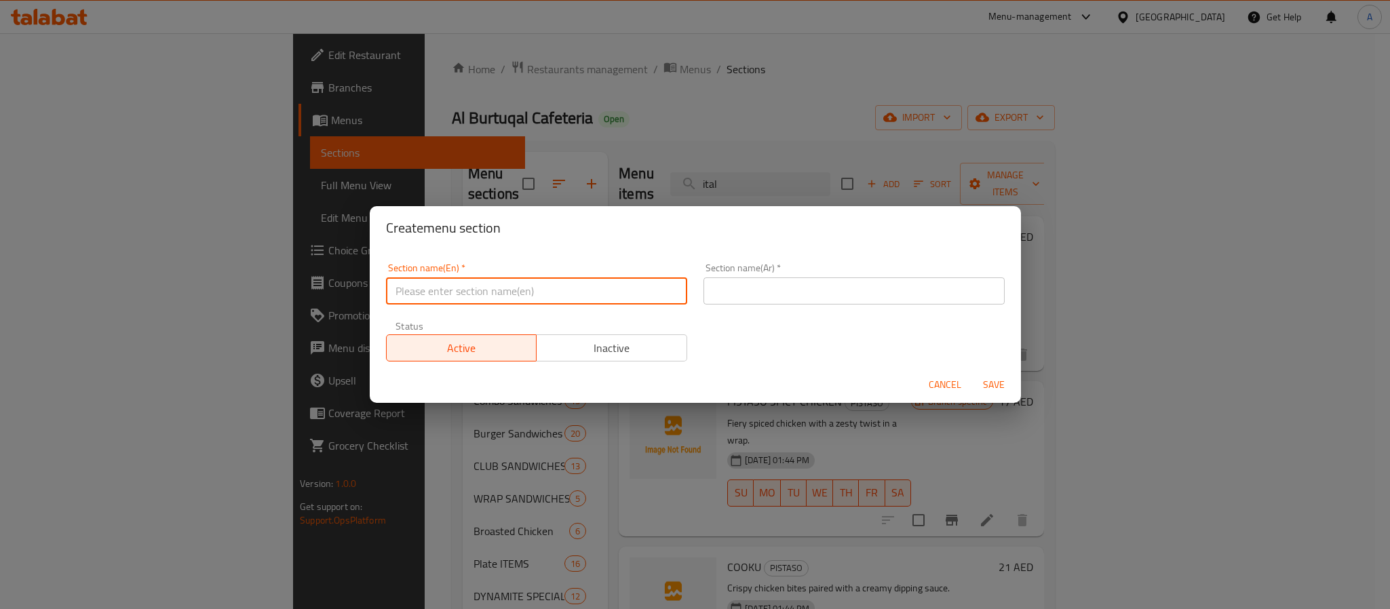
click at [560, 281] on input "text" at bounding box center [536, 290] width 301 height 27
click at [533, 299] on input "Spanish & Italian" at bounding box center [536, 290] width 301 height 27
type input "Spanish & Italian"
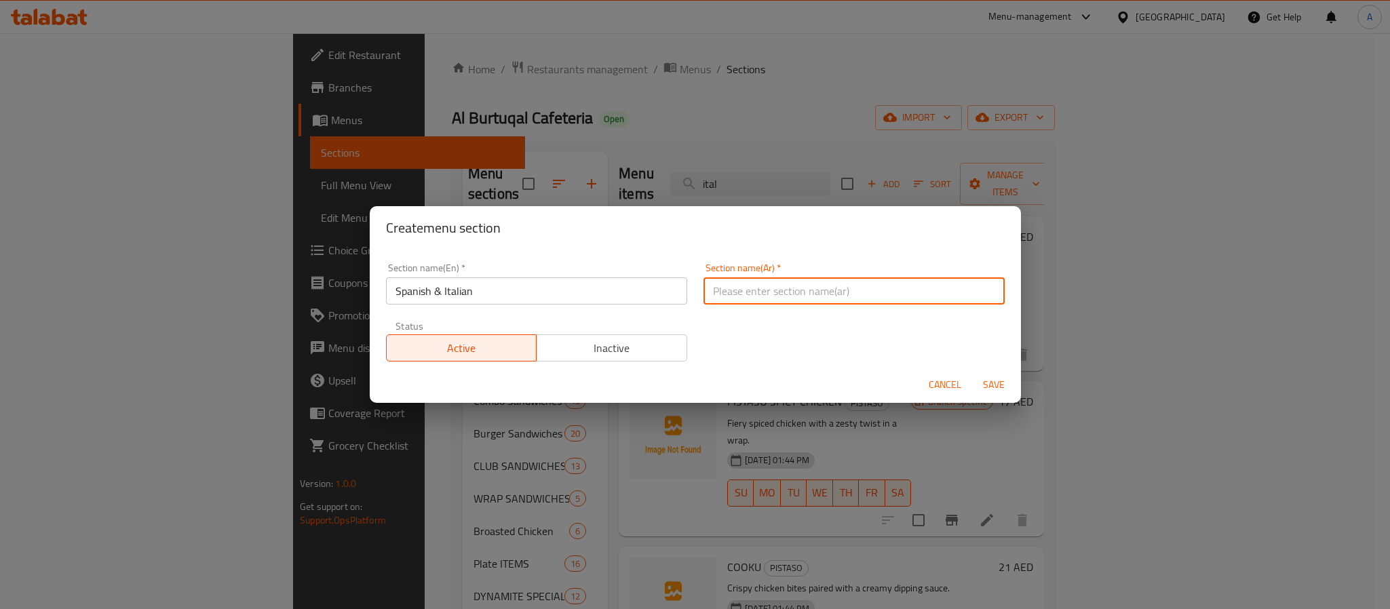
click at [831, 289] on input "text" at bounding box center [853, 290] width 301 height 27
paste input "الإسبانية والإيطالية"
click at [785, 296] on input "الإسبانية والإيطالية" at bounding box center [853, 290] width 301 height 27
click at [735, 291] on input "إسبانية والإيطالية" at bounding box center [853, 290] width 301 height 27
click at [833, 295] on input "إسباني وإيطالية" at bounding box center [853, 290] width 301 height 27
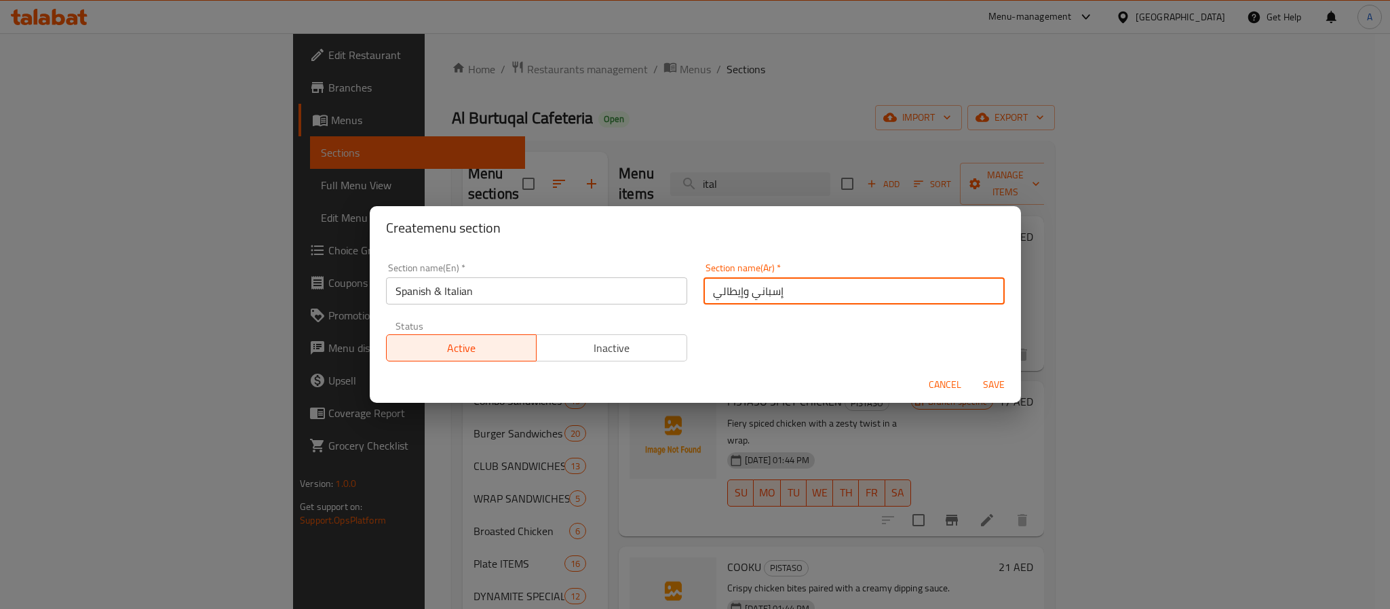
type input "إسباني وإيطالي"
click at [996, 381] on span "Save" at bounding box center [993, 384] width 33 height 17
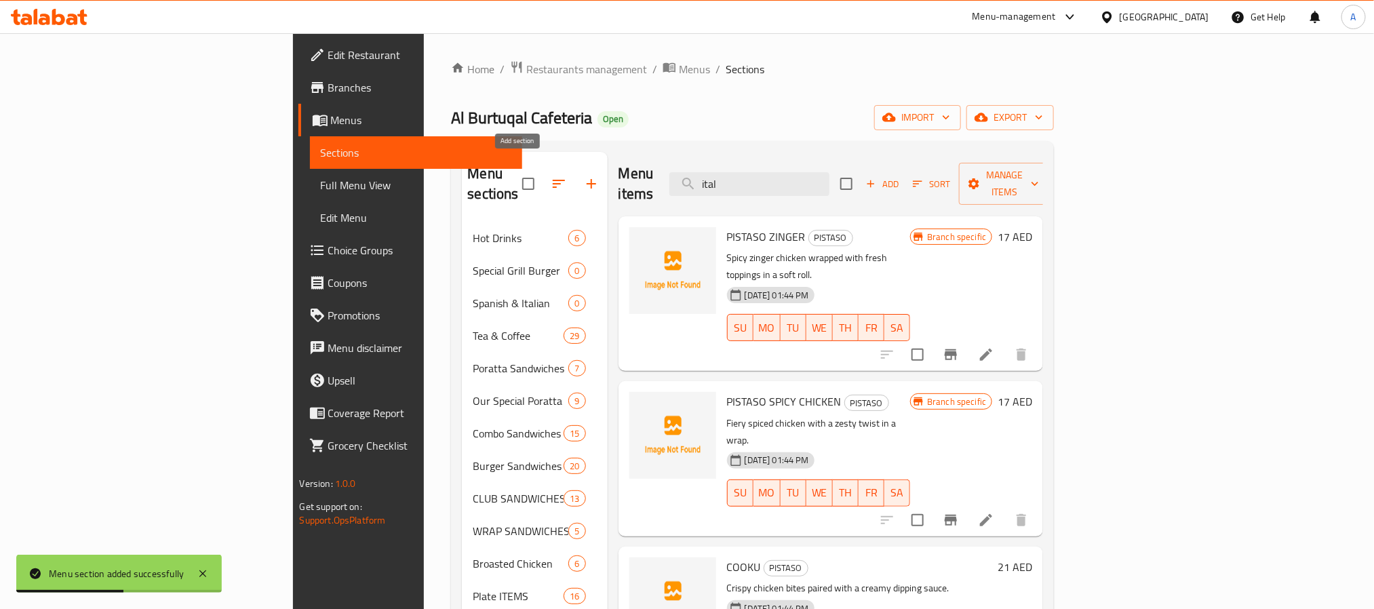
click at [587, 179] on icon "button" at bounding box center [591, 183] width 9 height 9
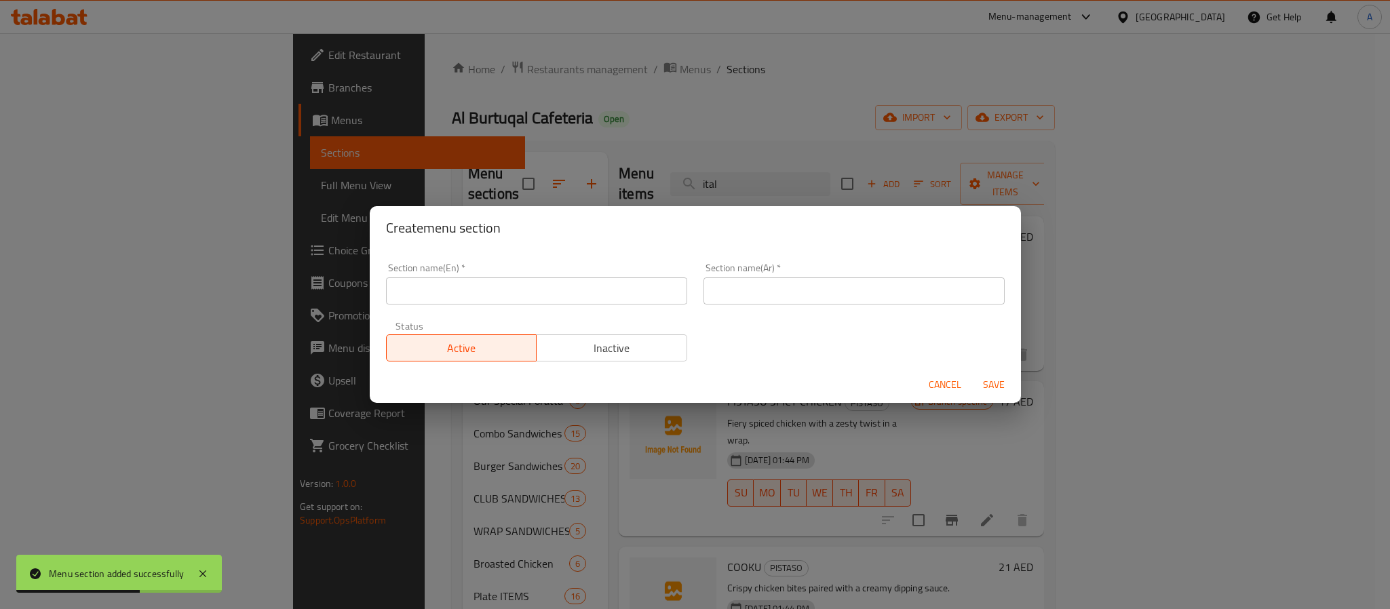
click at [572, 288] on input "text" at bounding box center [536, 290] width 301 height 27
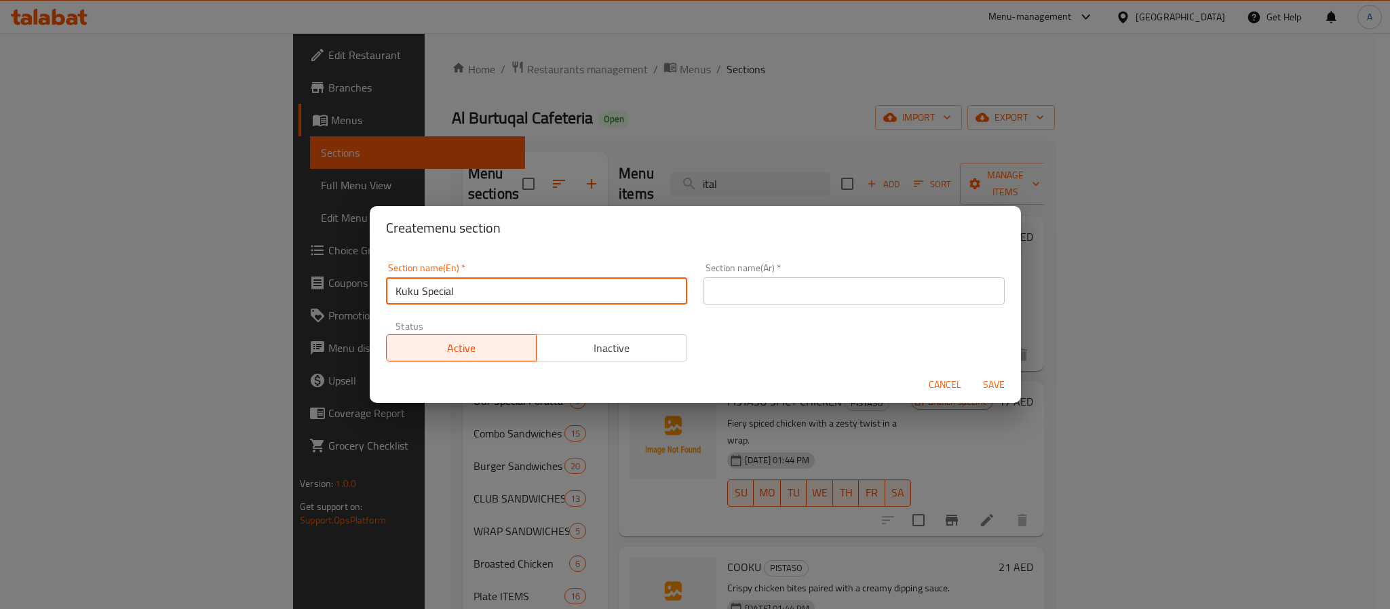
click at [572, 288] on input "Kuku Special" at bounding box center [536, 290] width 301 height 27
type input "Kuku Special"
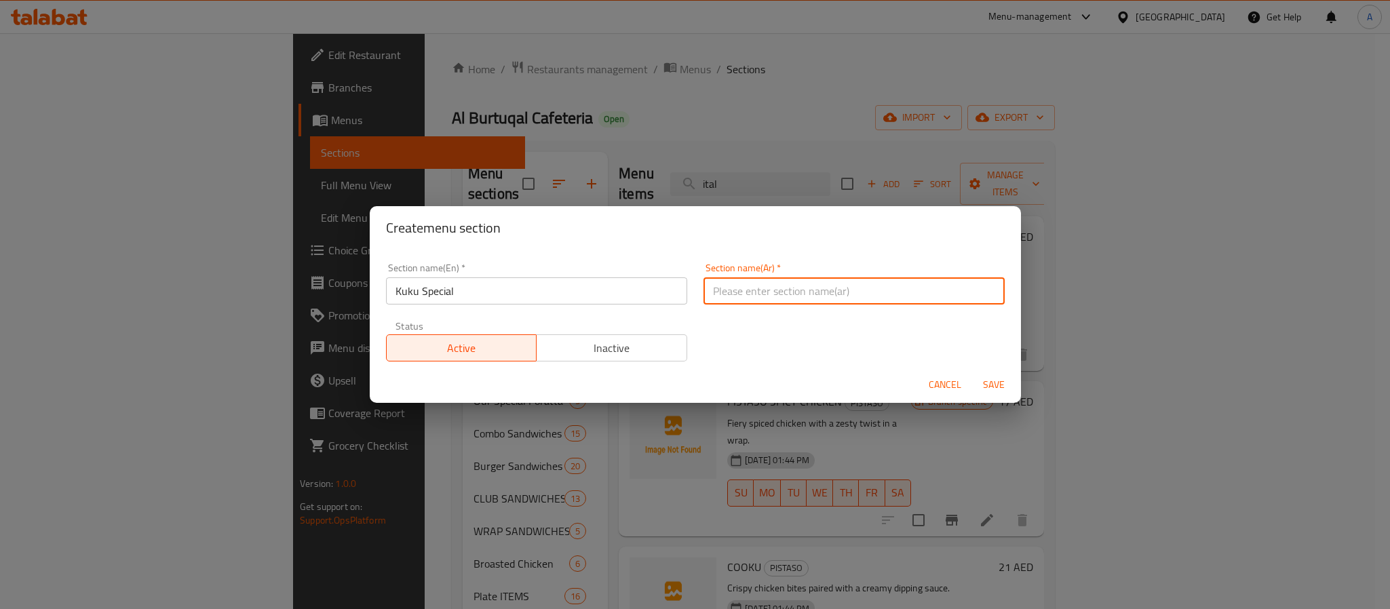
click at [830, 281] on input "text" at bounding box center [853, 290] width 301 height 27
paste input "كوكو خاص"
type input "كوكو خاص"
click at [990, 389] on span "Save" at bounding box center [993, 384] width 33 height 17
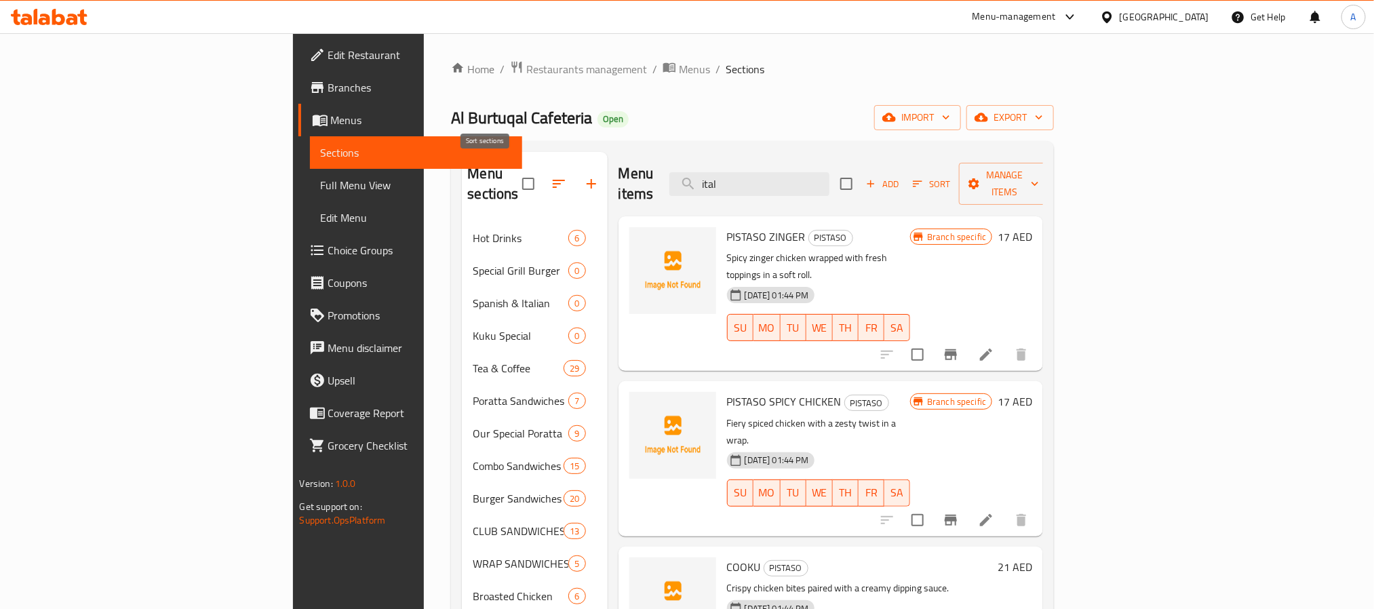
click at [551, 176] on icon "button" at bounding box center [559, 184] width 16 height 16
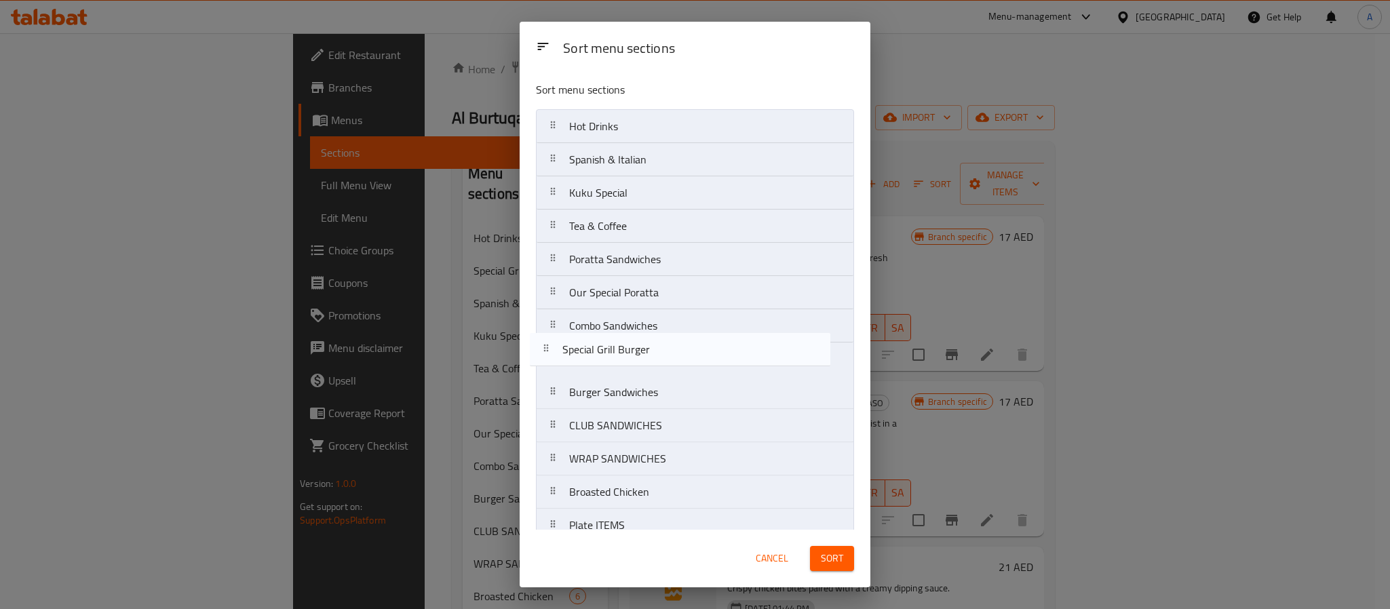
drag, startPoint x: 674, startPoint y: 169, endPoint x: 666, endPoint y: 362, distance: 193.5
click at [666, 362] on nav "Hot Drinks Special Grill Burger Spanish & Italian Kuku Special Tea & Coffee Por…" at bounding box center [695, 508] width 318 height 799
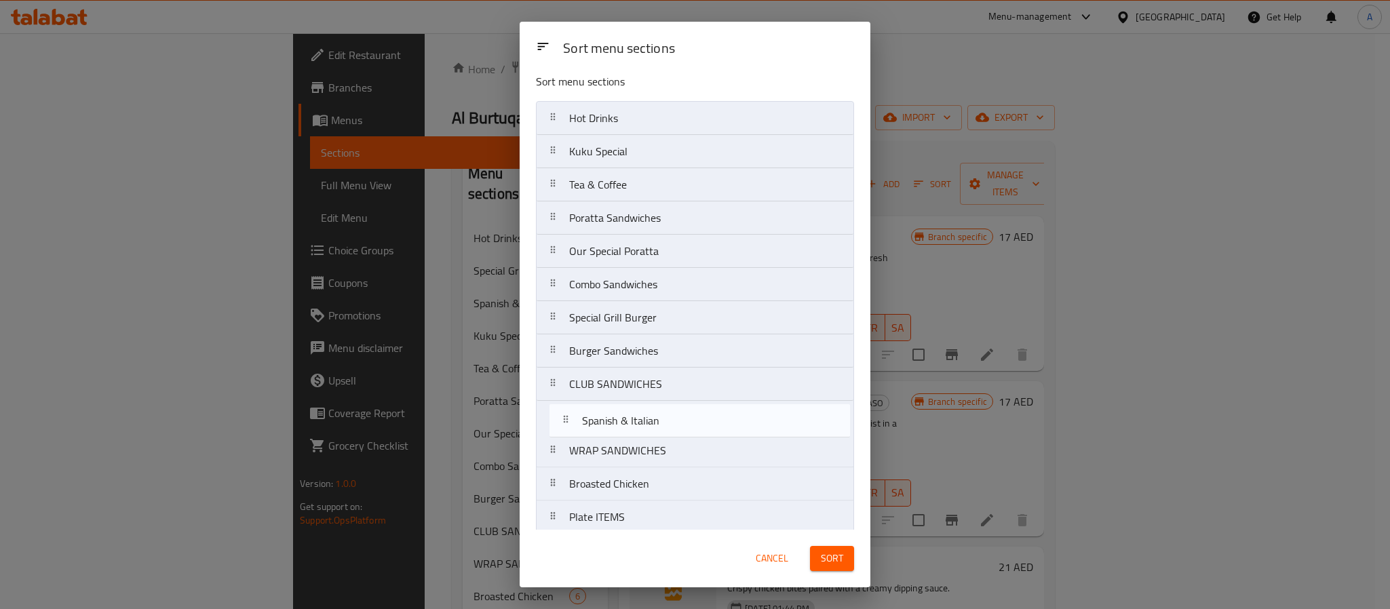
scroll to position [19, 0]
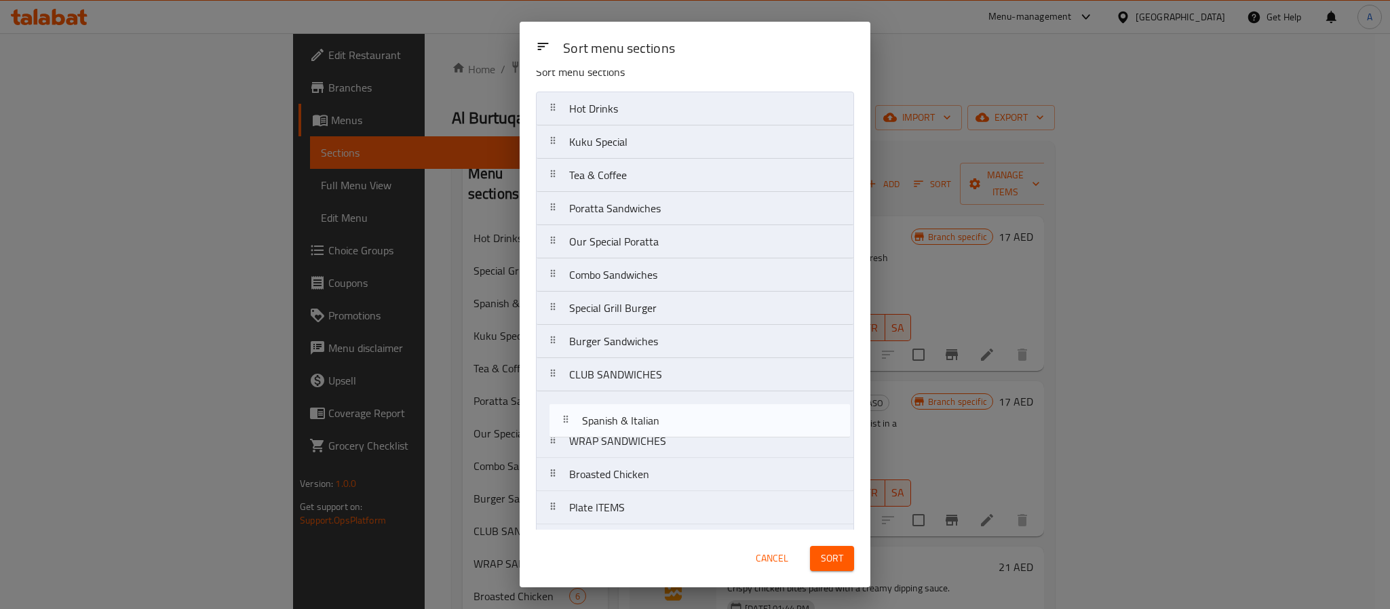
drag, startPoint x: 651, startPoint y: 170, endPoint x: 663, endPoint y: 435, distance: 266.2
click at [663, 435] on nav "Hot Drinks Spanish & Italian Kuku Special Tea & Coffee Poratta Sandwiches Our S…" at bounding box center [695, 491] width 318 height 799
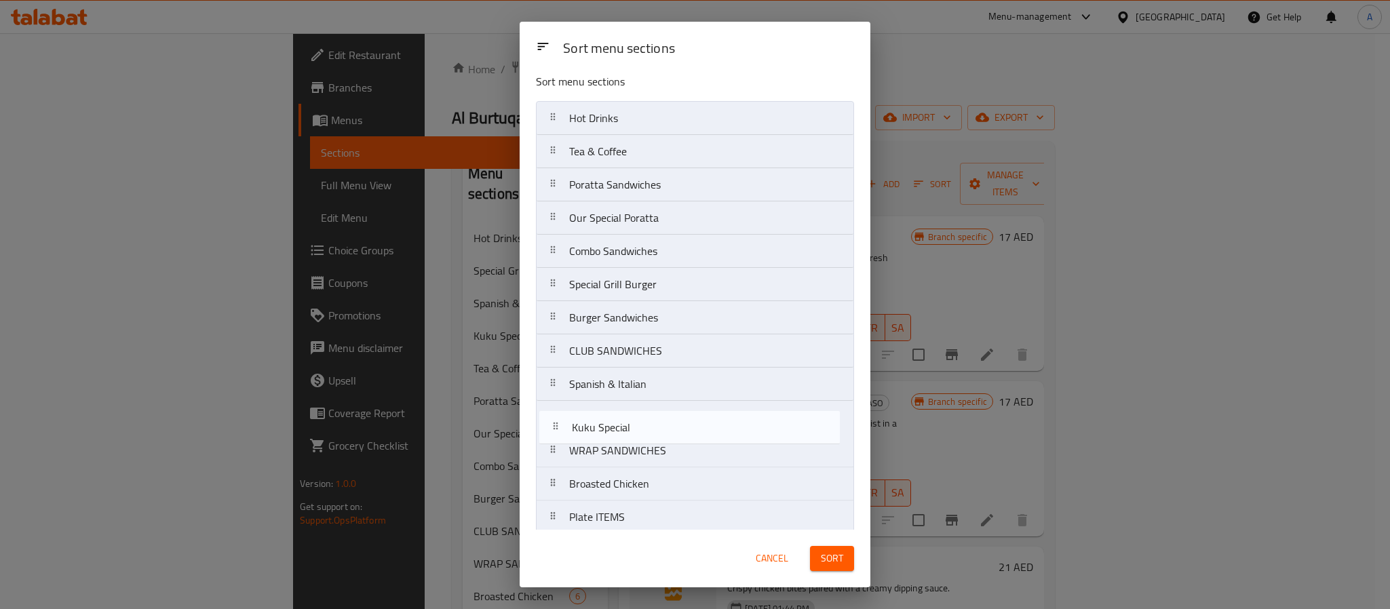
scroll to position [15, 0]
drag, startPoint x: 617, startPoint y: 168, endPoint x: 619, endPoint y: 440, distance: 272.7
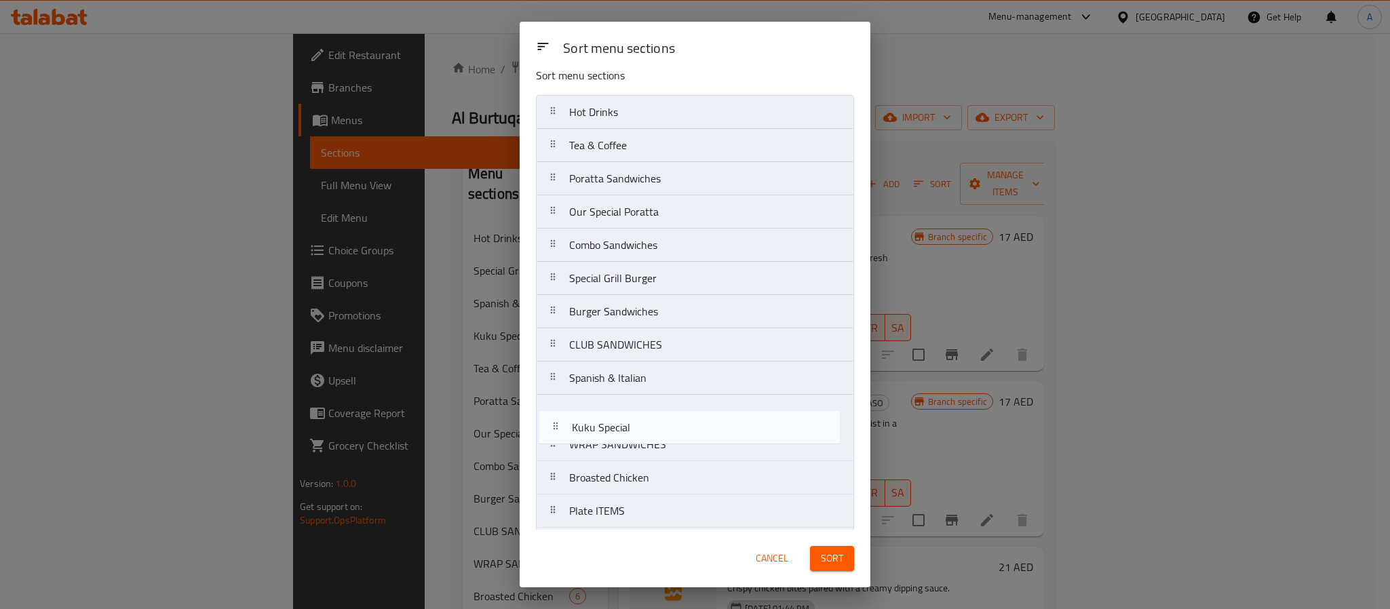
click at [619, 440] on nav "Hot Drinks Kuku Special Tea & Coffee Poratta Sandwiches Our Special Poratta Com…" at bounding box center [695, 494] width 318 height 799
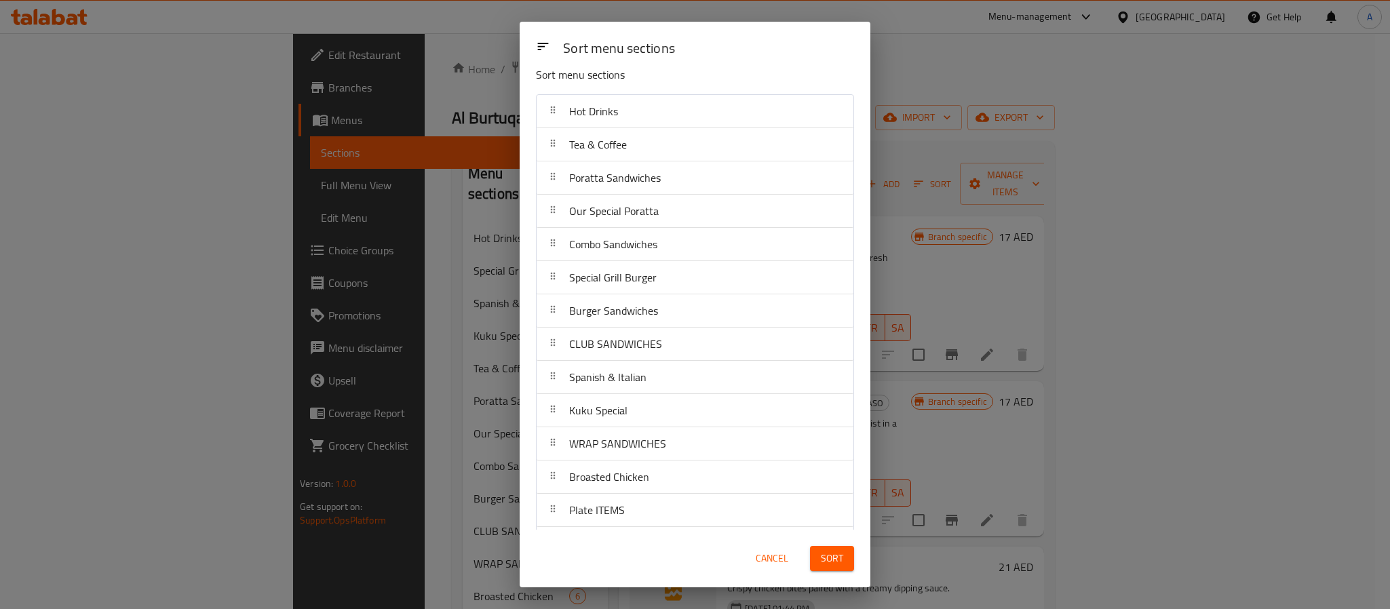
click at [826, 568] on button "Sort" at bounding box center [832, 558] width 44 height 25
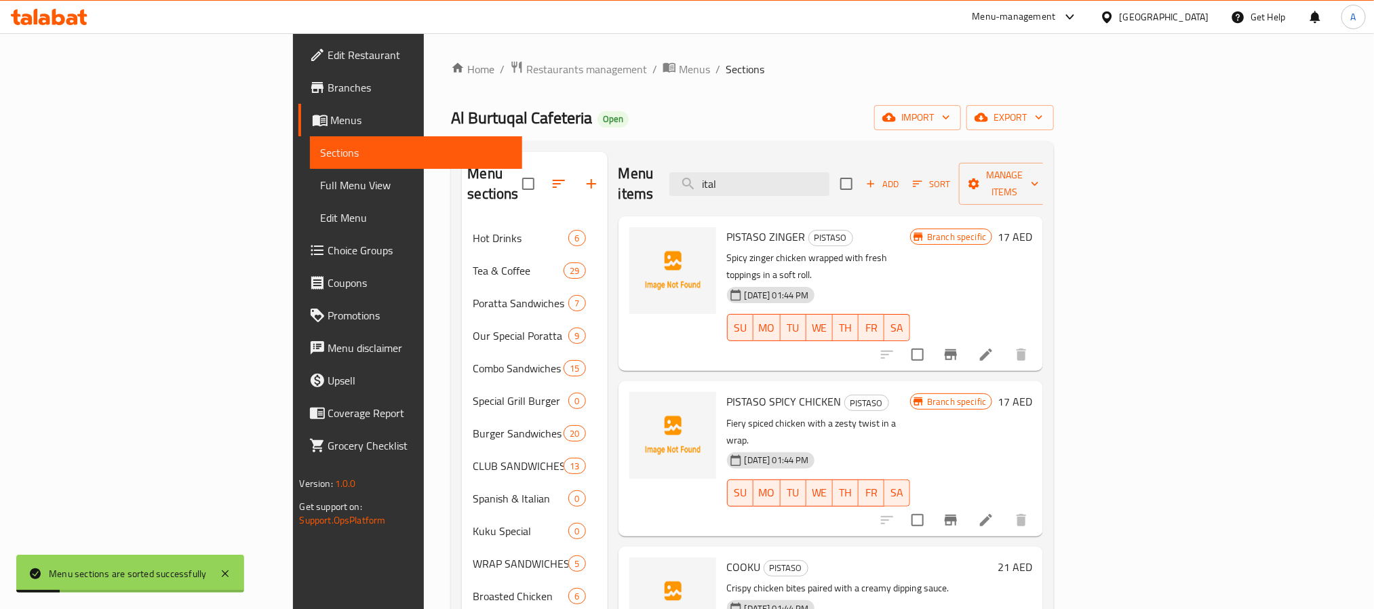
drag, startPoint x: 825, startPoint y: 176, endPoint x: 768, endPoint y: 173, distance: 57.0
click at [768, 173] on div "Menu items ital Add Sort Manage items" at bounding box center [831, 184] width 425 height 64
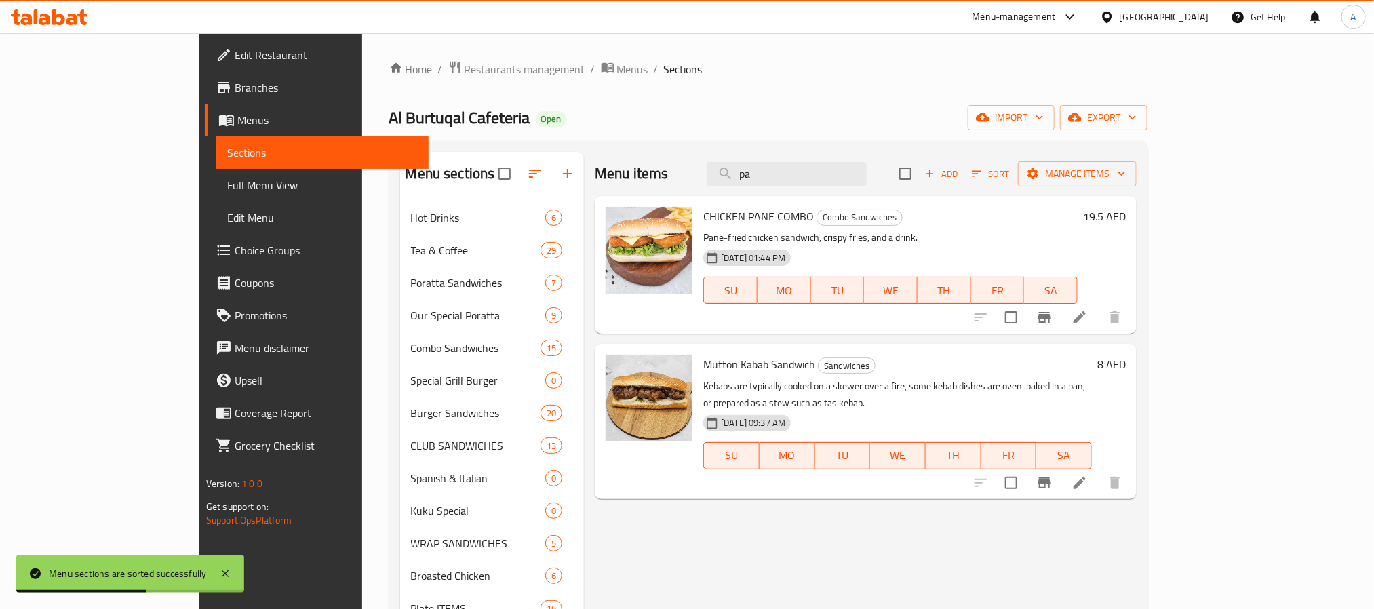
type input "p"
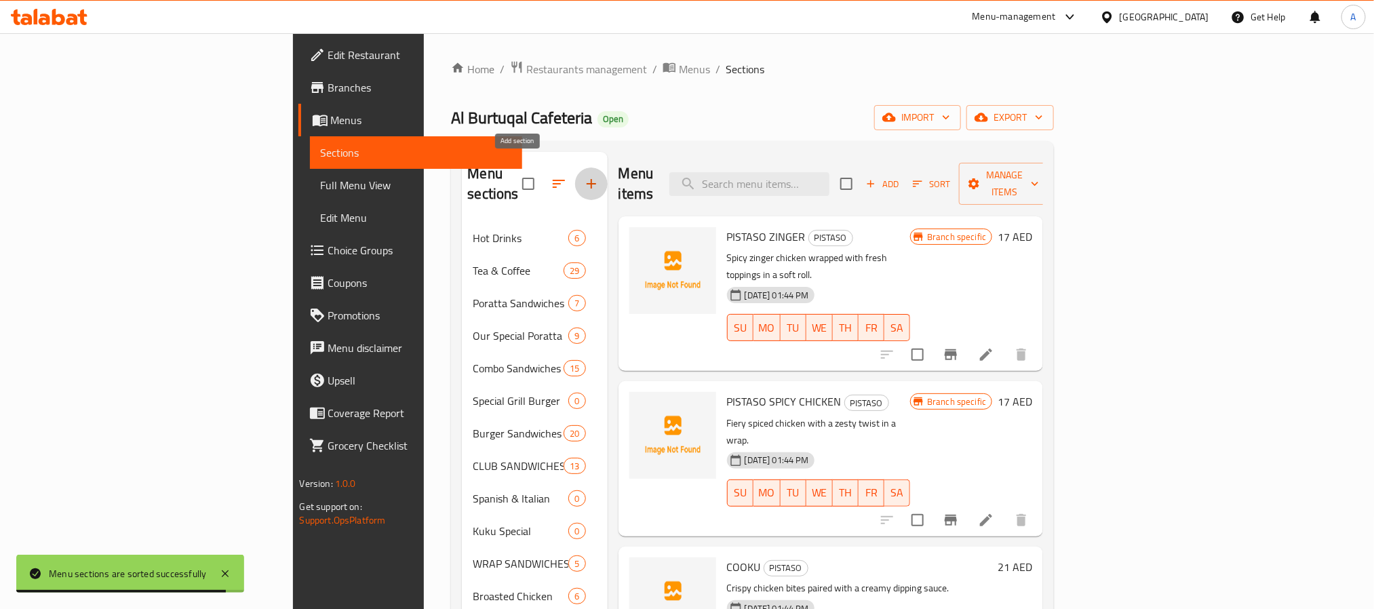
click at [587, 179] on icon "button" at bounding box center [591, 183] width 9 height 9
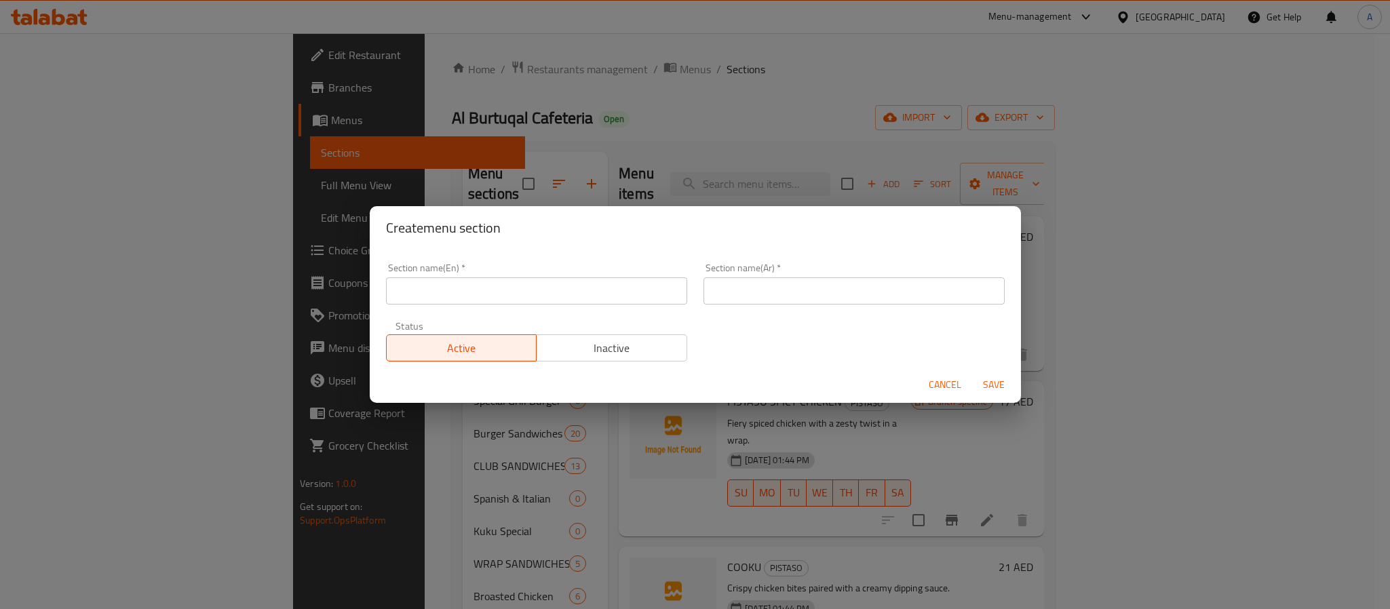
click at [472, 285] on input "text" at bounding box center [536, 290] width 301 height 27
click at [530, 292] on input "Pancake Special" at bounding box center [536, 290] width 301 height 27
type input "Pancake Special"
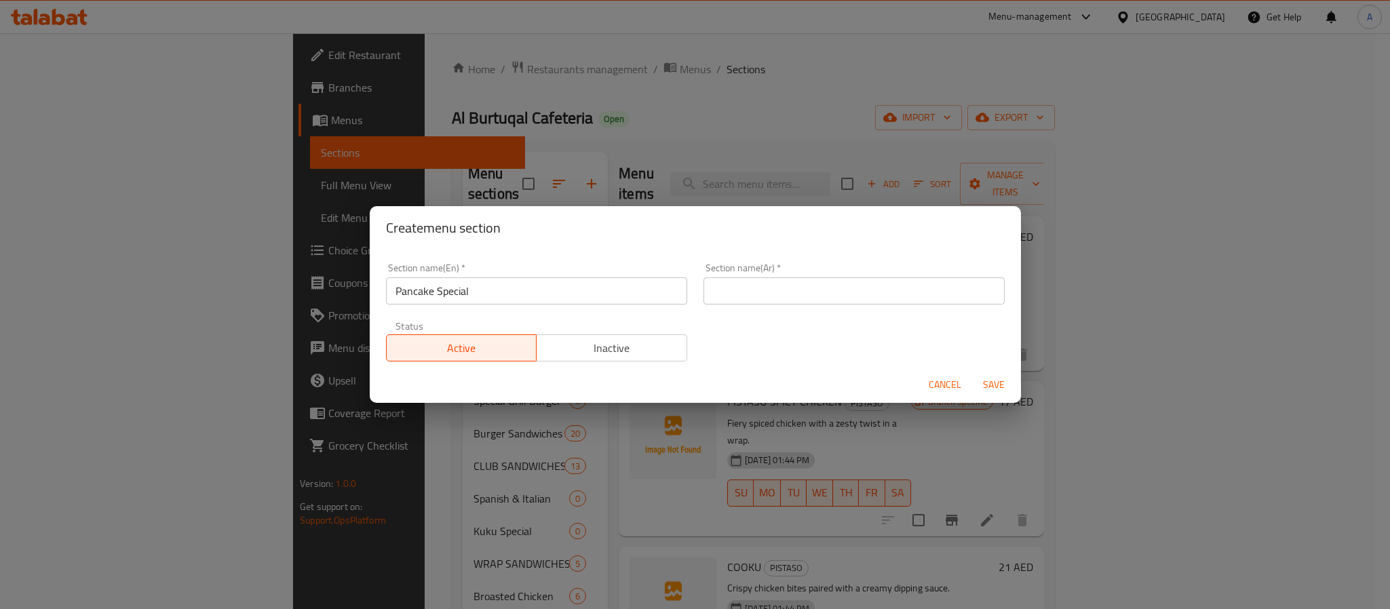
click at [411, 292] on input "Pancake Special" at bounding box center [536, 290] width 301 height 27
click at [411, 291] on input "Pancake Special" at bounding box center [536, 290] width 301 height 27
click at [794, 287] on input "text" at bounding box center [853, 290] width 301 height 27
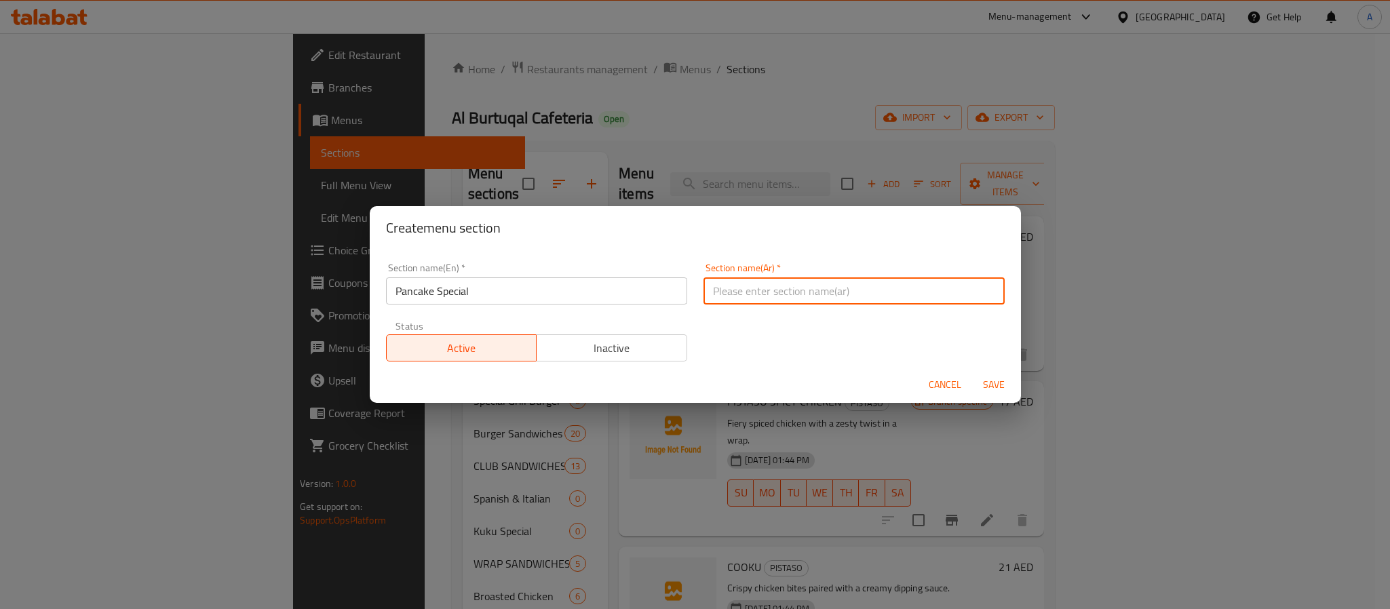
paste input "بان كيك لوتس"
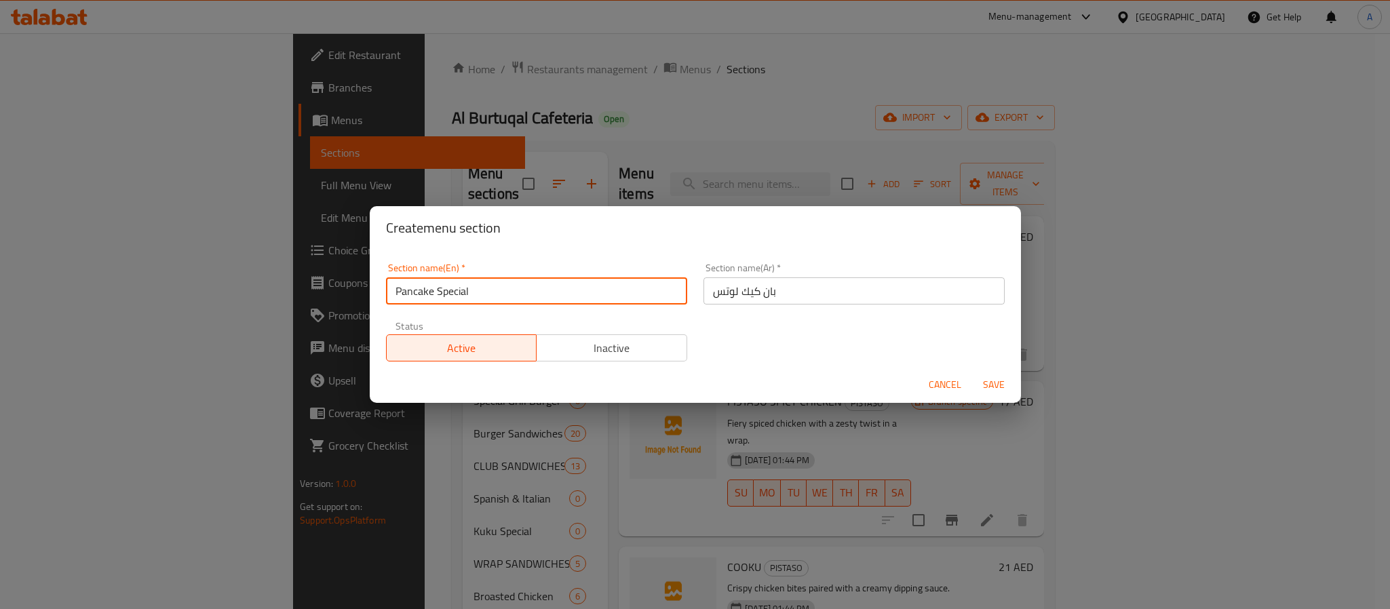
click at [452, 290] on input "Pancake Special" at bounding box center [536, 290] width 301 height 27
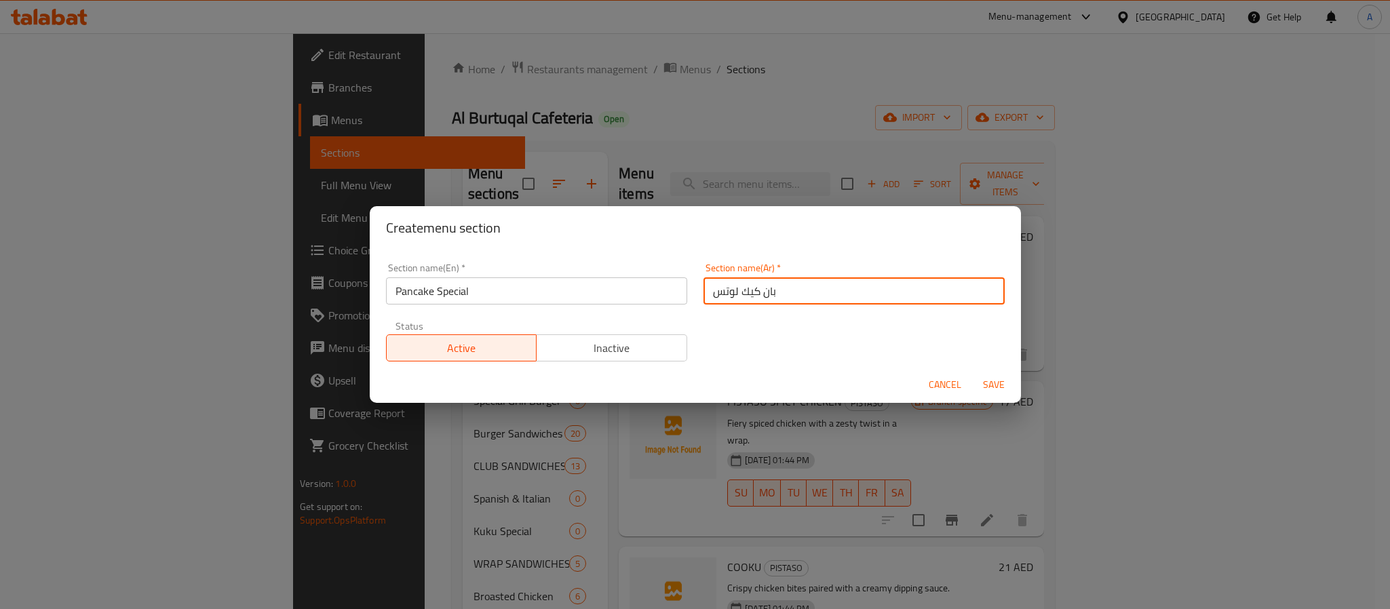
click at [716, 294] on input "بان كيك لوتس" at bounding box center [853, 290] width 301 height 27
paste input "سبيشيال"
type input "بان كيك سبيشيال"
click at [991, 383] on span "Save" at bounding box center [993, 384] width 33 height 17
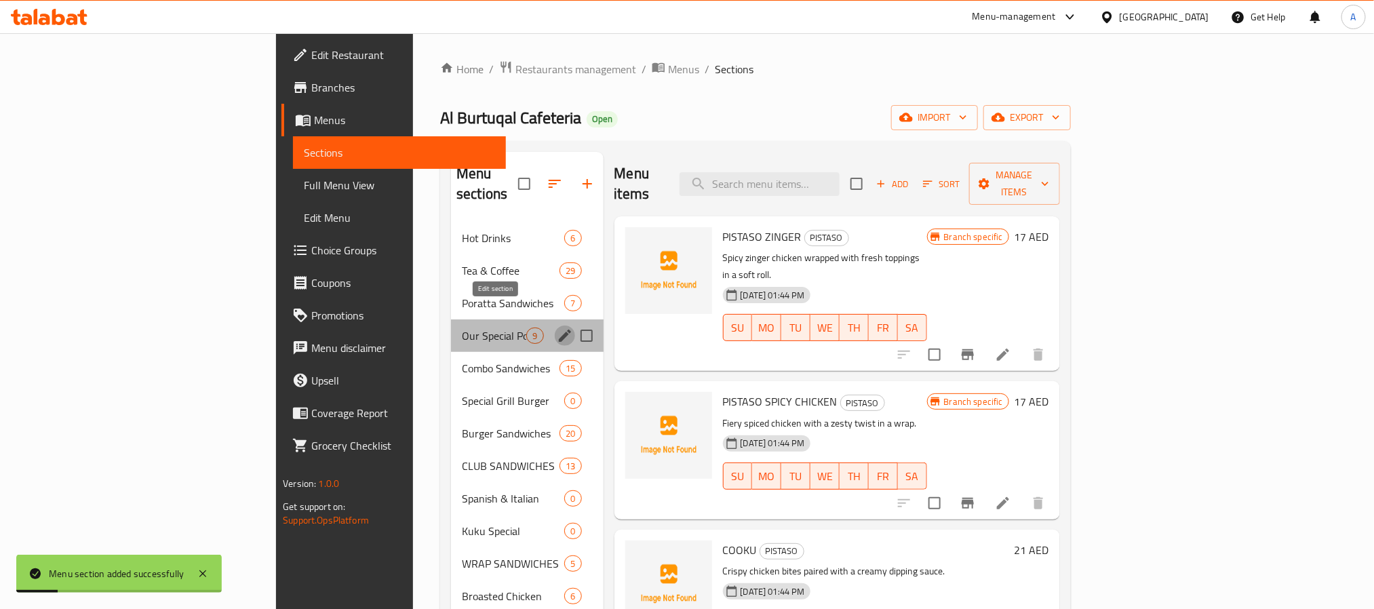
click at [559, 330] on icon "edit" at bounding box center [565, 336] width 12 height 12
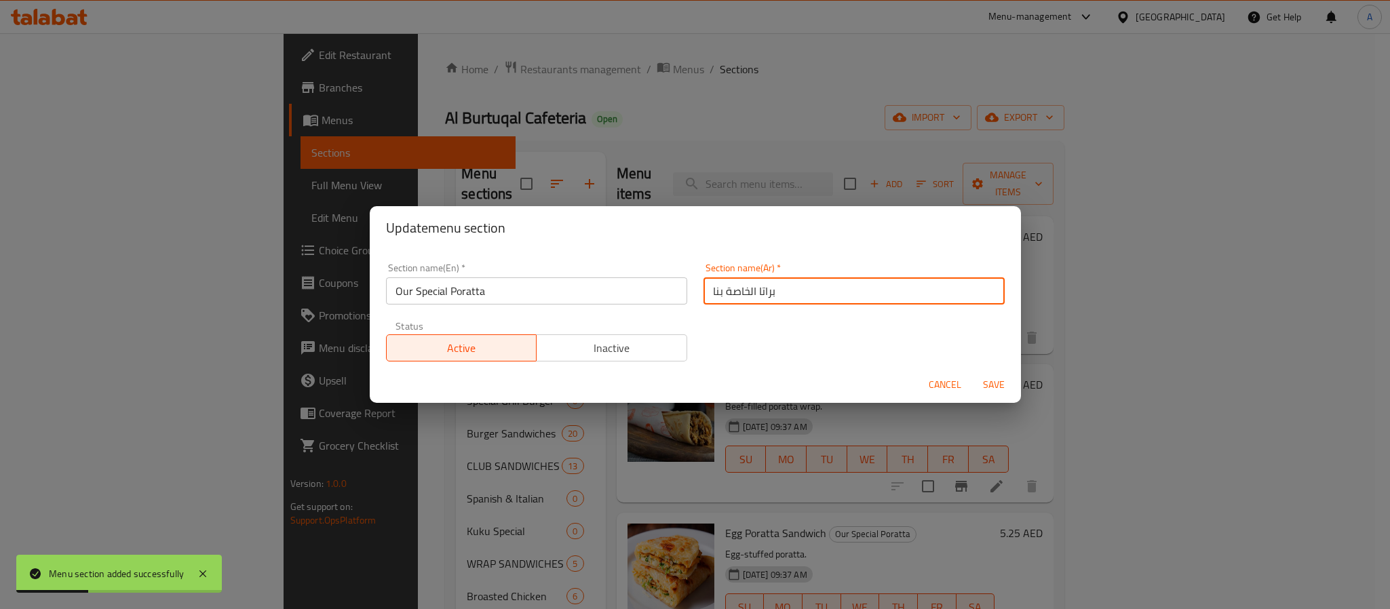
click at [733, 289] on input "براتا الخاصة بنا" at bounding box center [853, 290] width 301 height 27
click at [945, 383] on span "Cancel" at bounding box center [945, 384] width 33 height 17
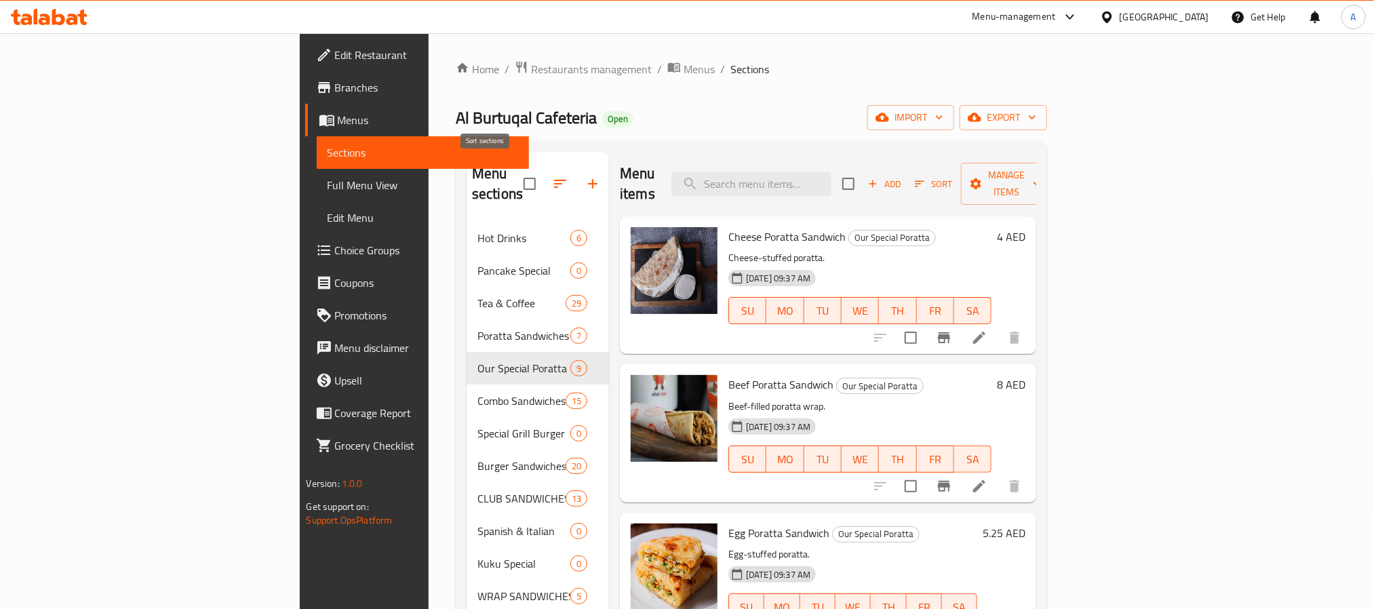
click at [552, 179] on icon "button" at bounding box center [560, 184] width 16 height 16
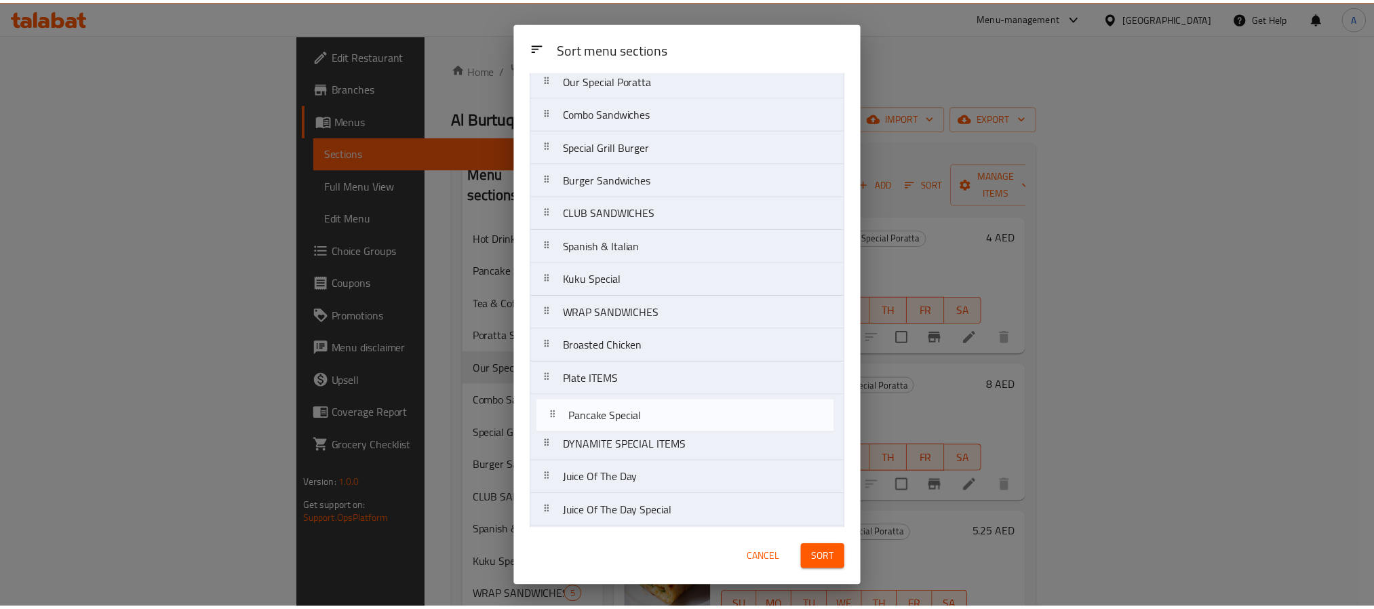
scroll to position [151, 0]
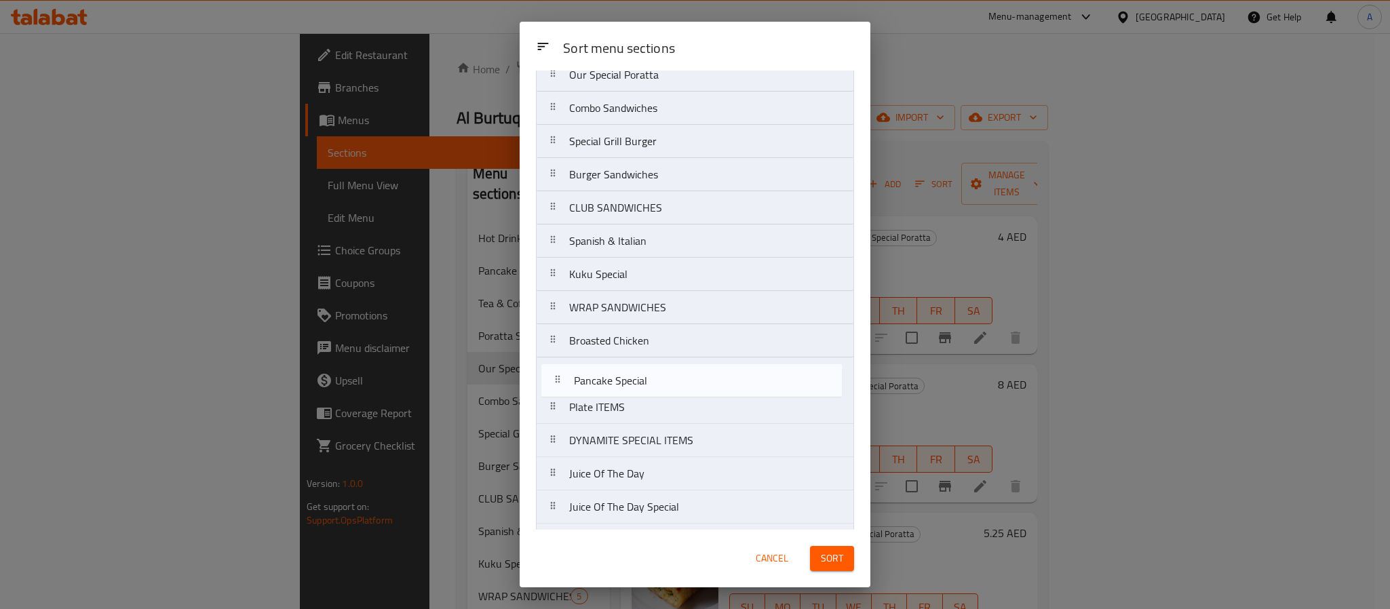
drag, startPoint x: 672, startPoint y: 172, endPoint x: 676, endPoint y: 397, distance: 225.9
click at [676, 397] on nav "Hot Drinks Pancake Special Tea & Coffee Poratta Sandwiches Our Special Poratta …" at bounding box center [695, 374] width 318 height 832
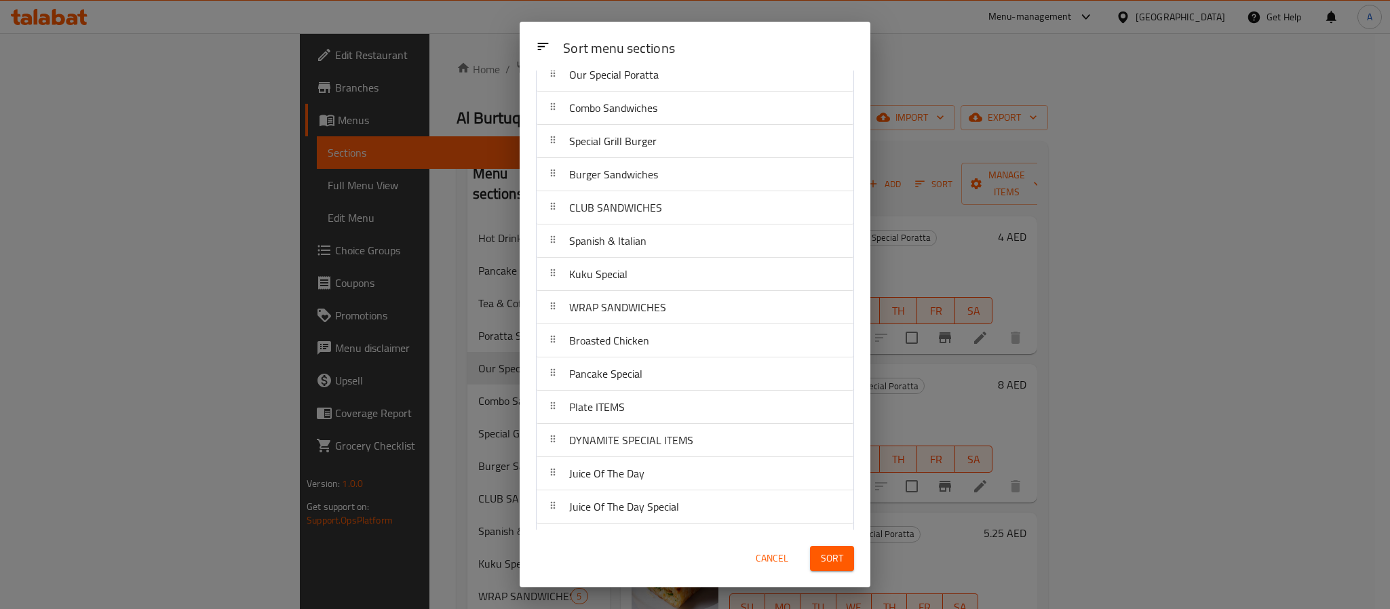
click at [821, 553] on span "Sort" at bounding box center [832, 558] width 22 height 17
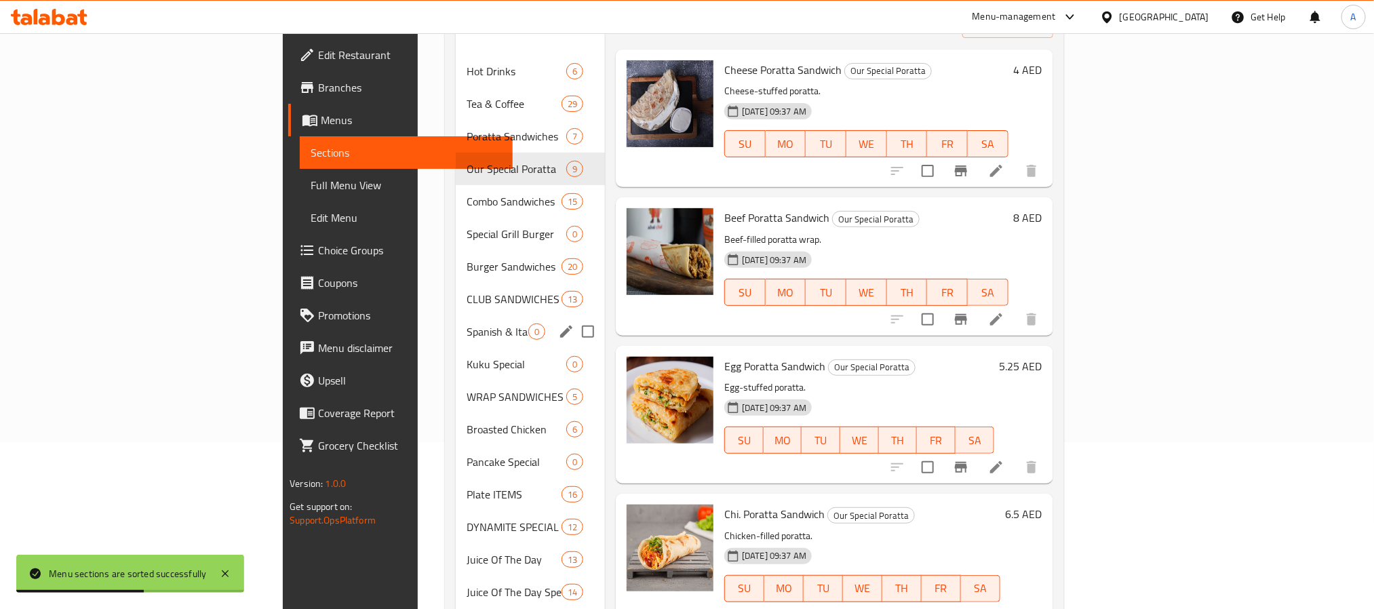
scroll to position [203, 0]
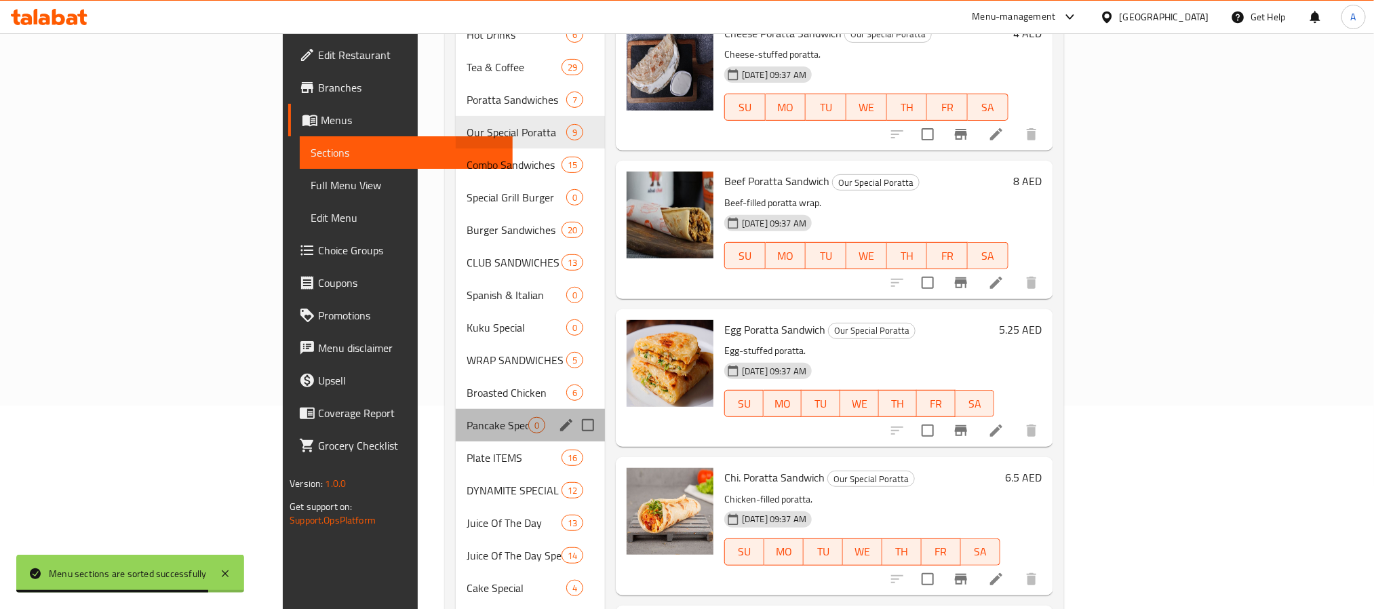
click at [456, 418] on div "Pancake Special 0" at bounding box center [530, 425] width 149 height 33
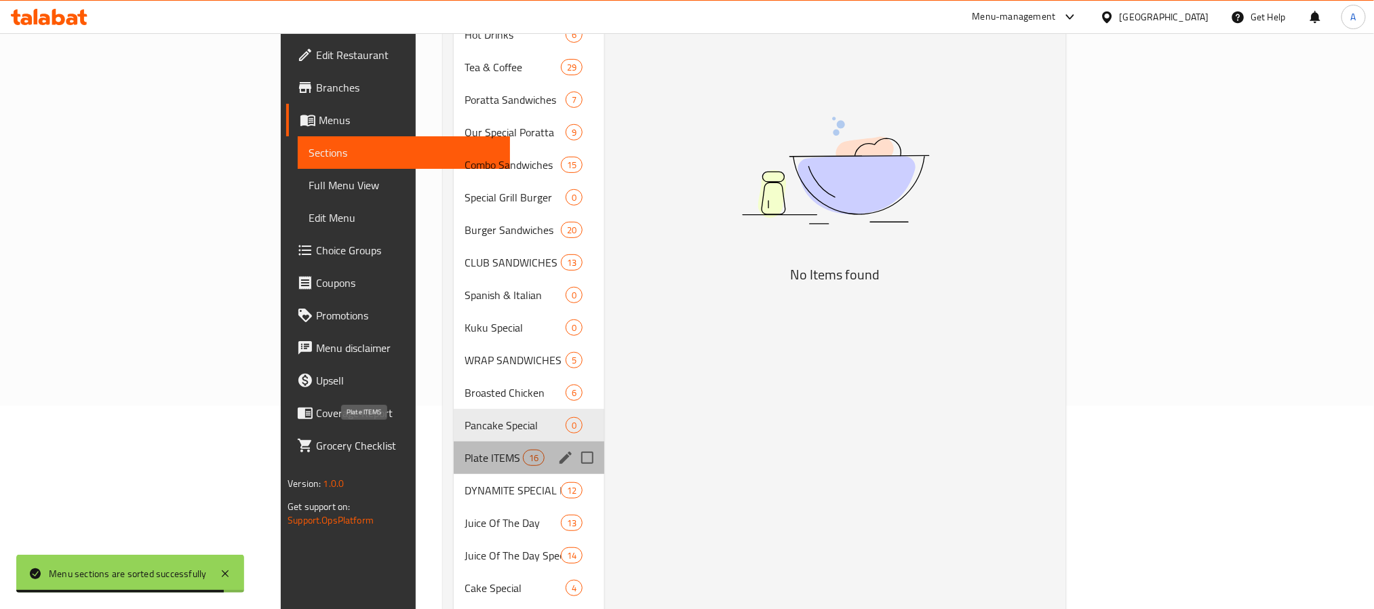
click at [465, 450] on span "Plate ITEMS" at bounding box center [494, 458] width 58 height 16
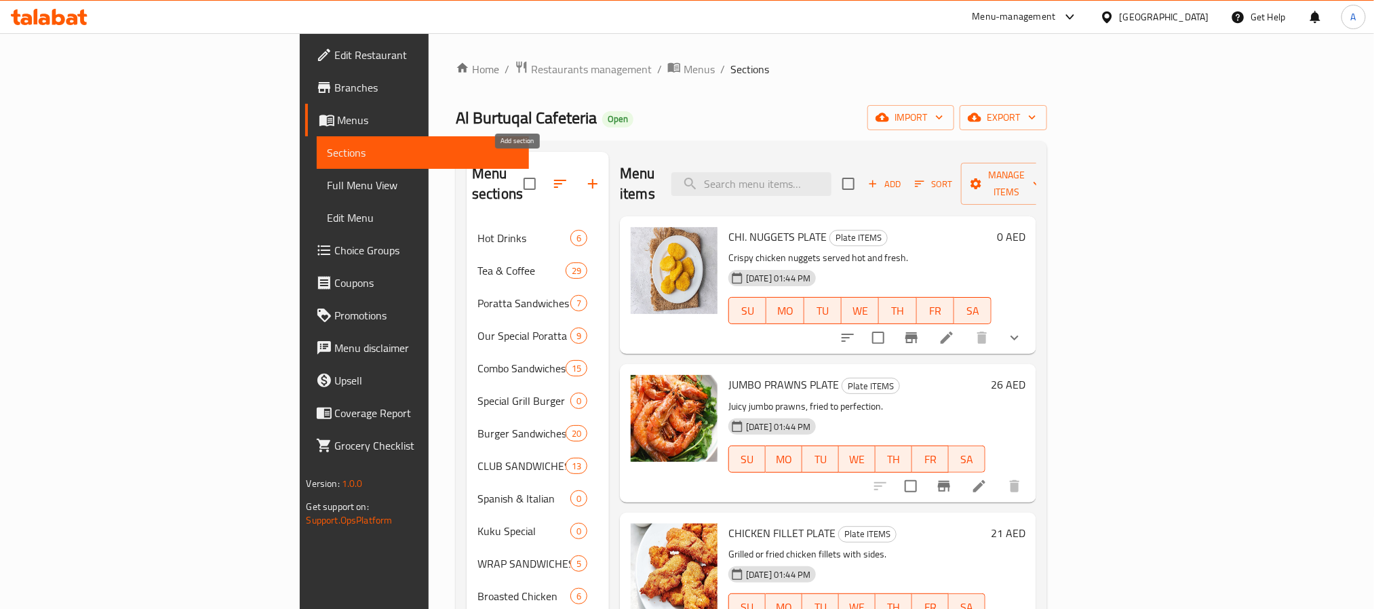
click at [585, 176] on icon "button" at bounding box center [593, 184] width 16 height 16
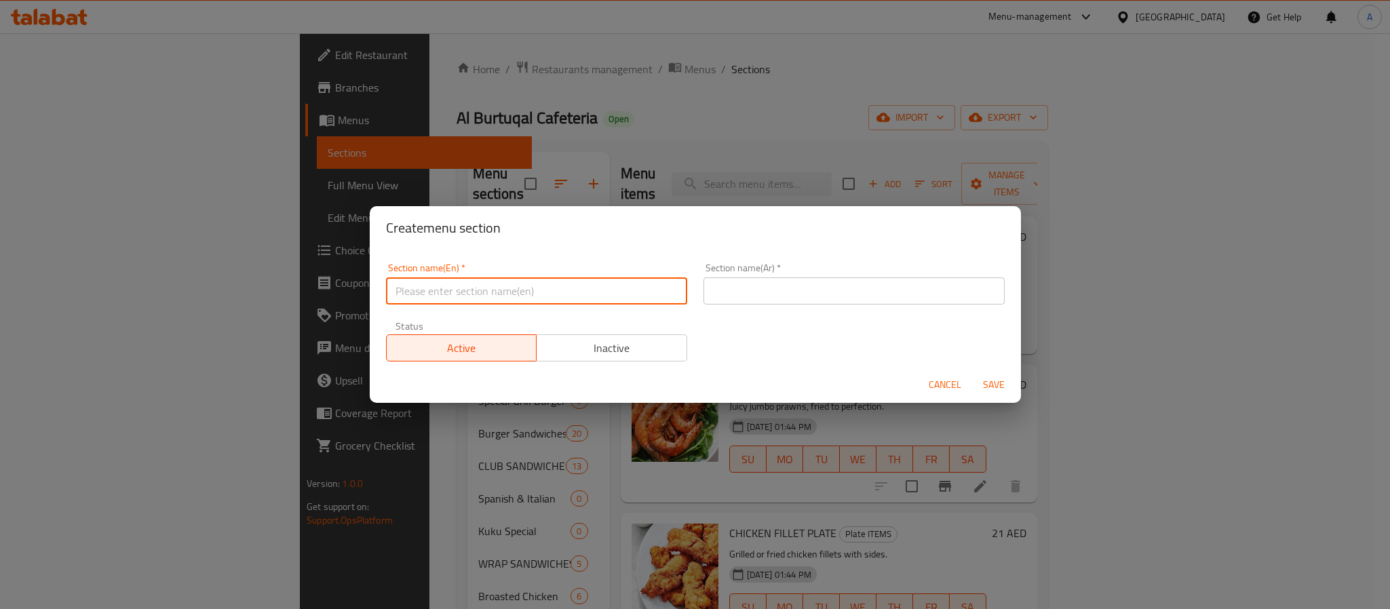
click at [608, 277] on input "text" at bounding box center [536, 290] width 301 height 27
click at [459, 289] on input "Indomie Special" at bounding box center [536, 290] width 301 height 27
type input "Indomie Special"
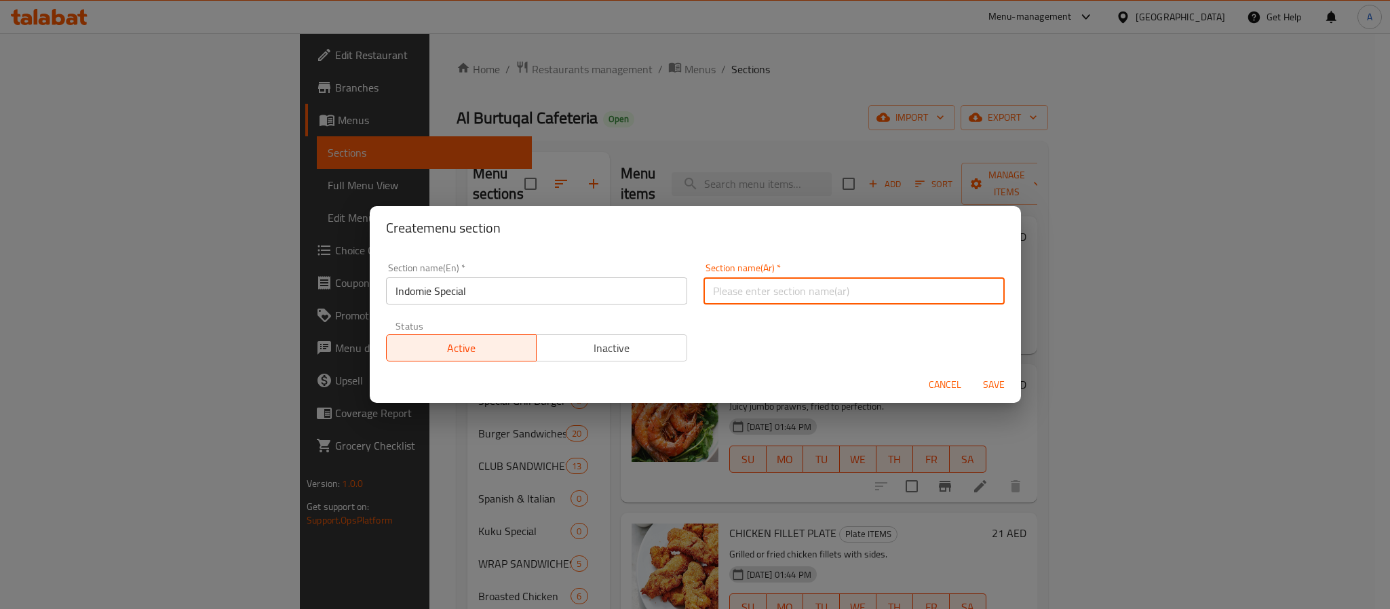
paste input "إندومي خاص"
click at [827, 284] on input "text" at bounding box center [853, 290] width 301 height 27
click at [719, 291] on input "إندومي خاص" at bounding box center [853, 290] width 301 height 27
paste input "بيشيال"
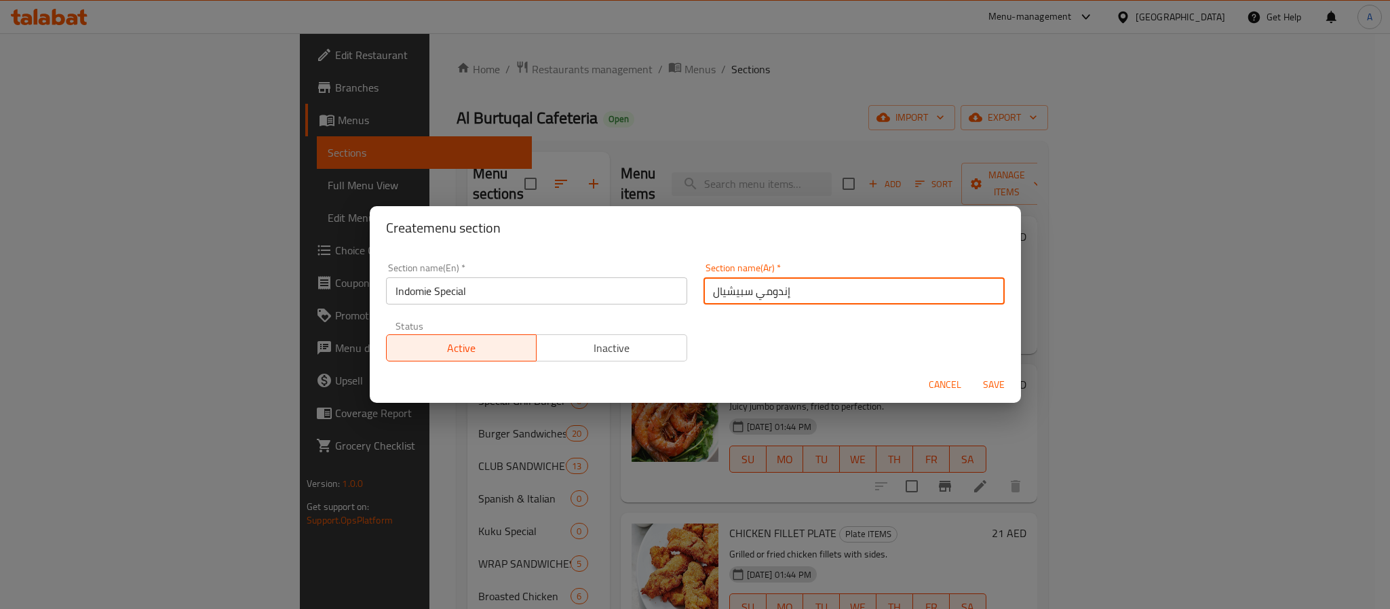
type input "إندومي سبيشيال"
click at [996, 391] on span "Save" at bounding box center [993, 384] width 33 height 17
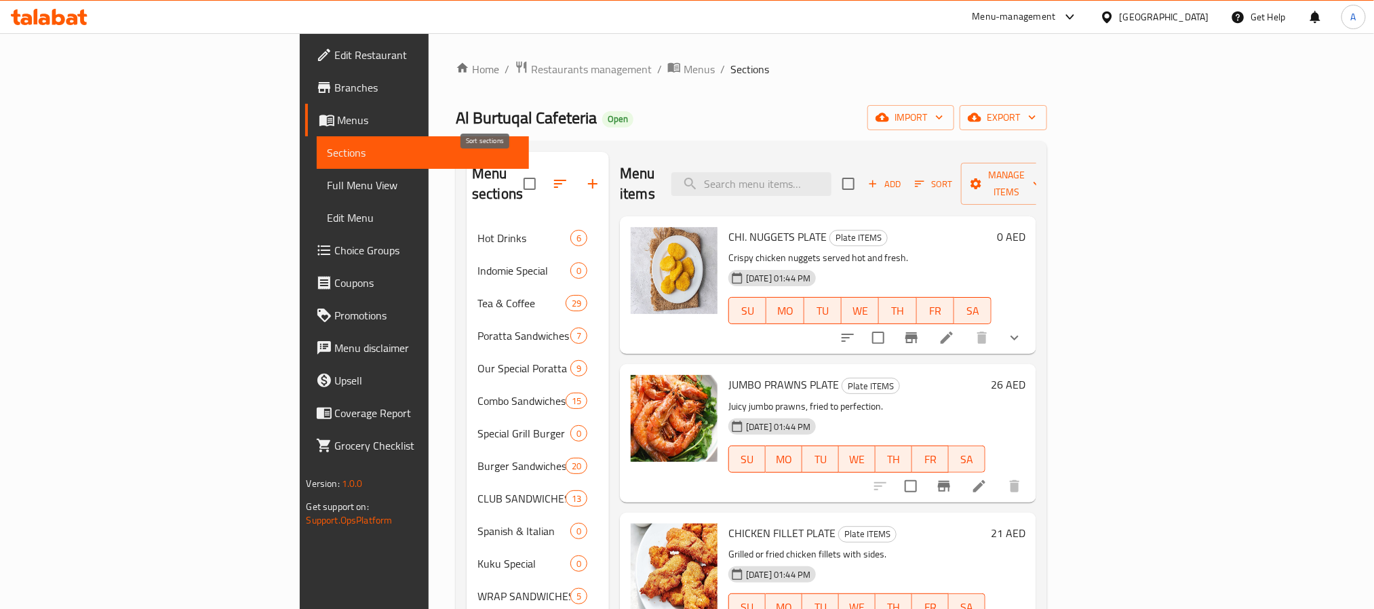
click at [544, 175] on button "button" at bounding box center [560, 184] width 33 height 33
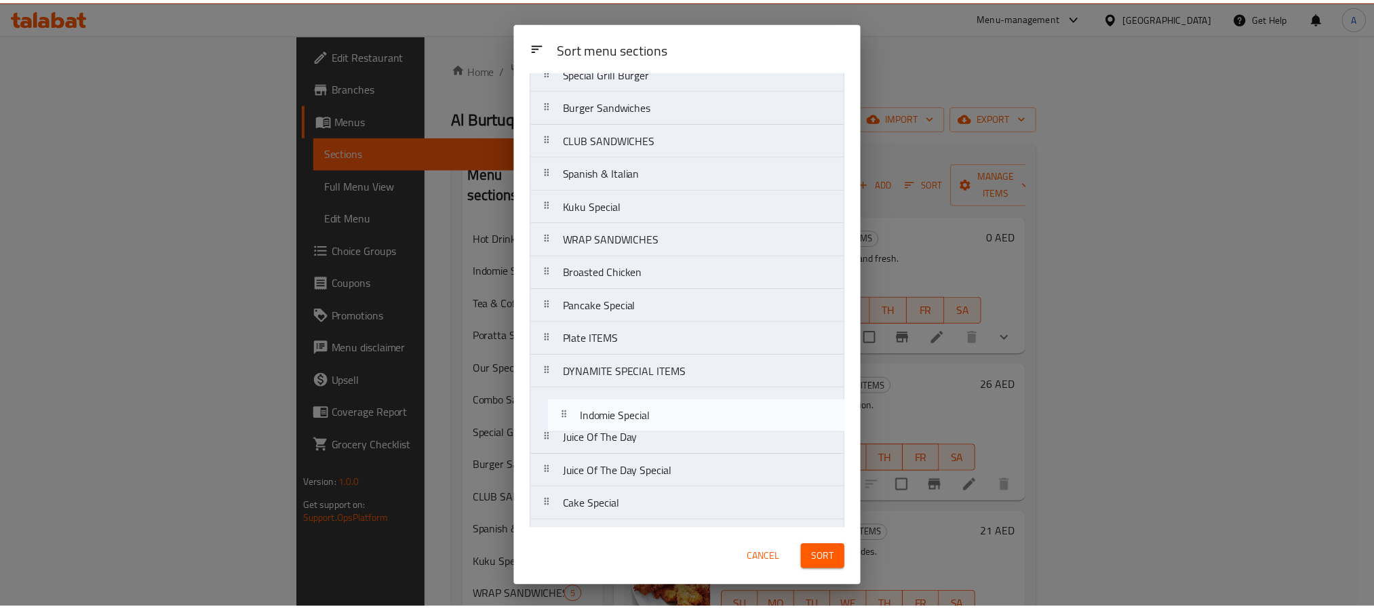
scroll to position [222, 0]
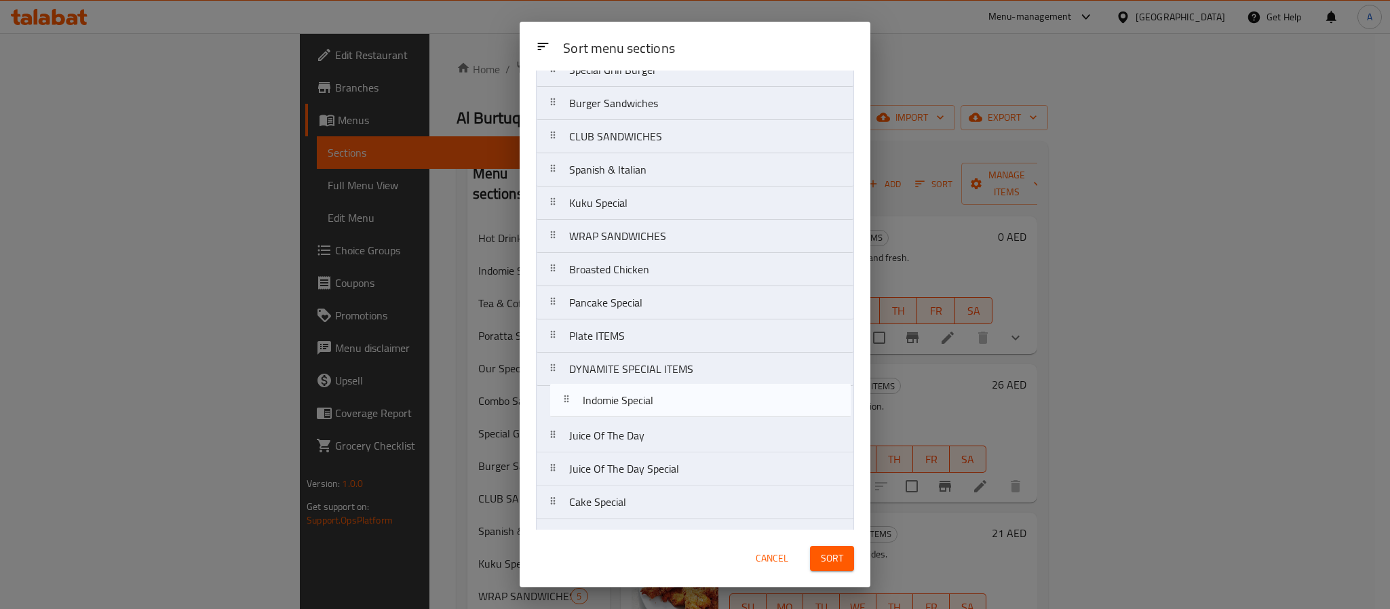
drag, startPoint x: 645, startPoint y: 167, endPoint x: 658, endPoint y: 416, distance: 249.3
click at [658, 416] on nav "Hot Drinks Indomie Special Tea & Coffee Poratta Sandwiches Our Special Poratta …" at bounding box center [695, 319] width 318 height 865
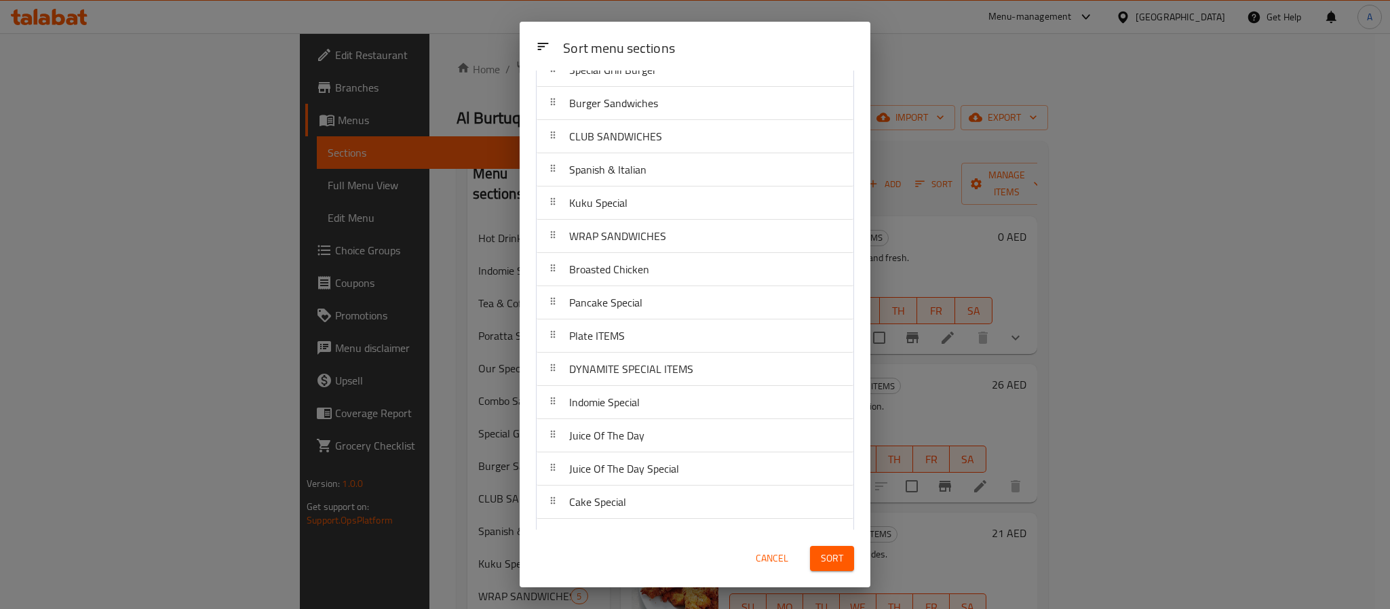
click at [842, 552] on button "Sort" at bounding box center [832, 558] width 44 height 25
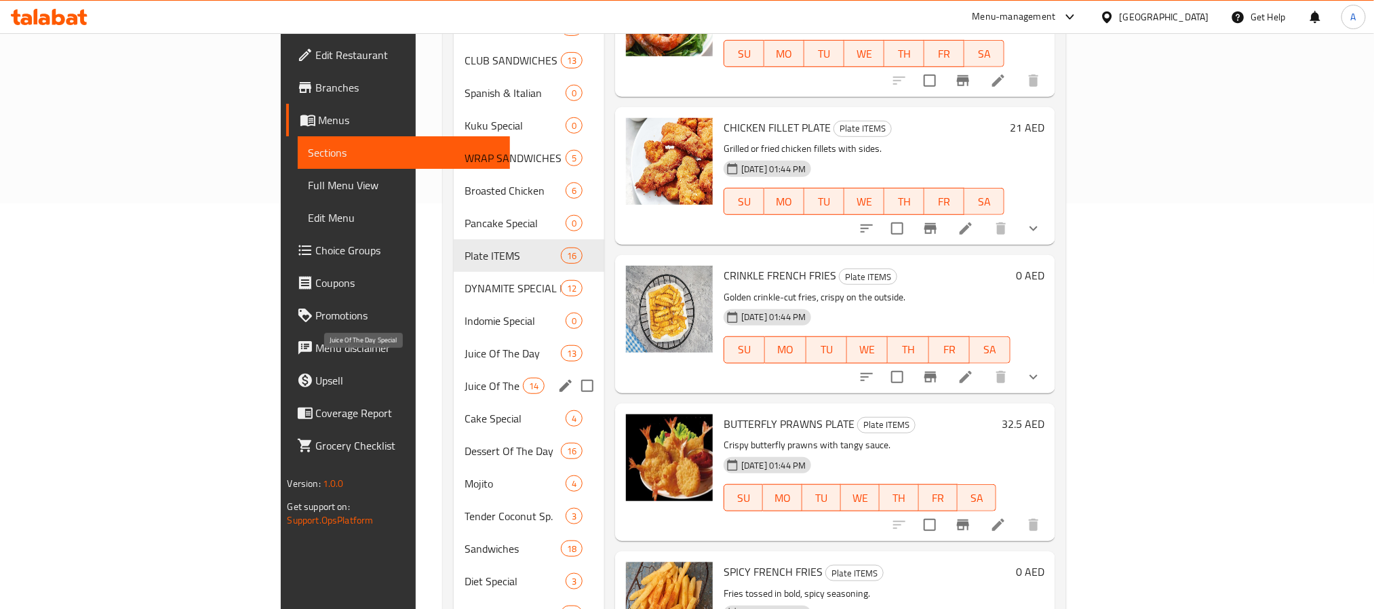
scroll to position [407, 0]
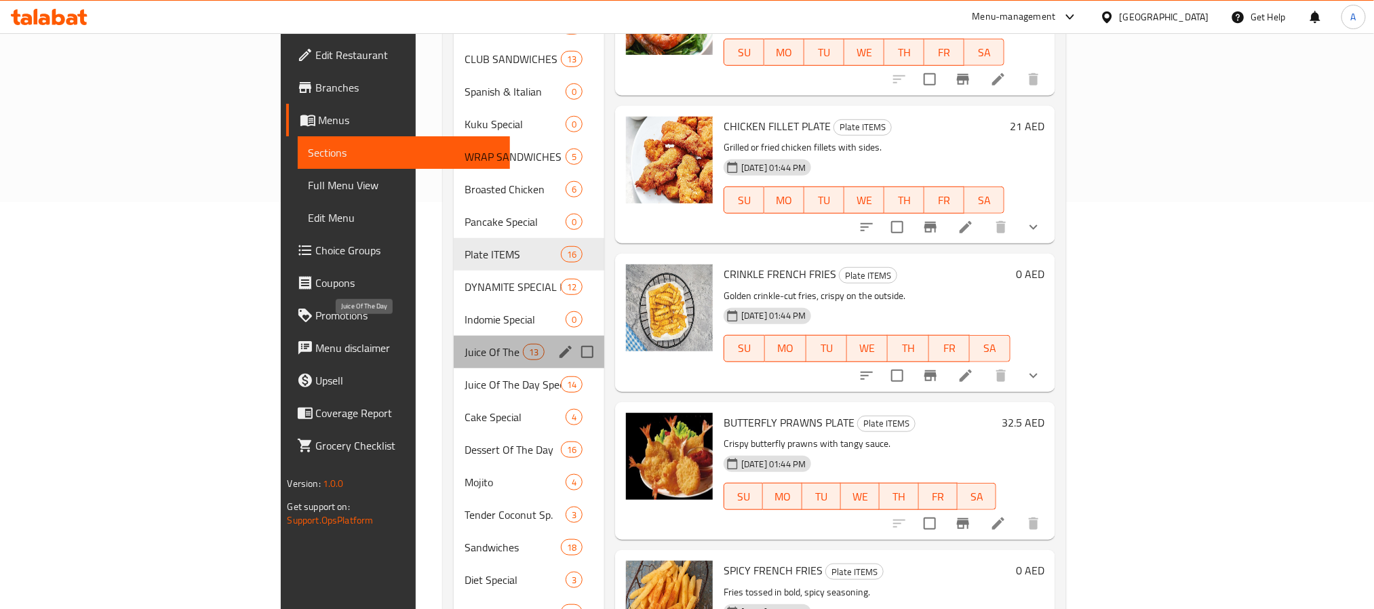
click at [465, 344] on span "Juice Of The Day" at bounding box center [494, 352] width 58 height 16
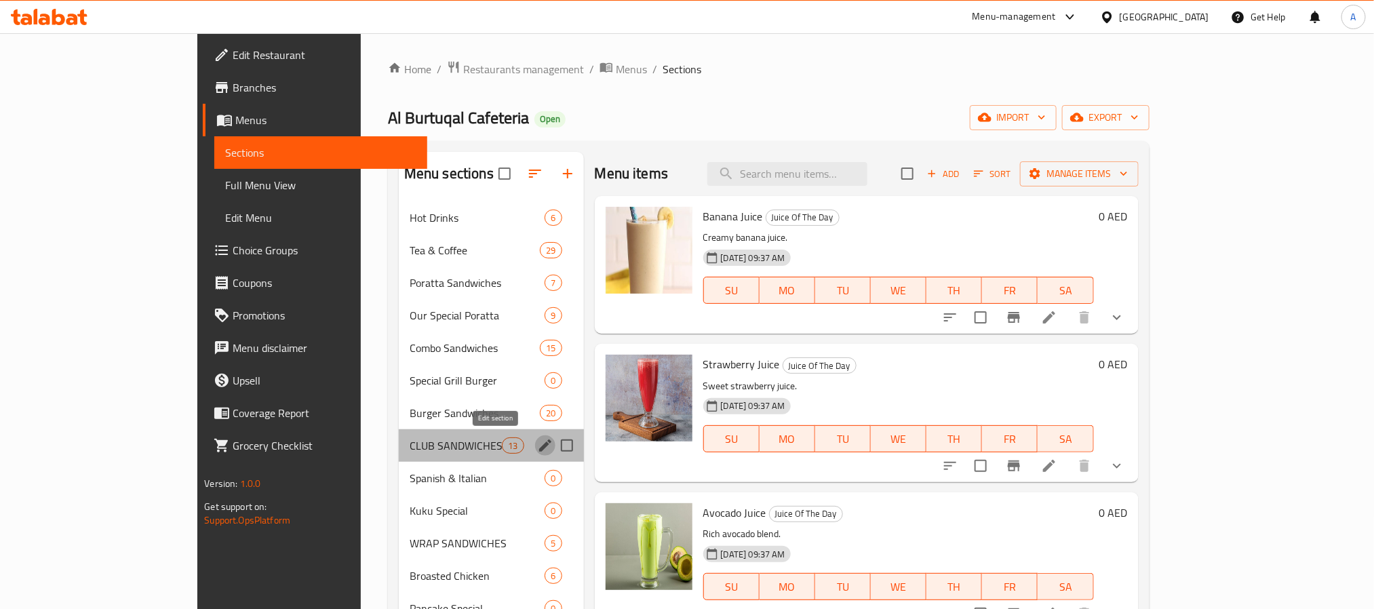
click at [537, 442] on icon "edit" at bounding box center [545, 445] width 16 height 16
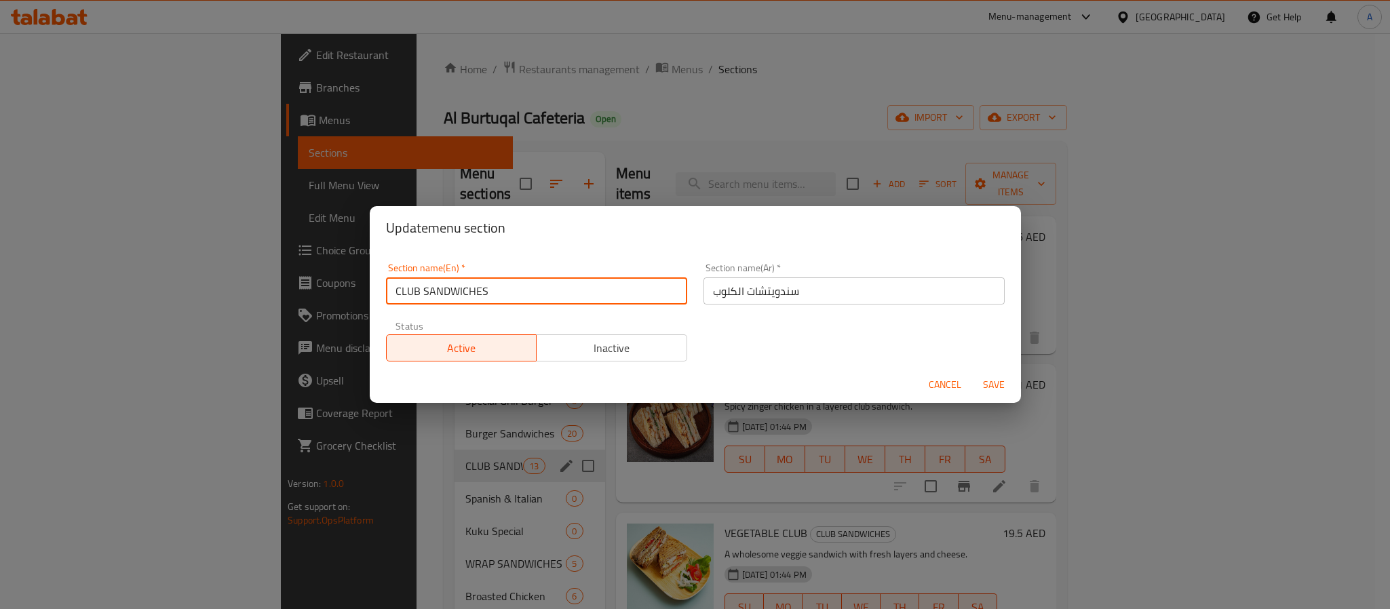
drag, startPoint x: 497, startPoint y: 284, endPoint x: 361, endPoint y: 288, distance: 136.4
click at [361, 288] on div "Update menu section Section name(En)   * CLUB SANDWICHES Section name(En) * Sec…" at bounding box center [695, 304] width 1390 height 609
type input "Club Sandwiches"
click at [990, 385] on span "Save" at bounding box center [993, 384] width 33 height 17
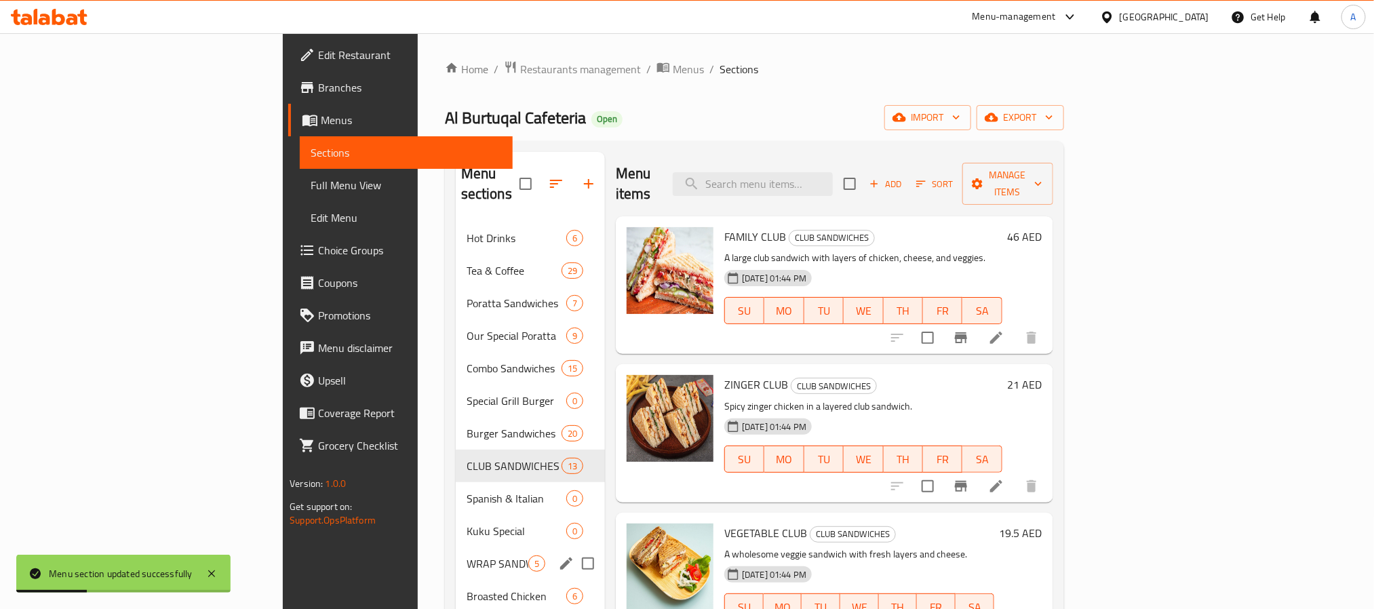
click at [560, 558] on icon "edit" at bounding box center [566, 564] width 12 height 12
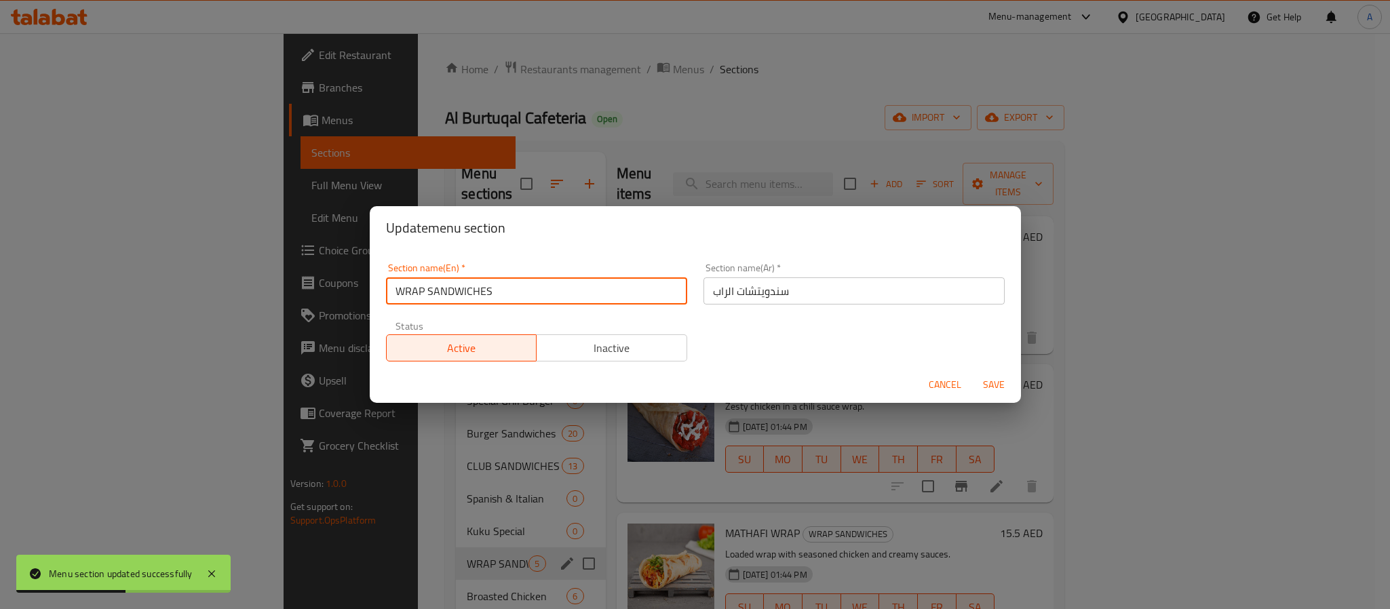
type input "Wrap Sandwiches"
drag, startPoint x: 495, startPoint y: 294, endPoint x: 374, endPoint y: 296, distance: 120.8
click at [374, 296] on div "Section name(En)   * Wrap Sandwiches Section name(En) * Section name(Ar)   * سن…" at bounding box center [695, 308] width 651 height 117
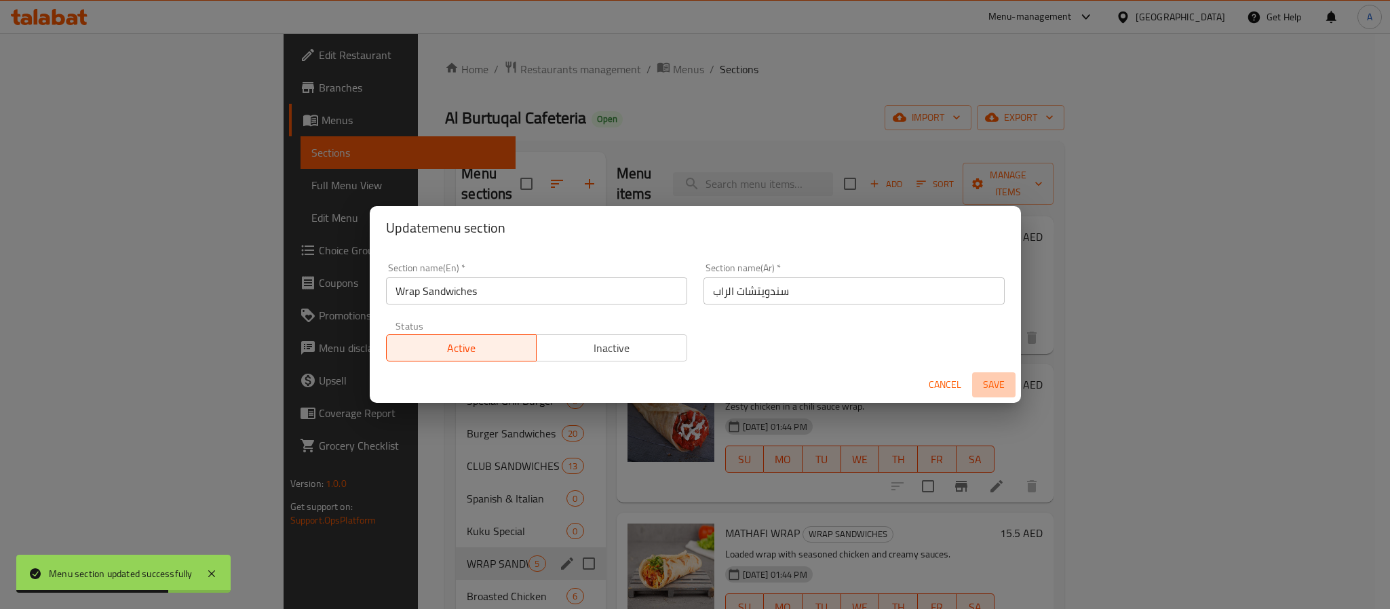
click at [988, 381] on span "Save" at bounding box center [993, 384] width 33 height 17
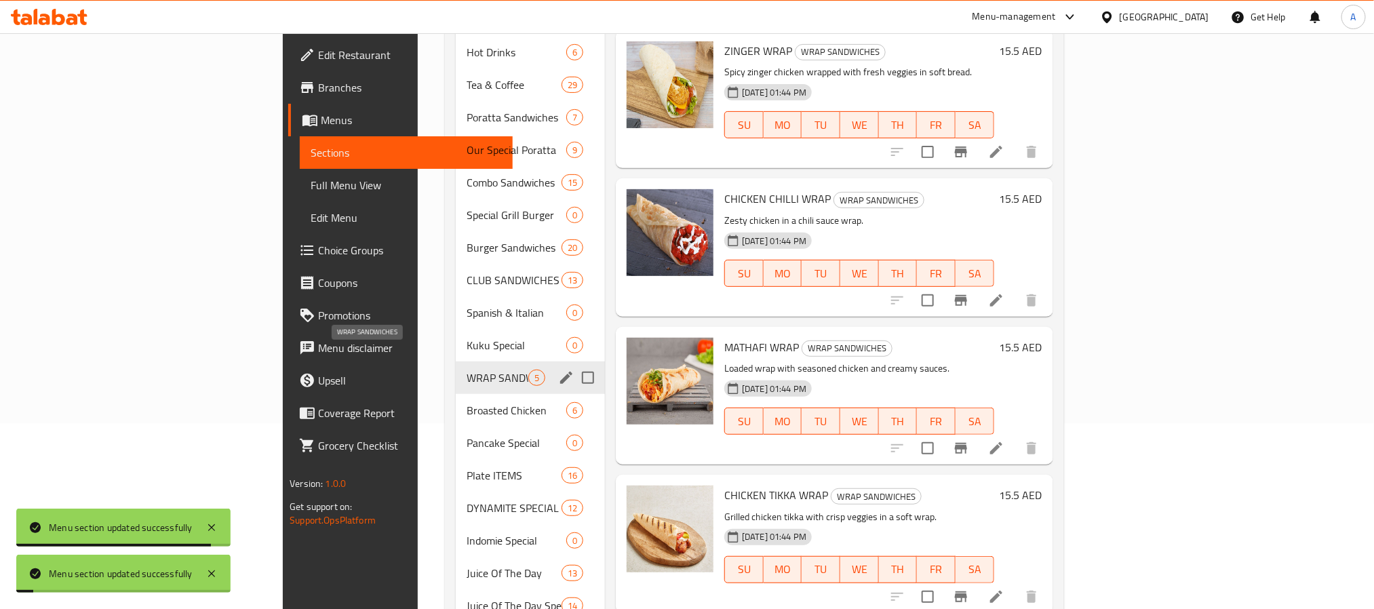
scroll to position [203, 0]
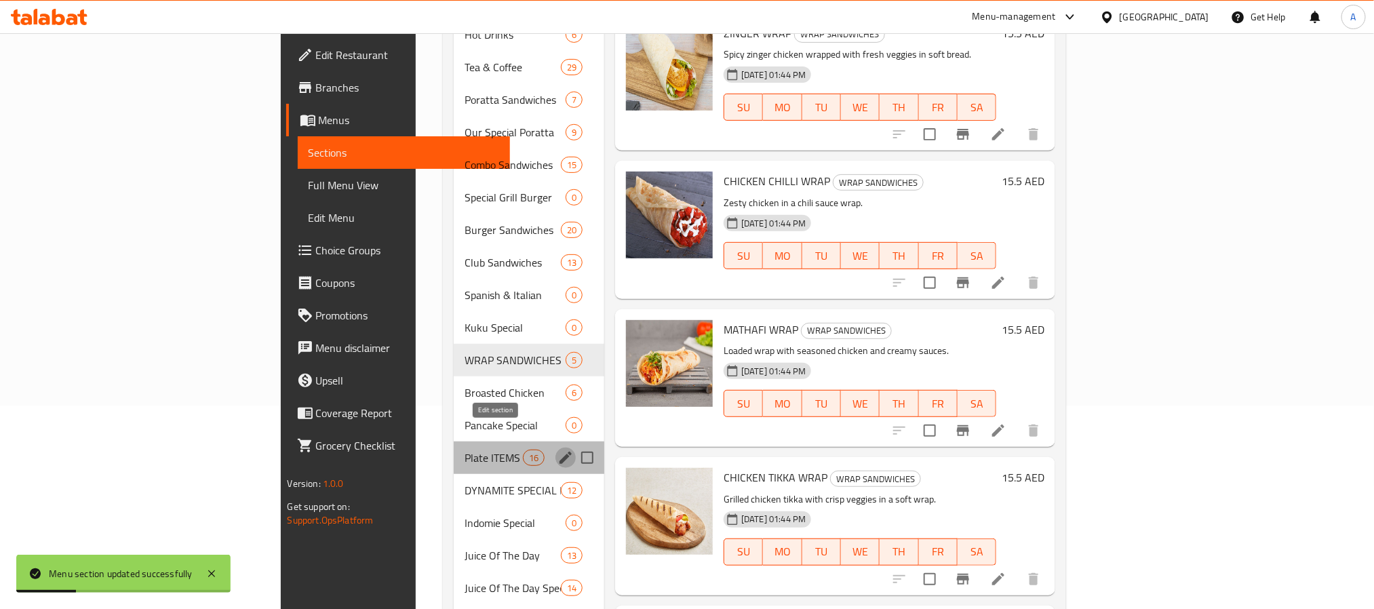
click at [558, 450] on icon "edit" at bounding box center [566, 458] width 16 height 16
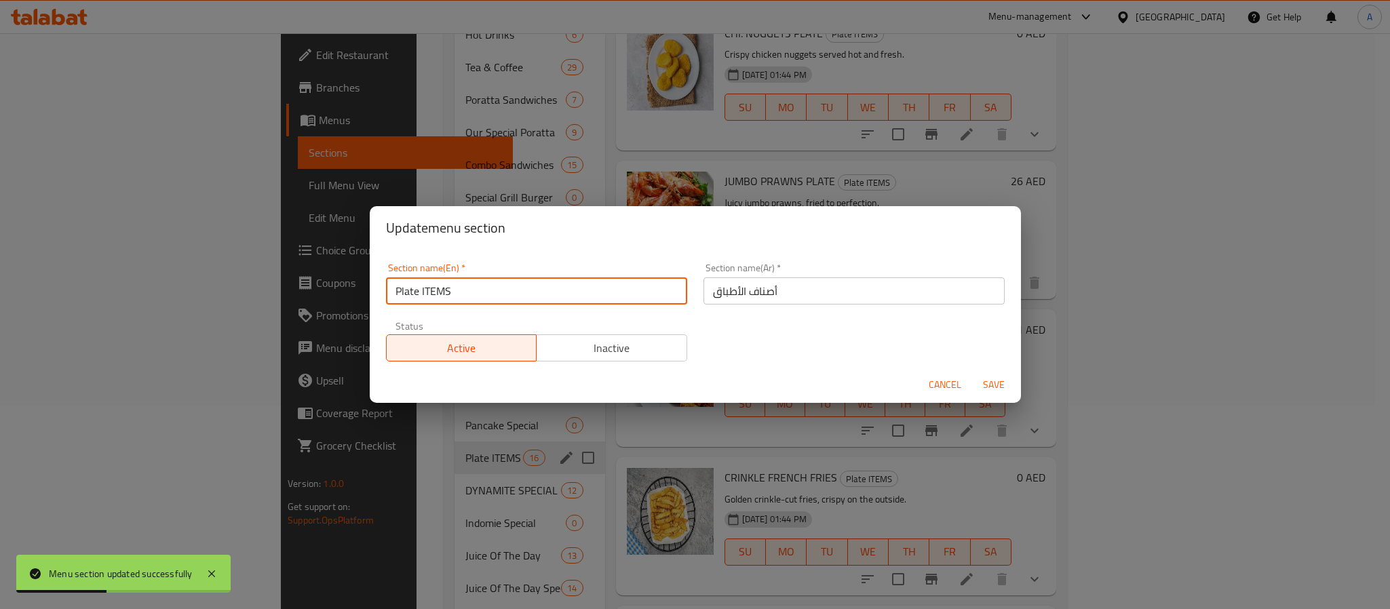
drag, startPoint x: 493, startPoint y: 288, endPoint x: 347, endPoint y: 286, distance: 146.5
click at [347, 286] on div "Update menu section Section name(En)   * Plate ITEMS Section name(En) * Section…" at bounding box center [695, 304] width 1390 height 609
type input "Plate Items"
click at [989, 383] on span "Save" at bounding box center [993, 384] width 33 height 17
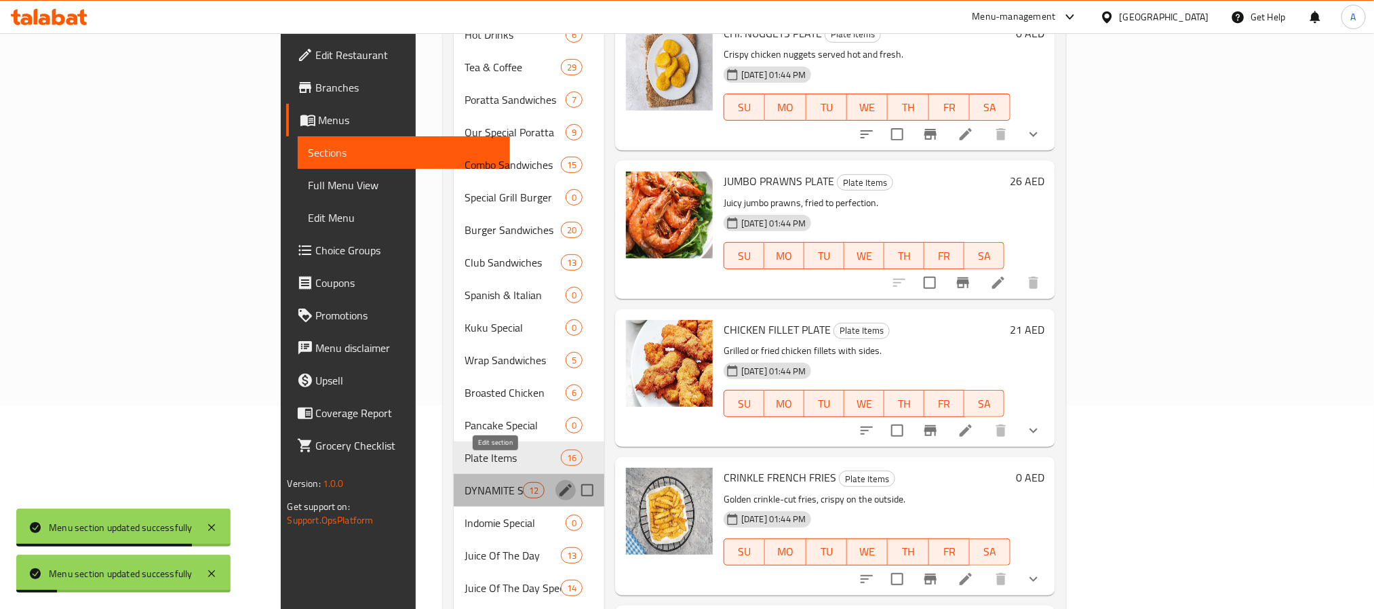
click at [558, 482] on icon "edit" at bounding box center [566, 490] width 16 height 16
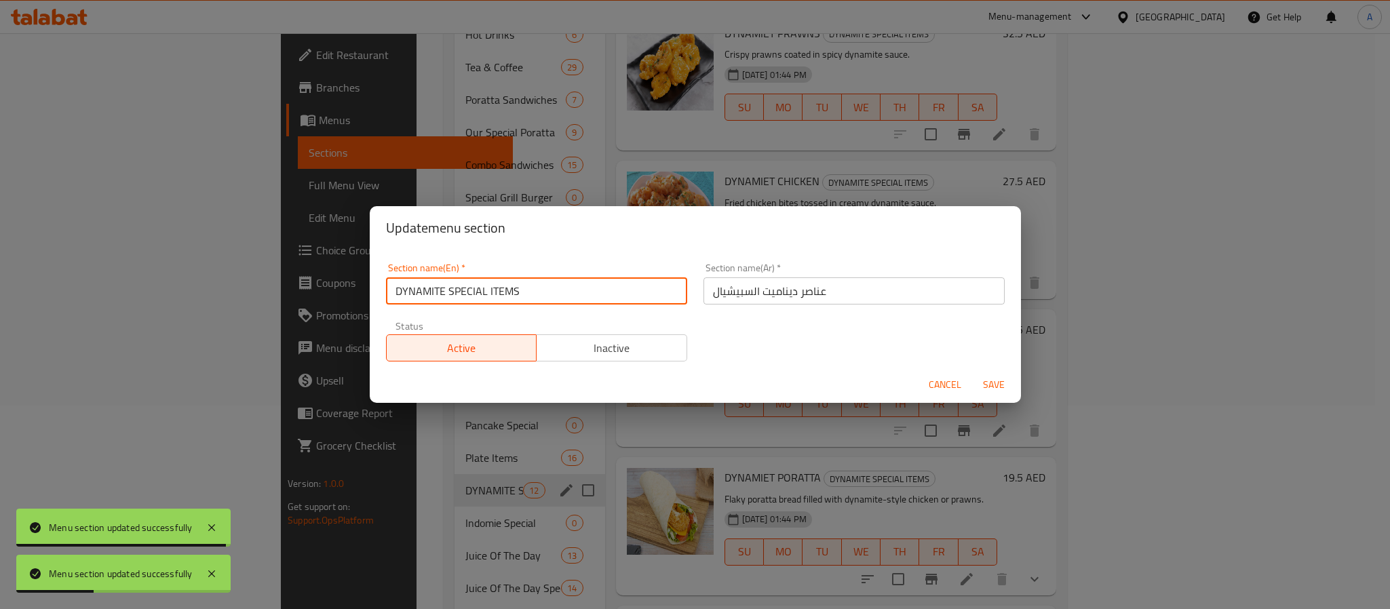
drag, startPoint x: 523, startPoint y: 284, endPoint x: 340, endPoint y: 287, distance: 183.2
click at [340, 287] on div "Update menu section Section name(En)   * DYNAMITE SPECIAL ITEMS Section name(En…" at bounding box center [695, 304] width 1390 height 609
type input "Dynamite Special Items"
click at [985, 377] on span "Save" at bounding box center [993, 384] width 33 height 17
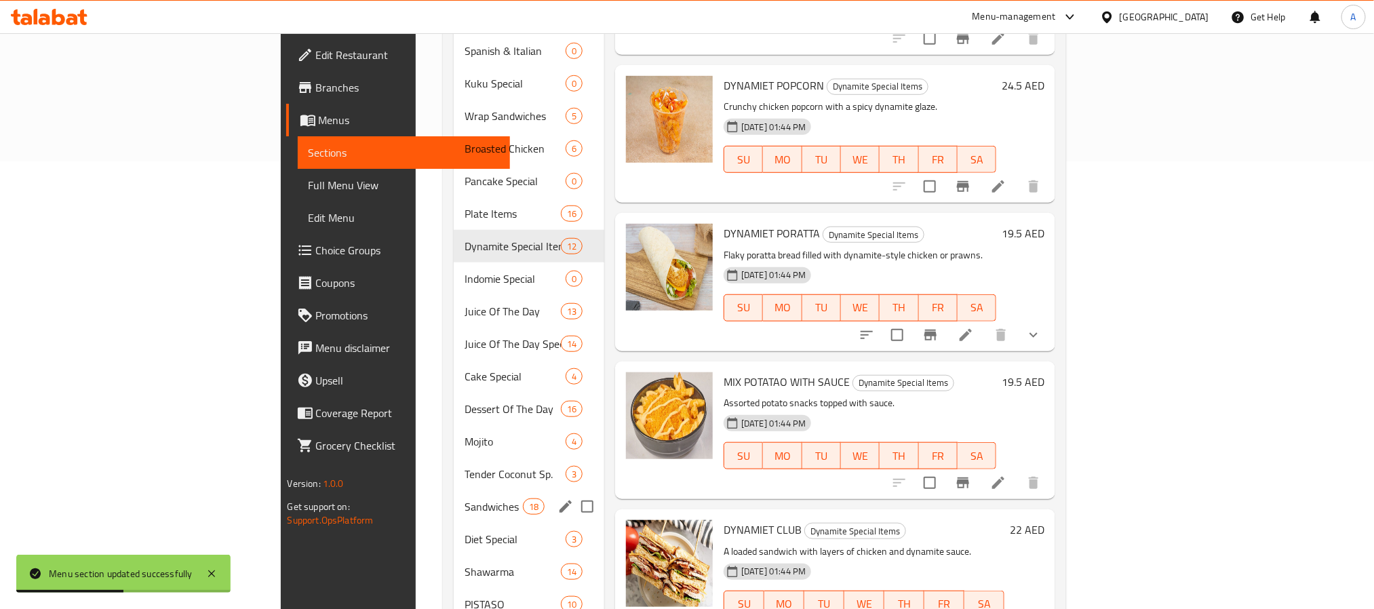
scroll to position [481, 0]
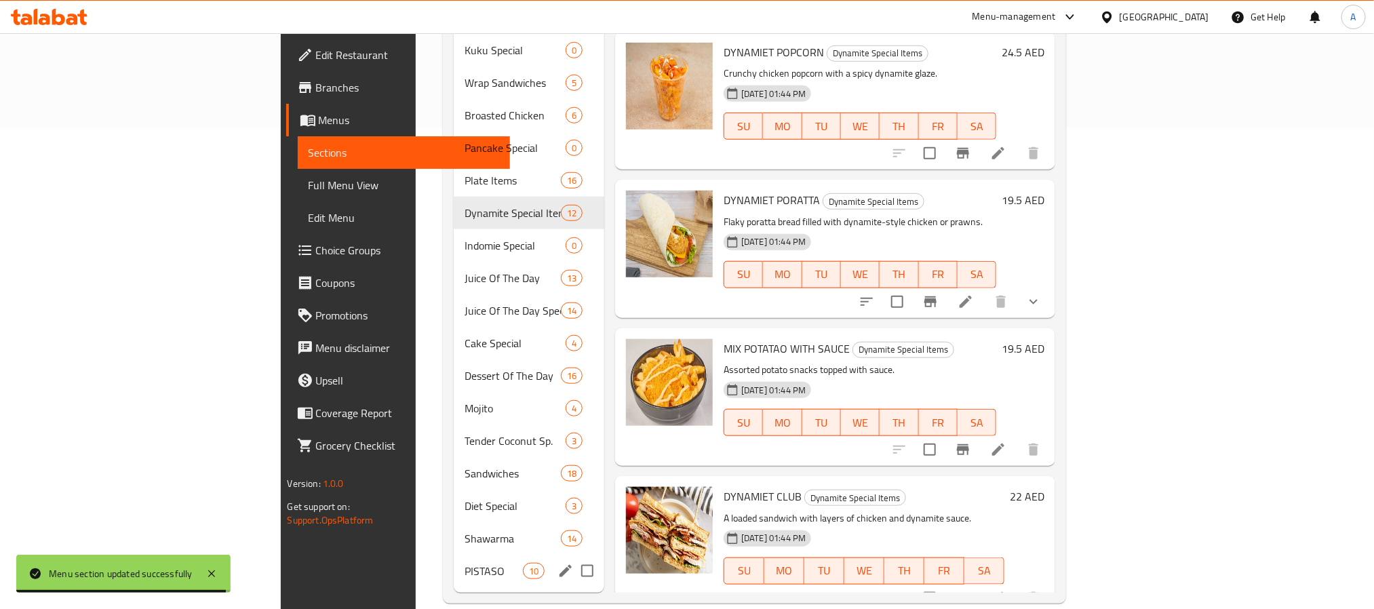
click at [573, 557] on input "Menu sections" at bounding box center [587, 571] width 28 height 28
checkbox input "true"
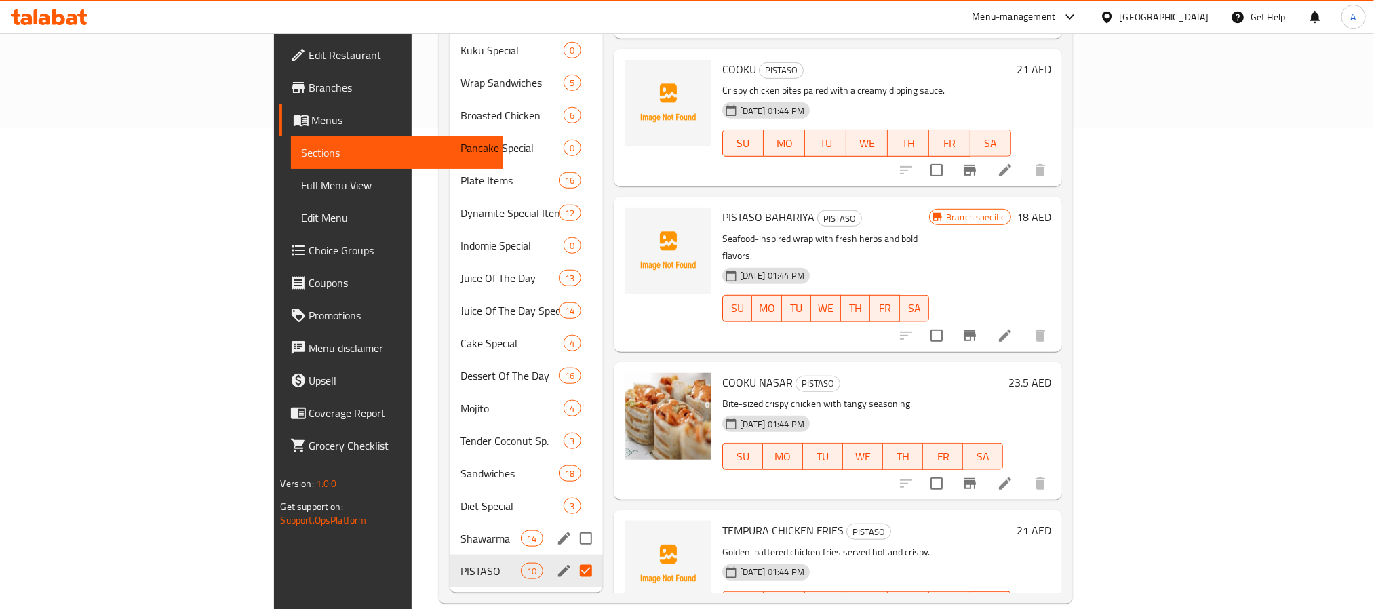
click at [572, 524] on input "Menu sections" at bounding box center [586, 538] width 28 height 28
checkbox input "true"
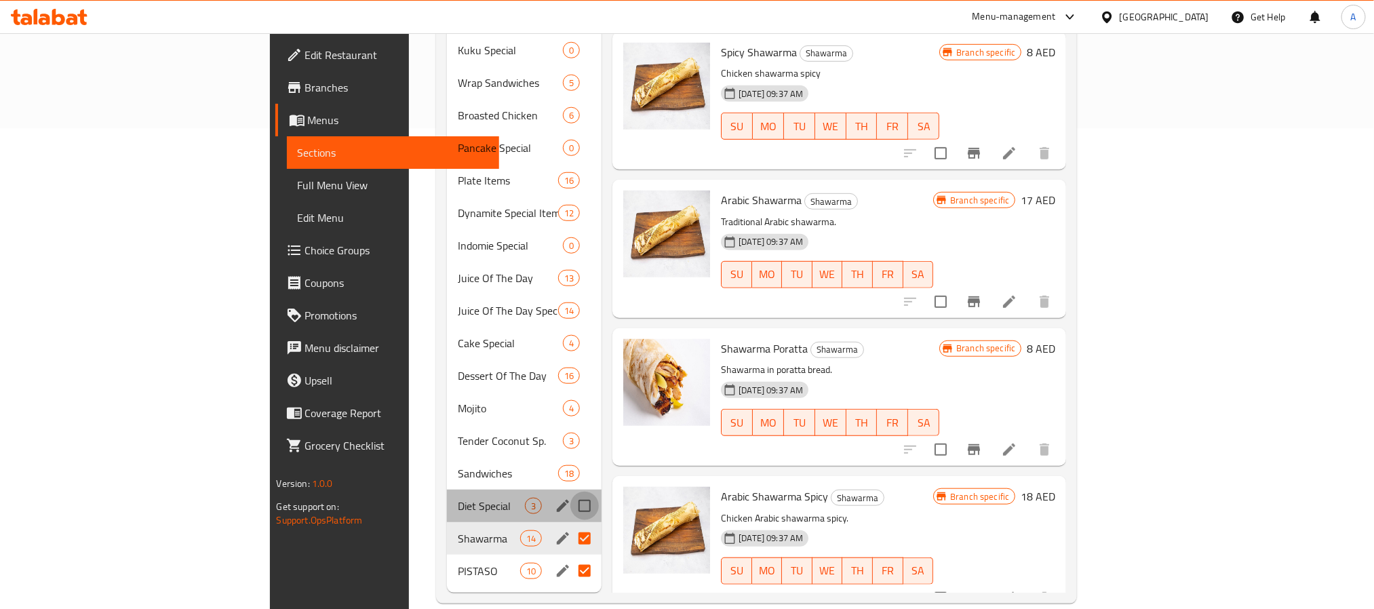
click at [570, 492] on input "Menu sections" at bounding box center [584, 506] width 28 height 28
checkbox input "true"
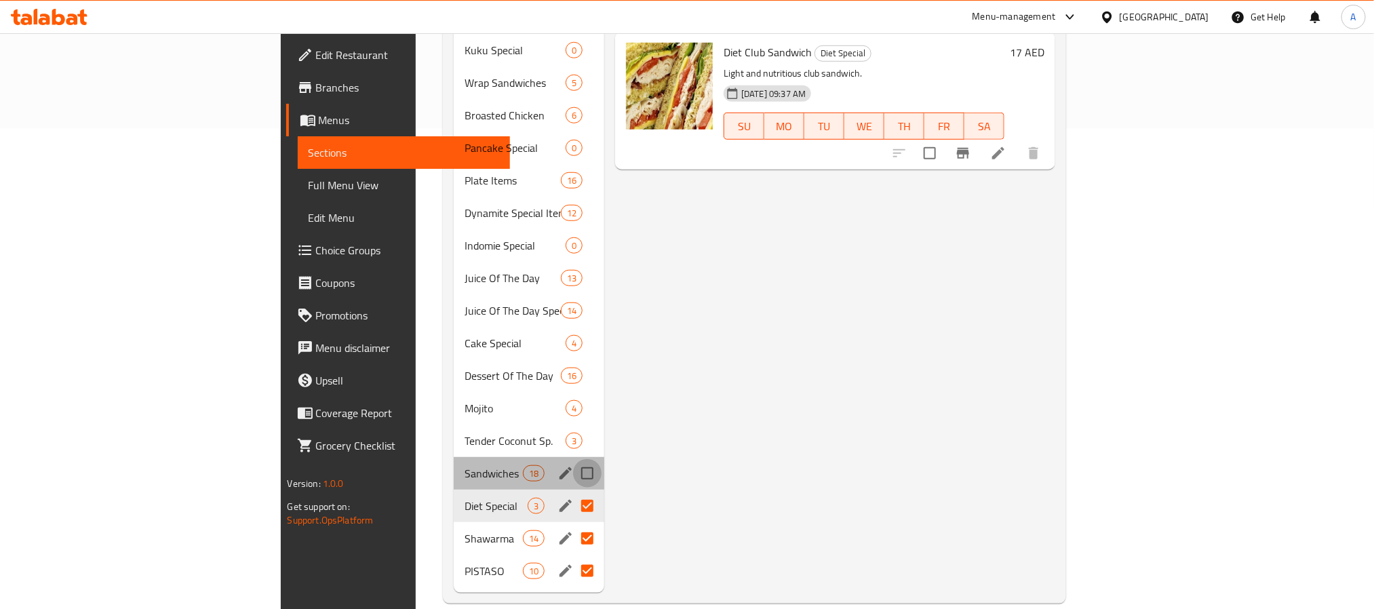
click at [573, 459] on input "Menu sections" at bounding box center [587, 473] width 28 height 28
checkbox input "true"
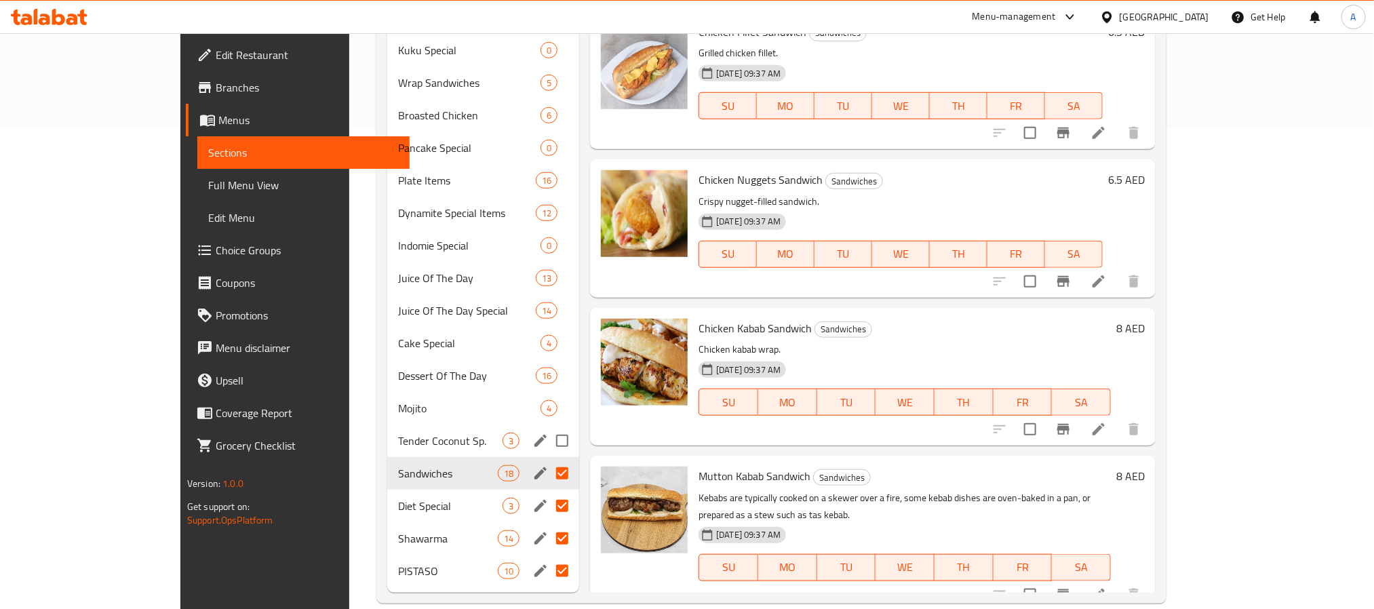
click at [548, 427] on input "Menu sections" at bounding box center [562, 441] width 28 height 28
checkbox input "true"
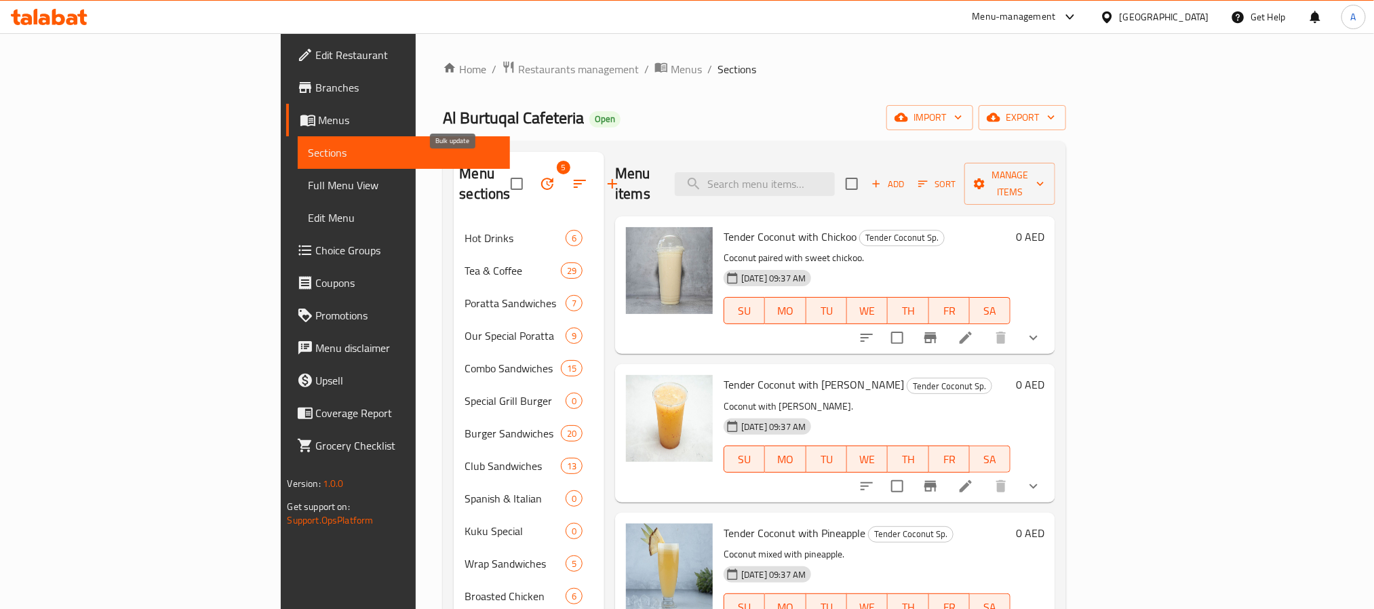
click at [539, 177] on icon "button" at bounding box center [547, 184] width 16 height 16
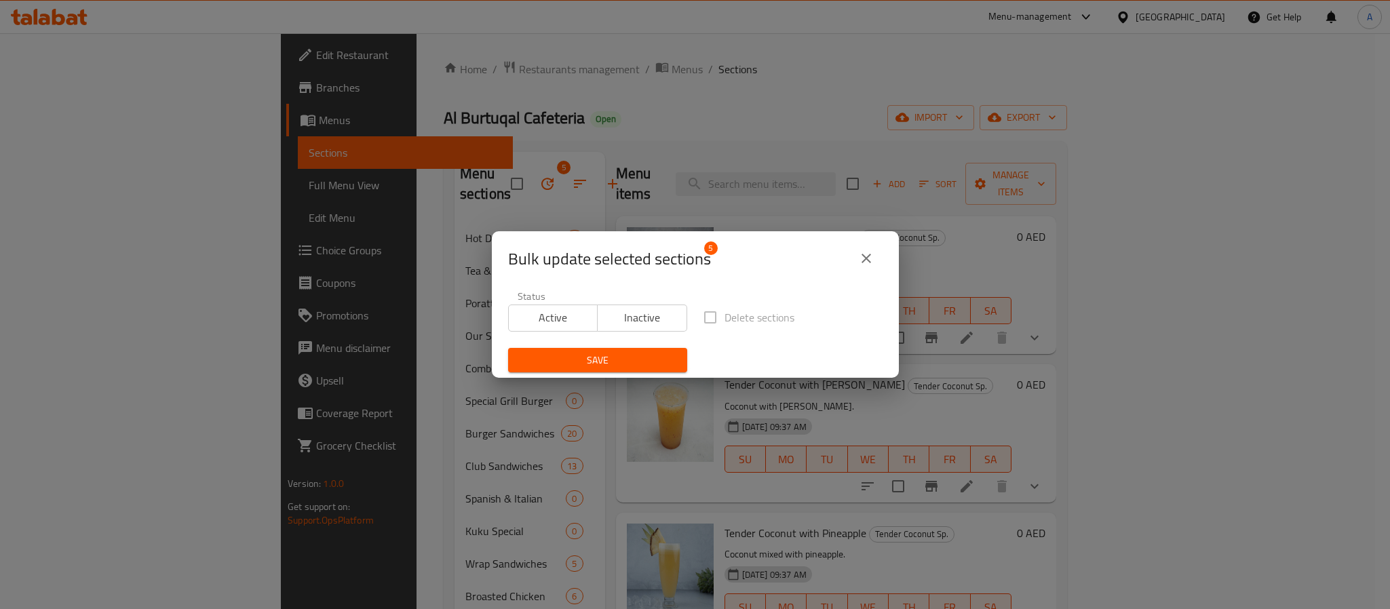
click at [625, 310] on span "Inactive" at bounding box center [642, 318] width 79 height 20
click at [623, 350] on button "Save" at bounding box center [597, 360] width 179 height 25
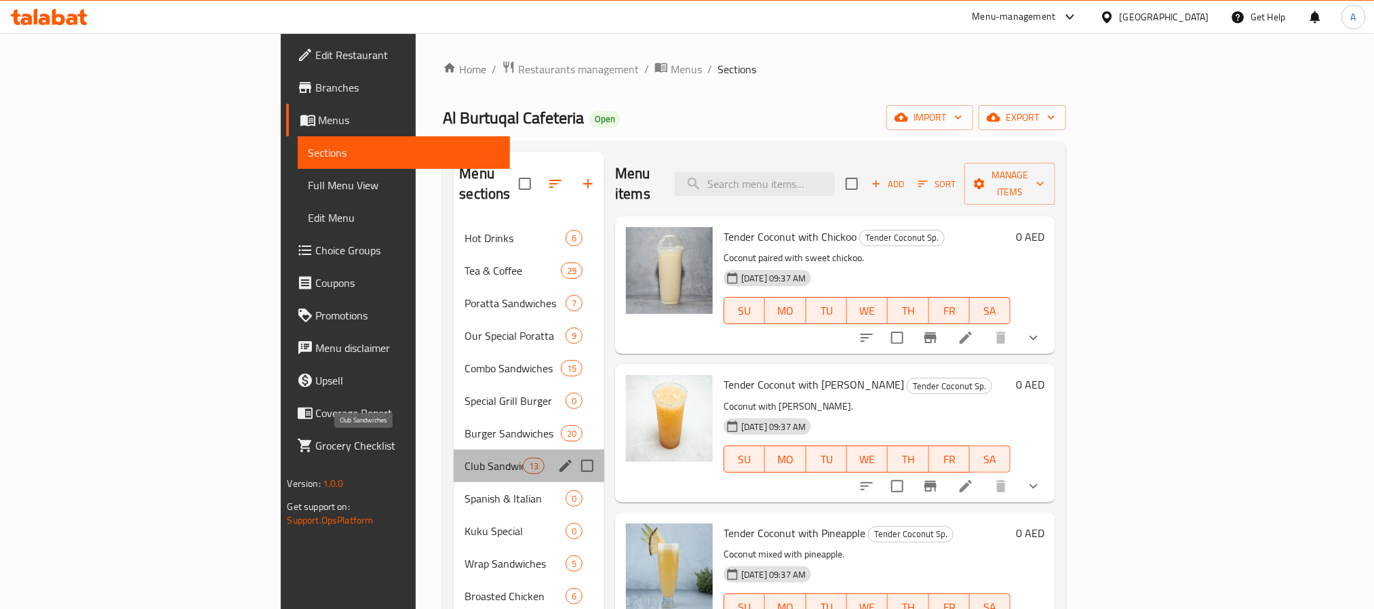
click at [465, 458] on span "Club Sandwiches" at bounding box center [494, 466] width 58 height 16
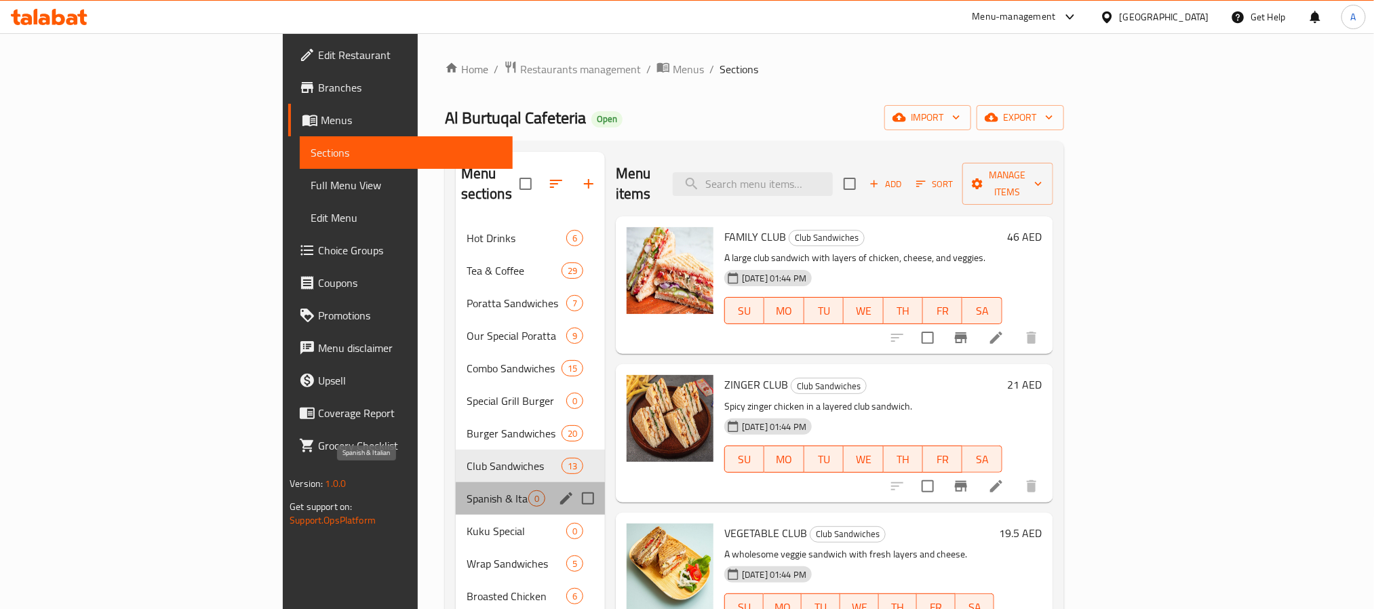
click at [467, 490] on span "Spanish & Italian" at bounding box center [498, 498] width 62 height 16
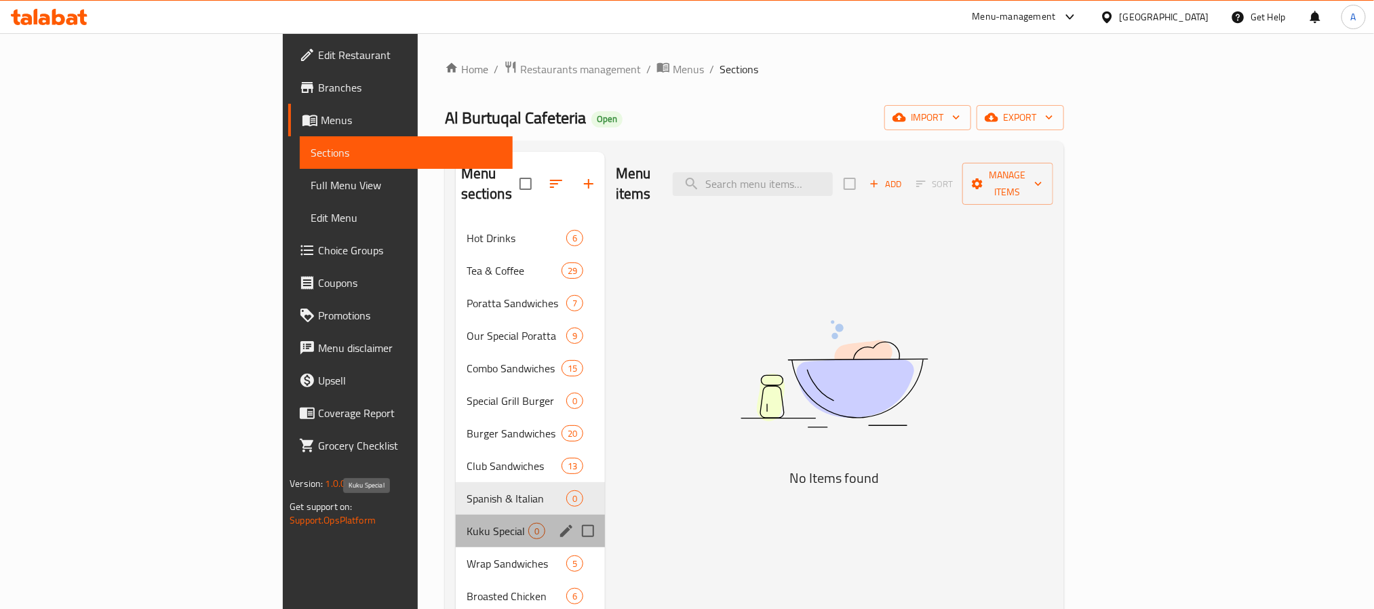
click at [467, 523] on span "Kuku Special" at bounding box center [498, 531] width 62 height 16
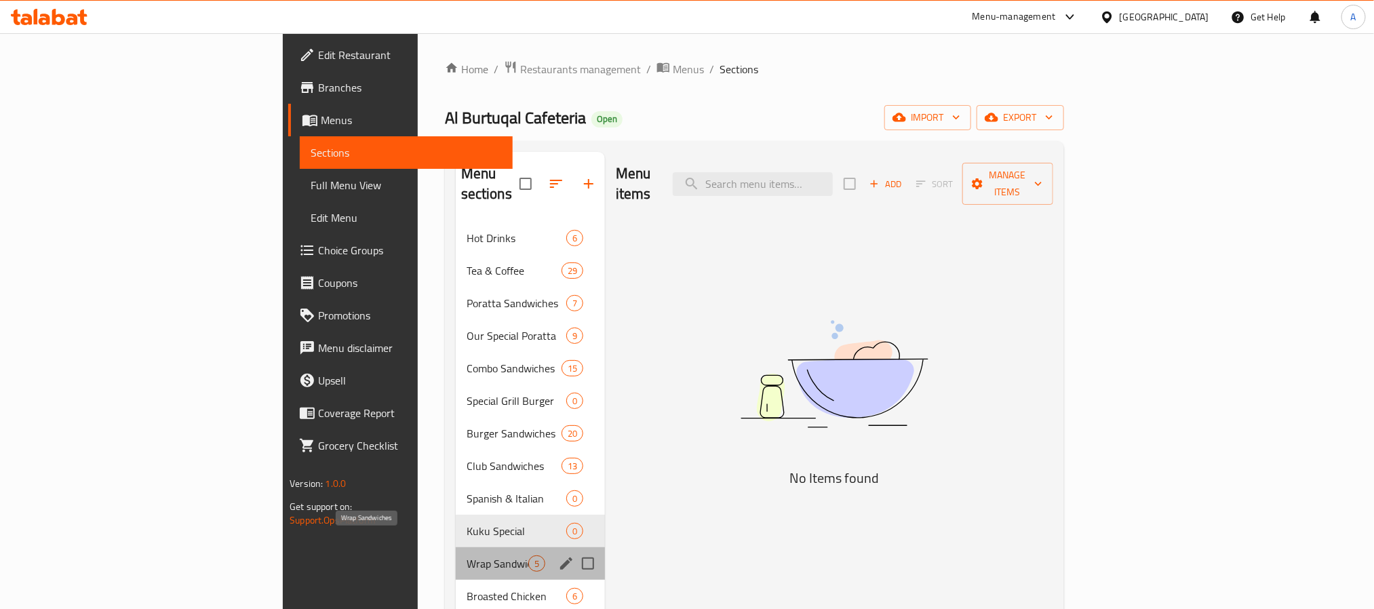
click at [467, 556] on span "Wrap Sandwiches" at bounding box center [498, 564] width 62 height 16
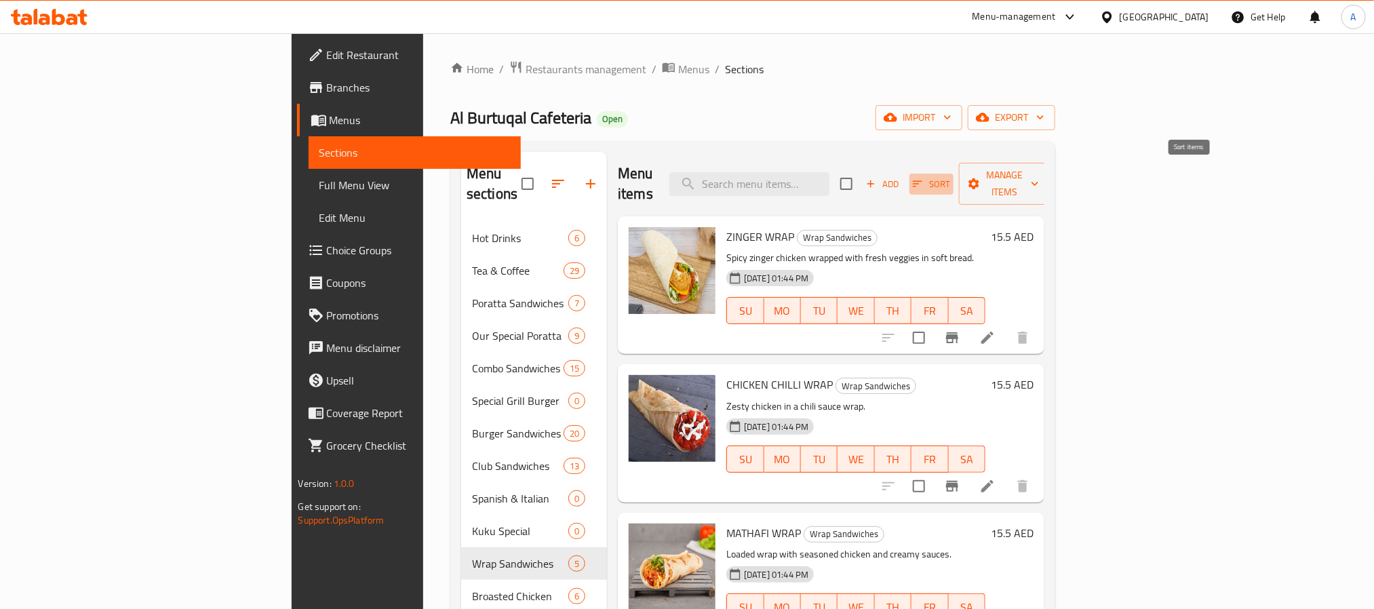
click at [950, 176] on span "Sort" at bounding box center [931, 184] width 37 height 16
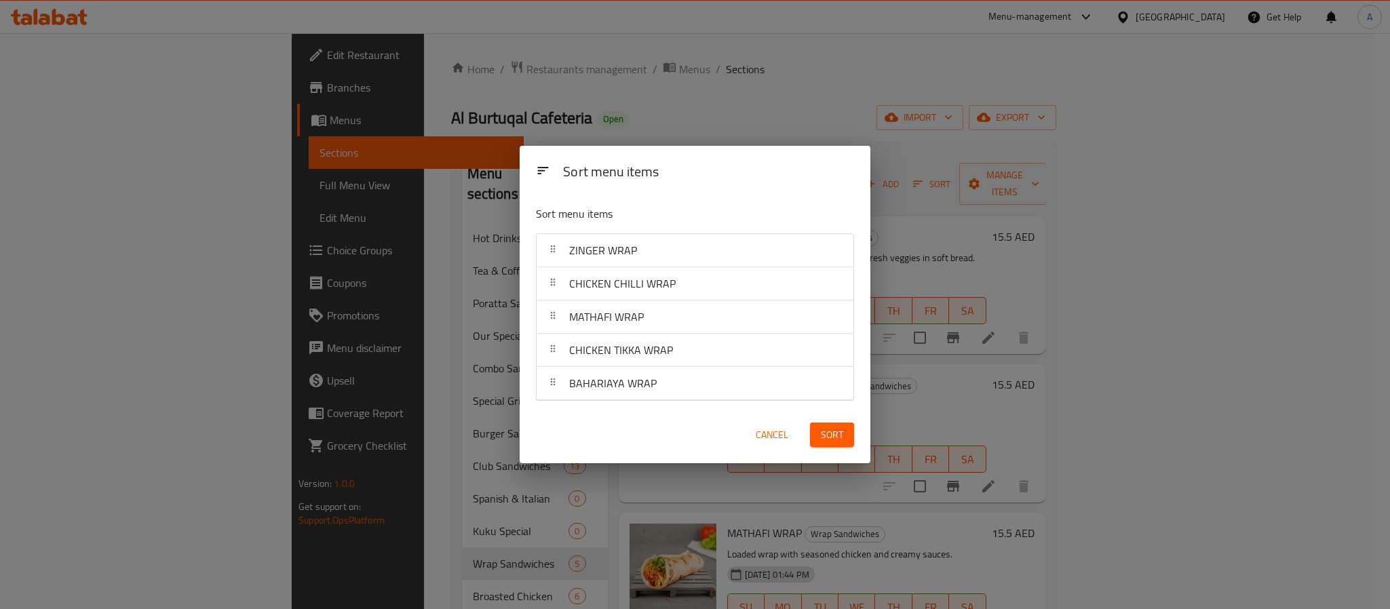
click at [767, 435] on span "Cancel" at bounding box center [772, 435] width 33 height 17
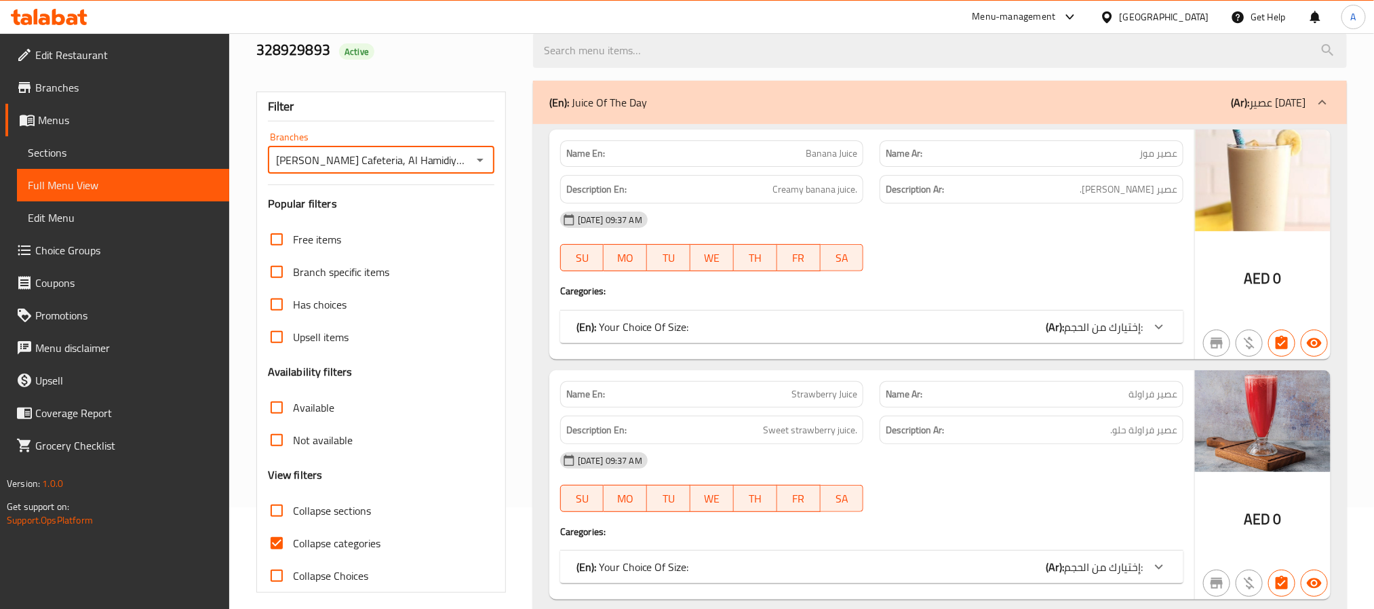
scroll to position [102, 0]
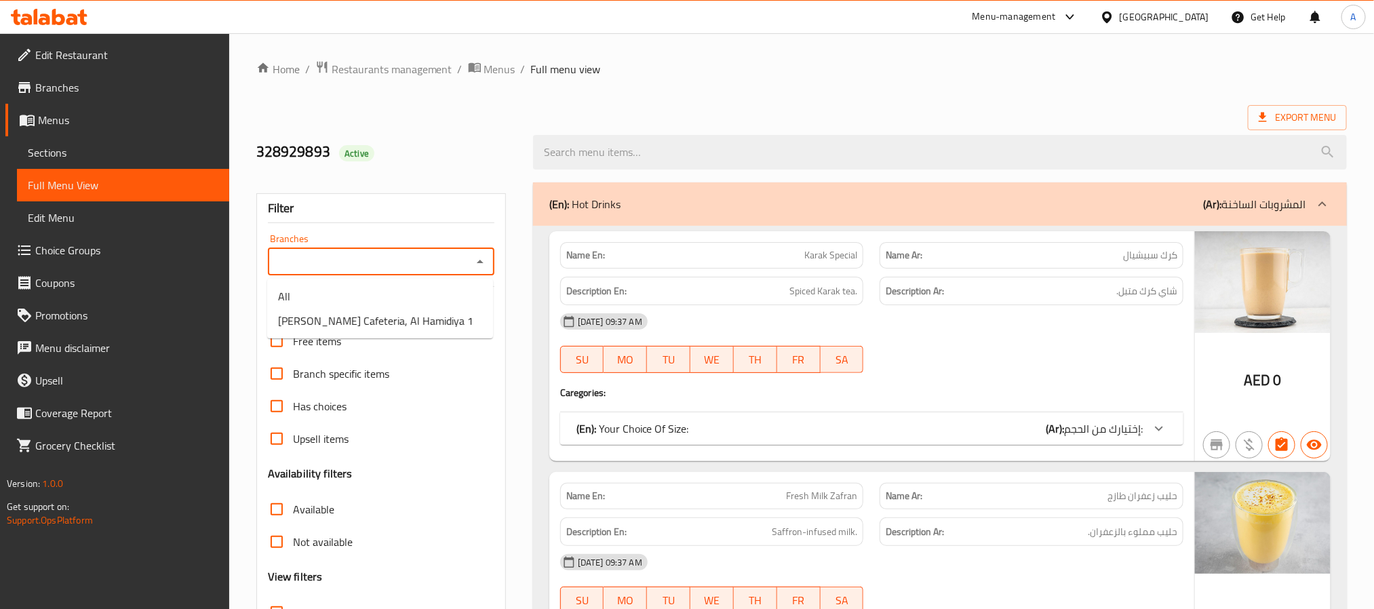
click at [459, 261] on input "Branches" at bounding box center [370, 261] width 196 height 19
click at [401, 315] on span "[PERSON_NAME] Cafeteria, Al Hamidiya 1" at bounding box center [375, 321] width 195 height 16
type input "[PERSON_NAME] Cafeteria, Al Hamidiya 1"
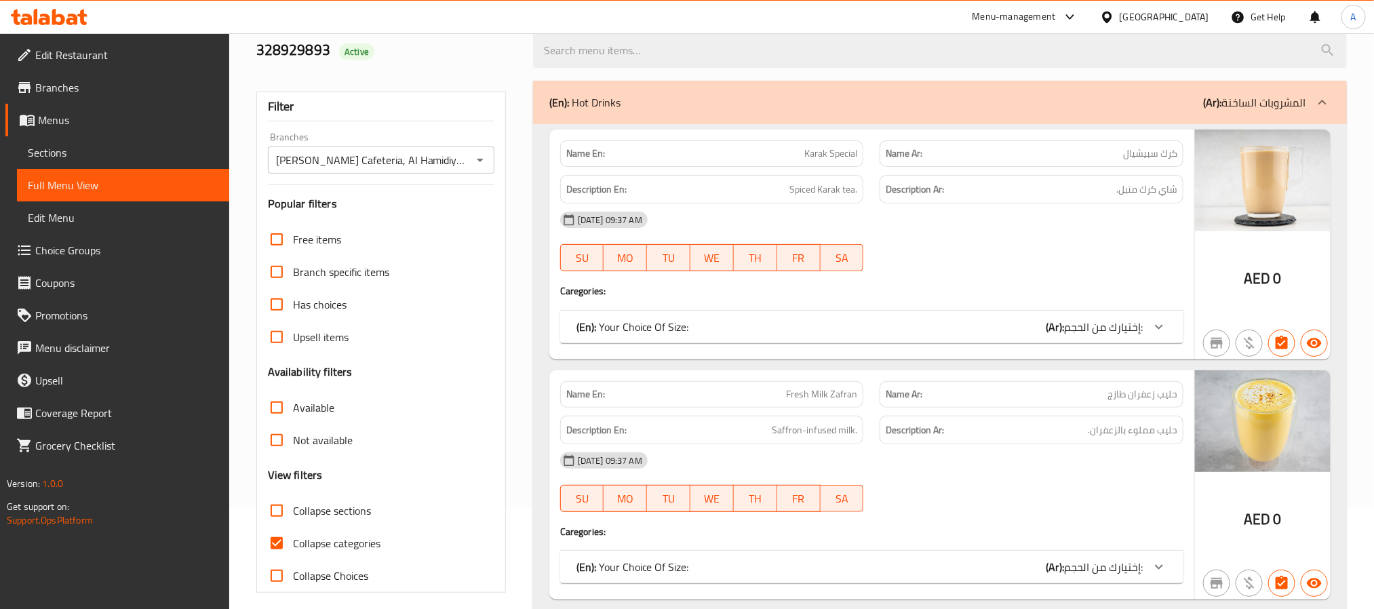
click at [937, 328] on div "(En): Your Choice Of Size: (Ar): إختيارك من الحجم:" at bounding box center [860, 327] width 566 height 16
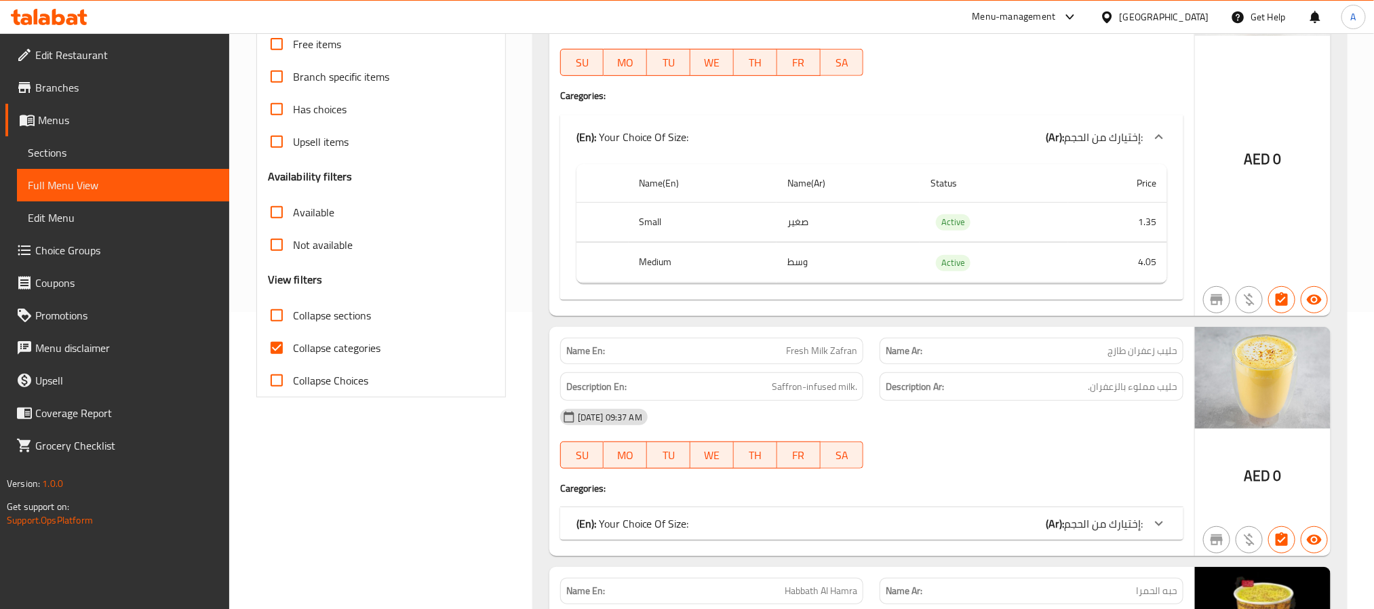
scroll to position [305, 0]
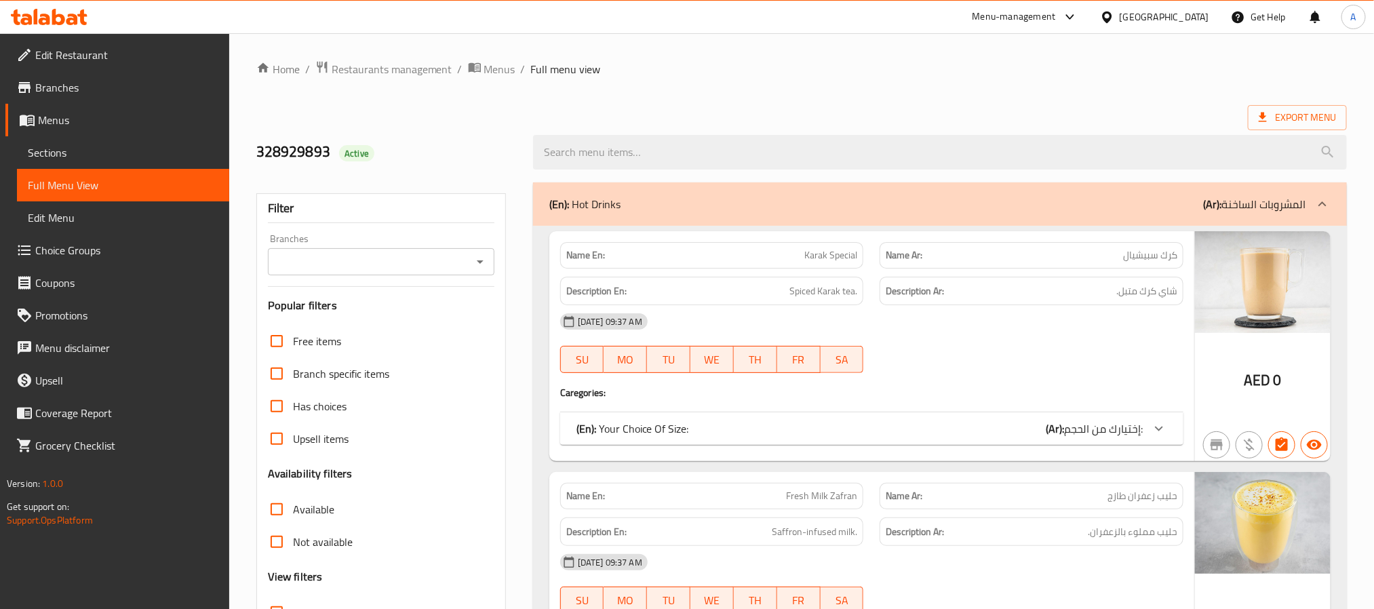
click at [476, 263] on icon "Open" at bounding box center [480, 262] width 16 height 16
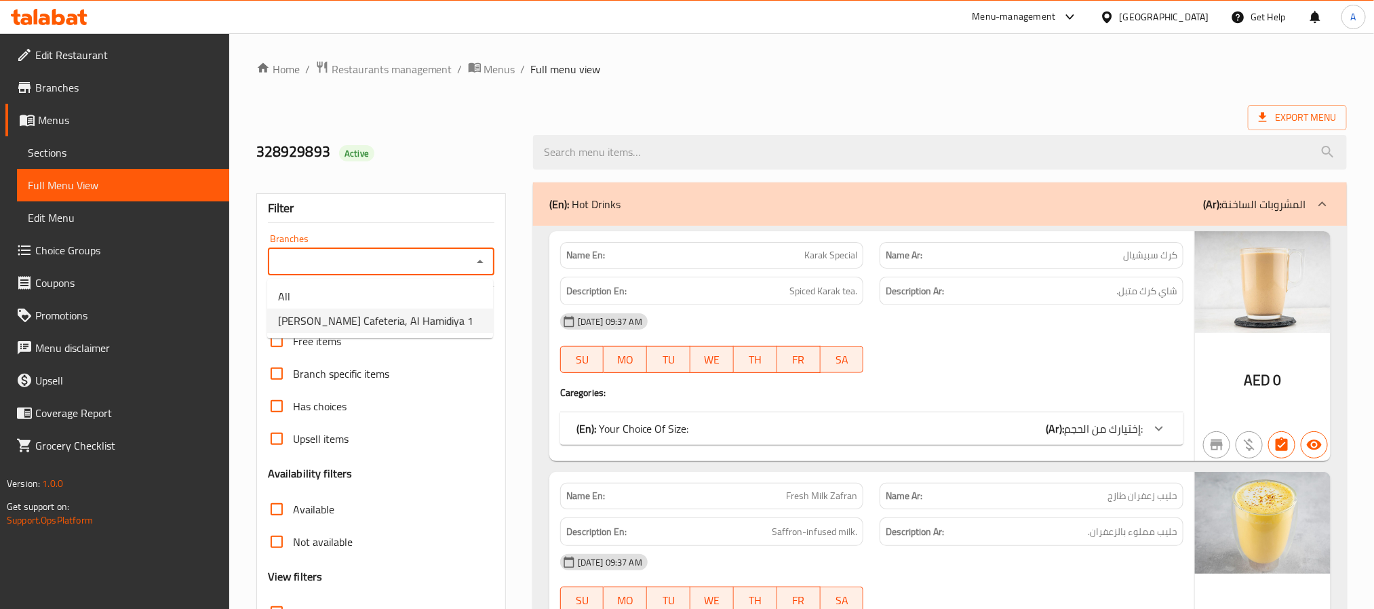
click at [408, 316] on span "[PERSON_NAME] Cafeteria, Al Hamidiya 1" at bounding box center [375, 321] width 195 height 16
type input "[PERSON_NAME] Cafeteria, Al Hamidiya 1"
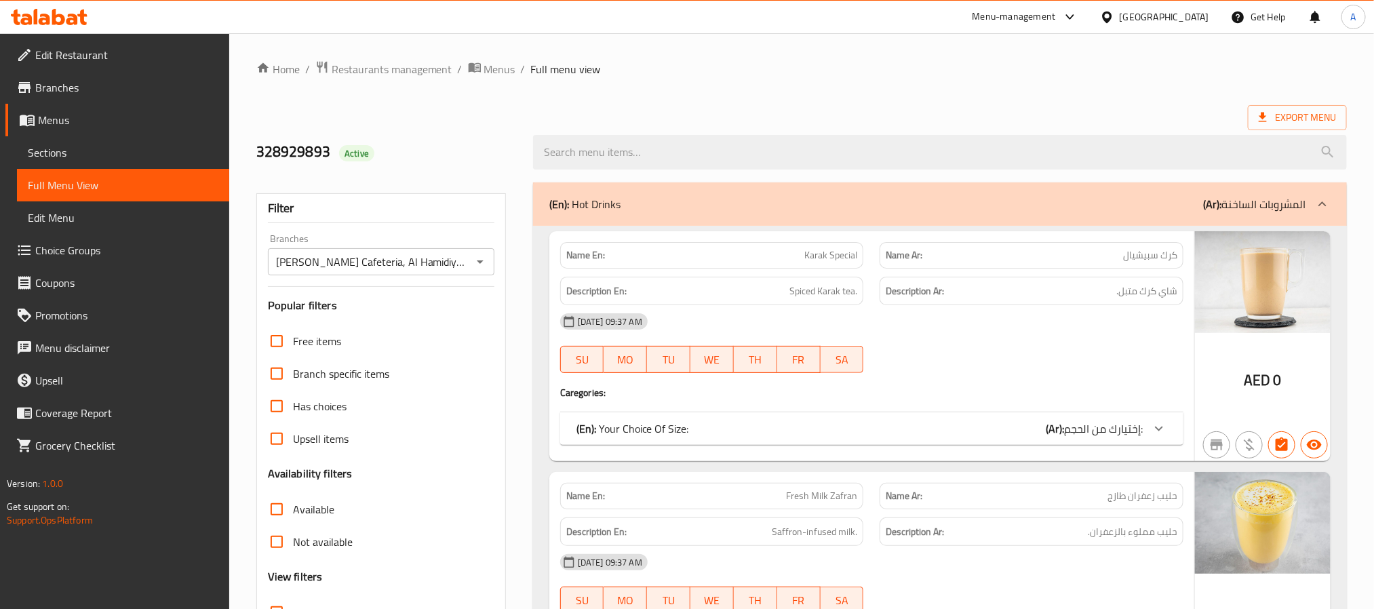
click at [781, 202] on div "(En): Hot Drinks (Ar): المشروبات الساخنة" at bounding box center [927, 204] width 757 height 16
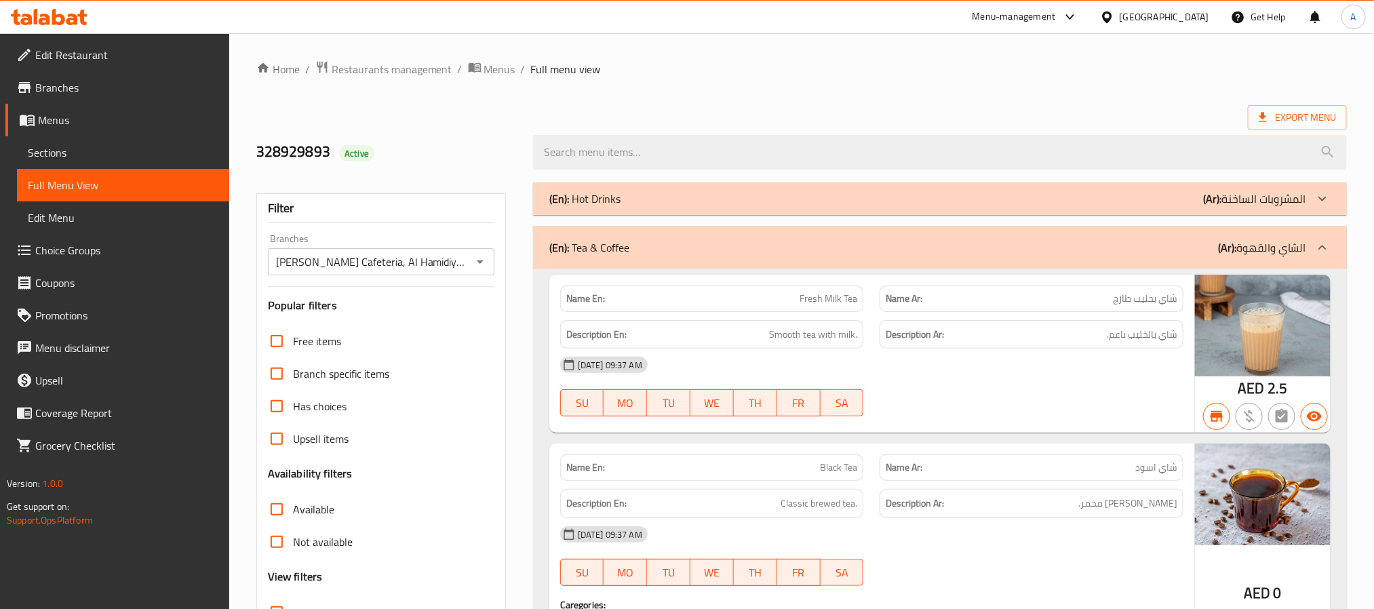
click at [765, 245] on div "(En): Tea & Coffee (Ar): الشاي والقهوة" at bounding box center [927, 247] width 757 height 16
